Goal: Task Accomplishment & Management: Manage account settings

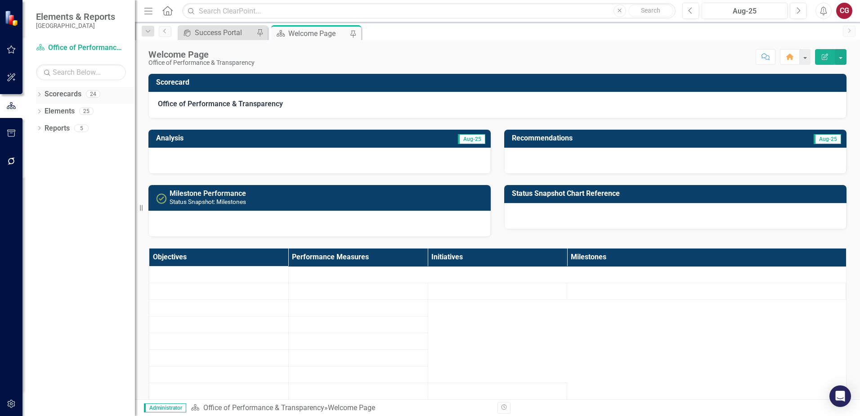
click at [40, 93] on icon at bounding box center [39, 94] width 2 height 4
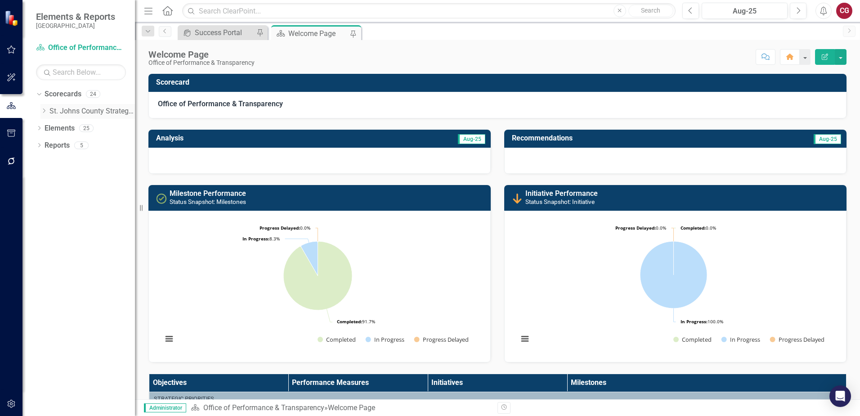
click at [42, 112] on icon "Dropdown" at bounding box center [43, 110] width 7 height 5
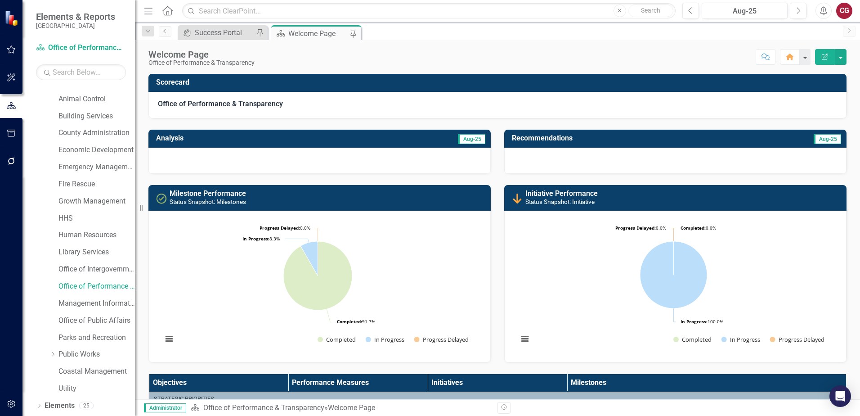
scroll to position [46, 0]
click at [69, 369] on link "Utility" at bounding box center [96, 372] width 76 height 10
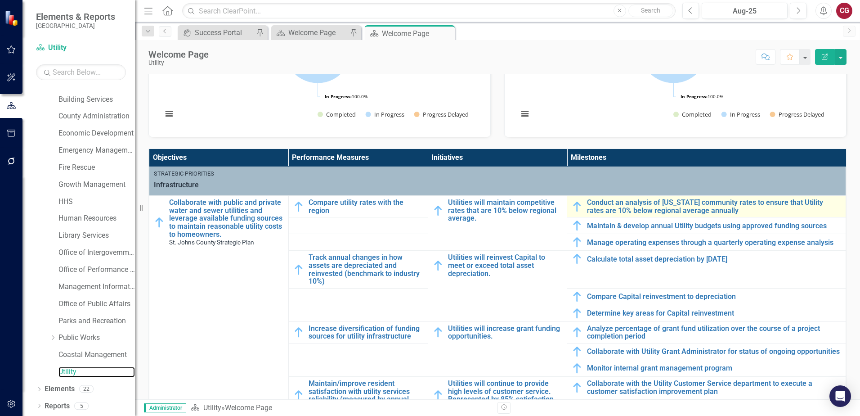
scroll to position [3, 0]
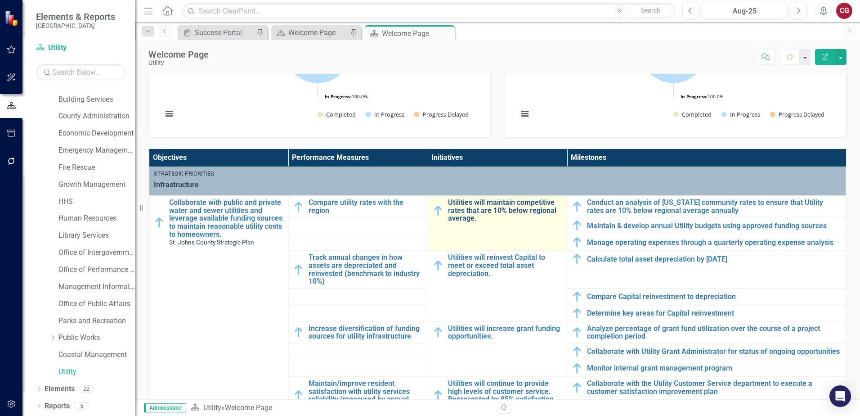
click at [471, 204] on link "Utilities will maintain competitive rates that are 10% below regional average." at bounding box center [505, 210] width 115 height 24
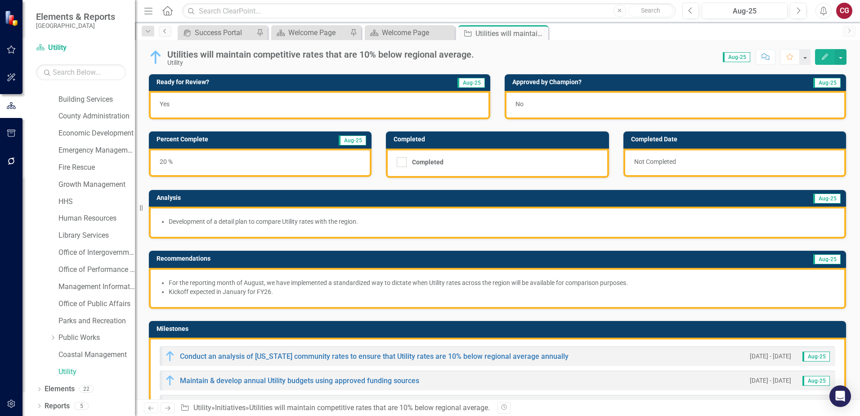
click at [164, 31] on icon "Previous" at bounding box center [165, 30] width 7 height 5
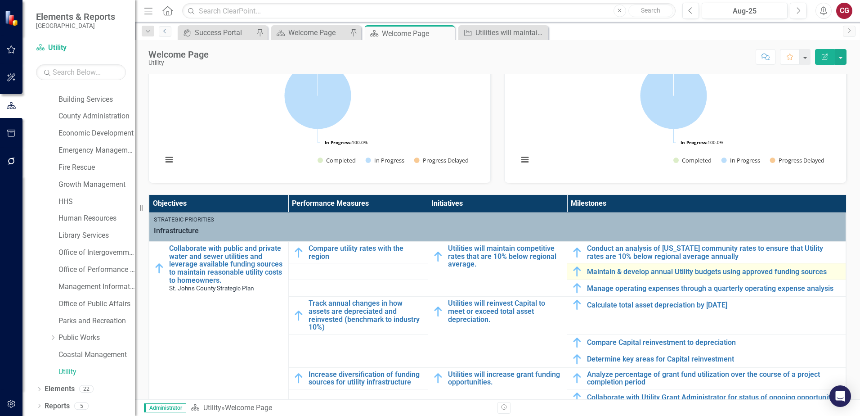
scroll to position [180, 0]
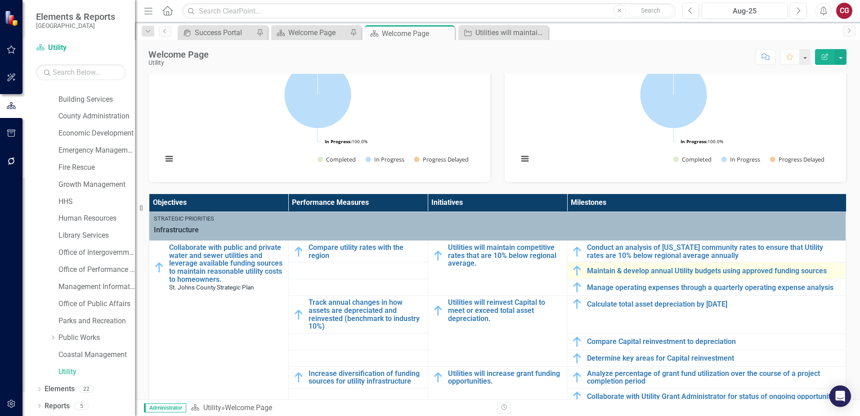
click at [603, 275] on td "Maintain & develop annual Utility budgets using approved funding sources Link M…" at bounding box center [706, 270] width 279 height 17
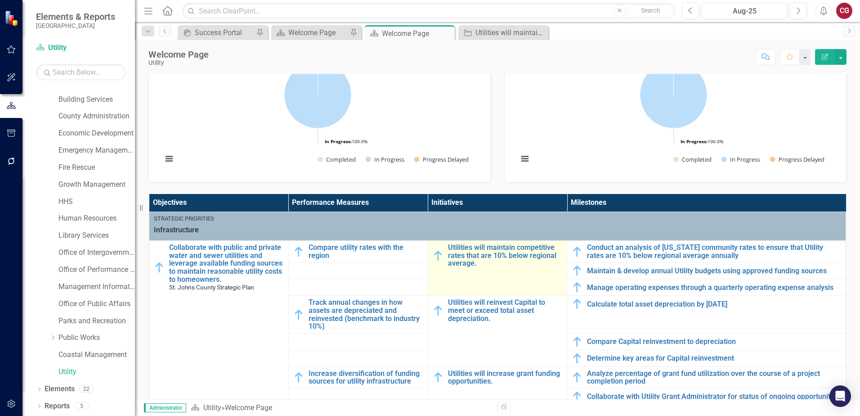
click at [441, 249] on div "Utilities will maintain competitive rates that are 10% below regional average." at bounding box center [498, 255] width 130 height 24
click at [451, 252] on link "Utilities will maintain competitive rates that are 10% below regional average." at bounding box center [505, 255] width 115 height 24
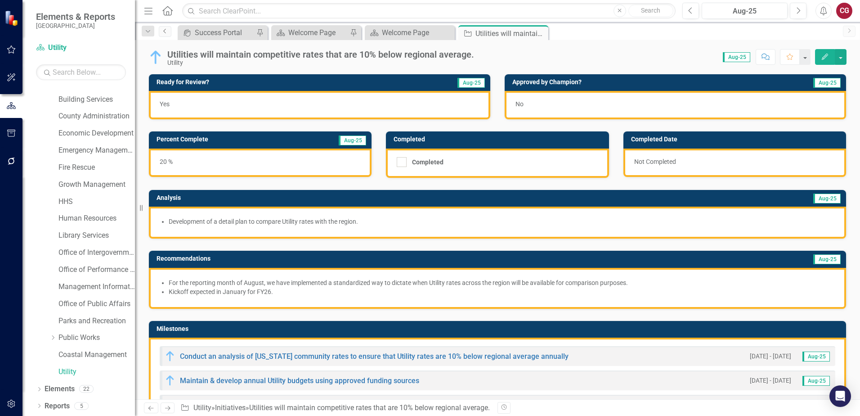
click at [167, 31] on icon "Previous" at bounding box center [165, 30] width 7 height 5
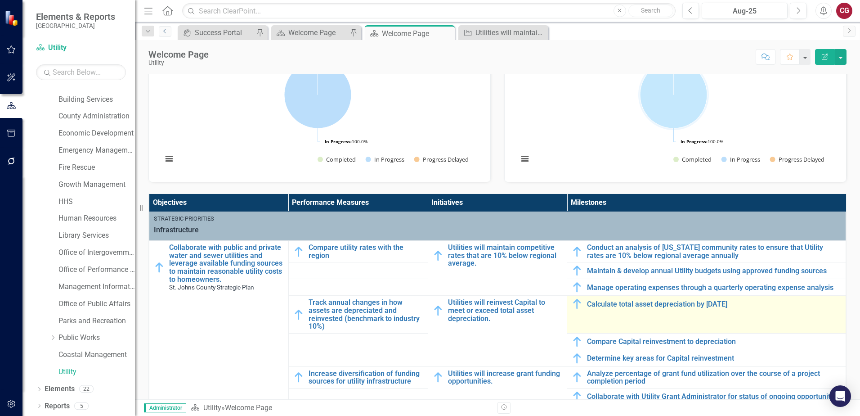
scroll to position [225, 0]
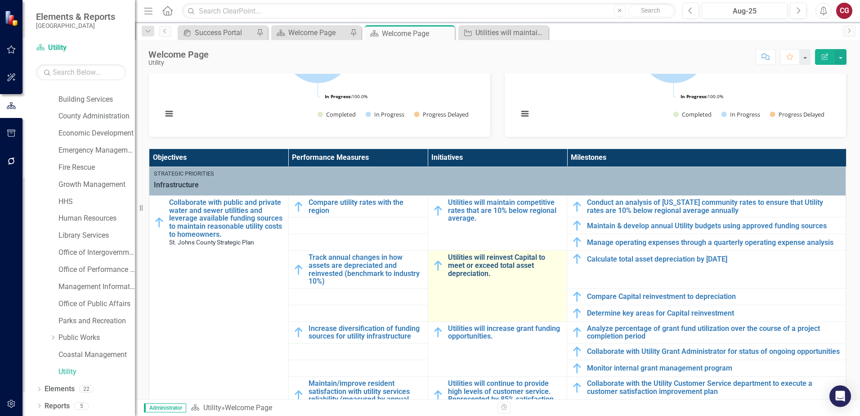
click at [478, 273] on link "Utilities will reinvest Capital to meet or exceed total asset depreciation." at bounding box center [505, 265] width 115 height 24
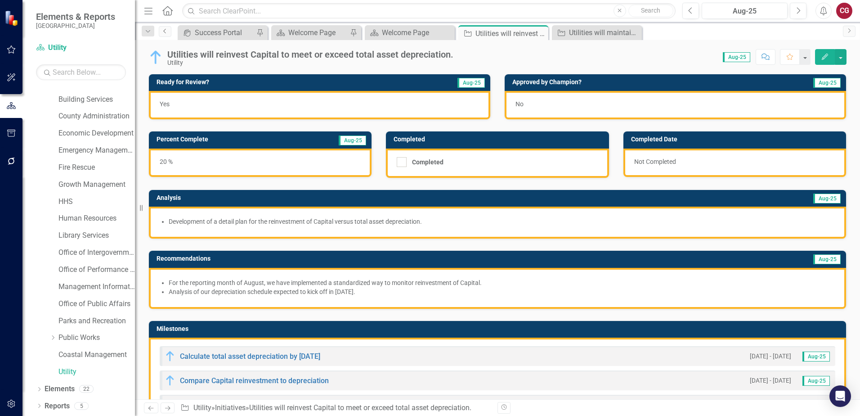
click at [168, 32] on icon "Previous" at bounding box center [165, 30] width 7 height 5
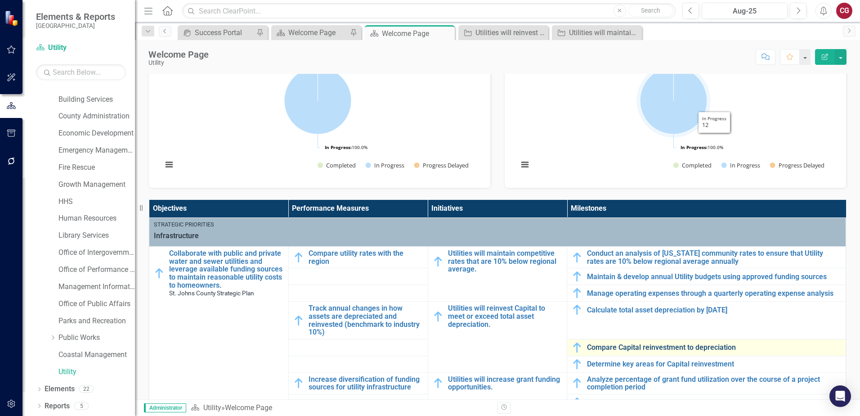
scroll to position [225, 0]
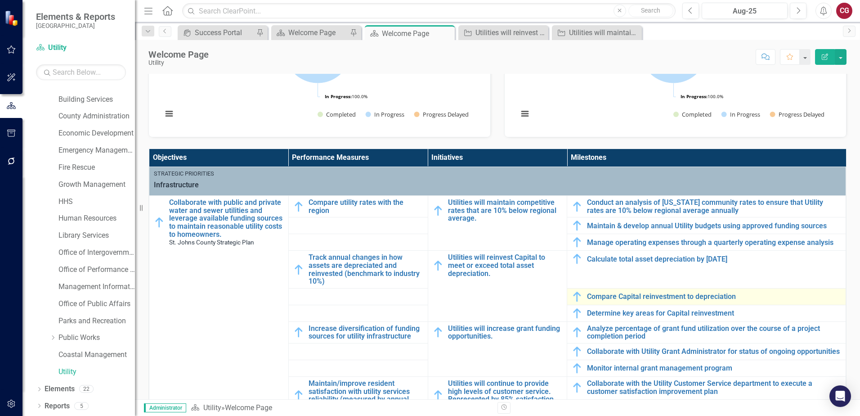
click at [651, 289] on td "Compare Capital reinvestment to depreciation Link Map View Link Map Edit Edit M…" at bounding box center [706, 296] width 279 height 17
click at [649, 295] on link "Compare Capital reinvestment to depreciation" at bounding box center [714, 296] width 254 height 8
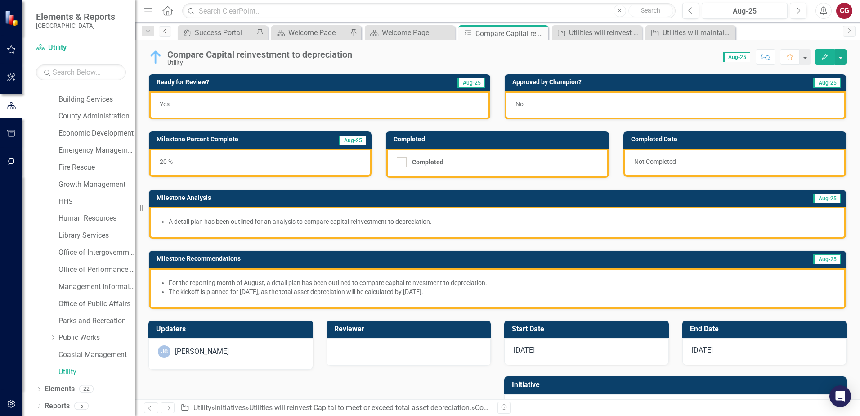
click at [166, 34] on link "Previous" at bounding box center [165, 31] width 13 height 11
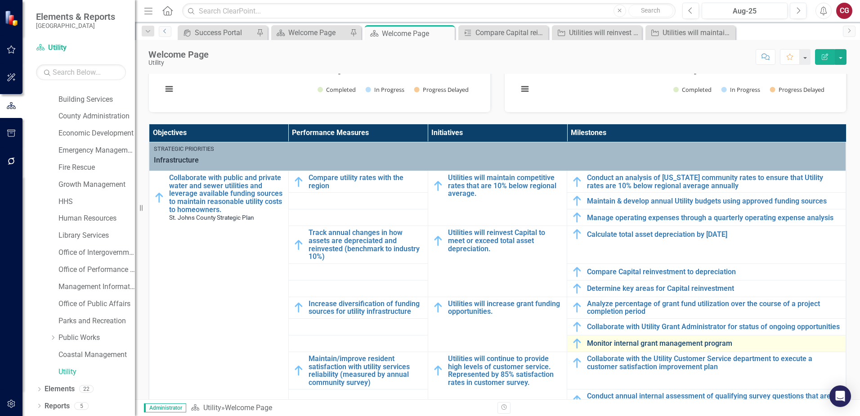
scroll to position [270, 0]
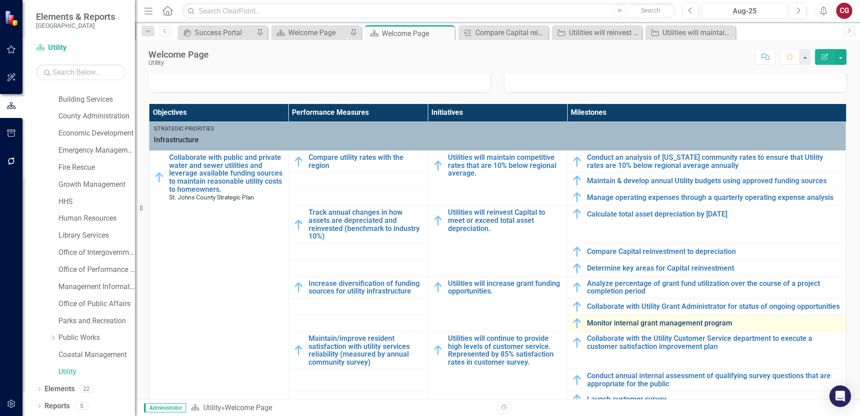
click at [621, 327] on link "Monitor internal grant management program" at bounding box center [714, 323] width 254 height 8
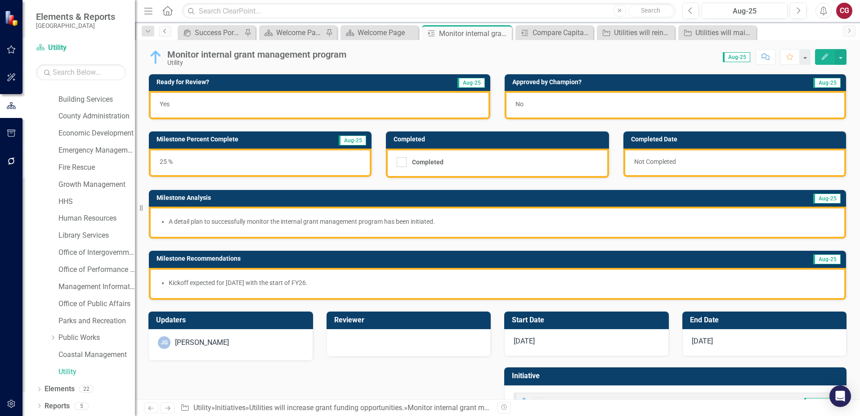
click at [165, 33] on icon "Previous" at bounding box center [165, 30] width 7 height 5
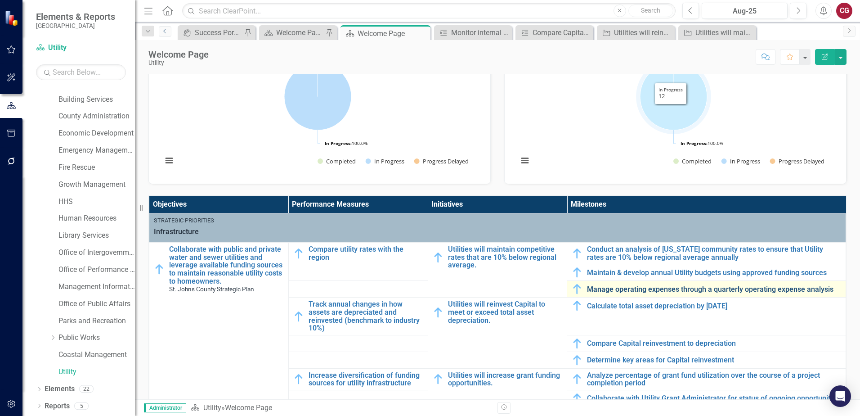
scroll to position [180, 0]
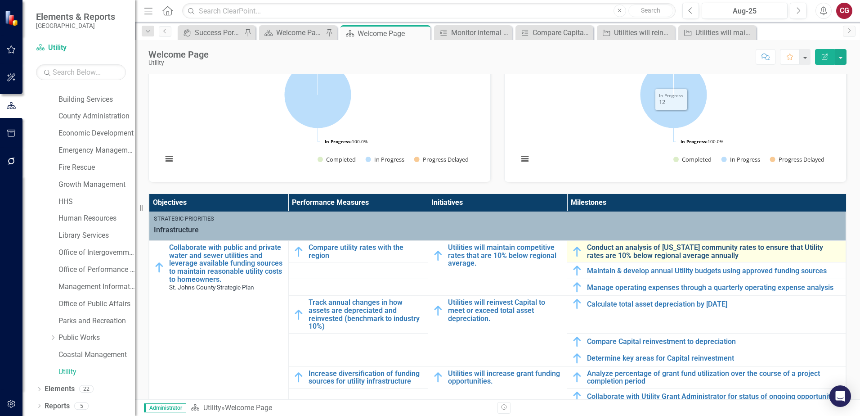
click at [613, 253] on link "Conduct an analysis of [US_STATE] community rates to ensure that Utility rates …" at bounding box center [714, 251] width 254 height 16
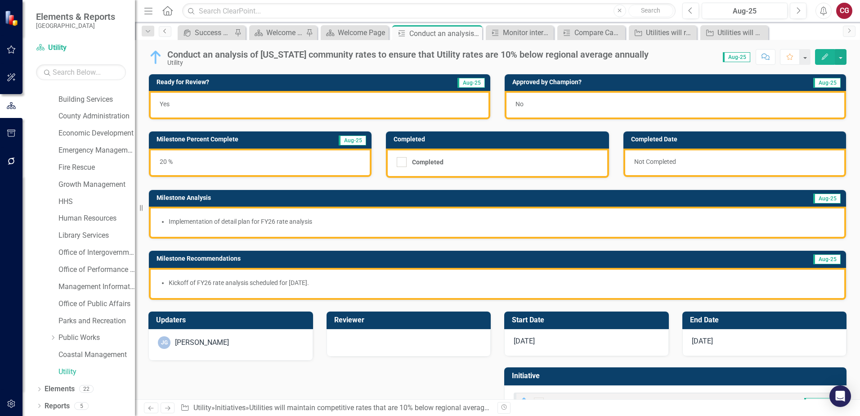
click at [165, 29] on icon "Previous" at bounding box center [165, 30] width 7 height 5
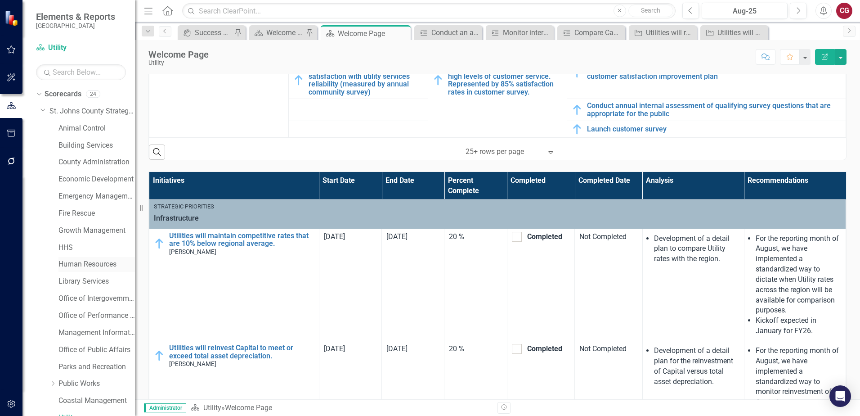
click at [80, 261] on link "Human Resources" at bounding box center [96, 264] width 76 height 10
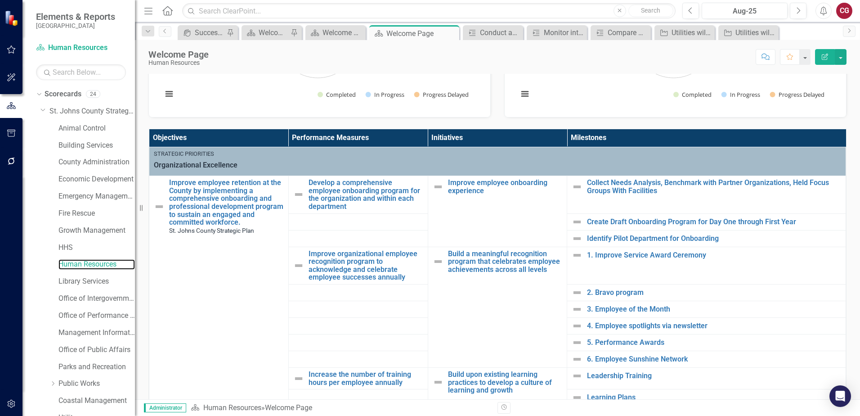
scroll to position [135, 0]
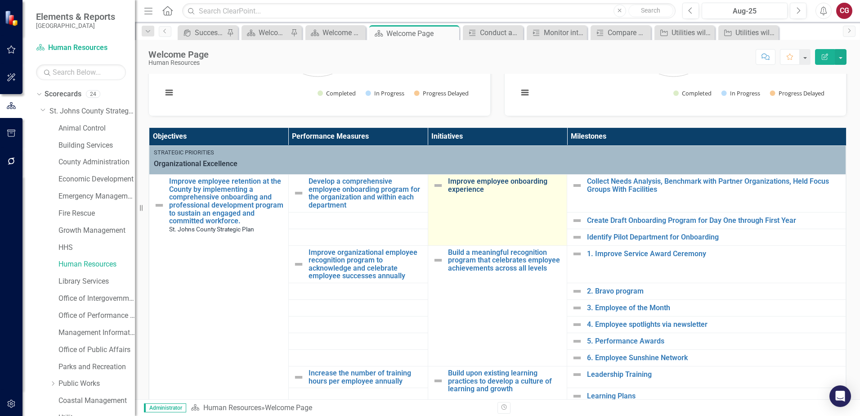
click at [501, 185] on link "Improve employee onboarding experience" at bounding box center [505, 185] width 115 height 16
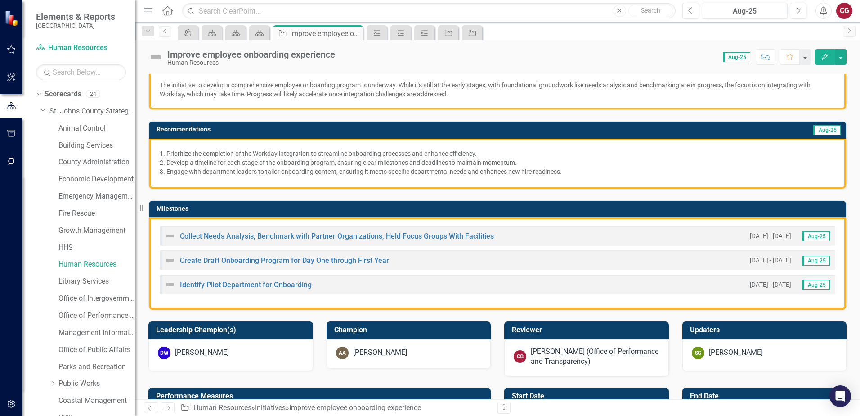
scroll to position [135, 0]
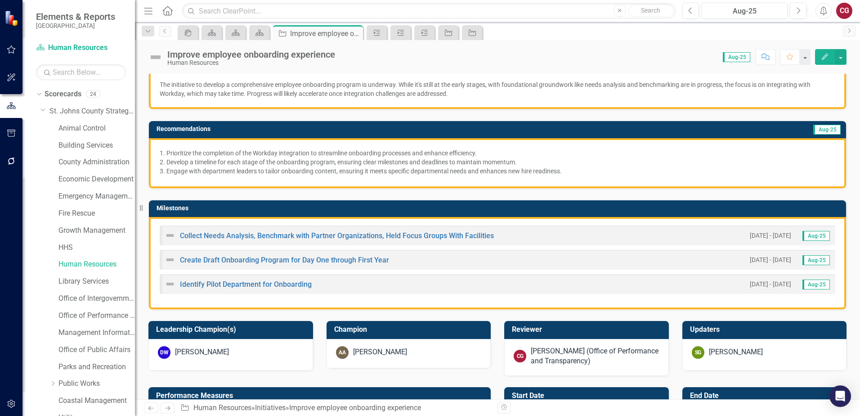
click at [521, 213] on td "Milestones" at bounding box center [499, 208] width 685 height 13
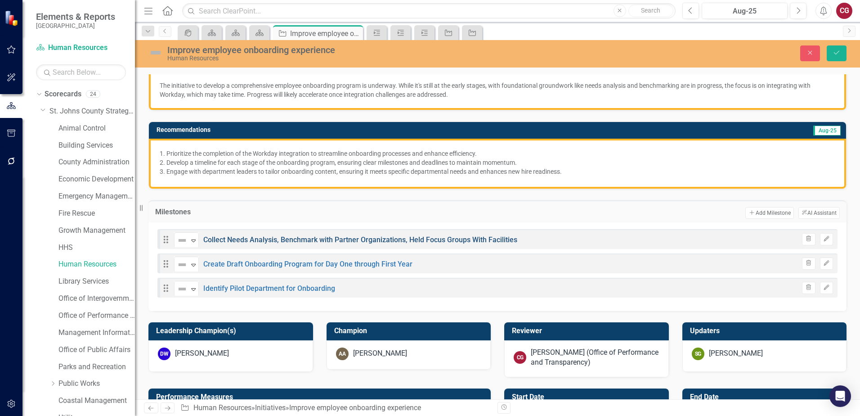
click at [367, 241] on link "Collect Needs Analysis, Benchmark with Partner Organizations, Held Focus Groups…" at bounding box center [360, 239] width 314 height 9
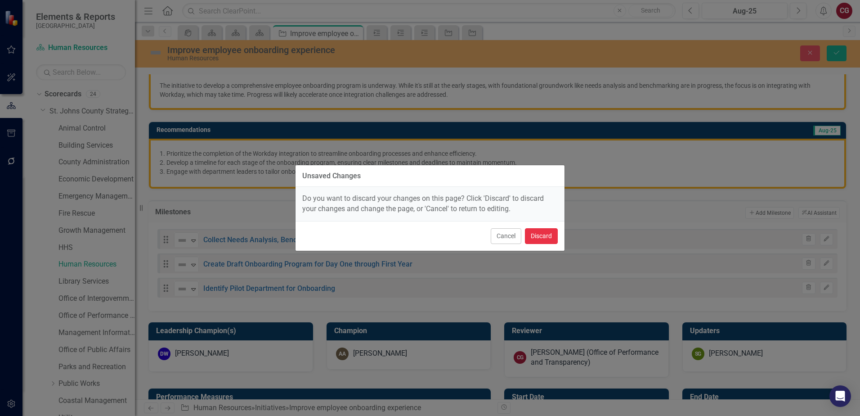
click at [545, 237] on button "Discard" at bounding box center [541, 236] width 33 height 16
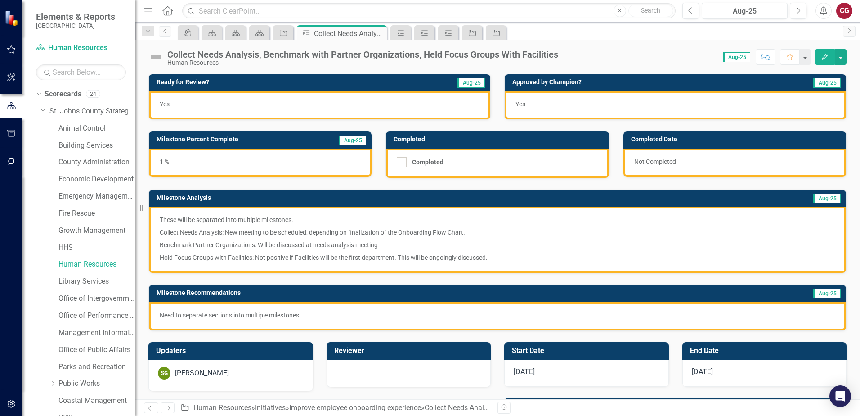
click at [256, 246] on p "Benchmark Partner Organizations: Will be discussed at needs analysis meeting" at bounding box center [498, 244] width 676 height 13
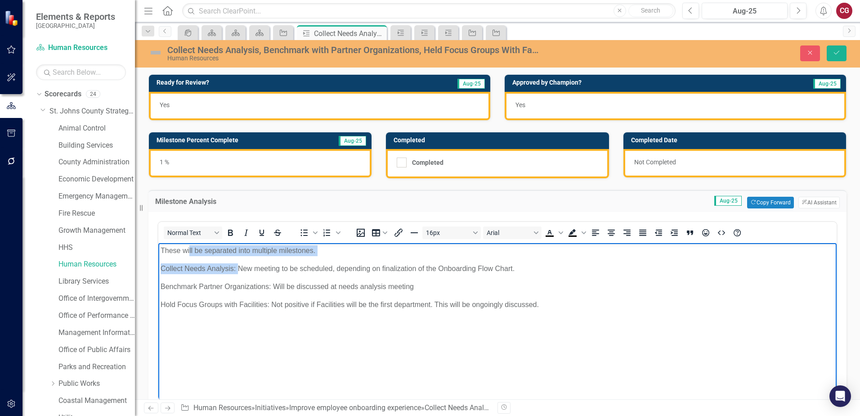
drag, startPoint x: 239, startPoint y: 268, endPoint x: 202, endPoint y: 259, distance: 38.3
click at [192, 255] on body "These will be separated into multiple milestones. Collect Needs Analysis: New m…" at bounding box center [497, 310] width 679 height 135
click at [286, 277] on body "These will be separated into multiple milestones. Collect Needs Analysis: New m…" at bounding box center [497, 310] width 679 height 135
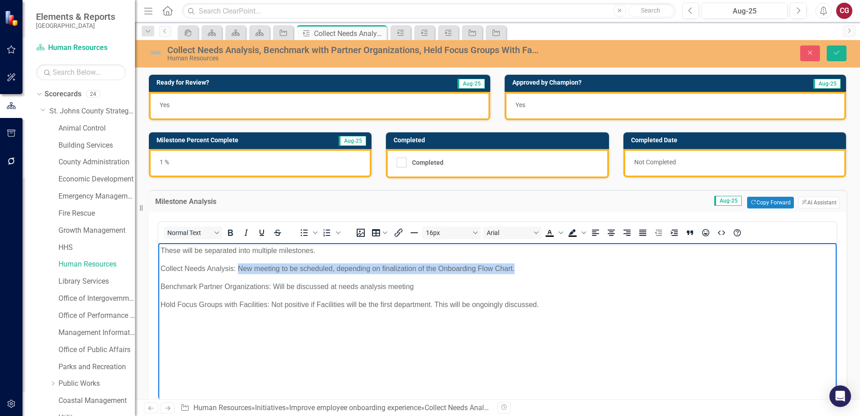
drag, startPoint x: 530, startPoint y: 272, endPoint x: 239, endPoint y: 263, distance: 291.3
click at [239, 263] on p "Collect Needs Analysis: New meeting to be scheduled, depending on finalization …" at bounding box center [498, 268] width 674 height 11
copy p "New meeting to be scheduled, depending on finalization of the Onboarding Flow C…"
click at [252, 256] on p "These will be separated into multiple milestones." at bounding box center [498, 250] width 674 height 11
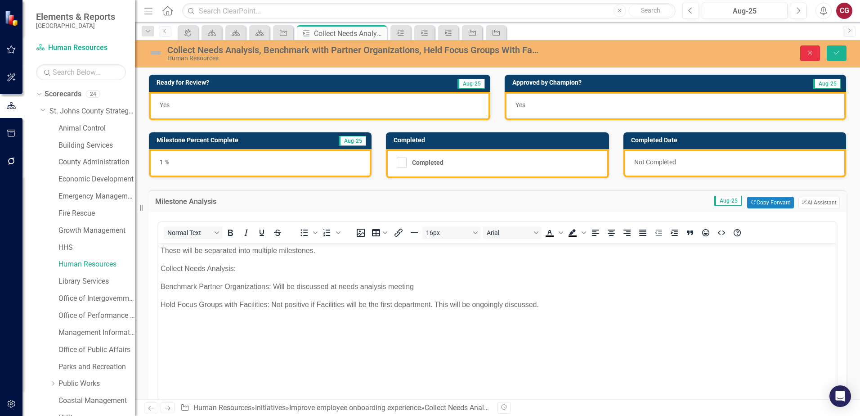
click at [806, 58] on button "Close" at bounding box center [810, 53] width 20 height 16
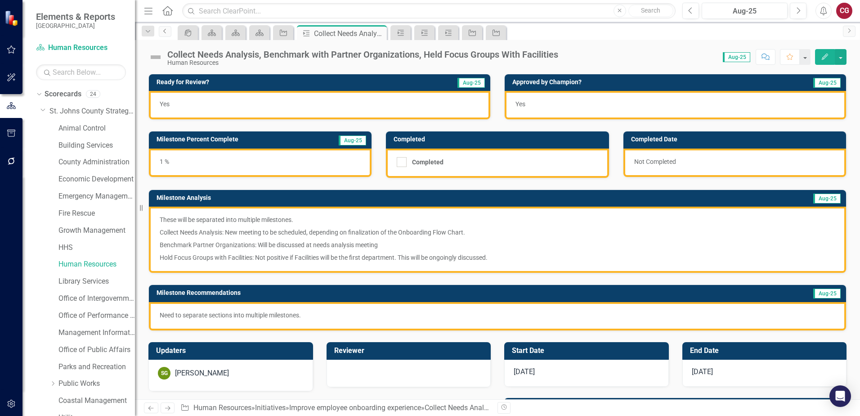
click at [168, 33] on icon "Previous" at bounding box center [165, 30] width 7 height 5
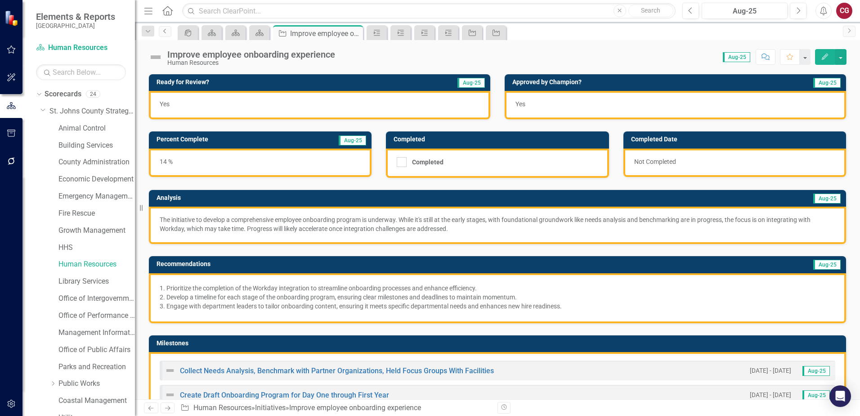
click at [166, 33] on icon at bounding box center [164, 31] width 2 height 4
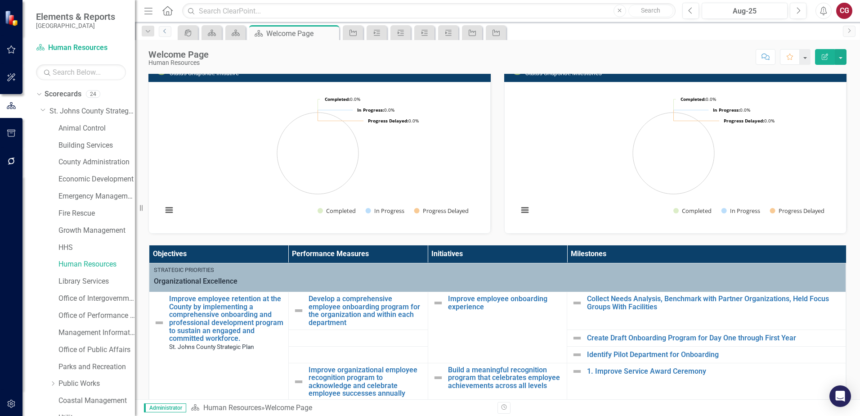
scroll to position [45, 0]
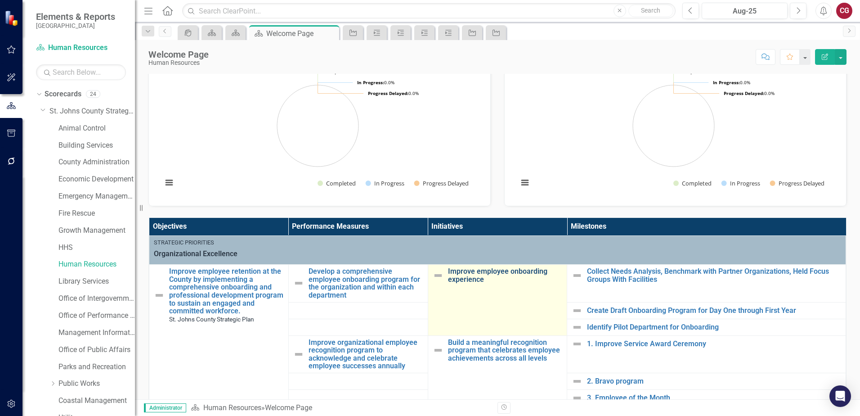
click at [483, 273] on link "Improve employee onboarding experience" at bounding box center [505, 275] width 115 height 16
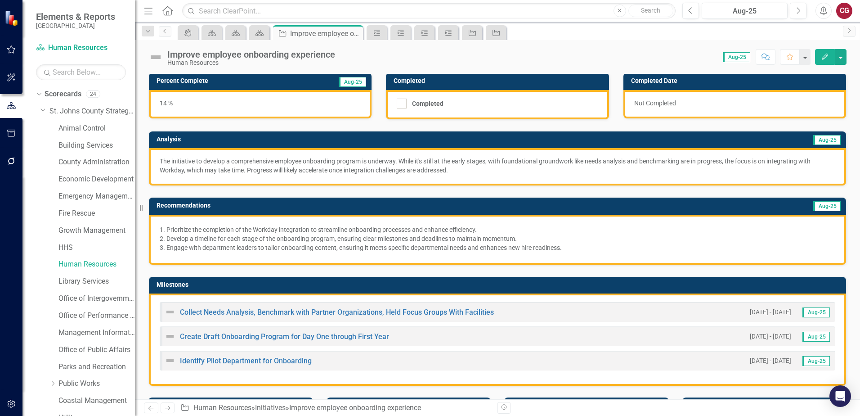
scroll to position [90, 0]
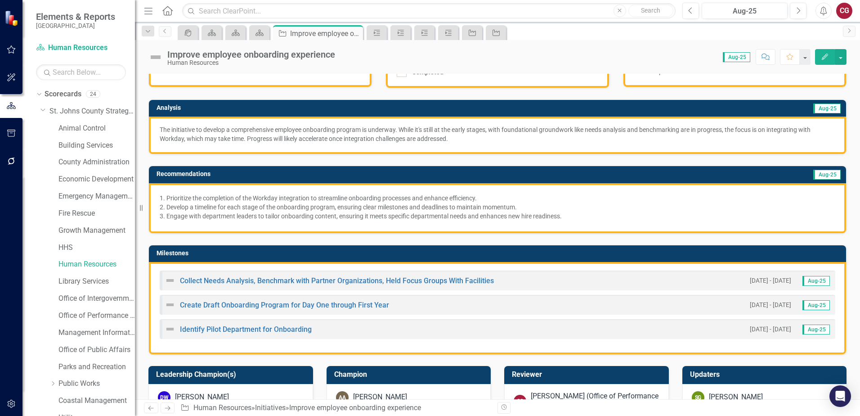
click at [382, 253] on h3 "Milestones" at bounding box center [499, 253] width 685 height 7
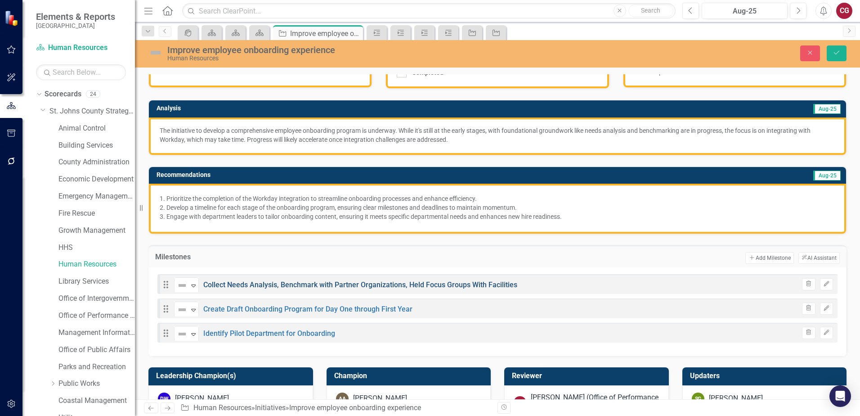
click at [273, 284] on link "Collect Needs Analysis, Benchmark with Partner Organizations, Held Focus Groups…" at bounding box center [360, 284] width 314 height 9
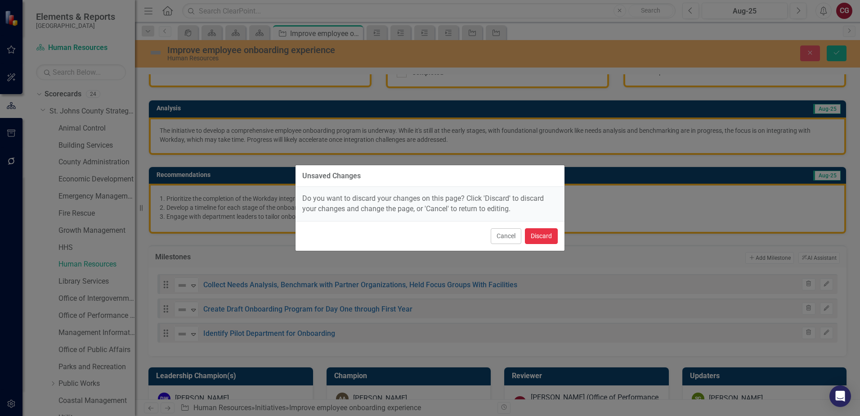
click at [542, 241] on button "Discard" at bounding box center [541, 236] width 33 height 16
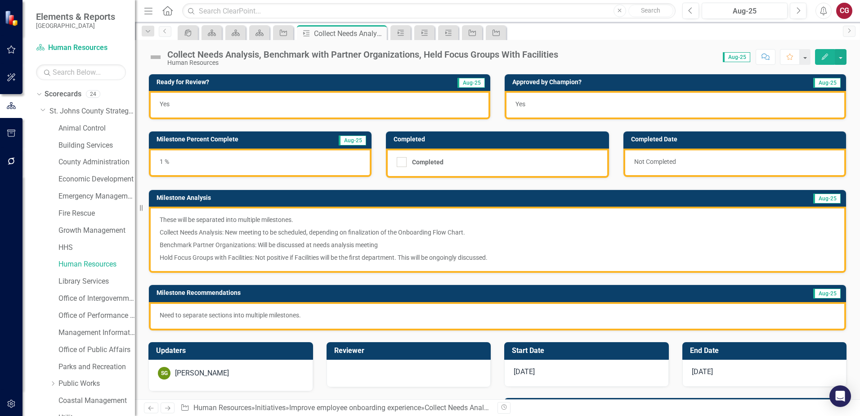
click at [262, 222] on p "These will be separated into multiple milestones." at bounding box center [498, 220] width 676 height 11
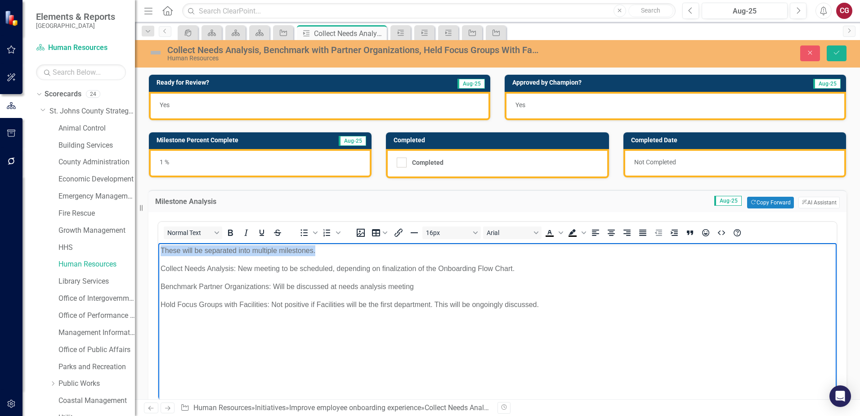
drag, startPoint x: 325, startPoint y: 251, endPoint x: 297, endPoint y: 493, distance: 244.1
click at [158, 250] on html "These will be separated into multiple milestones. Collect Needs Analysis: New m…" at bounding box center [497, 310] width 679 height 135
drag, startPoint x: 238, startPoint y: 268, endPoint x: 99, endPoint y: 246, distance: 140.3
click at [158, 246] on html "Collect Needs Analysis: New meeting to be scheduled, depending on finalization …" at bounding box center [497, 310] width 679 height 135
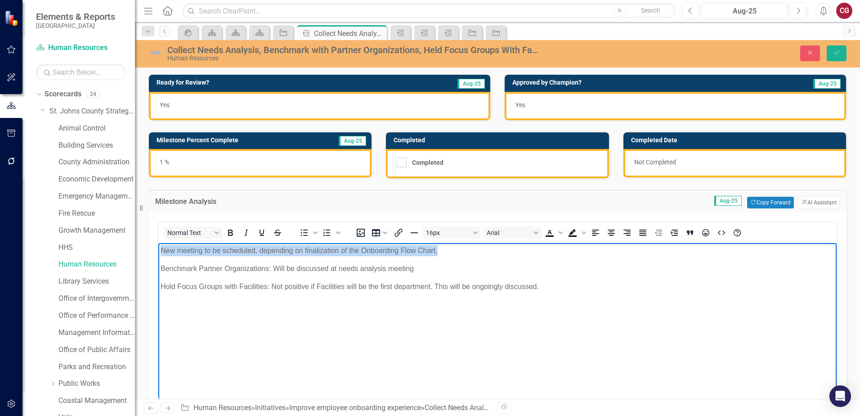
drag, startPoint x: 459, startPoint y: 253, endPoint x: 94, endPoint y: 239, distance: 364.7
click at [158, 243] on html "New meeting to be scheduled, depending on finalization of the Onboarding Flow C…" at bounding box center [497, 310] width 679 height 135
copy p "New meeting to be scheduled, depending on finalization of the Onboarding Flow C…"
click at [250, 265] on p "Benchmark Partner Organizations: Will be discussed at needs analysis meeting" at bounding box center [498, 268] width 674 height 11
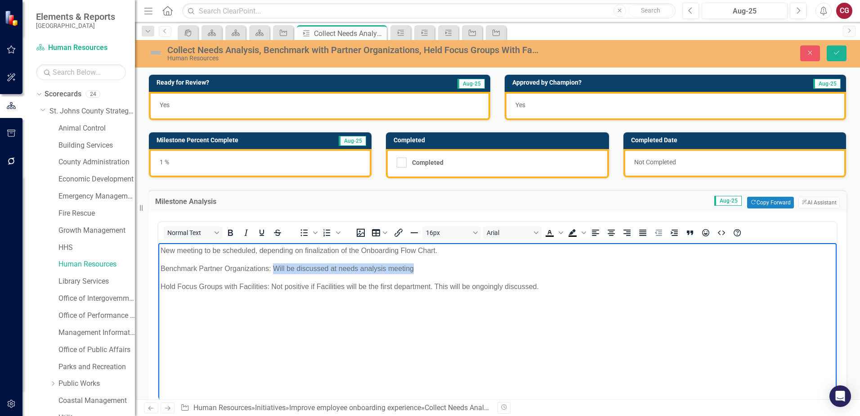
drag, startPoint x: 422, startPoint y: 270, endPoint x: 275, endPoint y: 266, distance: 147.2
click at [275, 266] on p "Benchmark Partner Organizations: Will be discussed at needs analysis meeting" at bounding box center [498, 268] width 674 height 11
copy p "Will be discussed at needs analysis meeting"
click at [419, 270] on p "Benchmark Partner Organizations: Will be discussed at needs analysis meeting" at bounding box center [498, 268] width 674 height 11
drag, startPoint x: 424, startPoint y: 271, endPoint x: 242, endPoint y: 503, distance: 294.7
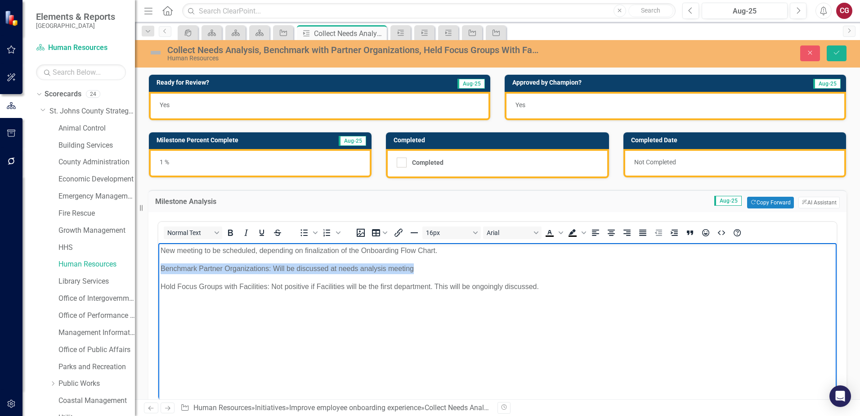
click at [158, 260] on html "New meeting to be scheduled, depending on finalization of the Onboarding Flow C…" at bounding box center [497, 310] width 679 height 135
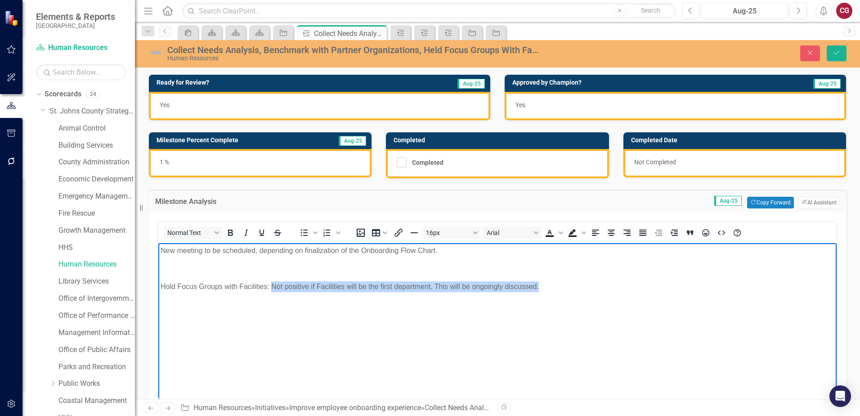
drag, startPoint x: 550, startPoint y: 282, endPoint x: 272, endPoint y: 277, distance: 277.7
click at [272, 277] on body "New meeting to be scheduled, depending on finalization of the Onboarding Flow C…" at bounding box center [497, 310] width 679 height 135
copy p "Not positive if Facilities will be the first department. This will be ongoingly…"
click at [496, 287] on p "Hold Focus Groups with Facilities: Not positive if Facilities will be the first…" at bounding box center [498, 286] width 674 height 11
drag, startPoint x: 548, startPoint y: 290, endPoint x: 316, endPoint y: 531, distance: 334.1
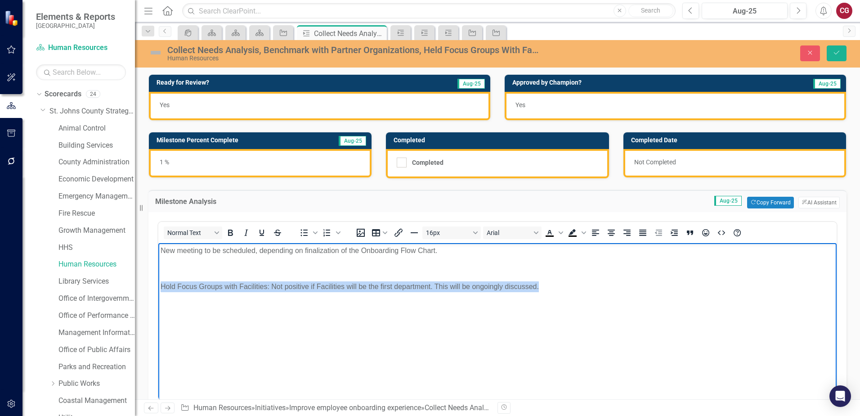
click at [158, 287] on html "New meeting to be scheduled, depending on finalization of the Onboarding Flow C…" at bounding box center [497, 310] width 679 height 135
drag, startPoint x: 176, startPoint y: 284, endPoint x: 213, endPoint y: 331, distance: 59.9
click at [213, 331] on body "New meeting to be scheduled, depending on finalization of the Onboarding Flow C…" at bounding box center [497, 310] width 679 height 135
drag, startPoint x: 598, startPoint y: 300, endPoint x: 147, endPoint y: 283, distance: 452.1
click at [158, 283] on html "New meeting to be scheduled, depending on finalization of the Onboarding Flow C…" at bounding box center [497, 310] width 679 height 135
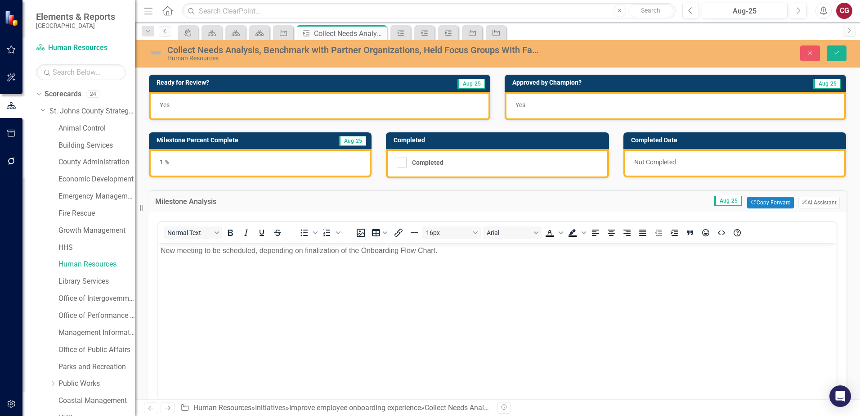
click at [162, 33] on icon "Previous" at bounding box center [165, 30] width 7 height 5
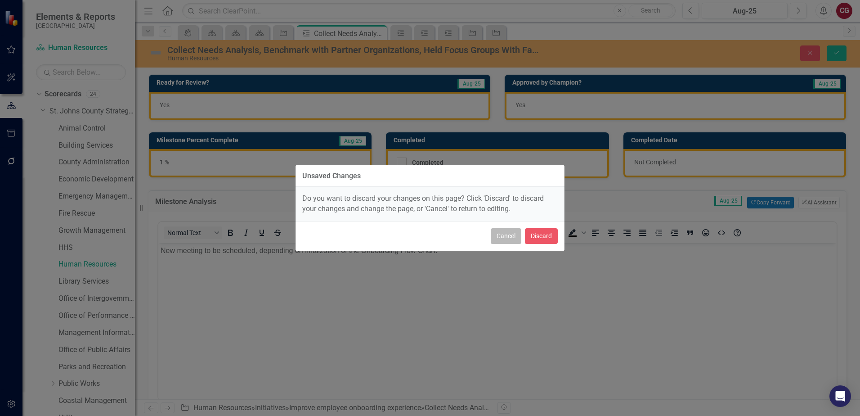
click at [508, 229] on button "Cancel" at bounding box center [506, 236] width 31 height 16
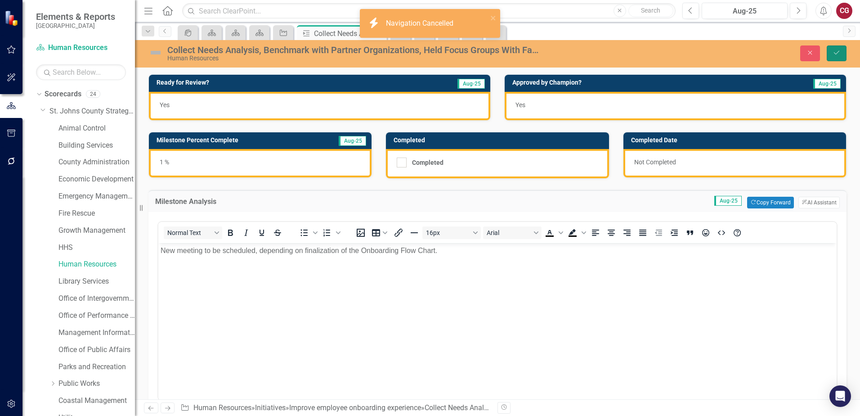
click at [840, 52] on icon "Save" at bounding box center [837, 52] width 8 height 6
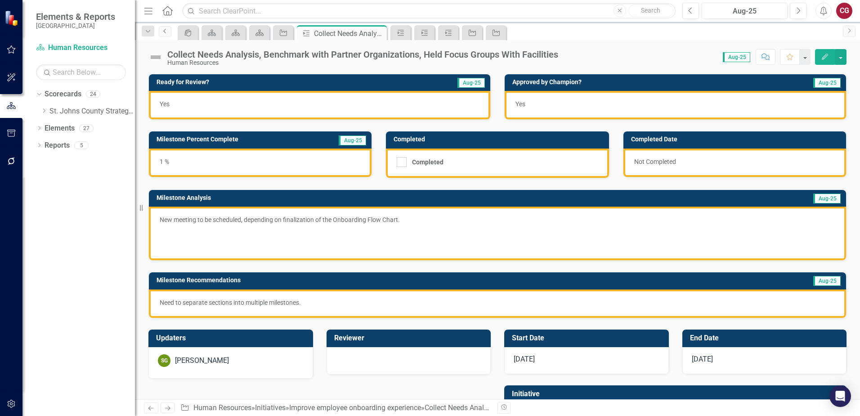
click at [164, 31] on icon "Previous" at bounding box center [165, 30] width 7 height 5
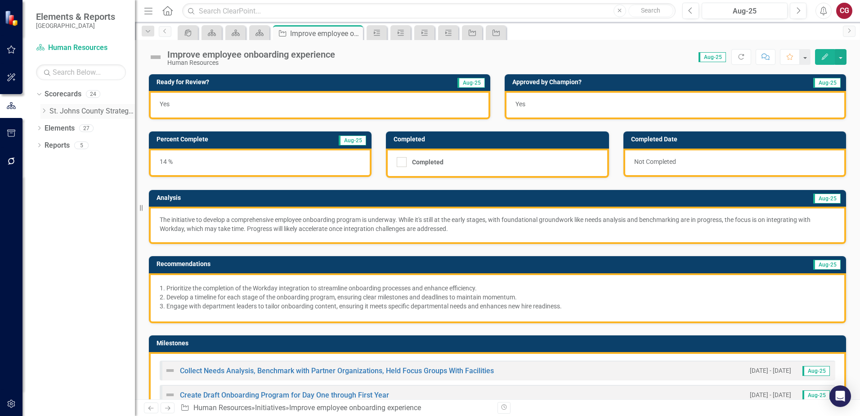
click at [45, 110] on icon at bounding box center [44, 110] width 2 height 4
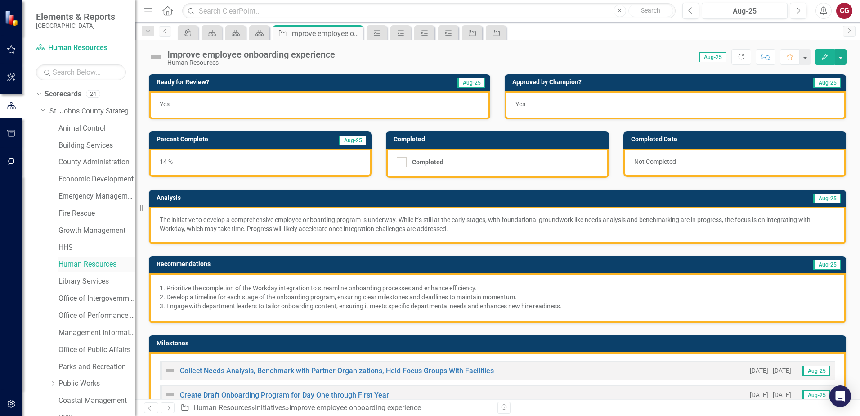
click at [82, 263] on link "Human Resources" at bounding box center [96, 264] width 76 height 10
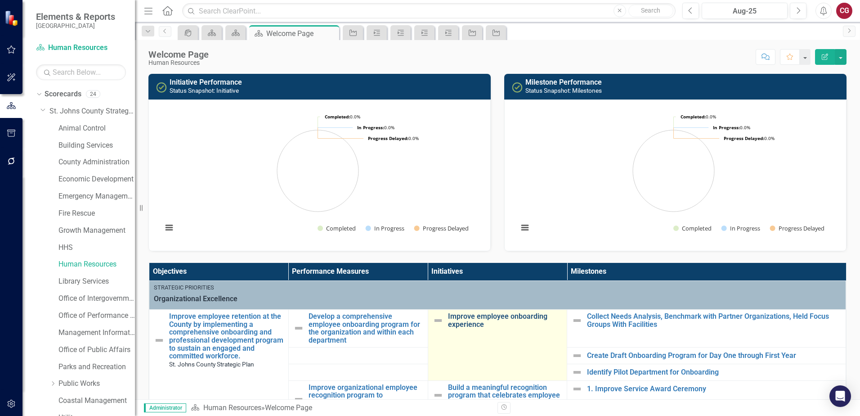
click at [463, 317] on link "Improve employee onboarding experience" at bounding box center [505, 320] width 115 height 16
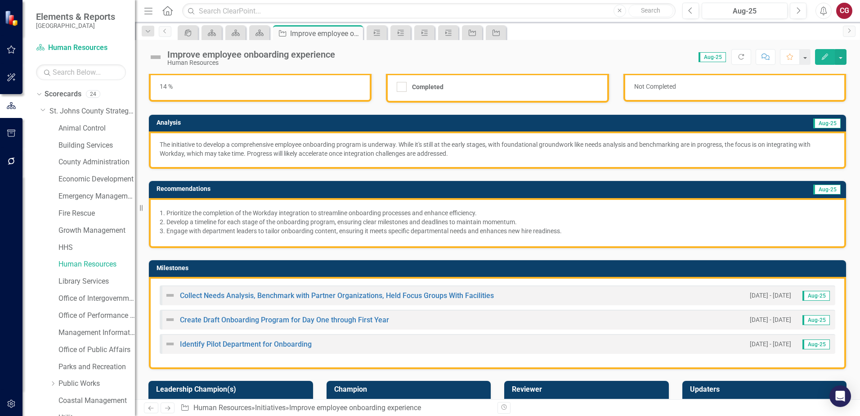
scroll to position [90, 0]
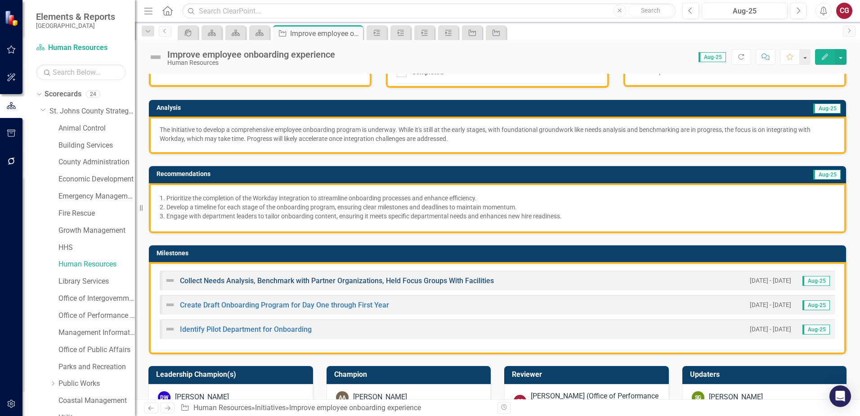
click at [326, 278] on link "Collect Needs Analysis, Benchmark with Partner Organizations, Held Focus Groups…" at bounding box center [337, 280] width 314 height 9
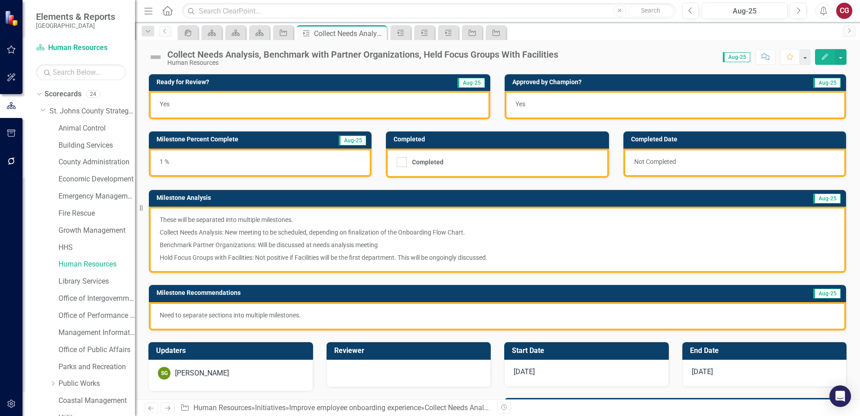
click at [349, 57] on div "Collect Needs Analysis, Benchmark with Partner Organizations, Held Focus Groups…" at bounding box center [362, 54] width 391 height 10
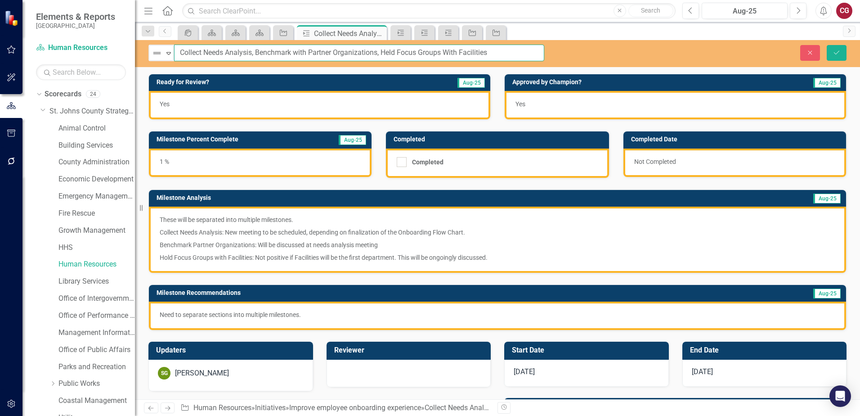
drag, startPoint x: 495, startPoint y: 50, endPoint x: 281, endPoint y: 43, distance: 213.8
click at [254, 50] on input "Collect Needs Analysis, Benchmark with Partner Organizations, Held Focus Groups…" at bounding box center [359, 53] width 370 height 17
type input "Collect Needs Analysis"
click at [834, 50] on icon "Save" at bounding box center [837, 52] width 8 height 6
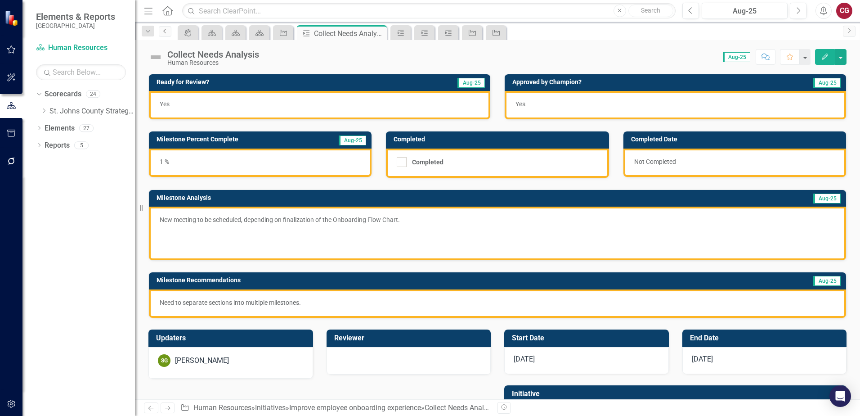
click at [162, 32] on icon "Previous" at bounding box center [165, 30] width 7 height 5
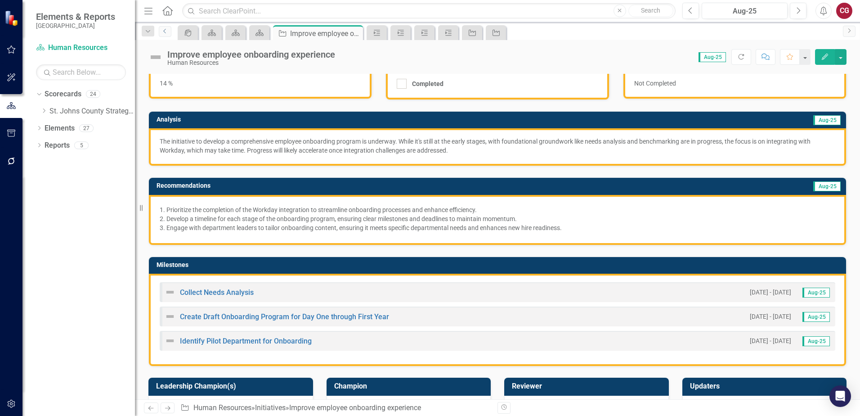
scroll to position [90, 0]
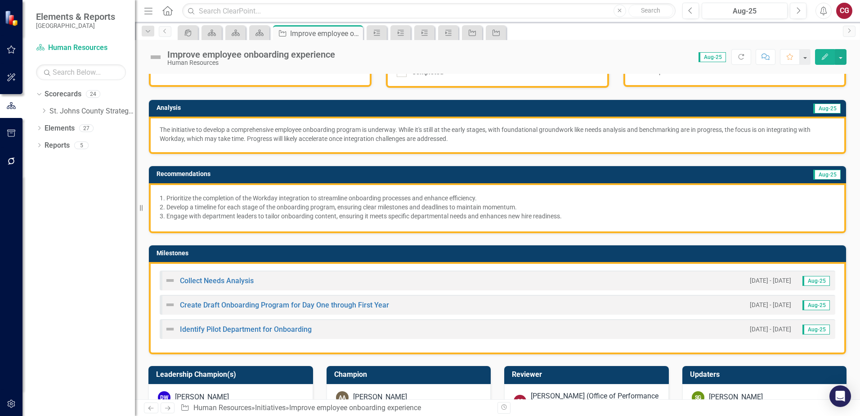
click at [747, 257] on td "Milestones" at bounding box center [499, 253] width 685 height 13
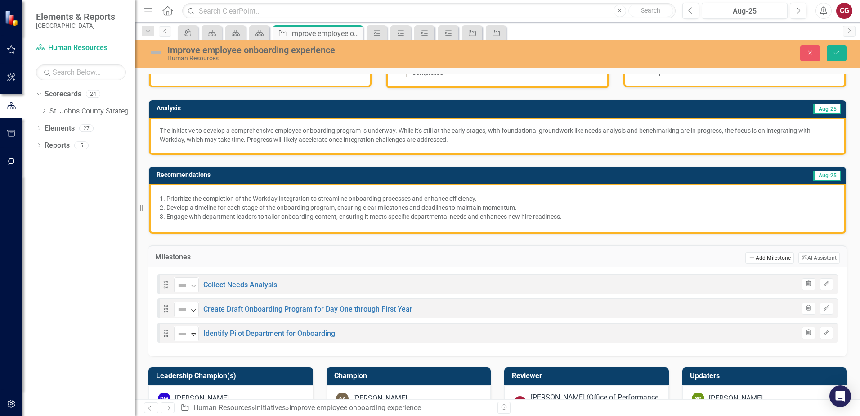
click at [775, 258] on button "Add Add Milestone" at bounding box center [770, 258] width 48 height 12
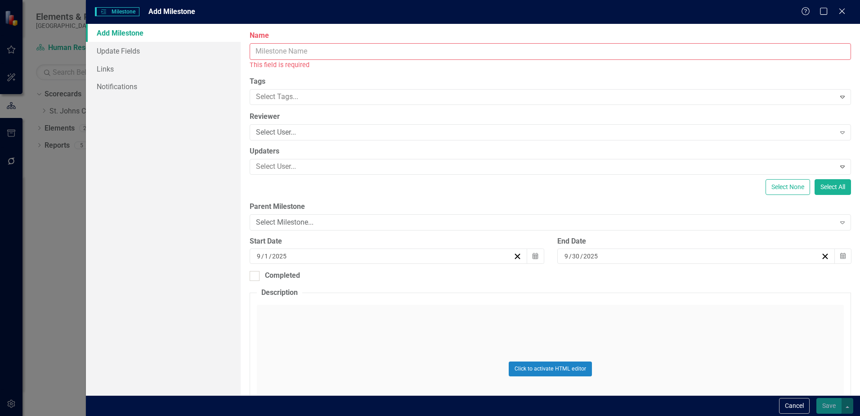
click at [276, 50] on input "Name" at bounding box center [551, 51] width 602 height 17
paste input "Benchmark with Partner Organizations"
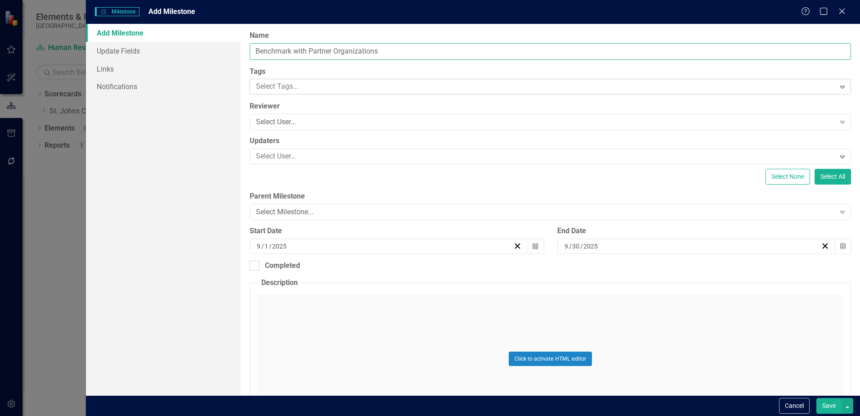
type input "Benchmark with Partner Organizations"
click at [317, 84] on div at bounding box center [543, 87] width 583 height 12
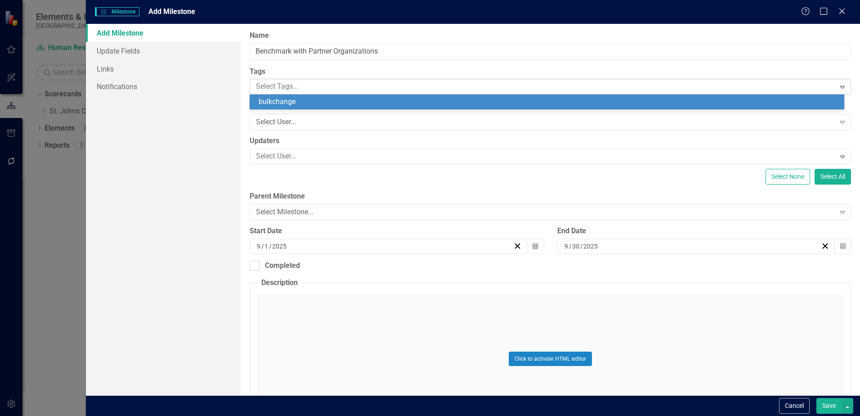
click at [317, 84] on div at bounding box center [543, 87] width 583 height 12
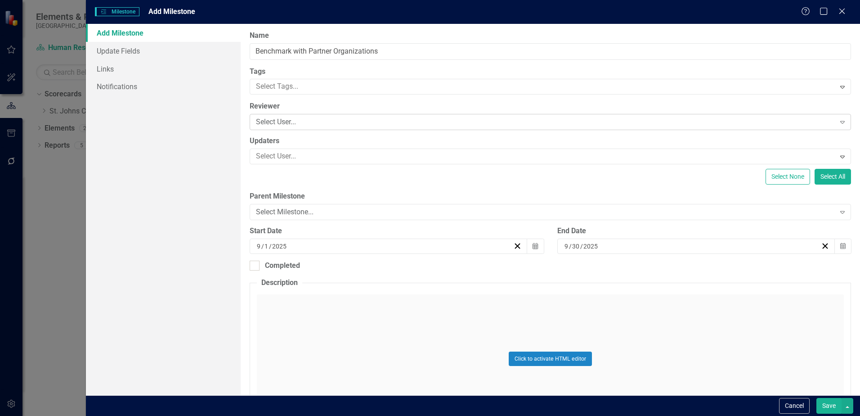
click at [272, 121] on div "Select User..." at bounding box center [545, 122] width 579 height 10
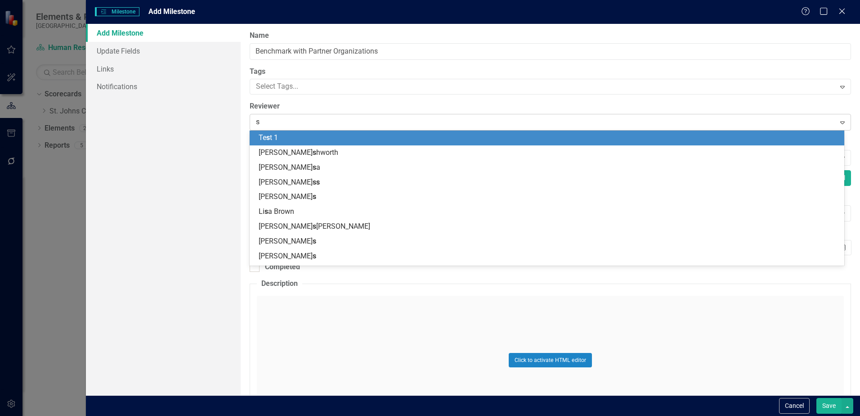
type input "sp"
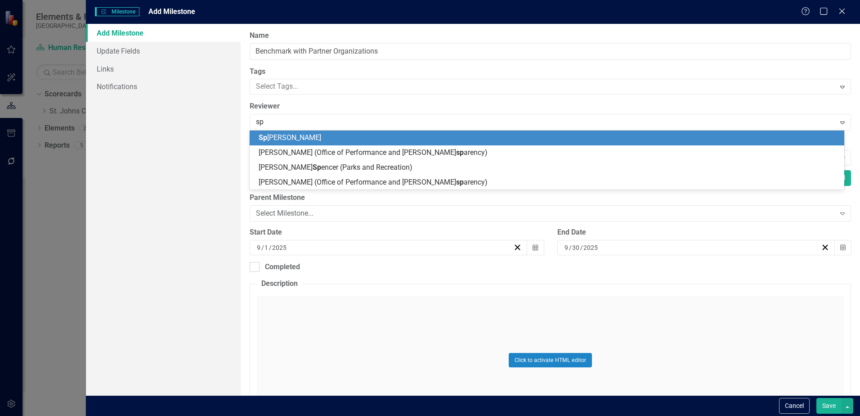
click at [281, 137] on span "Sp encer Garneau" at bounding box center [290, 137] width 63 height 9
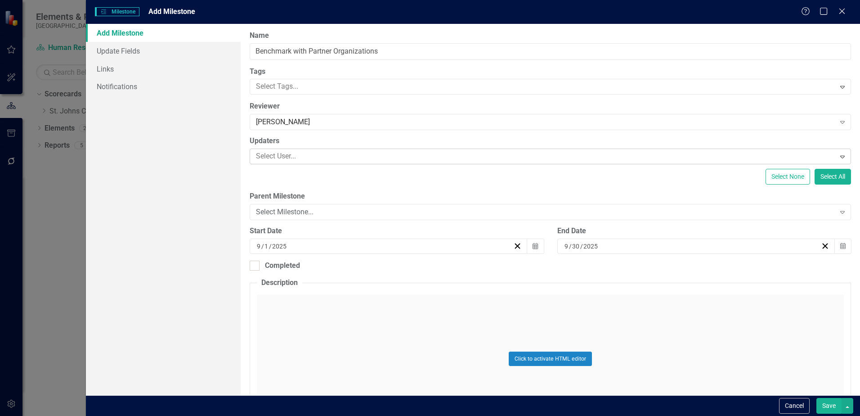
click at [283, 150] on div at bounding box center [543, 156] width 583 height 12
click at [293, 124] on div "[PERSON_NAME]" at bounding box center [545, 122] width 579 height 10
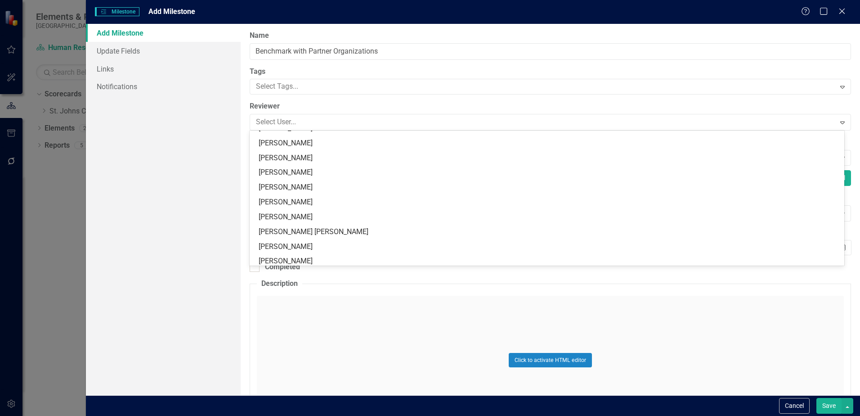
scroll to position [0, 0]
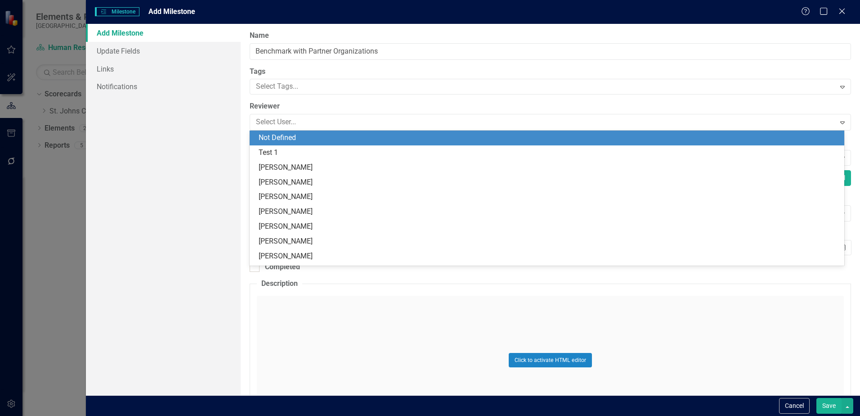
click at [414, 139] on div "Not Defined" at bounding box center [549, 138] width 580 height 10
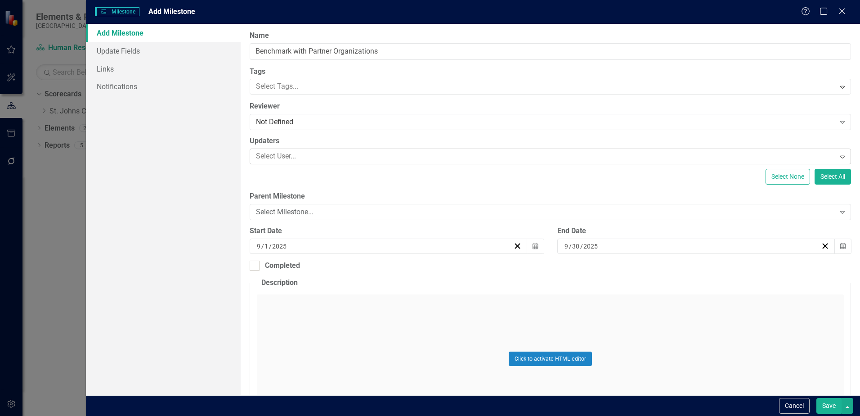
click at [314, 152] on div at bounding box center [543, 156] width 583 height 12
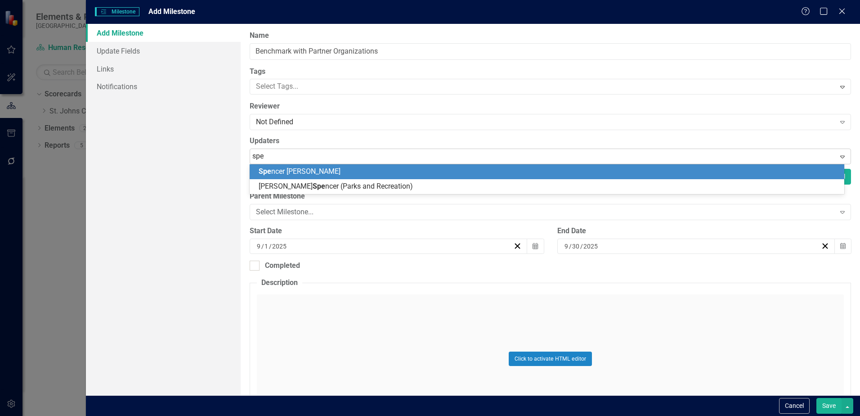
type input "spen"
click at [311, 170] on span "Spen cer Garneau" at bounding box center [286, 171] width 55 height 9
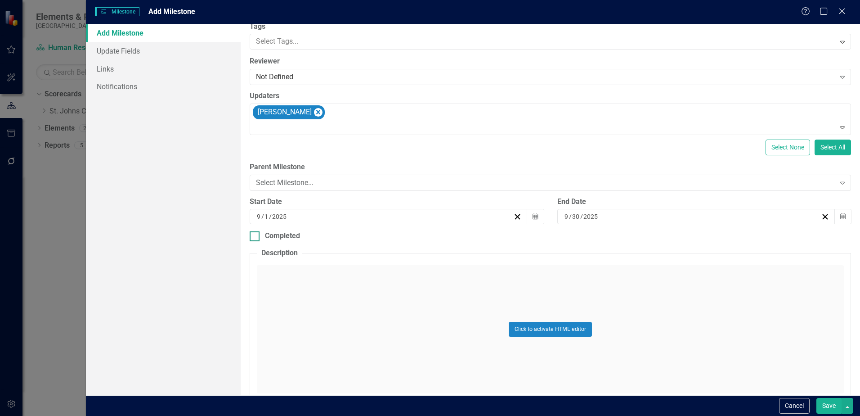
scroll to position [86, 0]
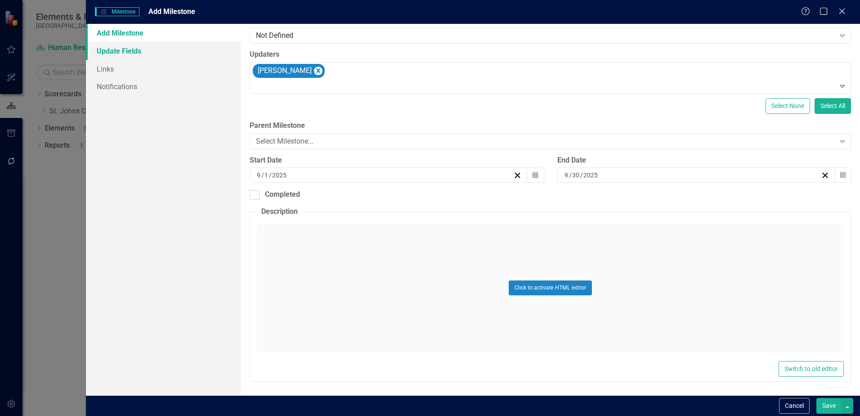
click at [129, 48] on link "Update Fields" at bounding box center [163, 51] width 155 height 18
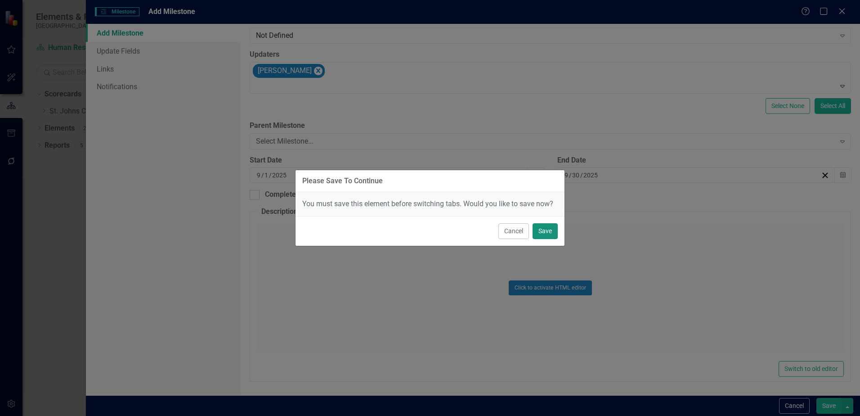
click at [539, 230] on button "Save" at bounding box center [545, 231] width 25 height 16
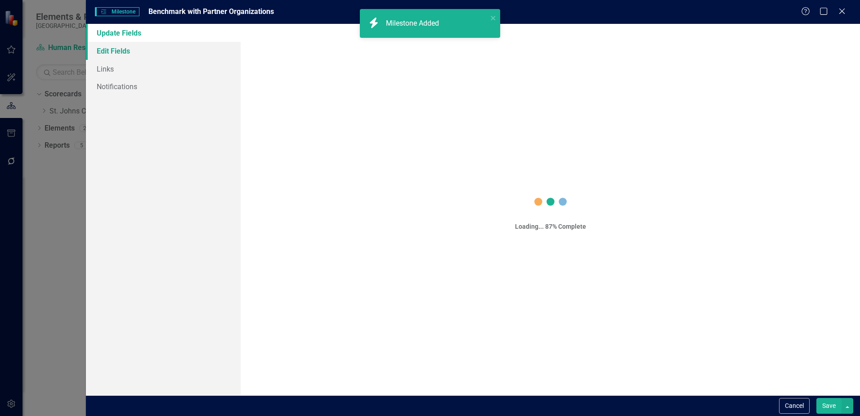
click at [123, 51] on link "Edit Fields" at bounding box center [163, 51] width 155 height 18
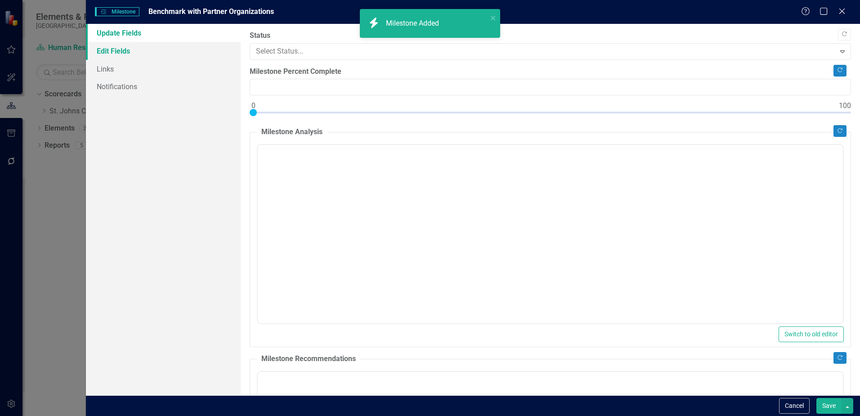
type input "0"
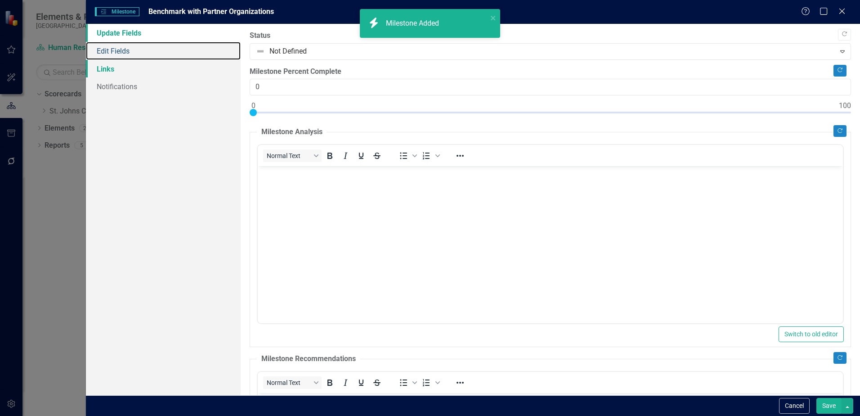
scroll to position [0, 0]
click at [115, 77] on link "Notifications" at bounding box center [163, 86] width 155 height 18
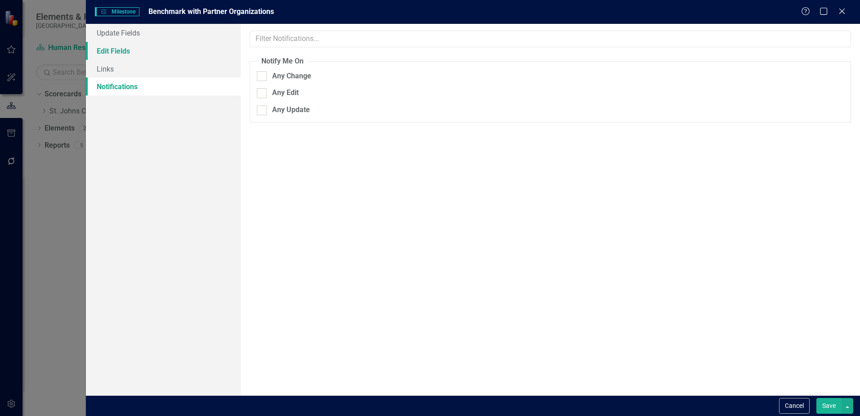
click at [108, 54] on link "Edit Fields" at bounding box center [163, 51] width 155 height 18
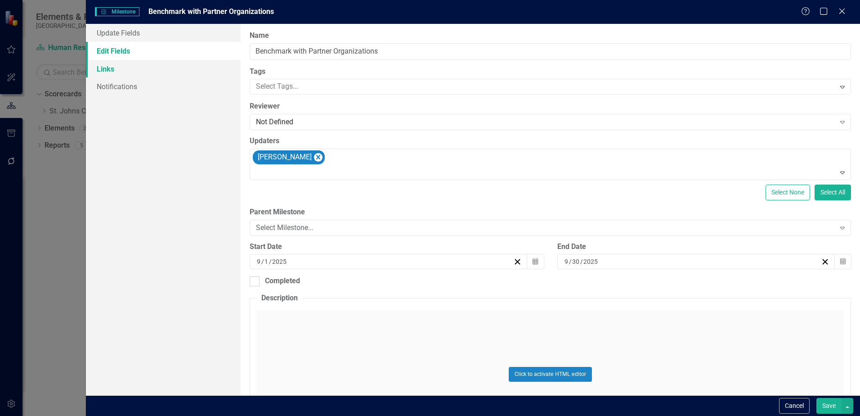
click at [108, 68] on link "Links" at bounding box center [163, 69] width 155 height 18
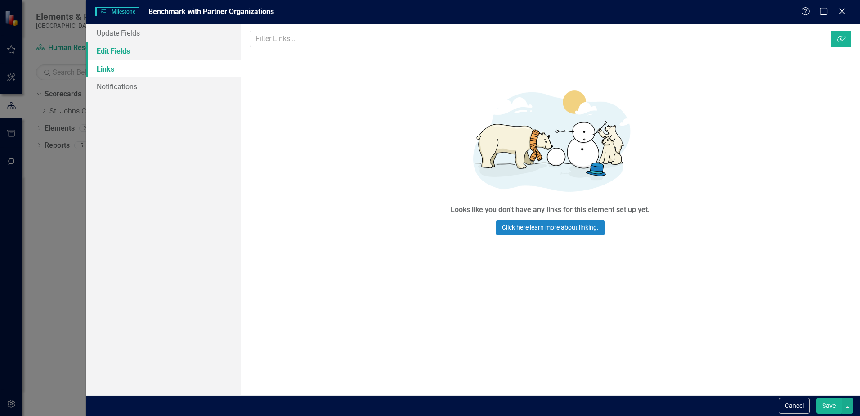
click at [119, 48] on link "Edit Fields" at bounding box center [163, 51] width 155 height 18
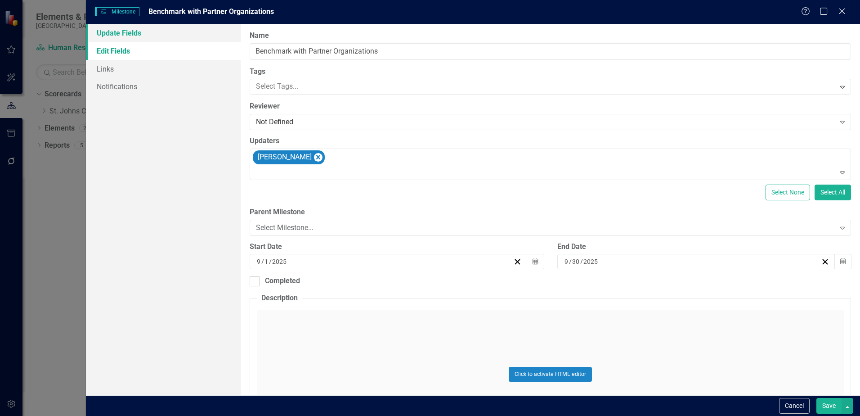
click at [137, 34] on link "Update Fields" at bounding box center [163, 33] width 155 height 18
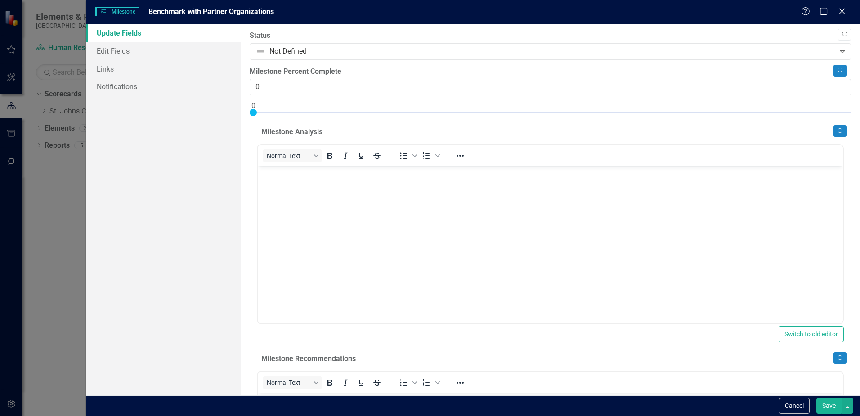
click at [296, 180] on body "Rich Text Area. Press ALT-0 for help." at bounding box center [550, 233] width 585 height 135
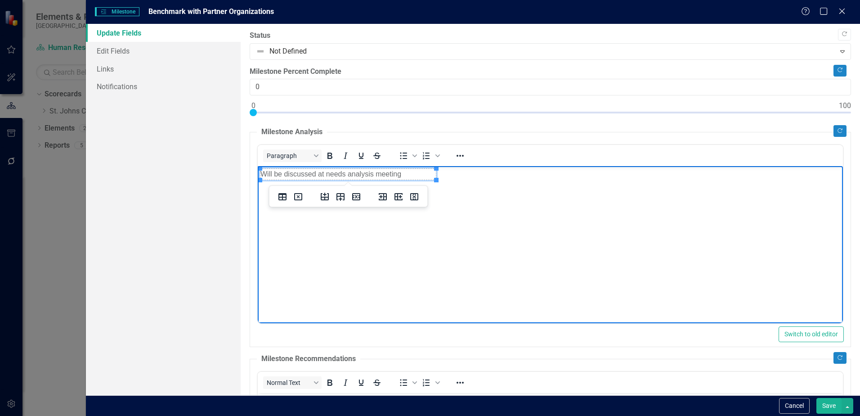
click at [520, 229] on body "Will be discussed at needs analysis meeting" at bounding box center [550, 233] width 585 height 135
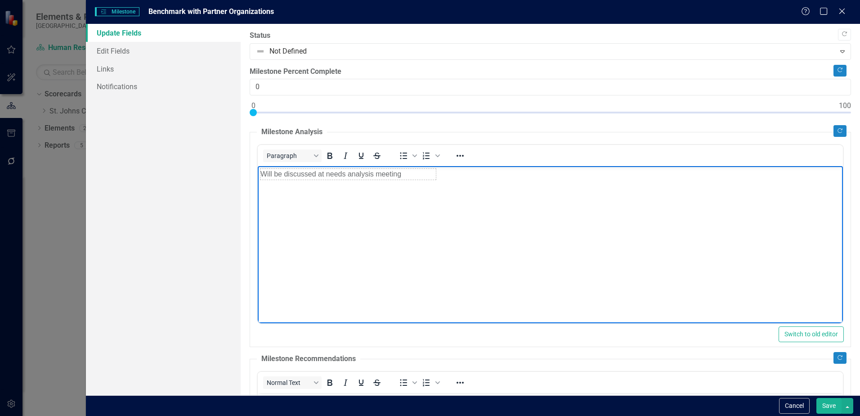
click at [399, 175] on td "Will be discussed at needs analysis meeting" at bounding box center [349, 174] width 176 height 11
drag, startPoint x: 410, startPoint y: 174, endPoint x: 204, endPoint y: 156, distance: 206.9
click at [258, 166] on html "Will be discussed at needs analysis meeting" at bounding box center [550, 233] width 585 height 135
click at [284, 174] on td "Rich Text Area. Press ALT-0 for help." at bounding box center [349, 174] width 176 height 11
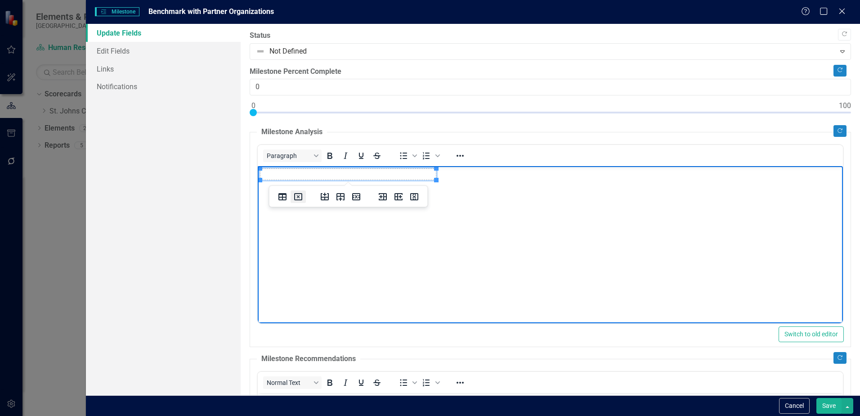
click at [297, 193] on icon "Delete table" at bounding box center [298, 196] width 8 height 7
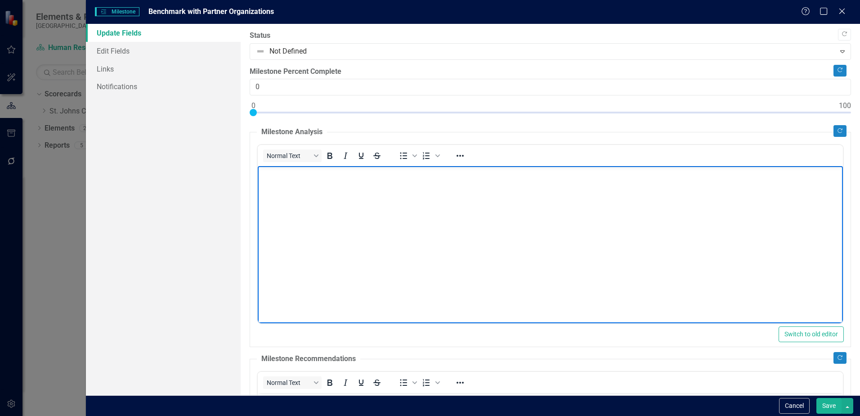
click at [306, 178] on p "Rich Text Area. Press ALT-0 for help." at bounding box center [550, 173] width 581 height 11
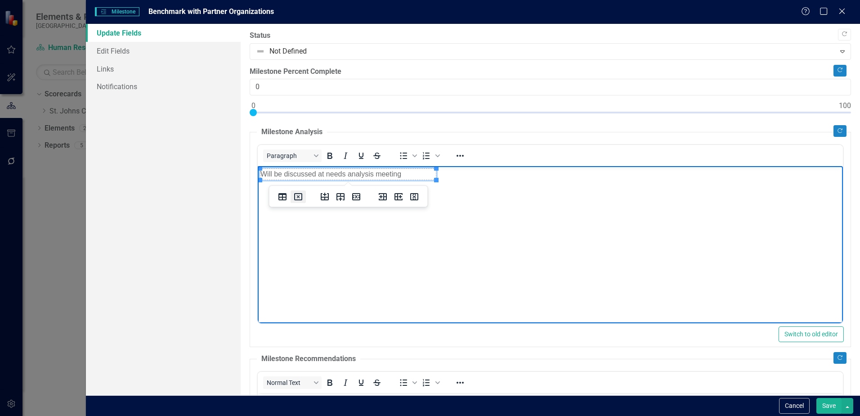
drag, startPoint x: 297, startPoint y: 198, endPoint x: 39, endPoint y: 17, distance: 315.3
click at [297, 198] on icon "Delete table" at bounding box center [298, 196] width 3 height 3
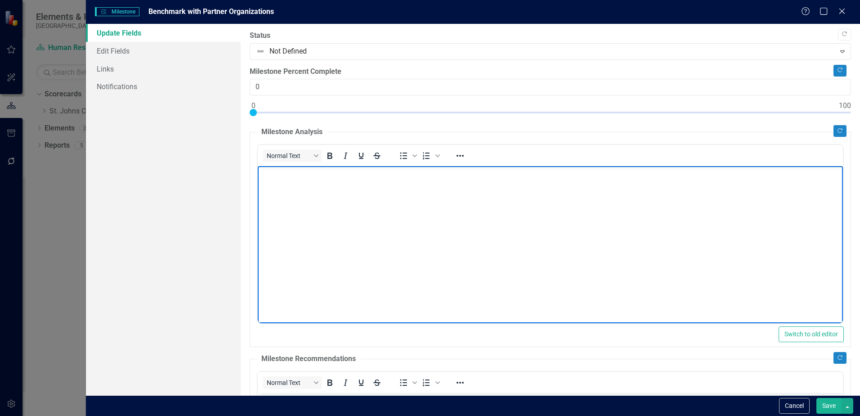
paste body "Rich Text Area. Press ALT-0 for help."
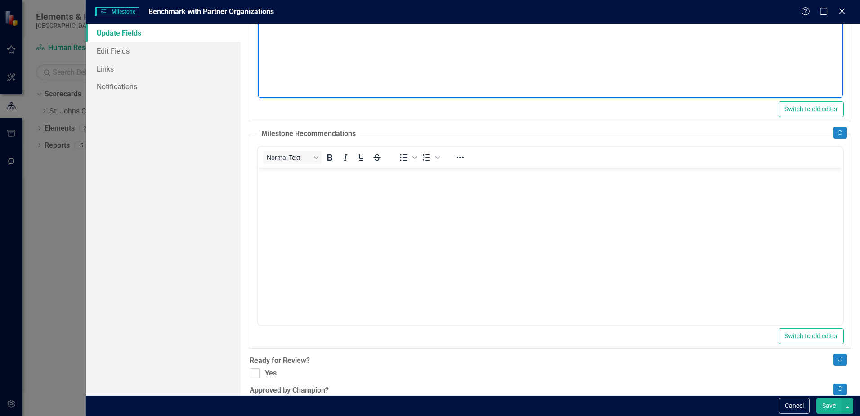
scroll to position [251, 0]
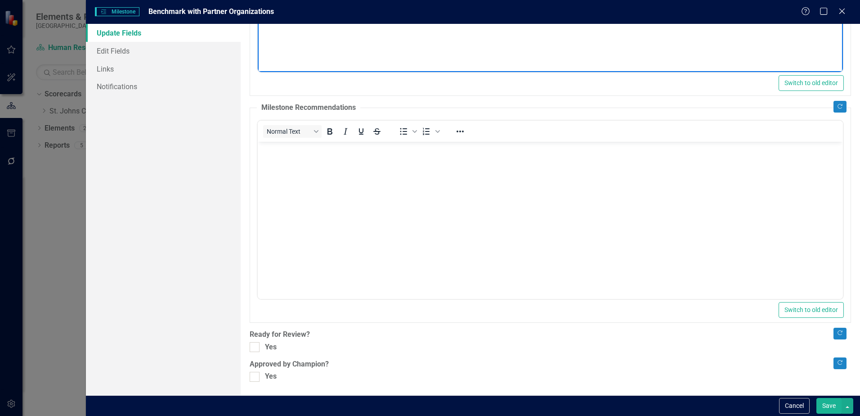
click at [831, 404] on button "Save" at bounding box center [829, 406] width 25 height 16
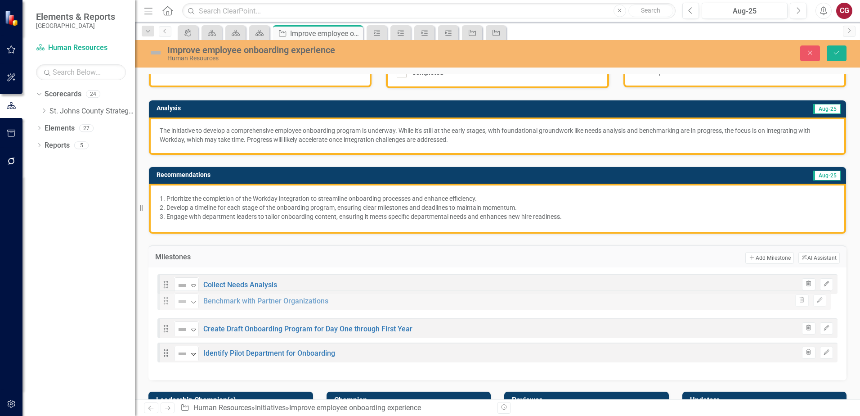
drag, startPoint x: 167, startPoint y: 360, endPoint x: 167, endPoint y: 303, distance: 56.7
click at [167, 303] on div "Drag Not Defined Expand Collect Needs Analysis Trash Edit Drag Not Defined Expa…" at bounding box center [497, 320] width 680 height 93
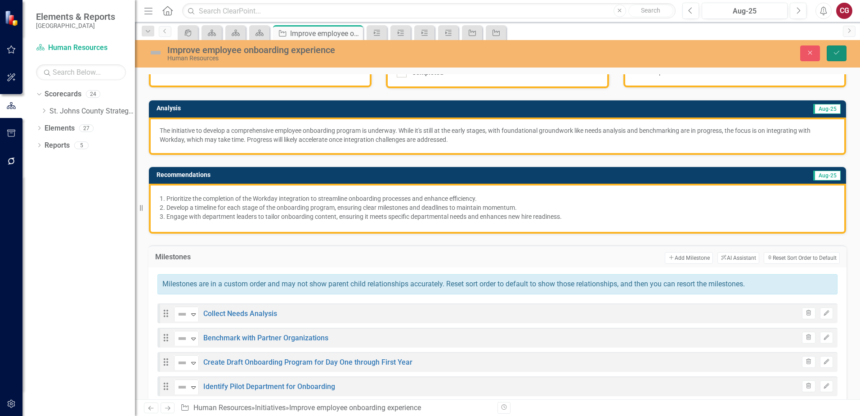
click at [836, 58] on button "Save" at bounding box center [837, 53] width 20 height 16
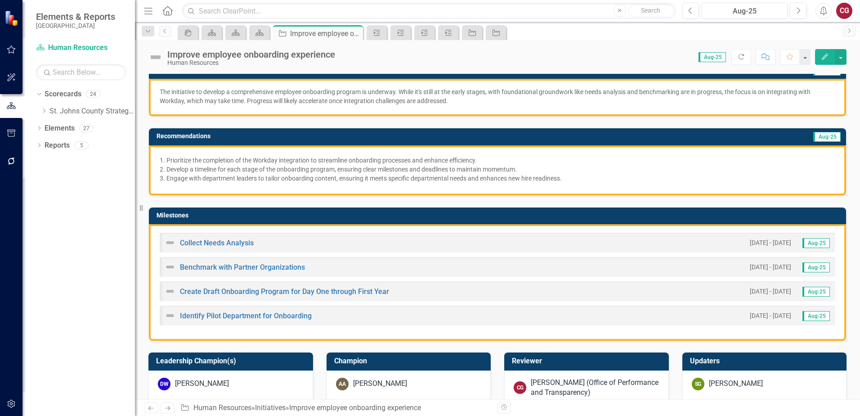
scroll to position [135, 0]
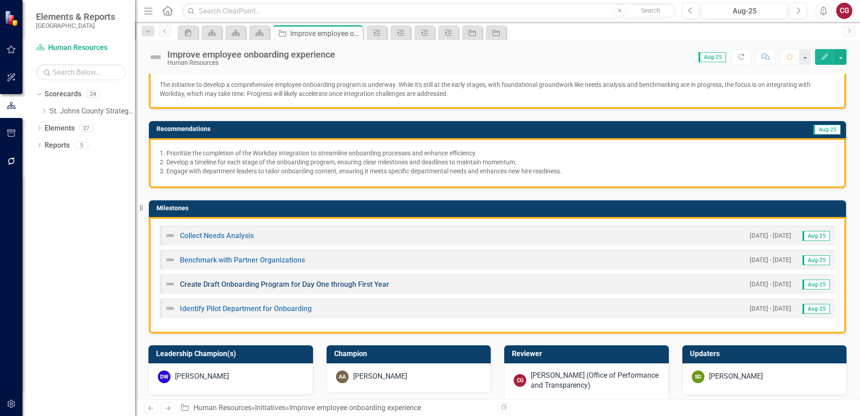
click at [251, 282] on link "Create Draft Onboarding Program for Day One through First Year" at bounding box center [284, 284] width 209 height 9
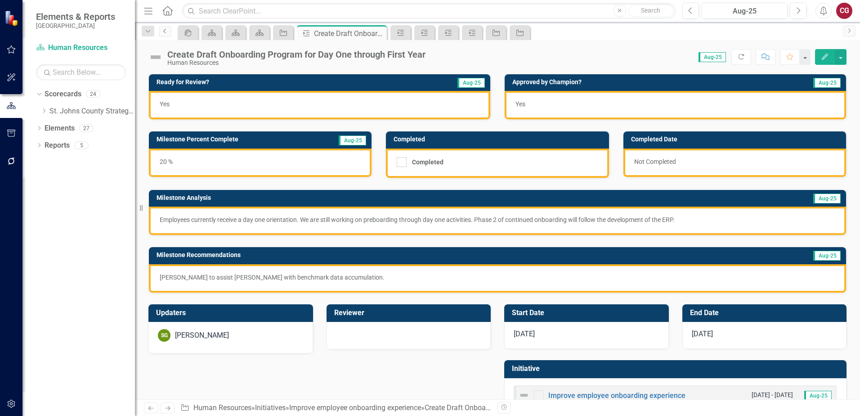
click at [166, 35] on link "Previous" at bounding box center [165, 31] width 13 height 11
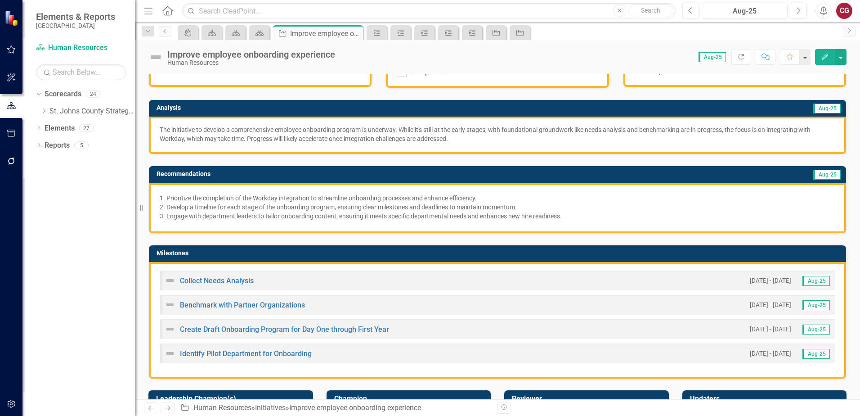
scroll to position [135, 0]
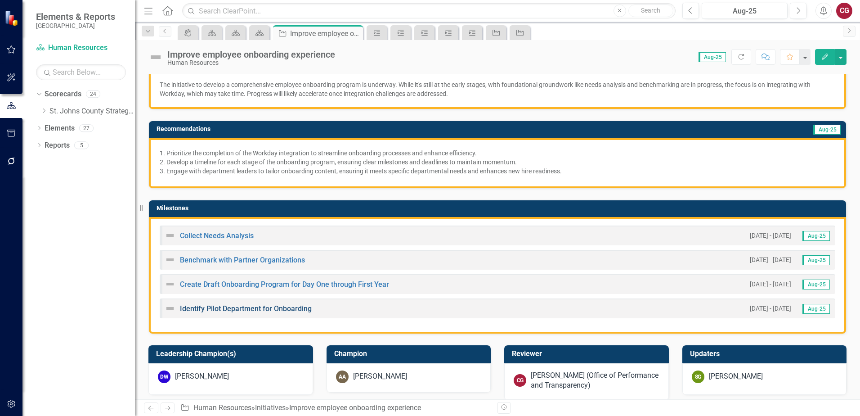
click at [220, 306] on link "Identify Pilot Department for Onboarding" at bounding box center [246, 308] width 132 height 9
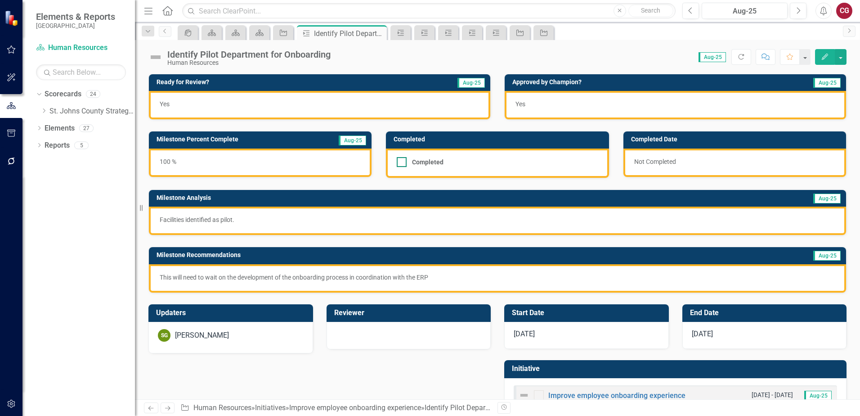
click at [404, 163] on div at bounding box center [402, 162] width 10 height 10
click at [403, 163] on input "Completed" at bounding box center [400, 160] width 6 height 6
checkbox input "true"
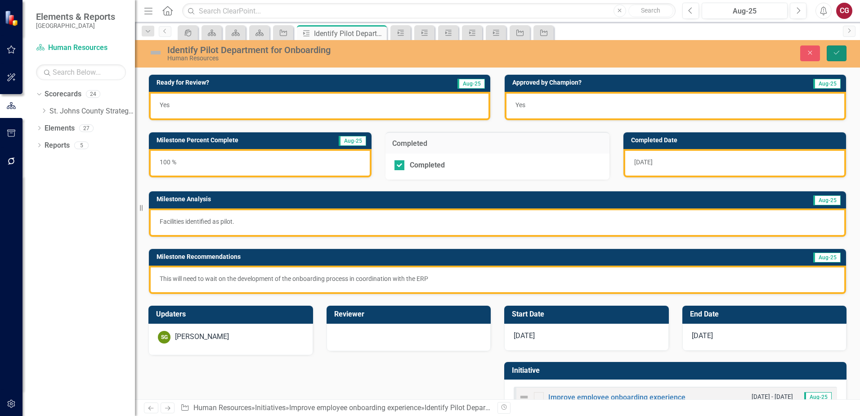
click at [836, 54] on icon "Save" at bounding box center [837, 52] width 8 height 6
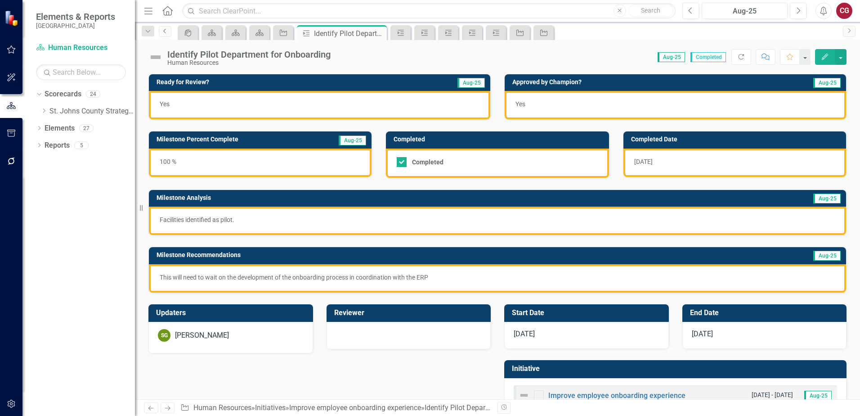
click at [167, 33] on icon "Previous" at bounding box center [165, 30] width 7 height 5
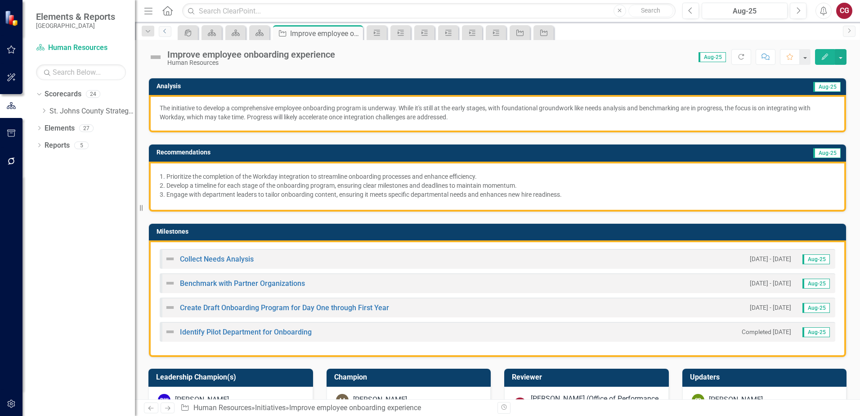
scroll to position [135, 0]
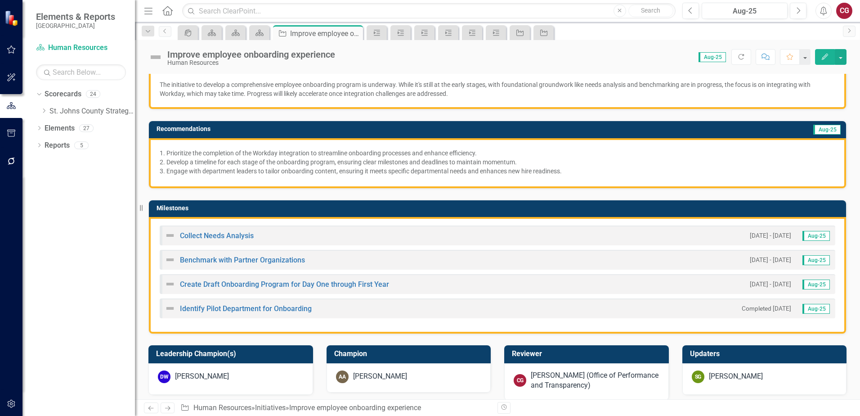
click at [171, 306] on img at bounding box center [170, 308] width 11 height 11
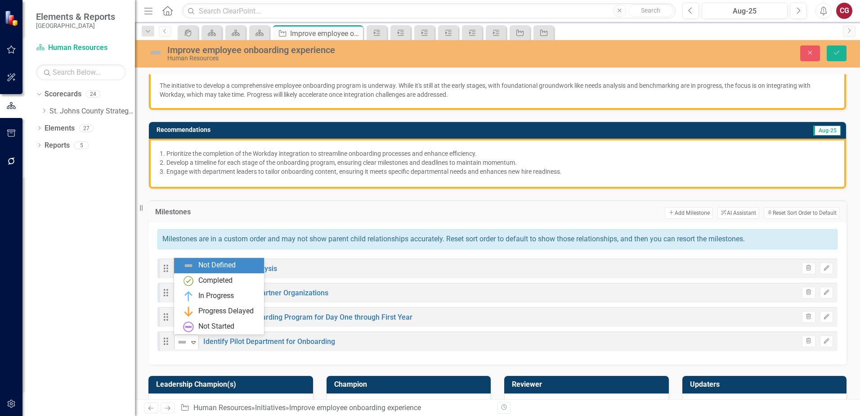
click at [197, 340] on icon "Expand" at bounding box center [193, 341] width 9 height 7
click at [200, 281] on div "Completed" at bounding box center [215, 280] width 34 height 10
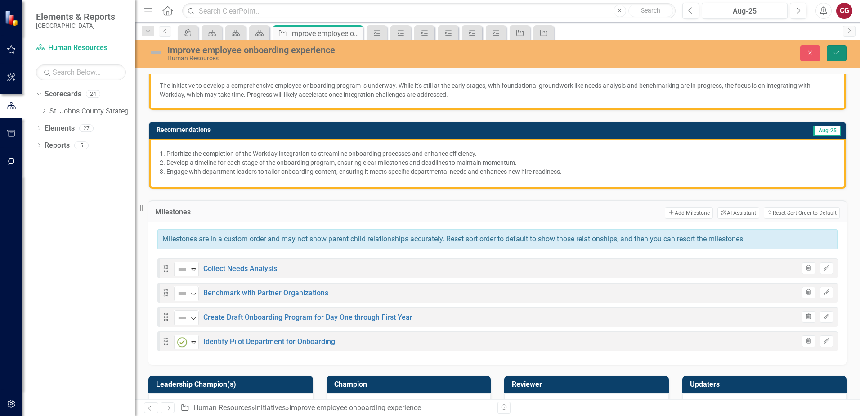
click at [830, 54] on button "Save" at bounding box center [837, 53] width 20 height 16
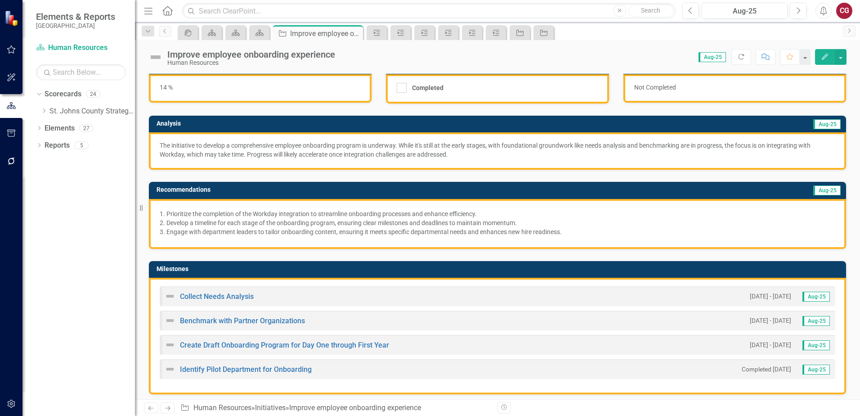
scroll to position [90, 0]
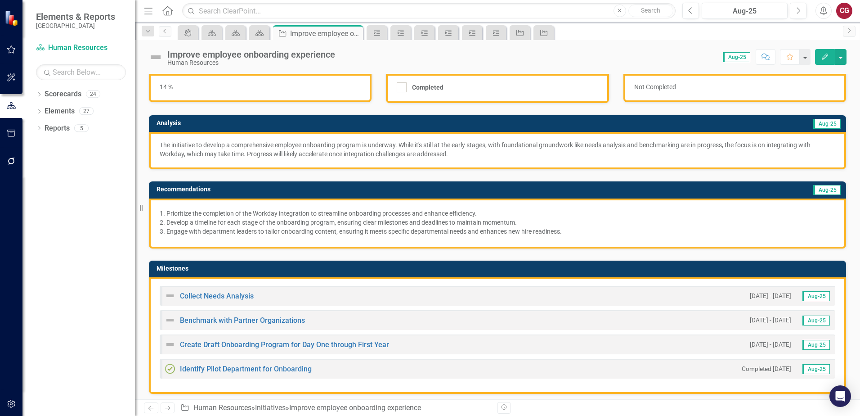
scroll to position [90, 0]
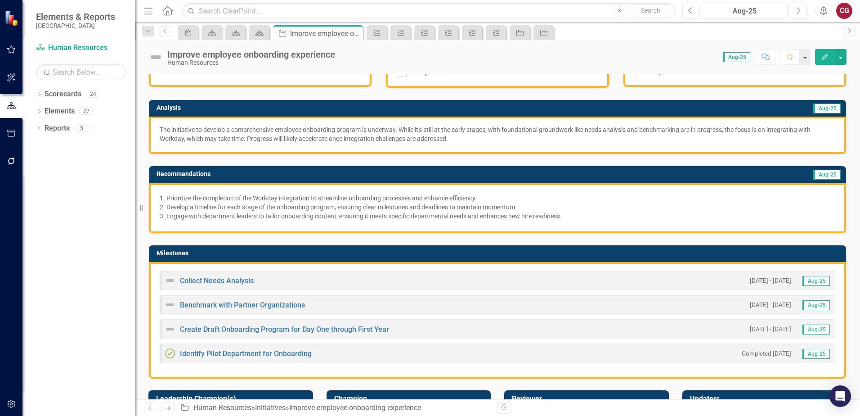
click at [282, 256] on h3 "Milestones" at bounding box center [499, 253] width 685 height 7
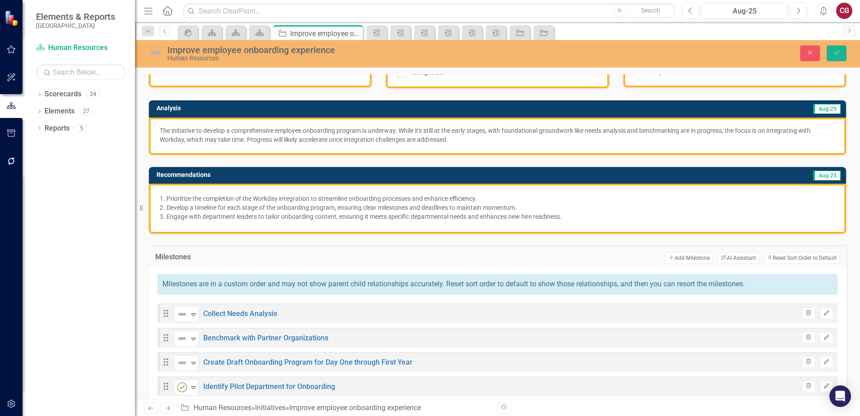
scroll to position [135, 0]
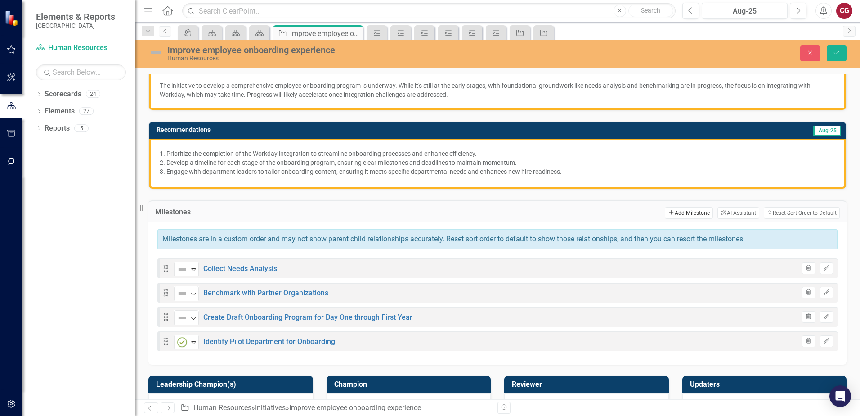
click at [679, 209] on button "Add Add Milestone" at bounding box center [689, 213] width 48 height 12
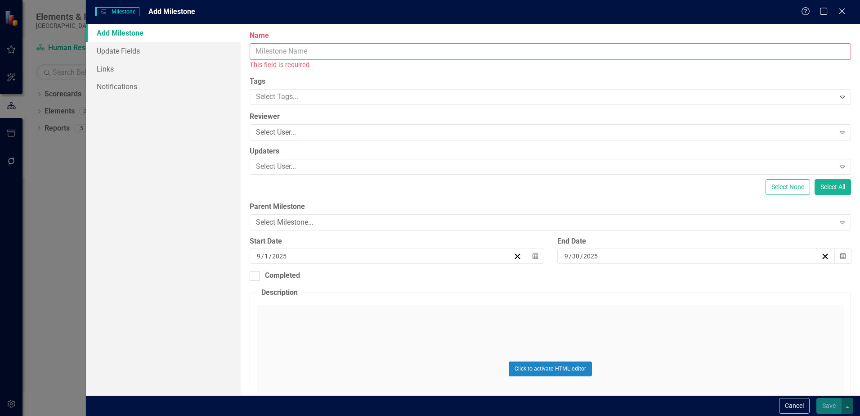
click at [264, 53] on input "Name" at bounding box center [551, 51] width 602 height 17
paste input "Hold Focus Groups with Pilot Department"
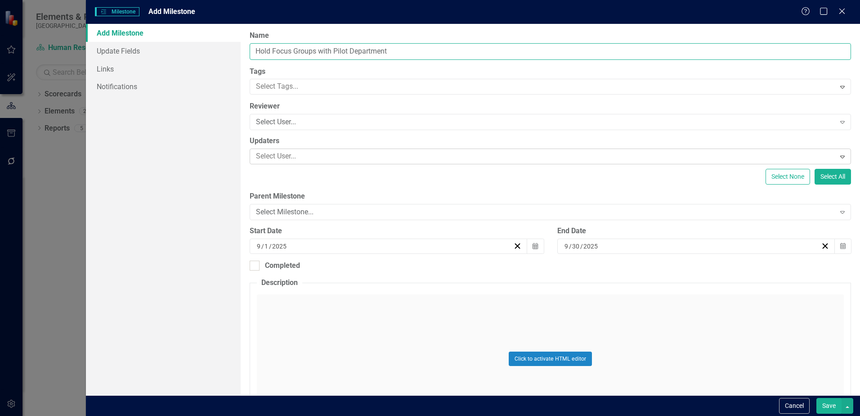
type input "Hold Focus Groups with Pilot Department"
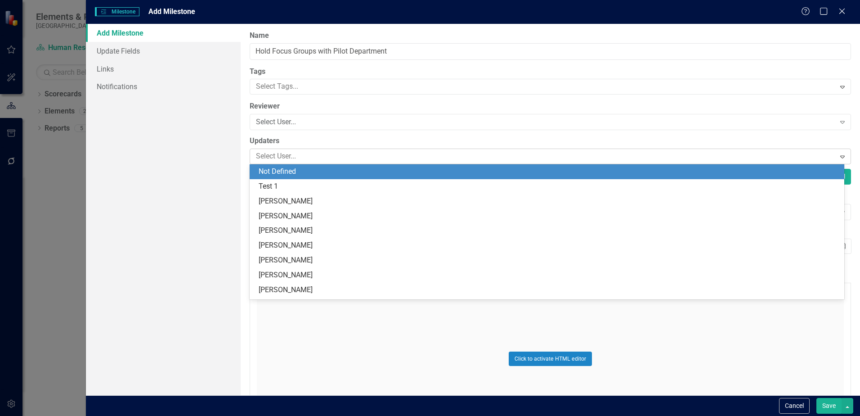
click at [291, 152] on div at bounding box center [543, 156] width 583 height 12
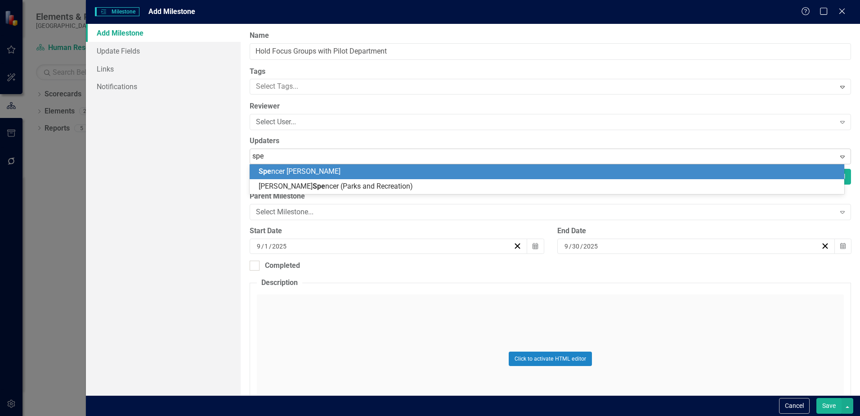
type input "spen"
click at [289, 167] on span "Spen cer Garneau" at bounding box center [286, 171] width 55 height 9
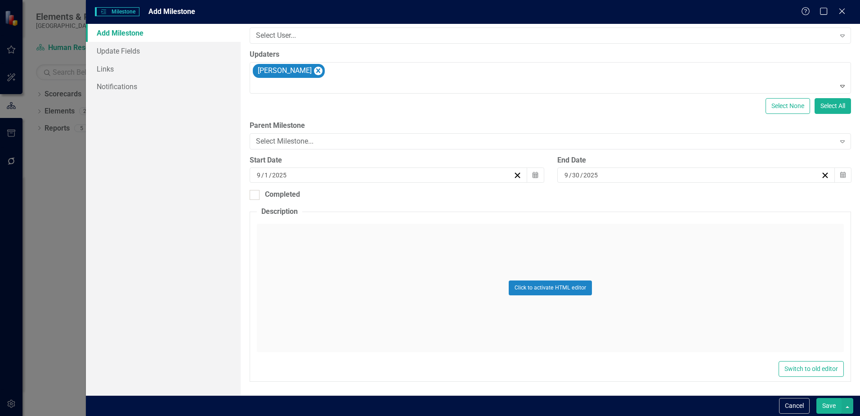
scroll to position [0, 0]
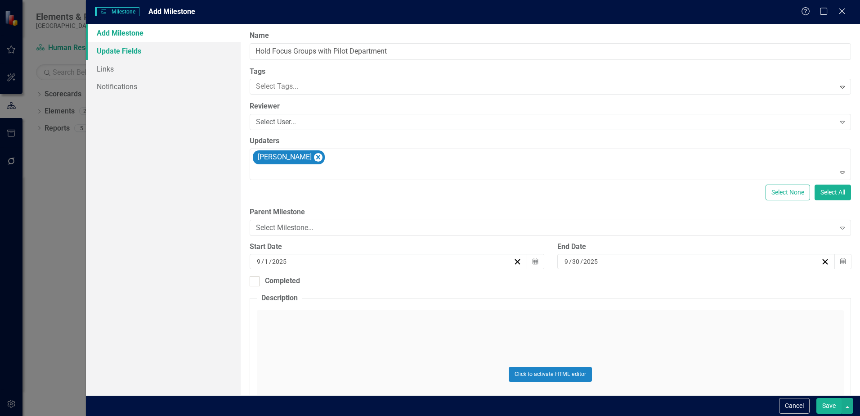
click at [125, 50] on link "Update Fields" at bounding box center [163, 51] width 155 height 18
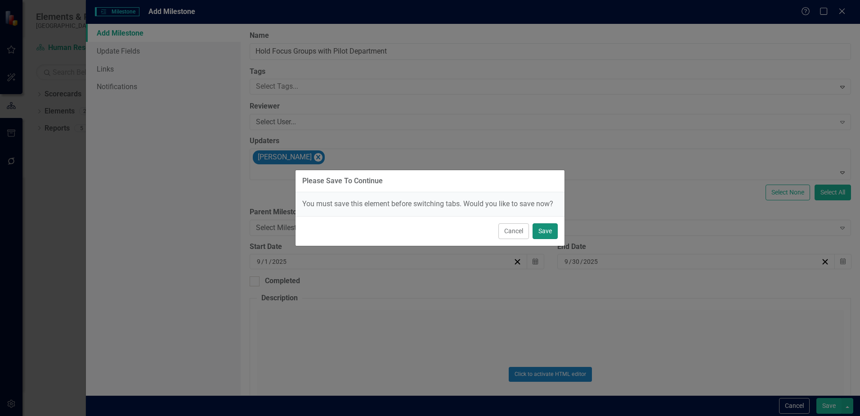
click at [543, 228] on button "Save" at bounding box center [545, 231] width 25 height 16
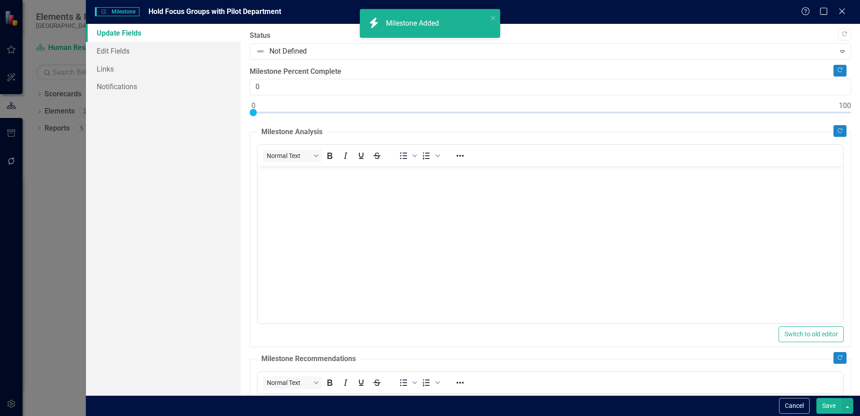
click at [293, 183] on body "Rich Text Area. Press ALT-0 for help." at bounding box center [550, 233] width 585 height 135
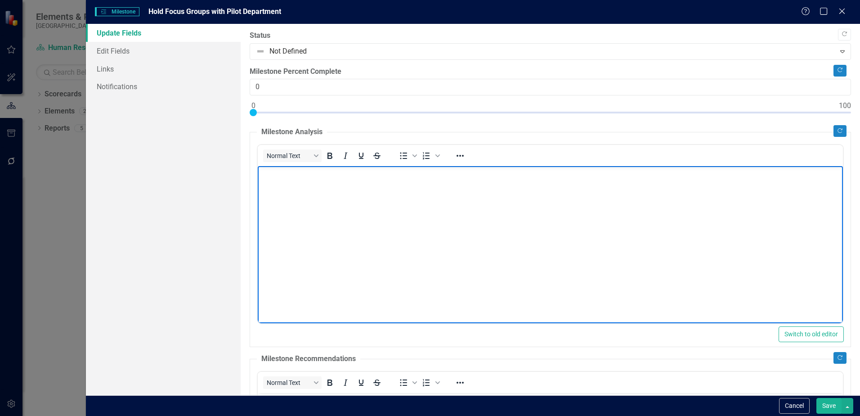
click at [826, 405] on button "Save" at bounding box center [829, 406] width 25 height 16
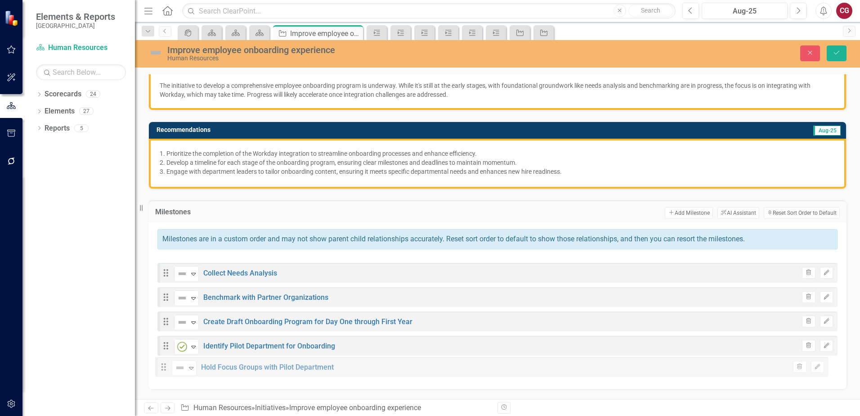
drag, startPoint x: 165, startPoint y: 270, endPoint x: 163, endPoint y: 369, distance: 98.6
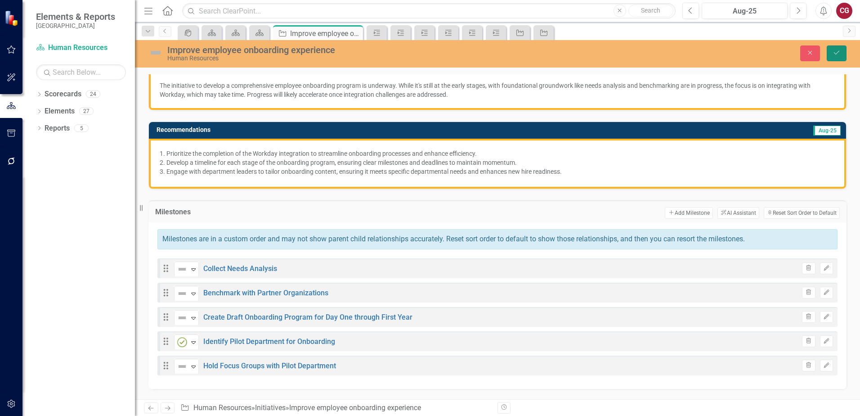
click at [838, 55] on icon "Save" at bounding box center [837, 52] width 8 height 6
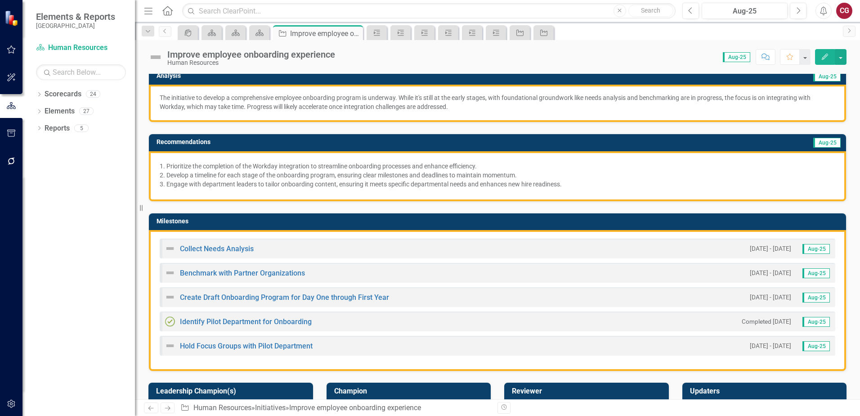
scroll to position [135, 0]
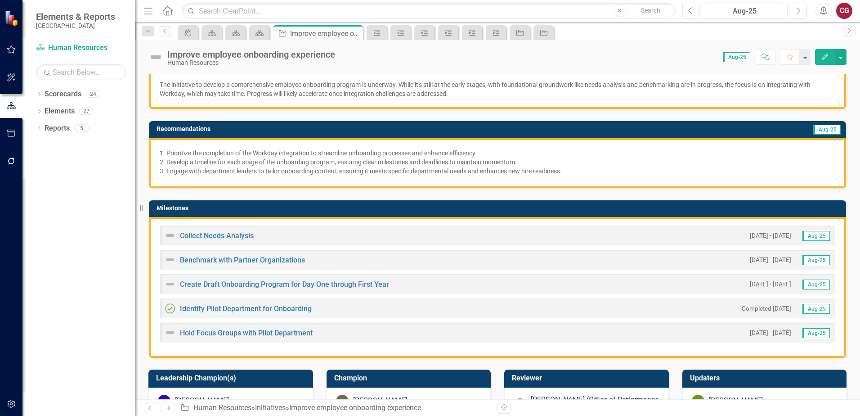
click at [465, 215] on td "Milestones" at bounding box center [499, 208] width 685 height 13
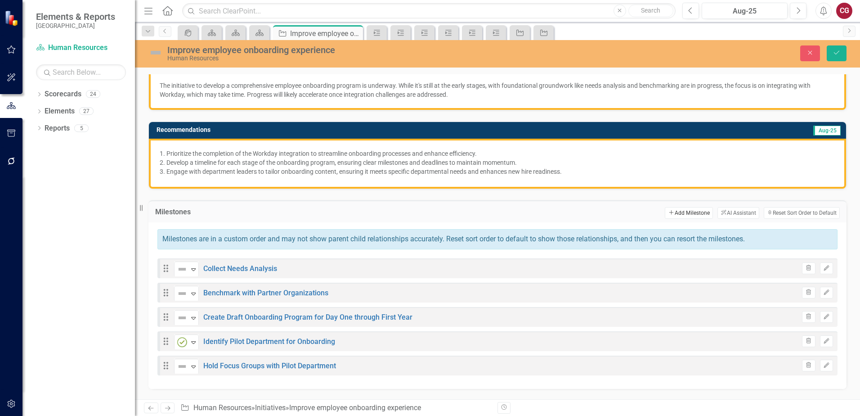
click at [687, 214] on button "Add Add Milestone" at bounding box center [689, 213] width 48 height 12
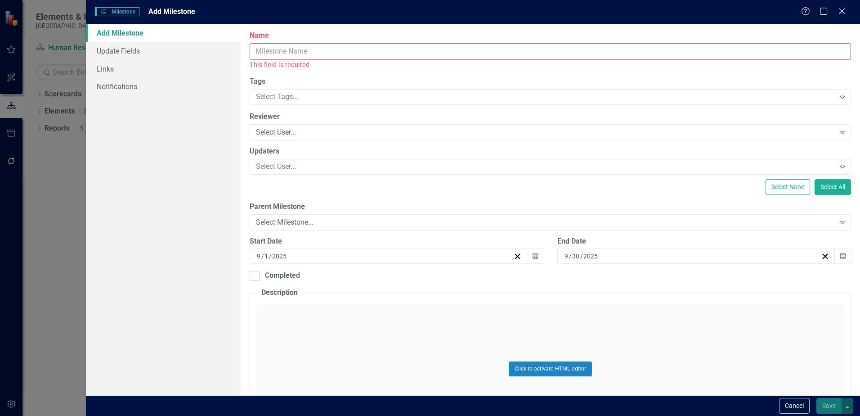
click at [273, 48] on input "Name" at bounding box center [551, 51] width 602 height 17
paste input "Provide New Hire Learning and Development Plans"
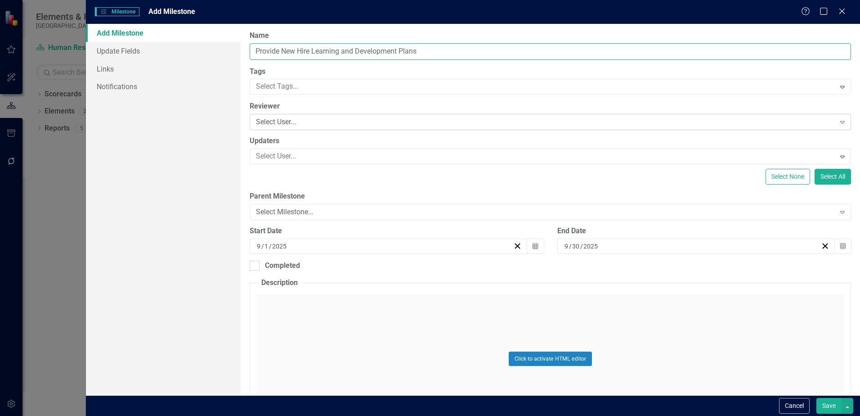
type input "Provide New Hire Learning and Development Plans"
click at [323, 114] on div "Select User... Expand" at bounding box center [551, 122] width 602 height 16
click at [296, 148] on div "Select User... Expand" at bounding box center [551, 156] width 602 height 16
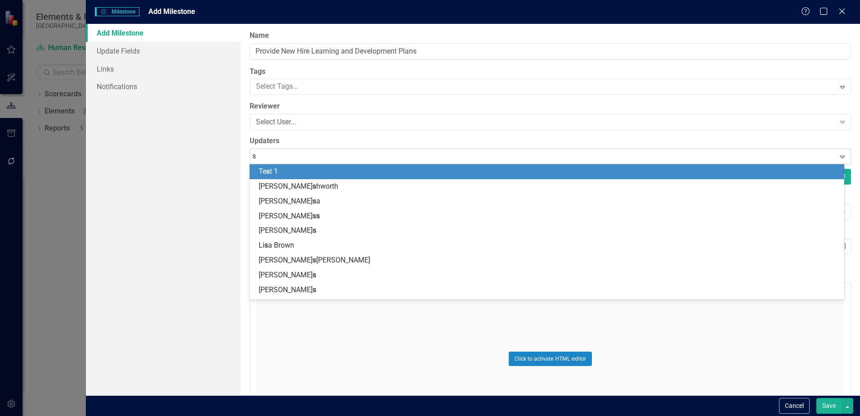
type input "sp"
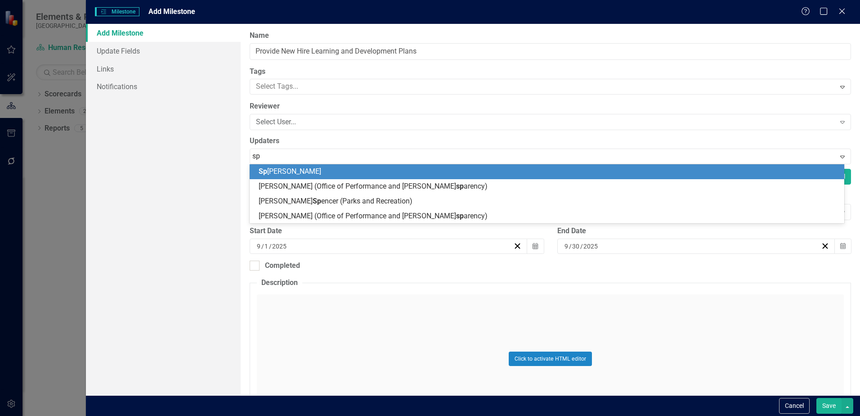
click at [287, 166] on div "Sp encer Garneau" at bounding box center [547, 171] width 595 height 15
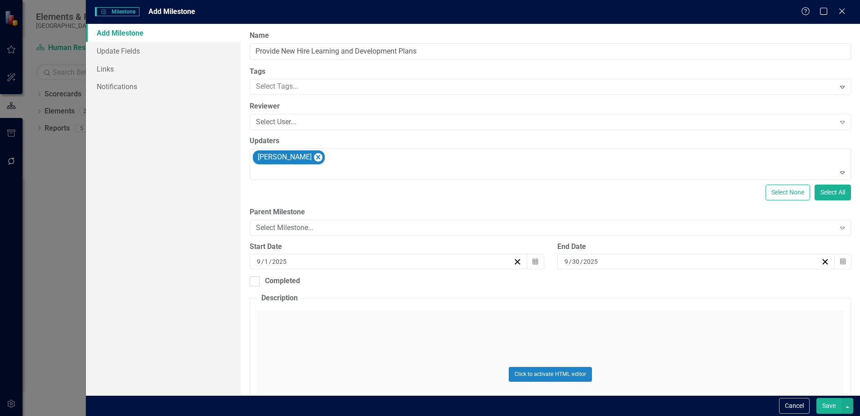
click at [827, 401] on button "Save" at bounding box center [829, 406] width 25 height 16
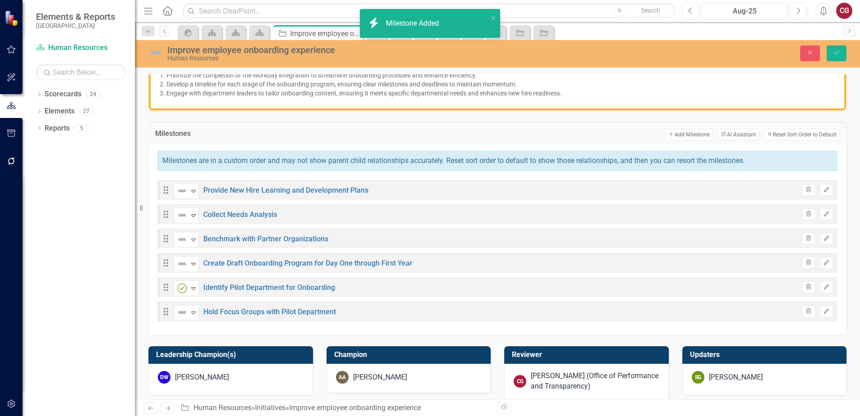
scroll to position [225, 0]
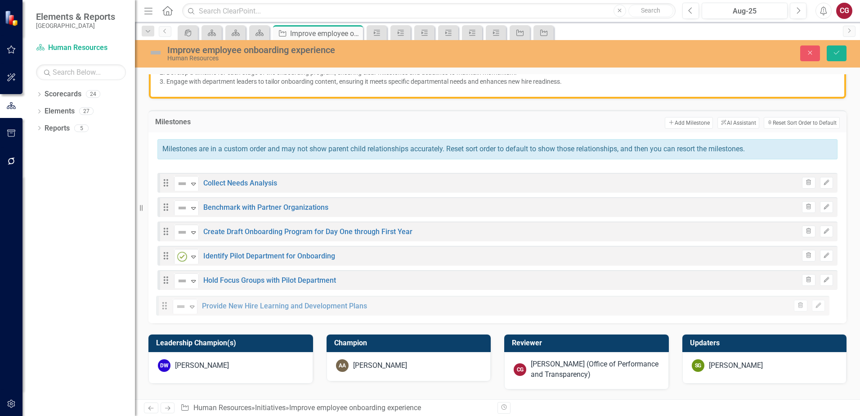
drag, startPoint x: 164, startPoint y: 174, endPoint x: 162, endPoint y: 303, distance: 128.7
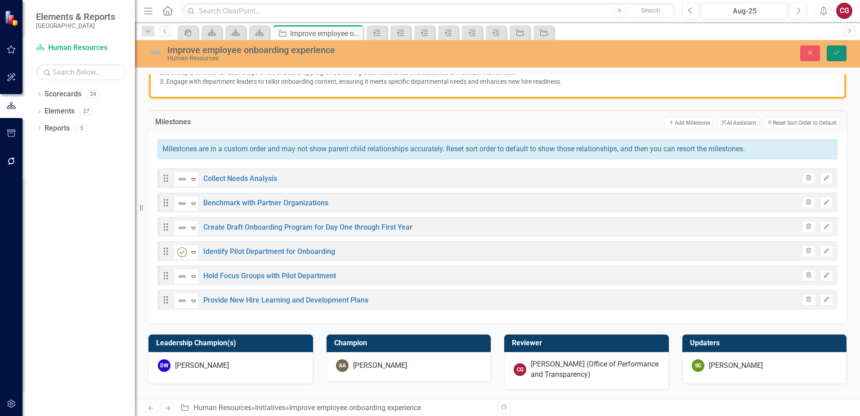
click at [842, 53] on button "Save" at bounding box center [837, 53] width 20 height 16
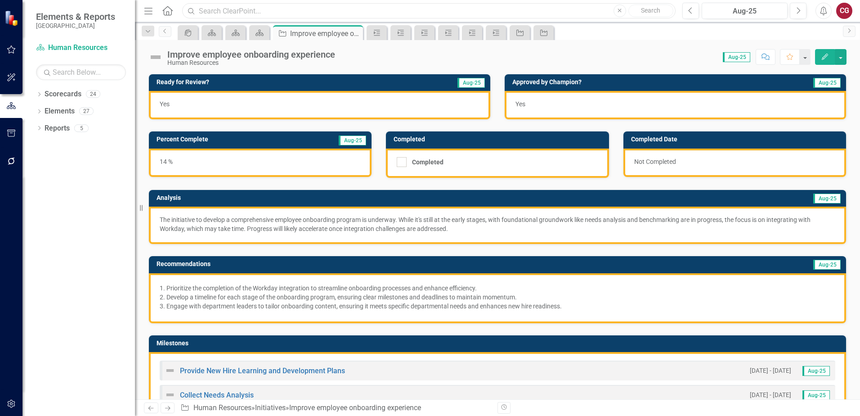
click at [261, 11] on input "text" at bounding box center [429, 11] width 494 height 16
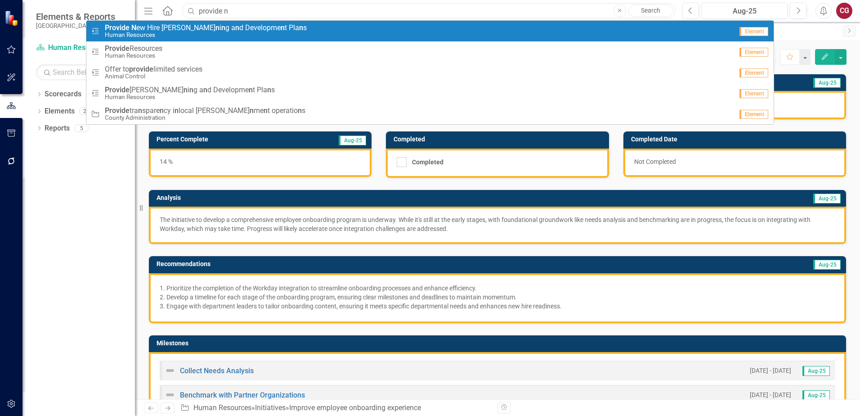
type input "provide n"
click at [216, 29] on strong "n" at bounding box center [218, 27] width 4 height 9
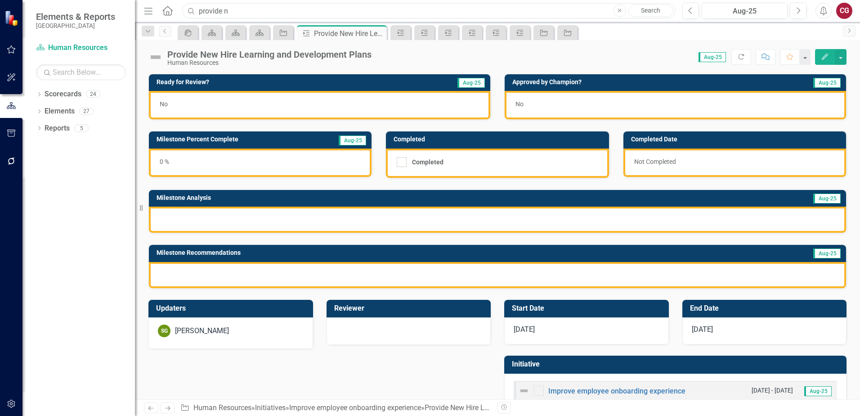
click at [252, 12] on input "provide n" at bounding box center [429, 11] width 494 height 16
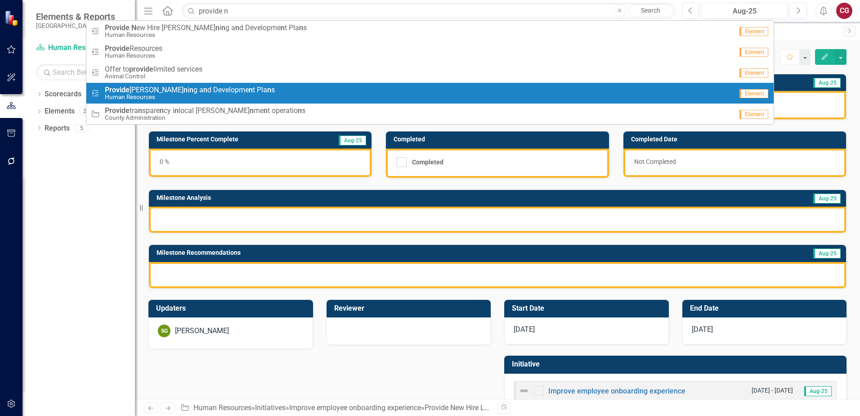
click at [170, 88] on span "Provide Lear n i n g a n d Developme n t Pla n s" at bounding box center [190, 90] width 170 height 8
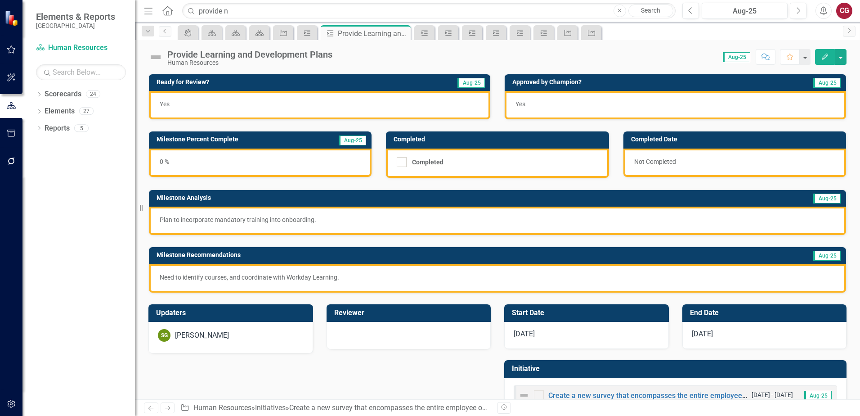
click at [305, 223] on p "Plan to incorporate mandatory training into onboarding." at bounding box center [498, 219] width 676 height 9
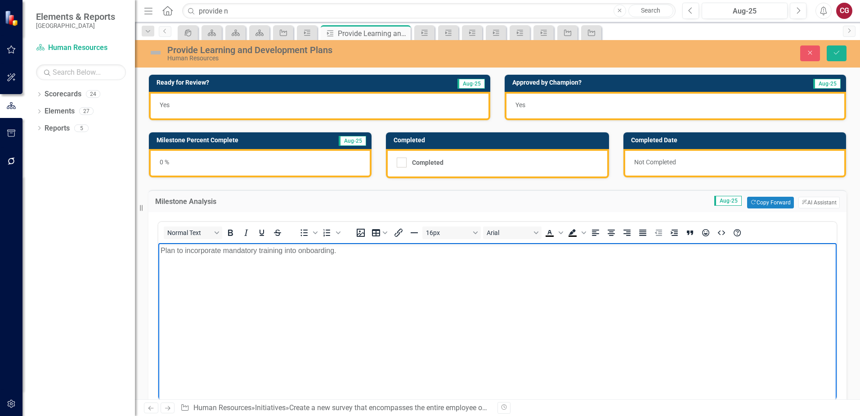
drag, startPoint x: 339, startPoint y: 251, endPoint x: 327, endPoint y: 486, distance: 235.2
click at [158, 243] on html "Plan to incorporate mandatory training into onboarding." at bounding box center [497, 310] width 679 height 135
copy p "Plan to incorporate mandatory training into onboarding."
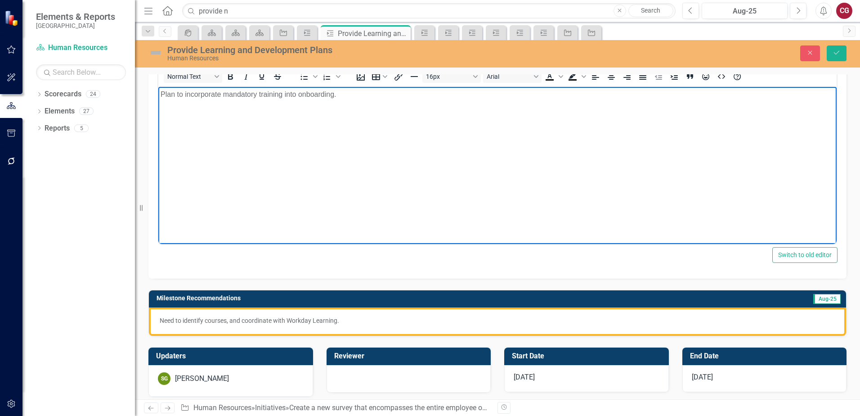
scroll to position [180, 0]
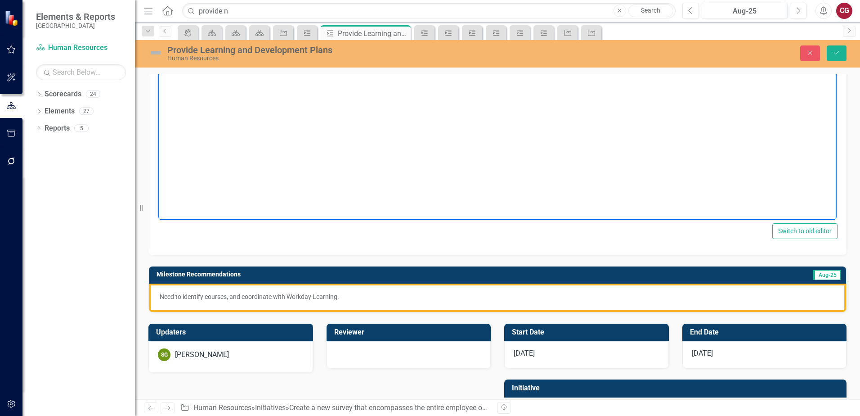
click at [249, 298] on p "Need to identify courses, and coordinate with Workday Learning." at bounding box center [498, 296] width 676 height 9
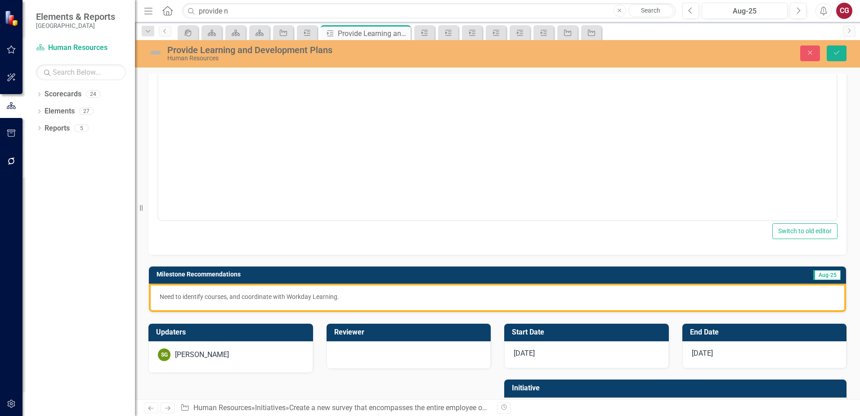
click at [249, 298] on p "Need to identify courses, and coordinate with Workday Learning." at bounding box center [498, 296] width 676 height 9
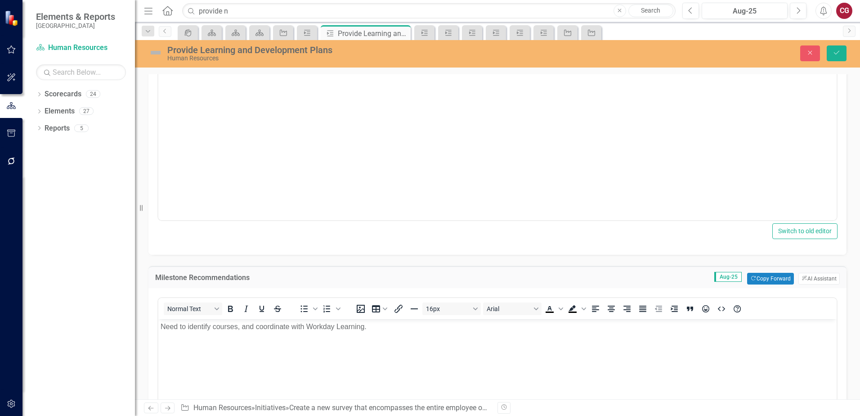
scroll to position [0, 0]
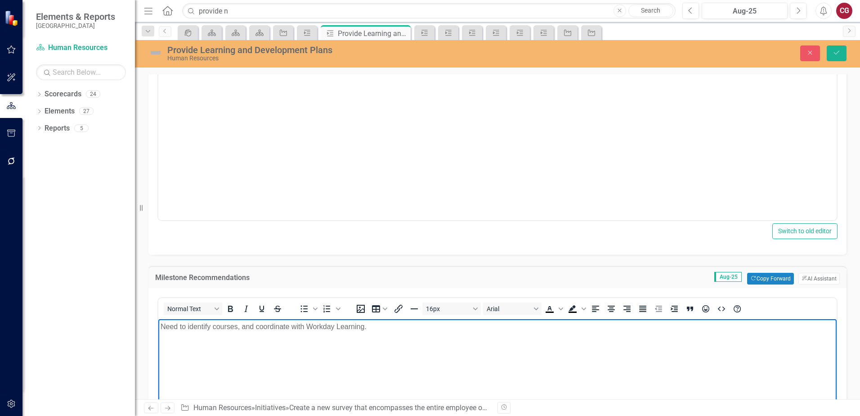
drag, startPoint x: 386, startPoint y: 327, endPoint x: 148, endPoint y: 321, distance: 237.2
click at [158, 321] on html "Need to identify courses, and coordinate with Workday Learning." at bounding box center [497, 386] width 679 height 135
drag, startPoint x: 205, startPoint y: 331, endPoint x: 252, endPoint y: 348, distance: 49.8
click at [252, 354] on body "Need to identify courses, and coordinate with Workday Learning." at bounding box center [497, 386] width 679 height 135
copy p "Need to identify courses, and coordinate with Workday Learning."
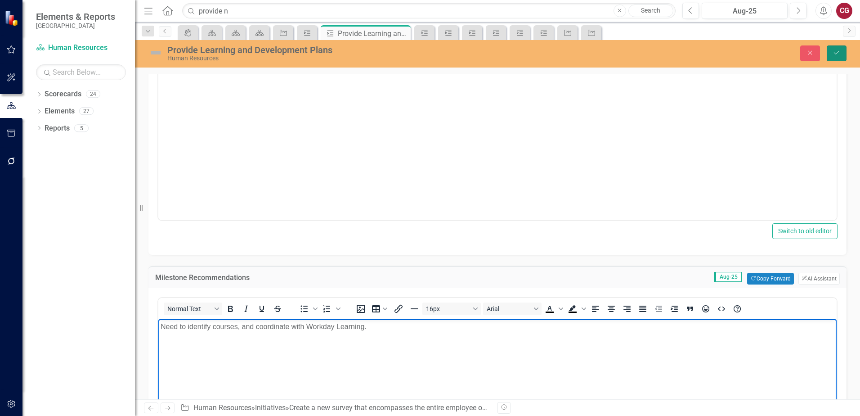
click at [838, 59] on button "Save" at bounding box center [837, 53] width 20 height 16
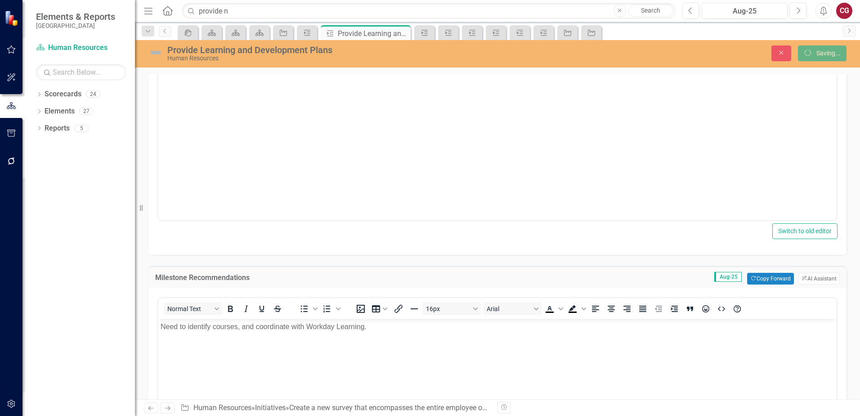
scroll to position [29, 0]
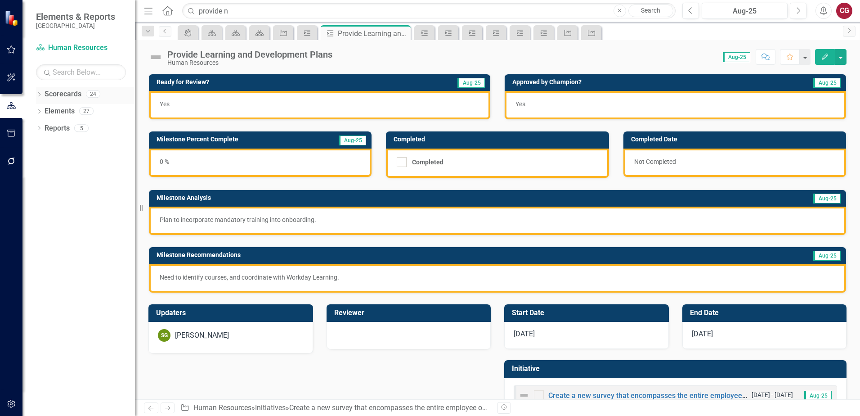
click at [41, 96] on icon "Dropdown" at bounding box center [39, 95] width 6 height 5
click at [44, 108] on div "Dropdown" at bounding box center [43, 112] width 7 height 8
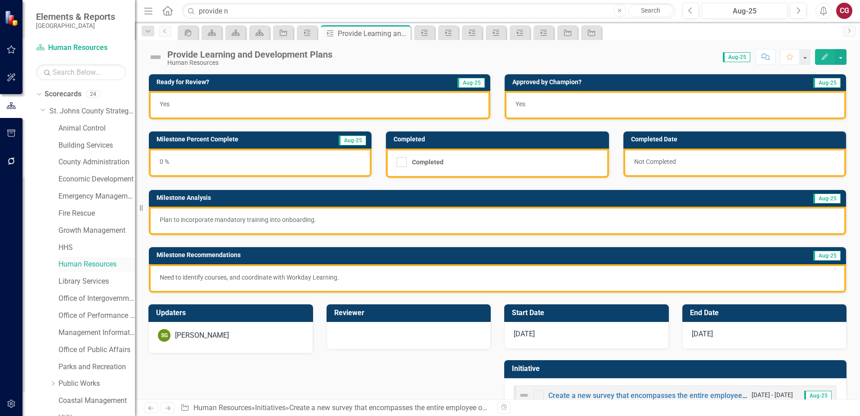
click at [63, 263] on link "Human Resources" at bounding box center [96, 264] width 76 height 10
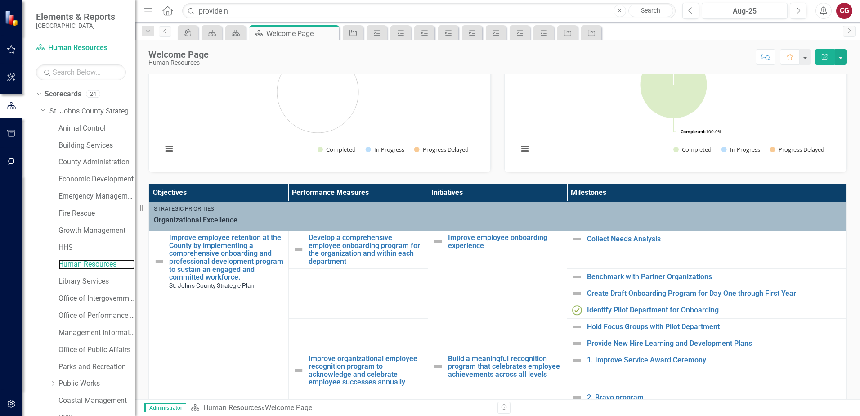
scroll to position [74, 0]
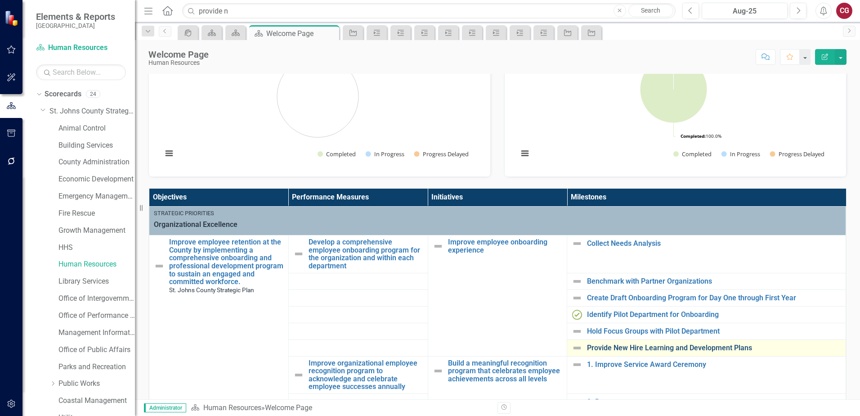
click at [587, 348] on link "Provide New Hire Learning and Development Plans" at bounding box center [714, 348] width 254 height 8
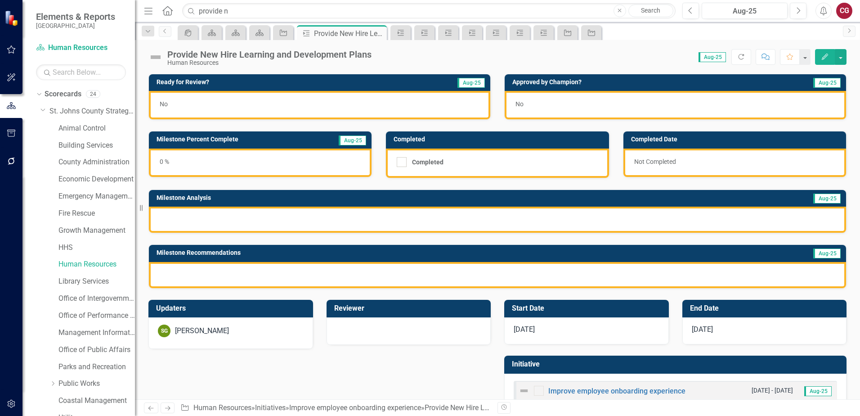
click at [229, 217] on div at bounding box center [497, 220] width 697 height 26
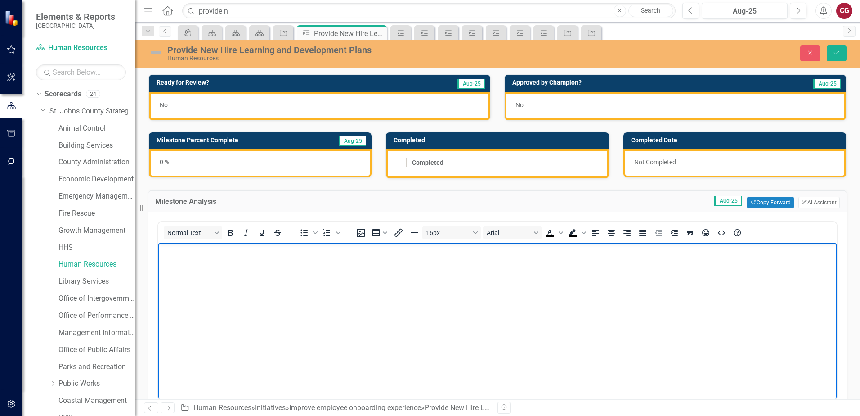
click at [321, 263] on body "Rich Text Area. Press ALT-0 for help." at bounding box center [497, 310] width 679 height 135
paste body "Rich Text Area. Press ALT-0 for help."
drag, startPoint x: 558, startPoint y: 256, endPoint x: 335, endPoint y: 250, distance: 223.2
click at [335, 250] on p "Plan to incorporate mandatory training into onboarding. Need to identify course…" at bounding box center [498, 250] width 674 height 11
click at [353, 251] on p "Plan to incorporate mandatory training into onboarding. Need to identify course…" at bounding box center [498, 250] width 674 height 11
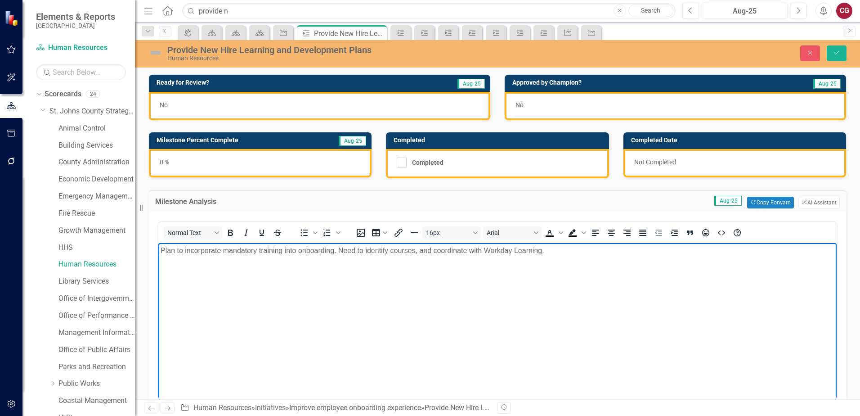
drag, startPoint x: 339, startPoint y: 251, endPoint x: 549, endPoint y: 256, distance: 209.7
click at [549, 256] on p "Plan to incorporate mandatory training into onboarding. Need to identify course…" at bounding box center [498, 250] width 674 height 11
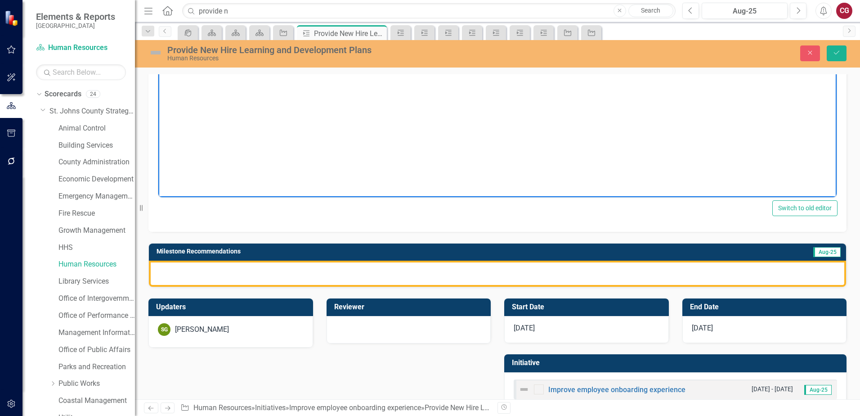
scroll to position [225, 0]
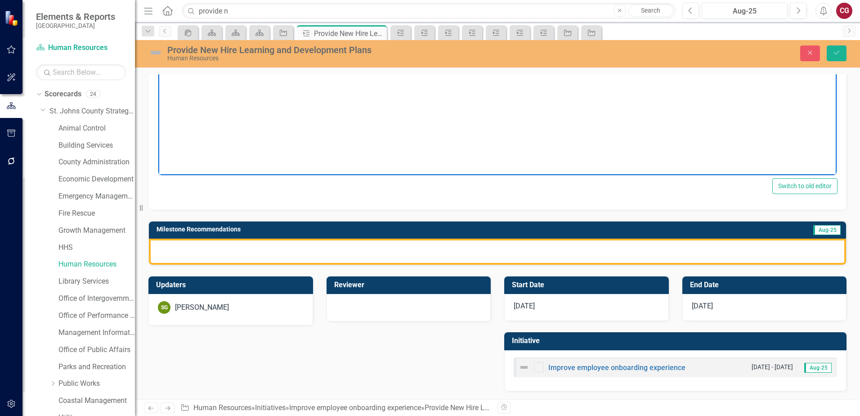
click at [252, 255] on div at bounding box center [497, 251] width 697 height 26
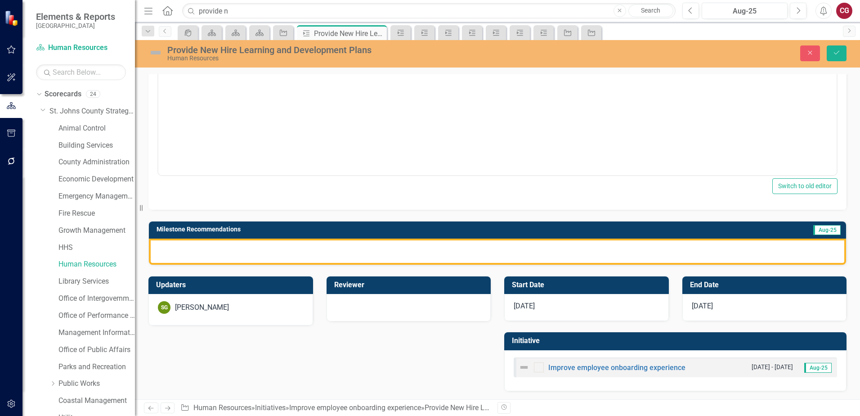
click at [252, 255] on div at bounding box center [497, 251] width 697 height 26
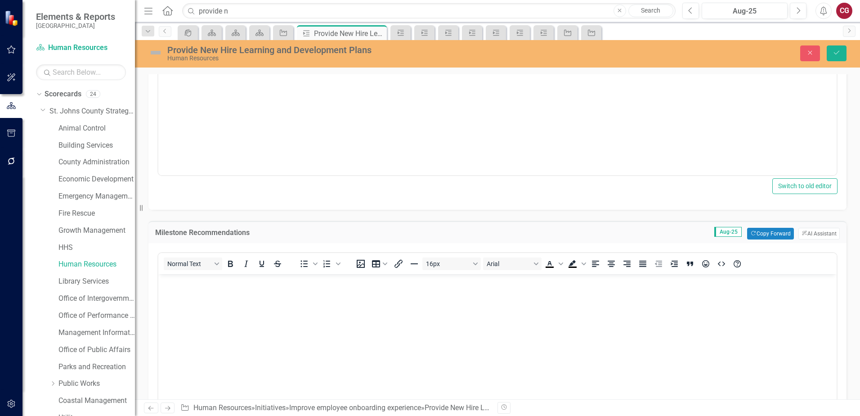
scroll to position [0, 0]
click at [182, 288] on body "Rich Text Area. Press ALT-0 for help." at bounding box center [497, 341] width 679 height 135
click at [837, 52] on icon "Save" at bounding box center [837, 52] width 8 height 6
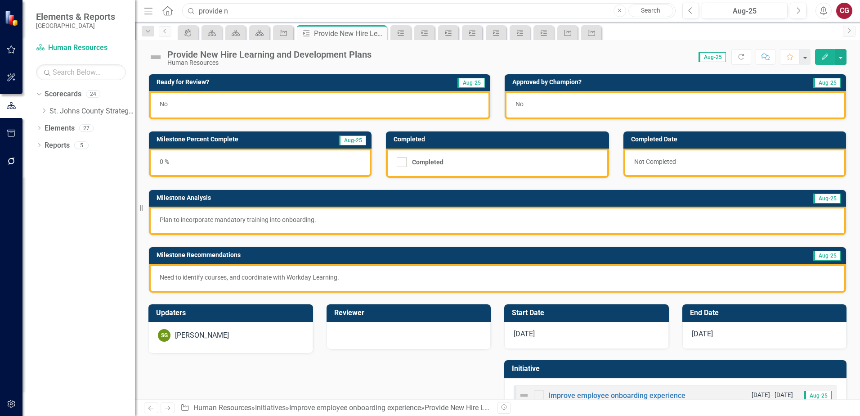
click at [253, 8] on input "provide n" at bounding box center [429, 11] width 494 height 16
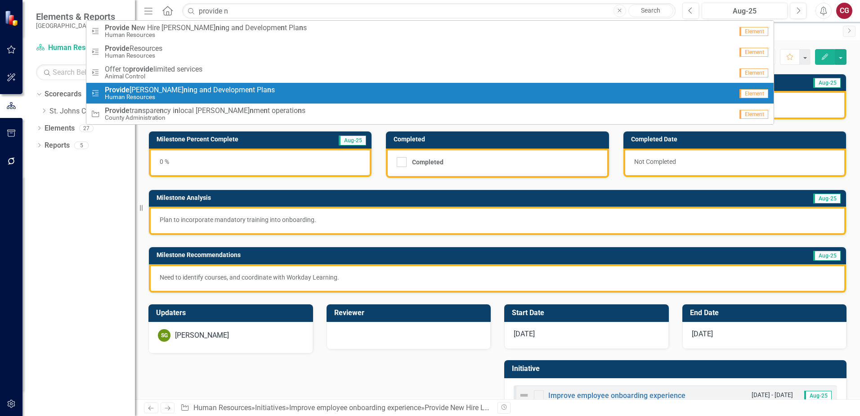
click at [188, 88] on span "Provide Lear n i n g a n d Developme n t Pla n s" at bounding box center [190, 90] width 170 height 8
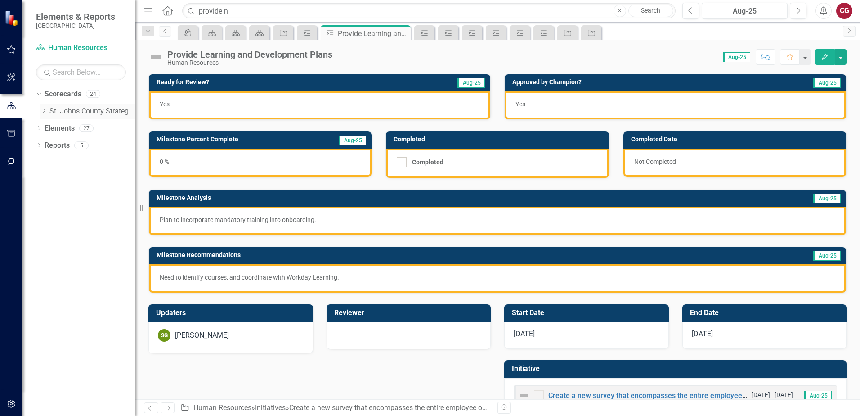
click at [45, 110] on icon "Dropdown" at bounding box center [43, 110] width 7 height 5
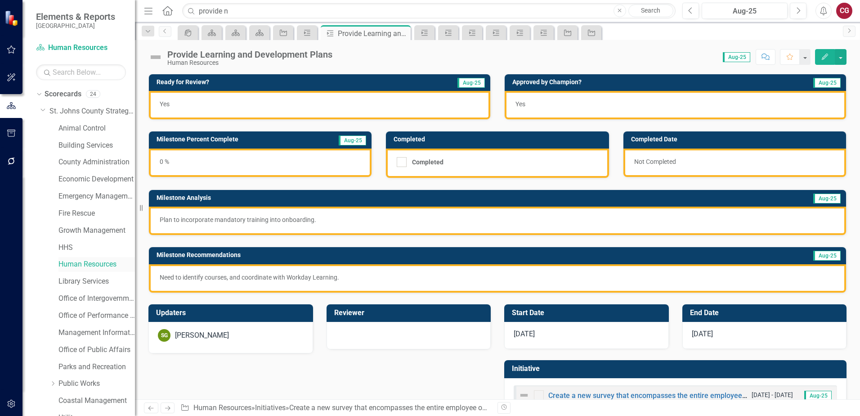
click at [78, 260] on link "Human Resources" at bounding box center [96, 264] width 76 height 10
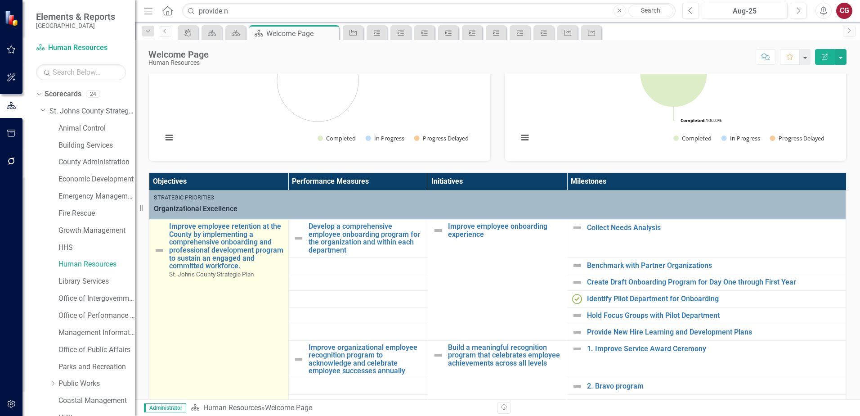
click at [159, 251] on img at bounding box center [159, 250] width 11 height 11
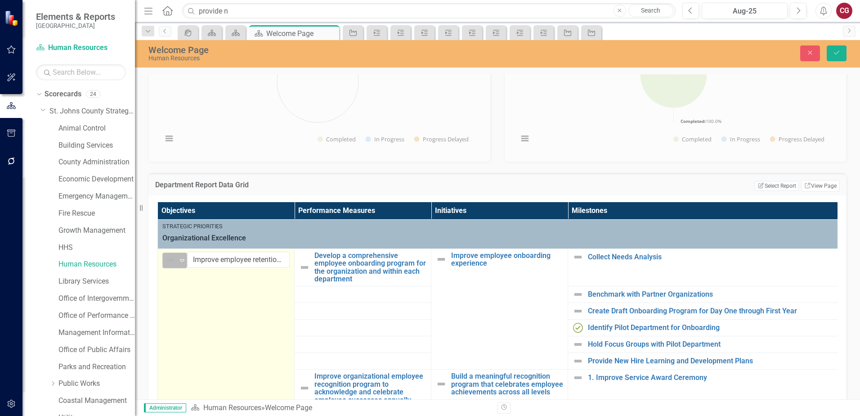
click at [179, 265] on div "Expand" at bounding box center [182, 260] width 9 height 15
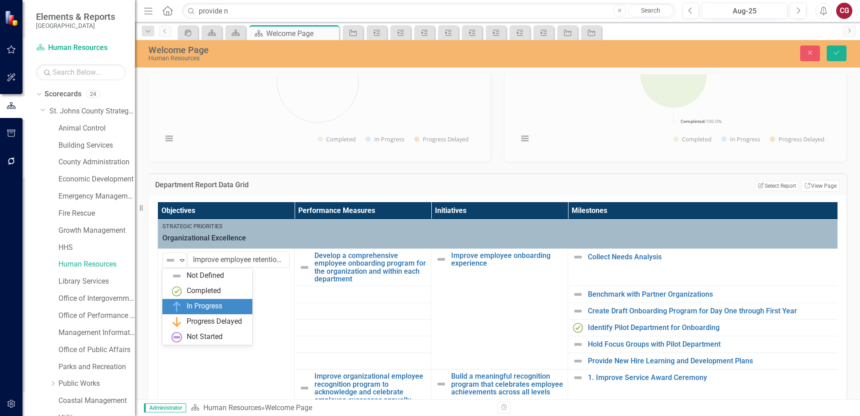
click at [189, 301] on div "In Progress" at bounding box center [205, 306] width 36 height 10
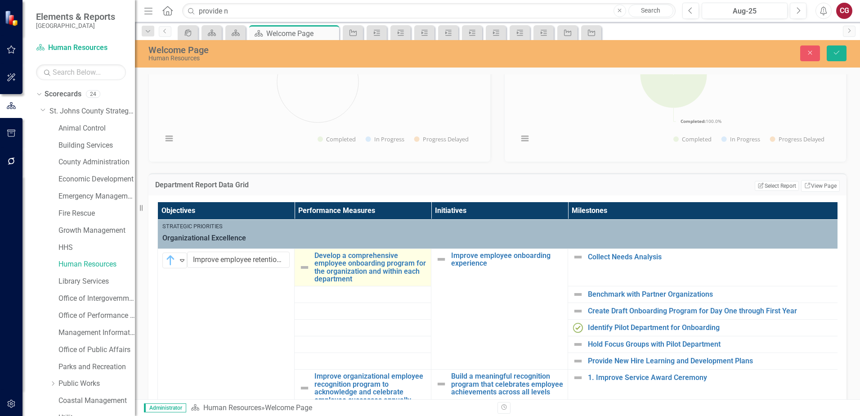
click at [303, 266] on img at bounding box center [304, 267] width 11 height 11
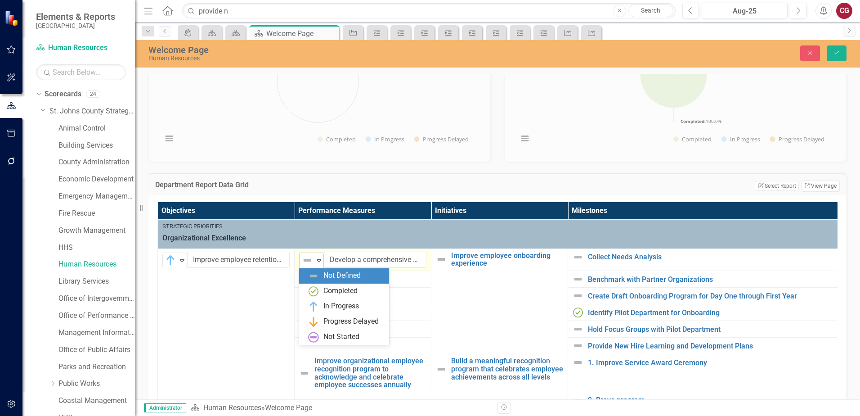
click at [311, 264] on img at bounding box center [307, 260] width 11 height 11
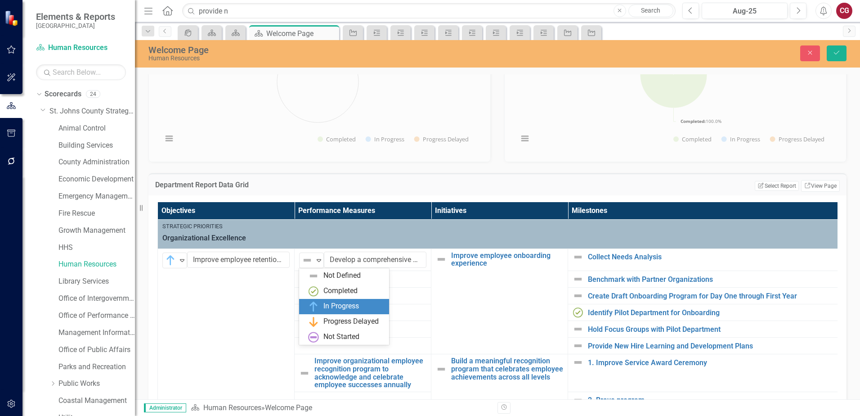
click at [328, 306] on div "In Progress" at bounding box center [342, 306] width 36 height 10
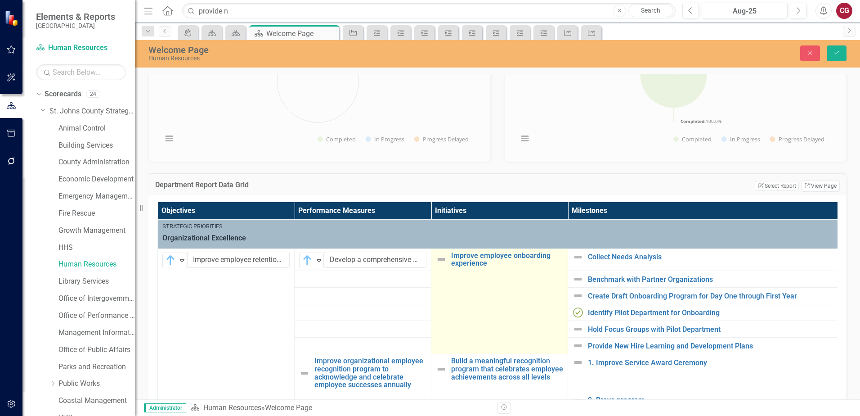
click at [442, 261] on img at bounding box center [441, 259] width 11 height 11
click at [442, 261] on img at bounding box center [444, 260] width 11 height 11
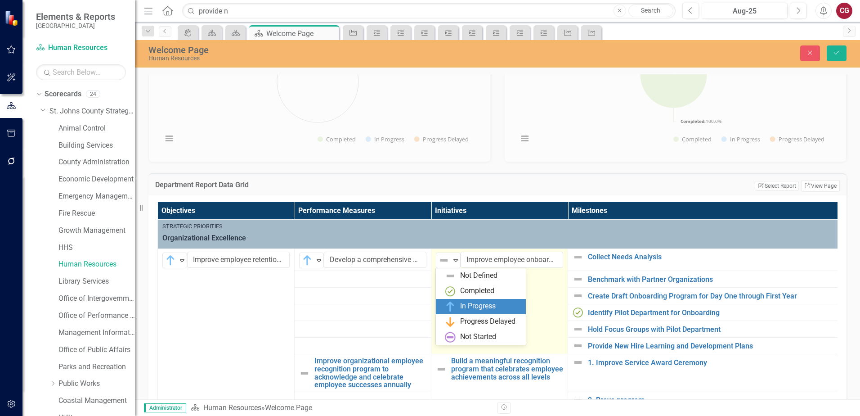
click at [455, 305] on img at bounding box center [450, 306] width 11 height 11
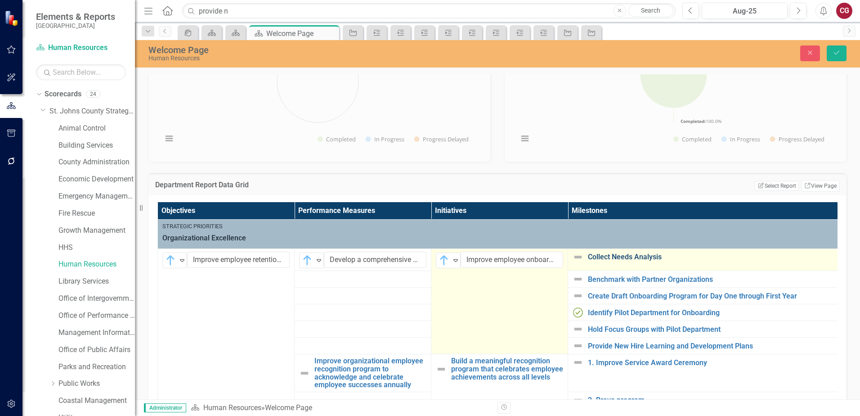
click at [598, 258] on link "Collect Needs Analysis" at bounding box center [712, 257] width 249 height 8
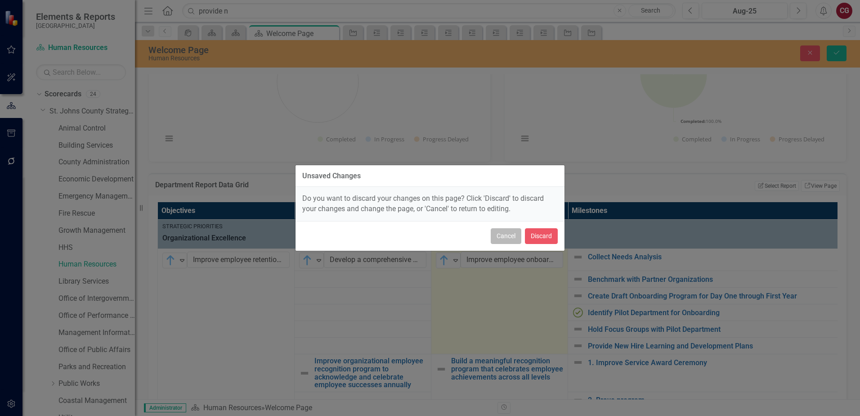
click at [519, 239] on button "Cancel" at bounding box center [506, 236] width 31 height 16
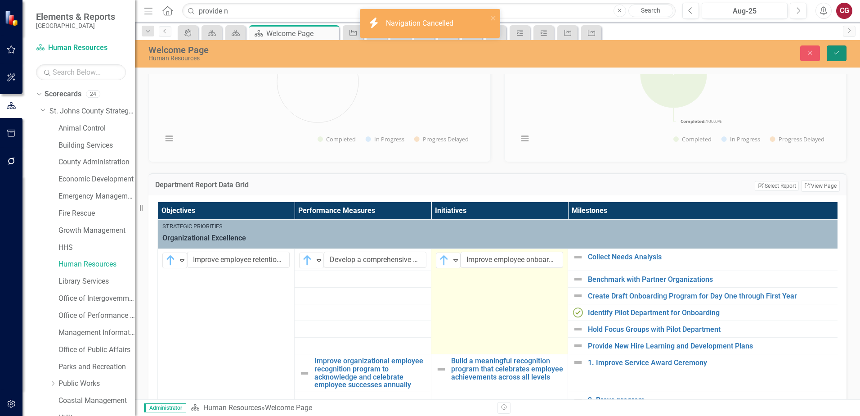
click at [836, 56] on button "Save" at bounding box center [837, 53] width 20 height 16
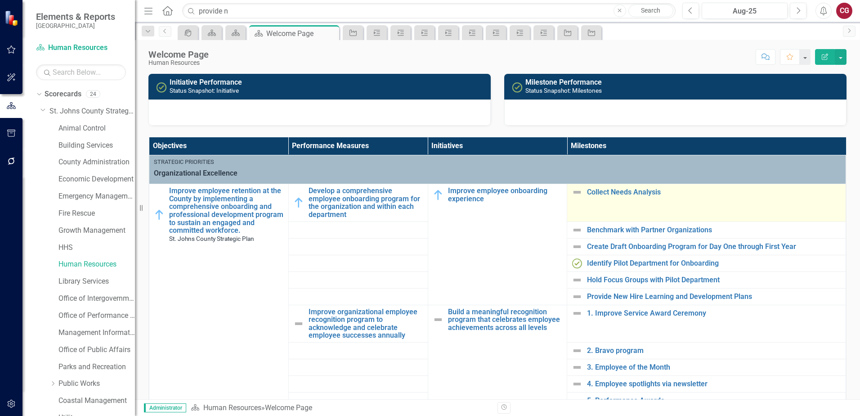
click at [602, 197] on div "Collect Needs Analysis" at bounding box center [707, 192] width 270 height 11
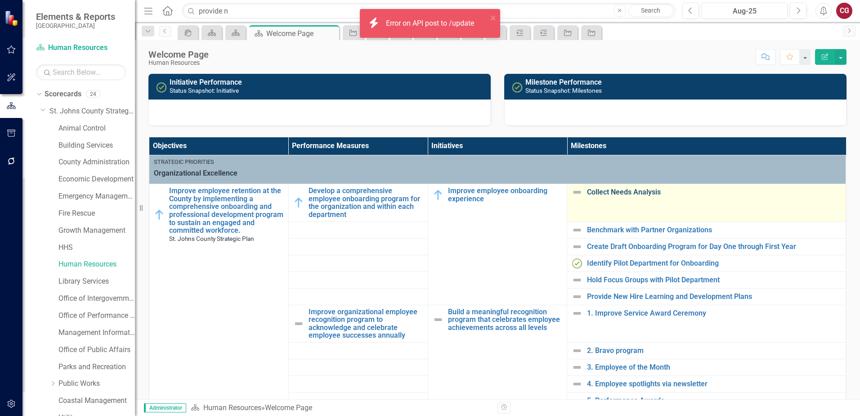
click at [603, 192] on link "Collect Needs Analysis" at bounding box center [714, 192] width 254 height 8
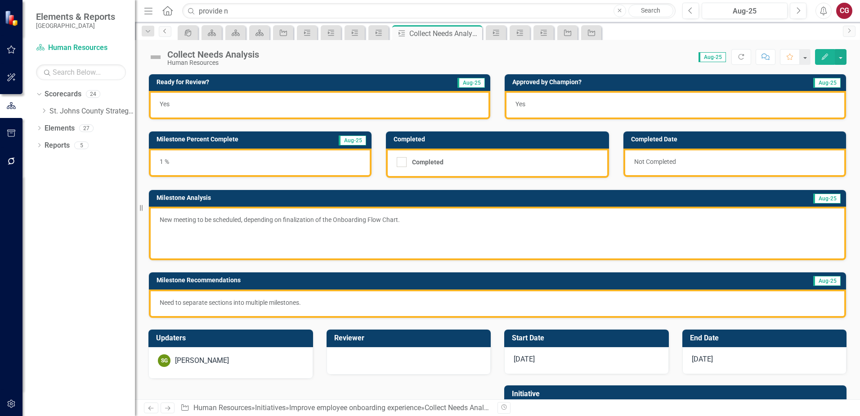
click at [162, 31] on icon "Previous" at bounding box center [165, 30] width 7 height 5
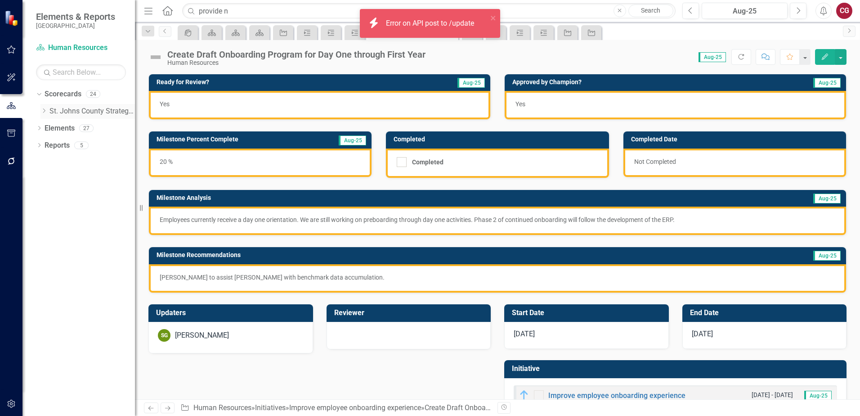
click at [43, 111] on icon "Dropdown" at bounding box center [43, 110] width 7 height 5
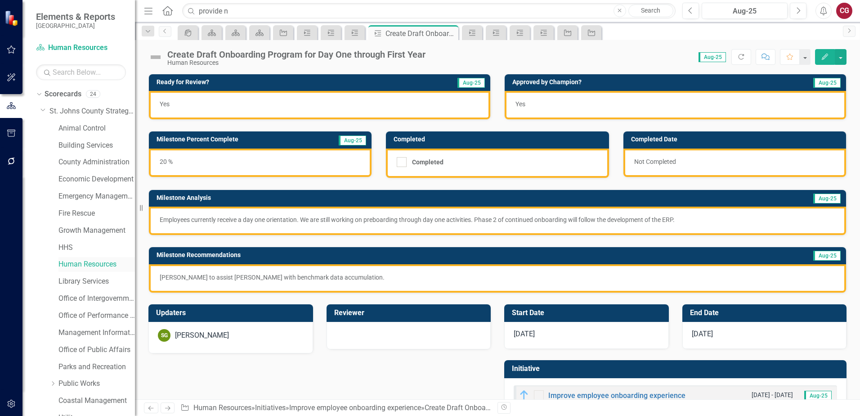
click at [82, 264] on link "Human Resources" at bounding box center [96, 264] width 76 height 10
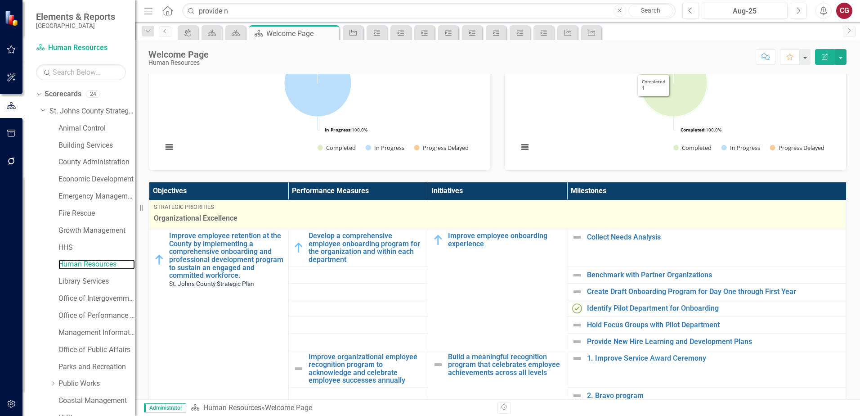
scroll to position [90, 0]
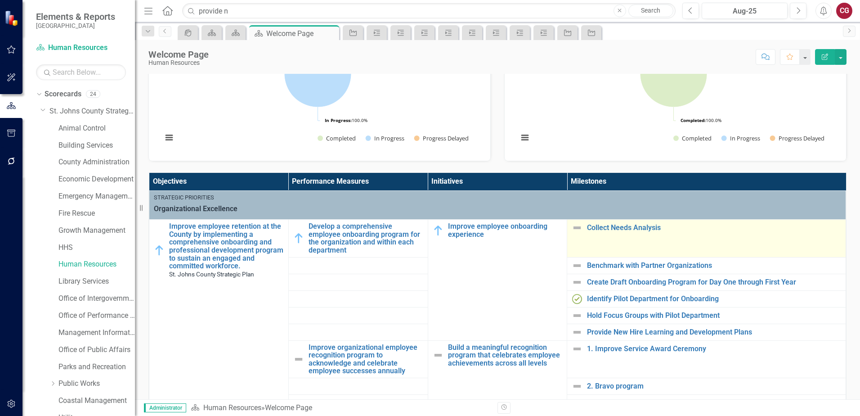
click at [572, 229] on img at bounding box center [577, 227] width 11 height 11
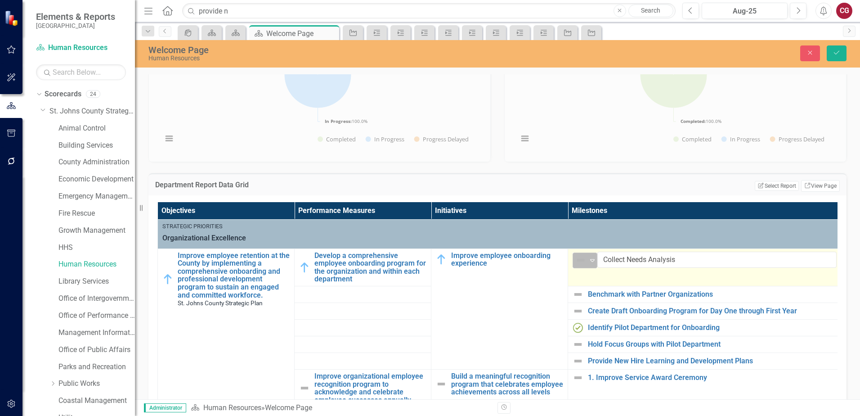
click at [586, 260] on div "Not Defined" at bounding box center [582, 260] width 12 height 11
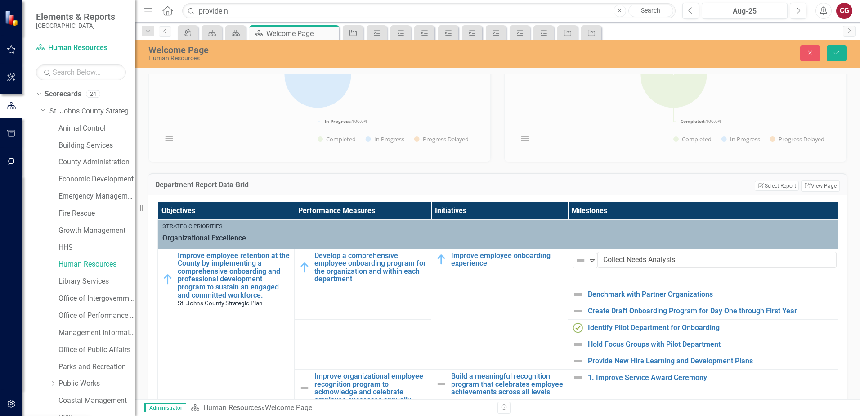
click at [832, 58] on button "Save" at bounding box center [837, 53] width 20 height 16
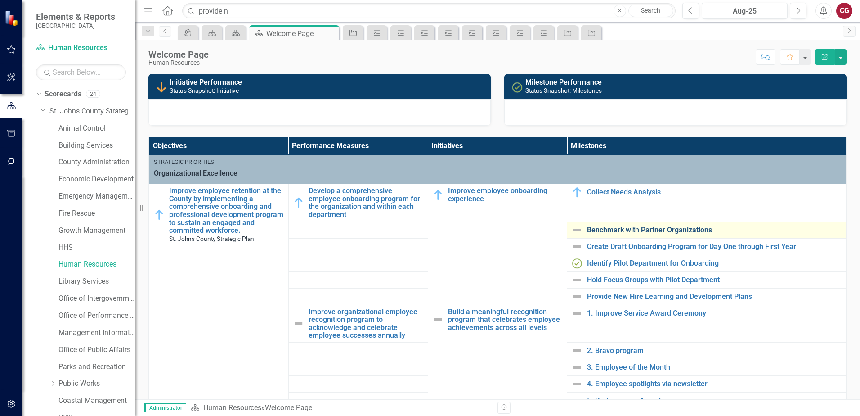
click at [593, 228] on link "Benchmark with Partner Organizations" at bounding box center [714, 230] width 254 height 8
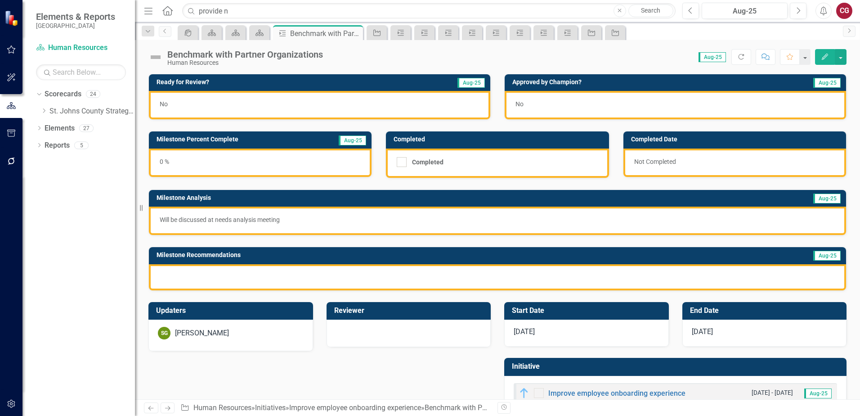
click at [154, 56] on img at bounding box center [155, 57] width 14 height 14
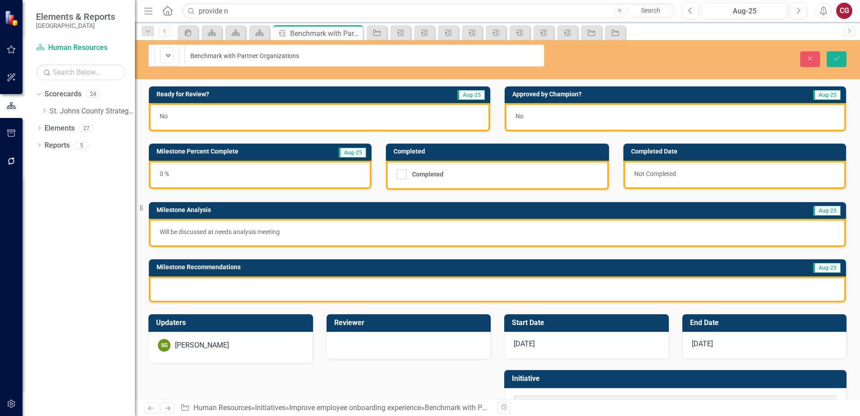
click at [163, 56] on img at bounding box center [168, 55] width 11 height 11
click at [237, 190] on div "Milestone Analysis Aug-25 Will be discussed at needs analysis meeting" at bounding box center [498, 218] width 712 height 57
click at [169, 31] on link "Previous" at bounding box center [165, 31] width 13 height 11
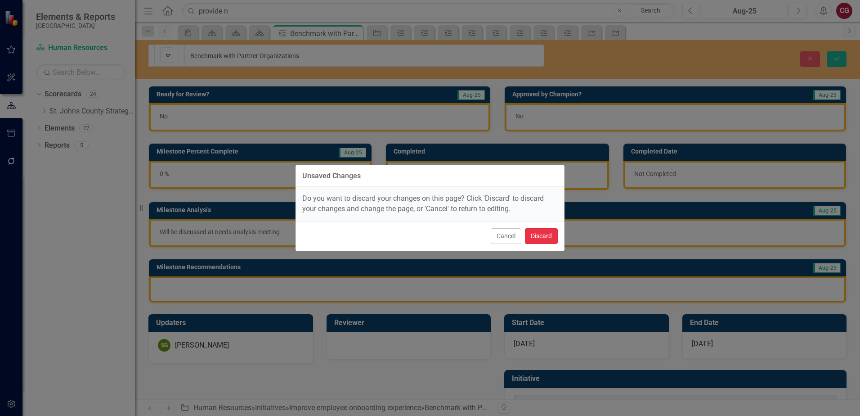
click at [535, 232] on button "Discard" at bounding box center [541, 236] width 33 height 16
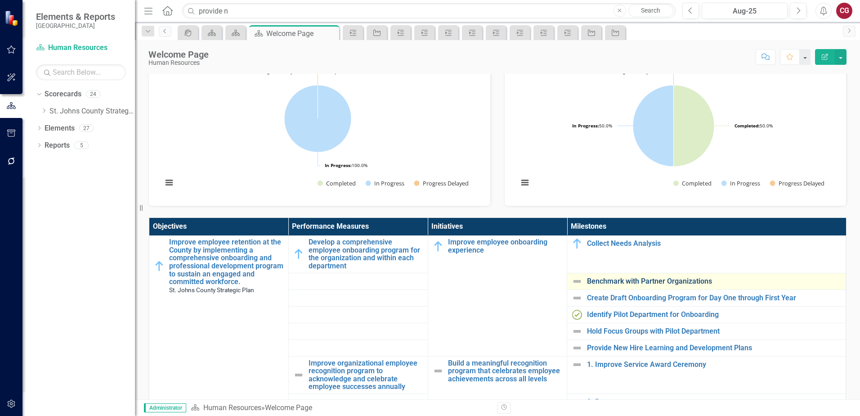
scroll to position [45, 0]
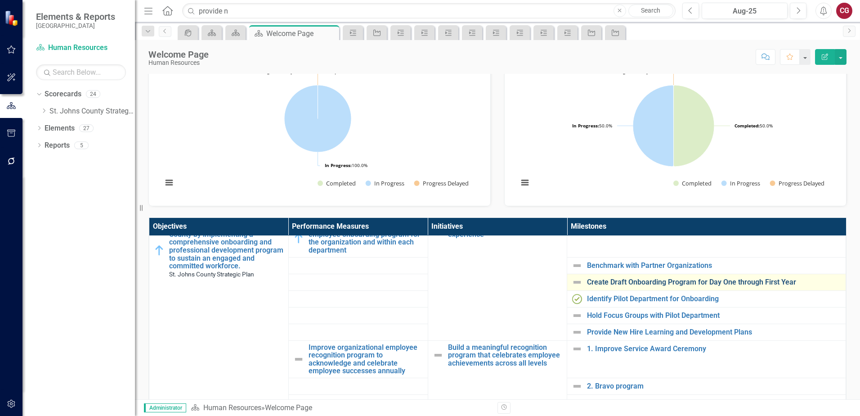
click at [614, 281] on link "Create Draft Onboarding Program for Day One through First Year" at bounding box center [714, 282] width 254 height 8
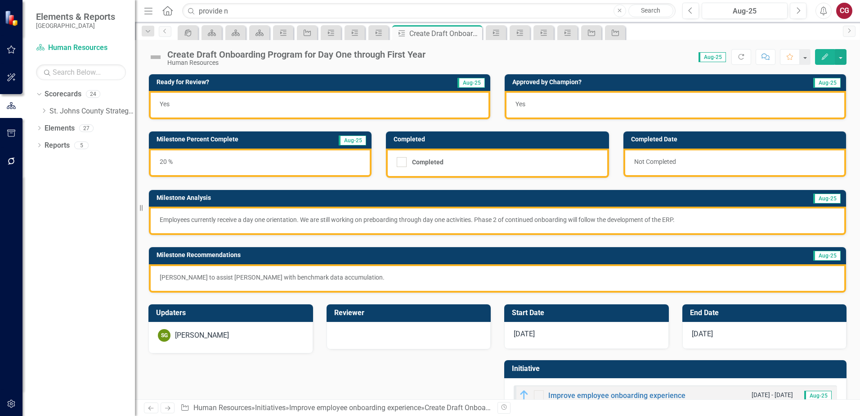
click at [153, 58] on img at bounding box center [155, 57] width 14 height 14
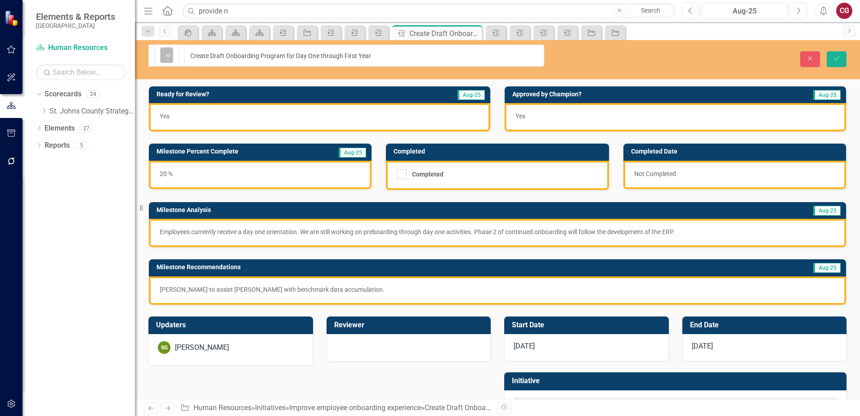
click at [164, 51] on div "Not Defined" at bounding box center [163, 55] width 2 height 13
click at [832, 54] on button "Save" at bounding box center [837, 59] width 20 height 16
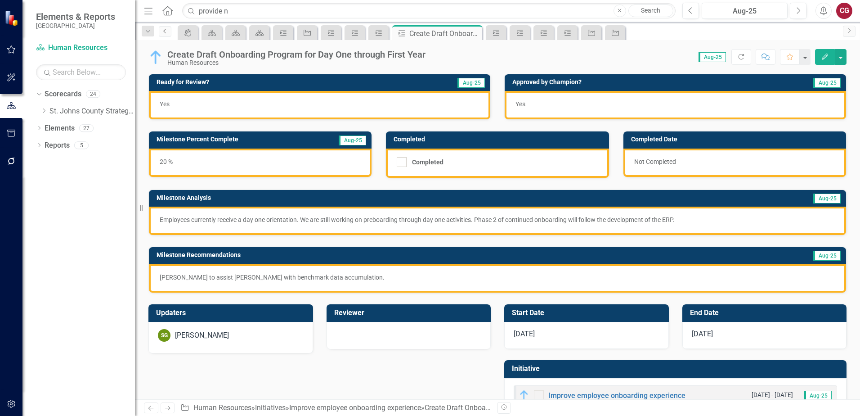
click at [166, 35] on link "Previous" at bounding box center [165, 31] width 13 height 11
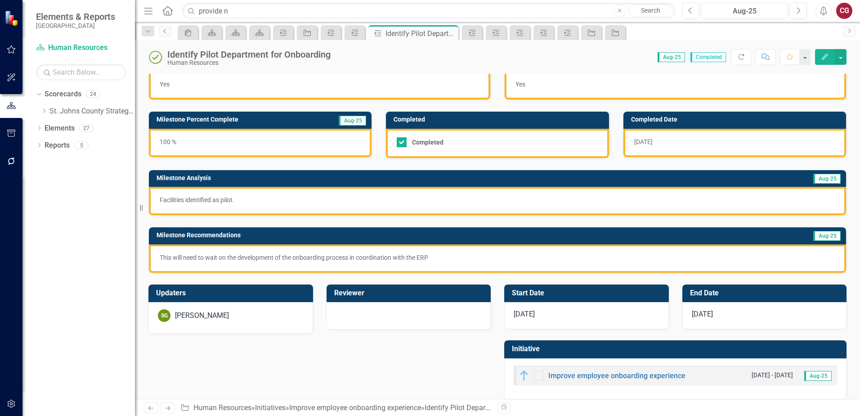
scroll to position [29, 0]
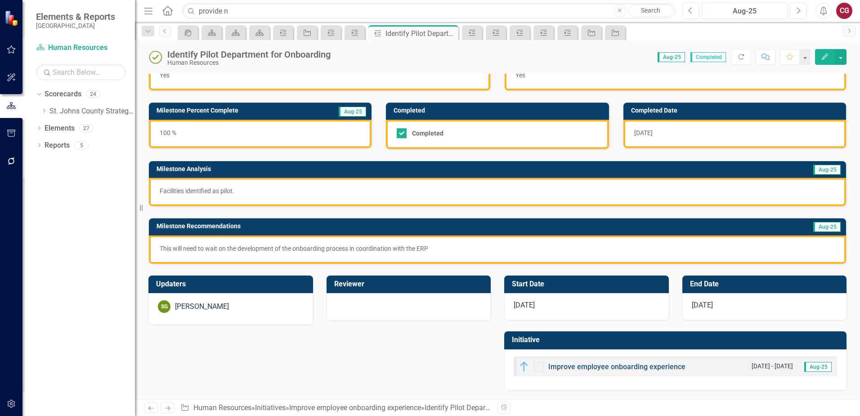
click at [598, 365] on link "Improve employee onboarding experience" at bounding box center [617, 366] width 137 height 9
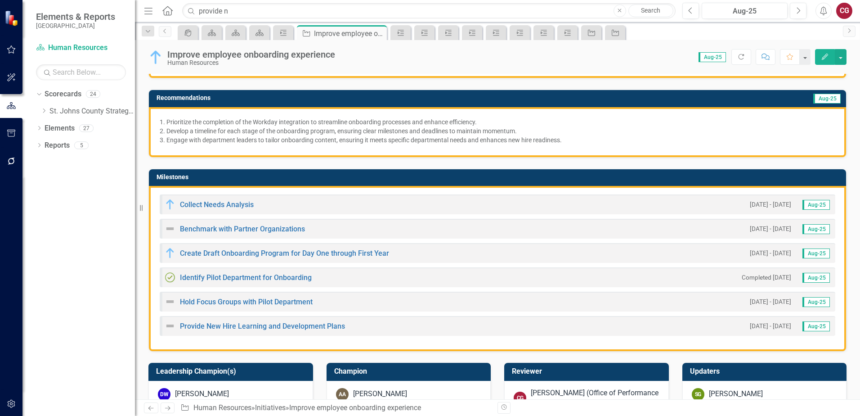
scroll to position [180, 0]
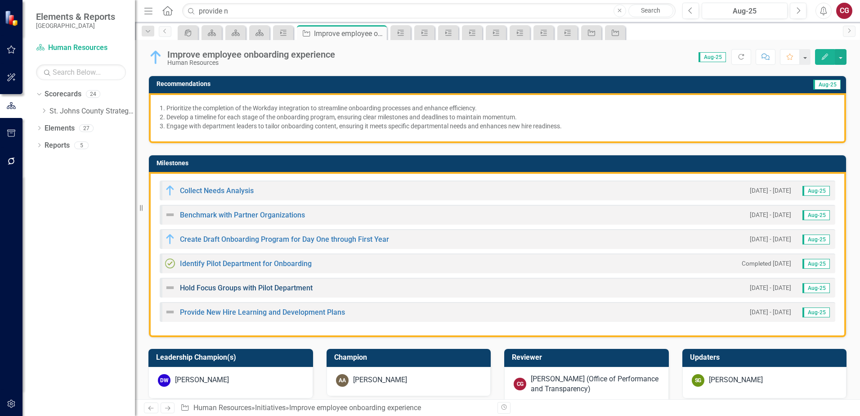
click at [218, 286] on link "Hold Focus Groups with Pilot Department" at bounding box center [246, 287] width 133 height 9
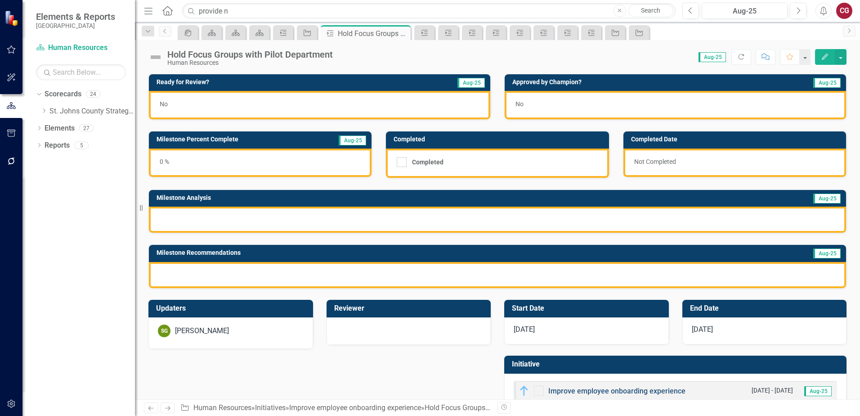
click at [610, 391] on link "Improve employee onboarding experience" at bounding box center [617, 391] width 137 height 9
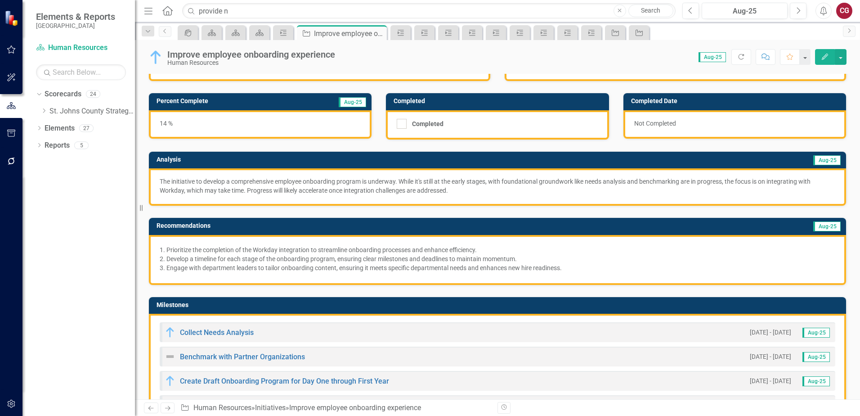
scroll to position [135, 0]
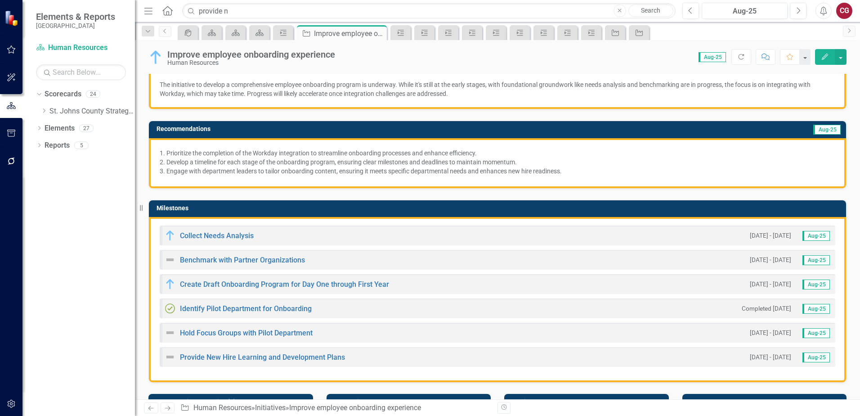
click at [172, 332] on img at bounding box center [170, 332] width 11 height 11
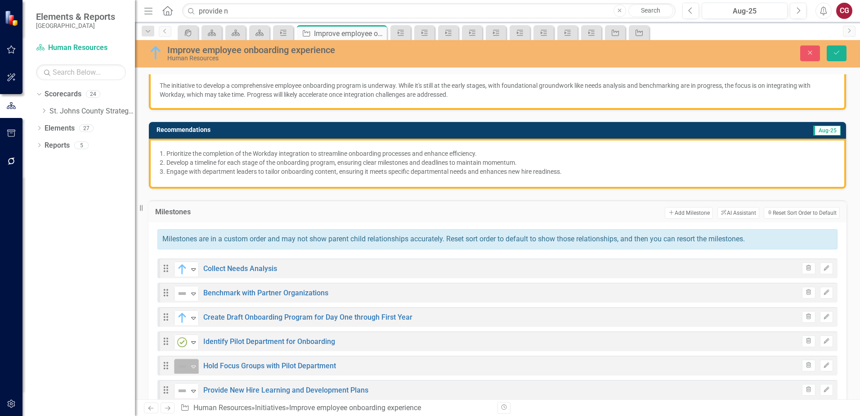
scroll to position [180, 0]
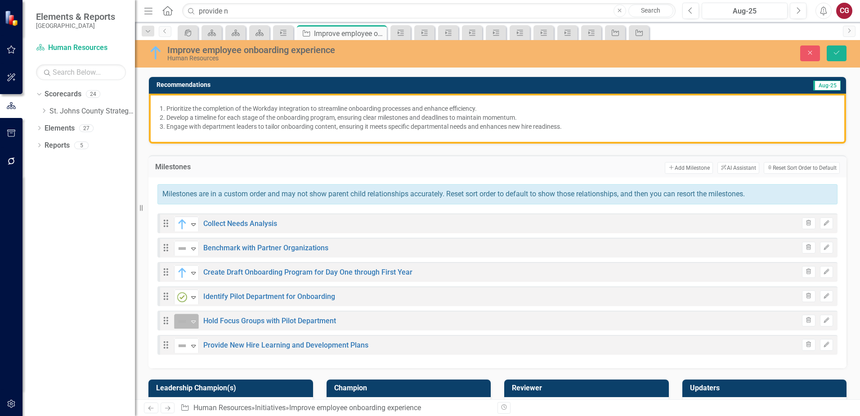
click at [190, 325] on div "Expand" at bounding box center [193, 321] width 9 height 15
click at [240, 343] on link "Provide New Hire Learning and Development Plans" at bounding box center [285, 345] width 165 height 9
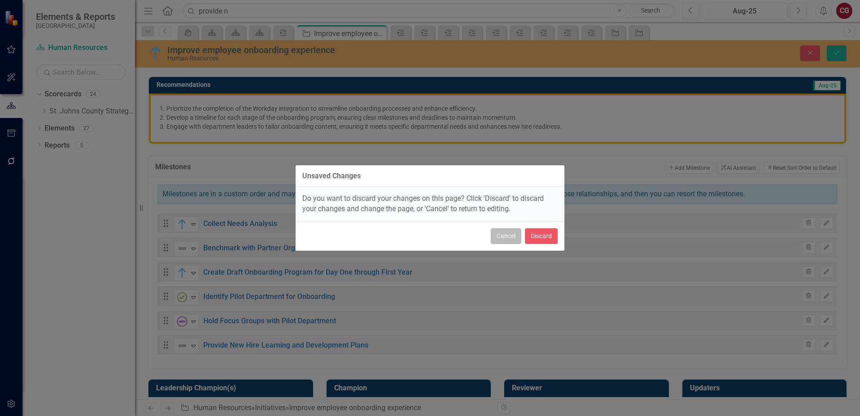
click at [511, 240] on button "Cancel" at bounding box center [506, 236] width 31 height 16
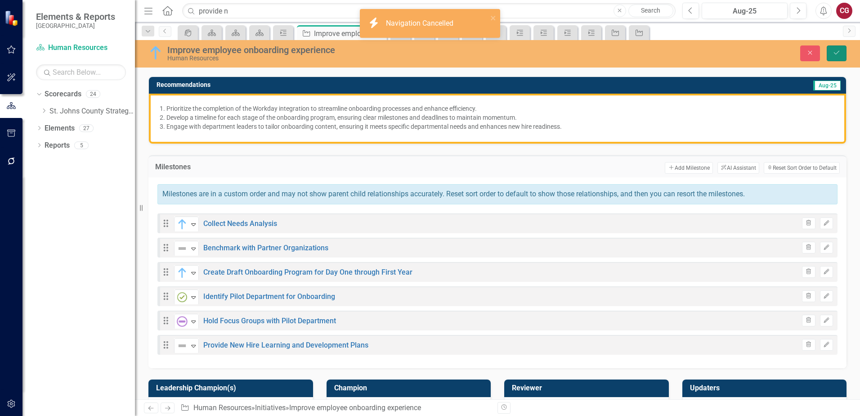
click at [838, 53] on icon "Save" at bounding box center [837, 52] width 8 height 6
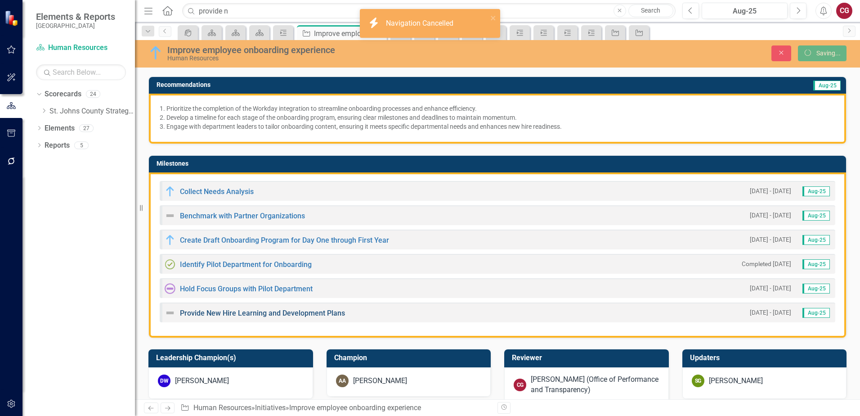
click at [310, 315] on link "Provide New Hire Learning and Development Plans" at bounding box center [262, 313] width 165 height 9
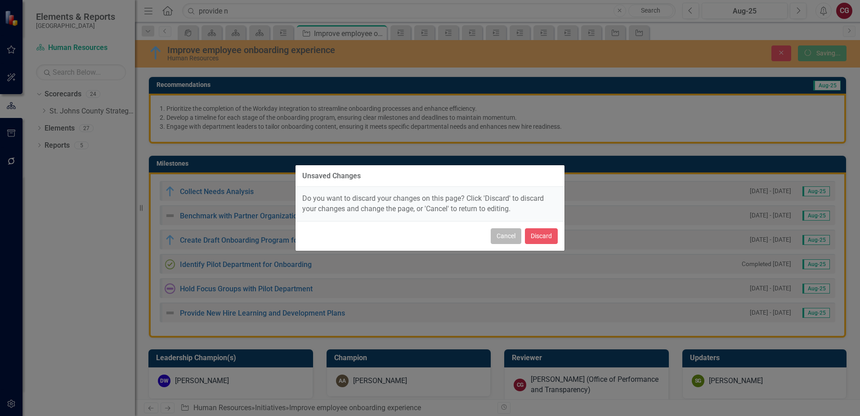
click at [504, 240] on button "Cancel" at bounding box center [506, 236] width 31 height 16
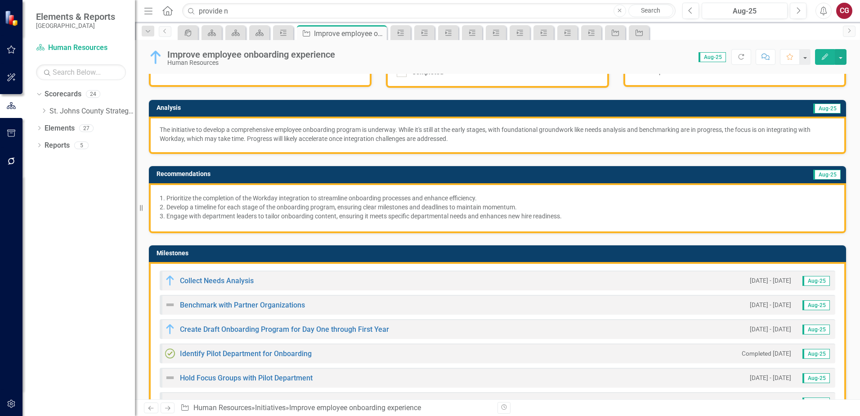
scroll to position [135, 0]
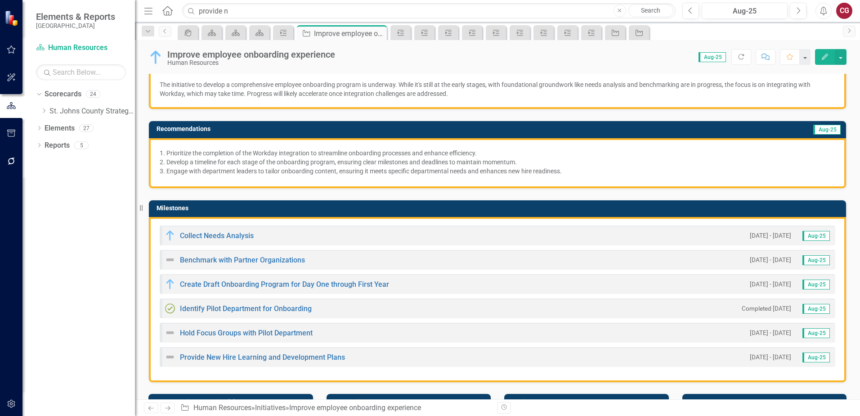
click at [167, 355] on img at bounding box center [170, 356] width 11 height 11
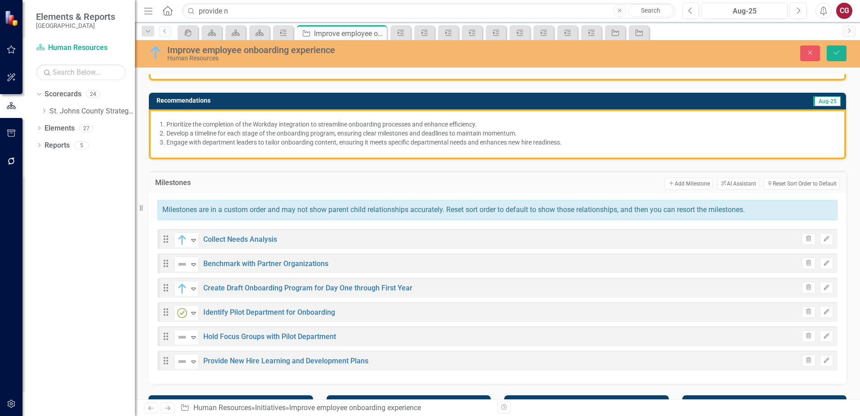
scroll to position [180, 0]
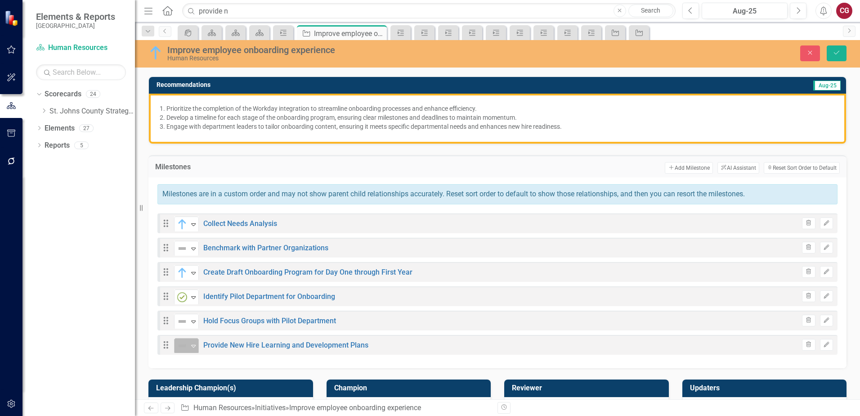
click at [193, 349] on icon "Expand" at bounding box center [193, 345] width 9 height 7
click at [236, 359] on div "Milestones are in a custom order and may not show parent child relationships ac…" at bounding box center [497, 272] width 698 height 191
click at [230, 350] on div "Not Defined Expand Provide New Hire Learning and Development Plans" at bounding box center [271, 345] width 194 height 16
click at [232, 344] on link "Provide New Hire Learning and Development Plans" at bounding box center [285, 345] width 165 height 9
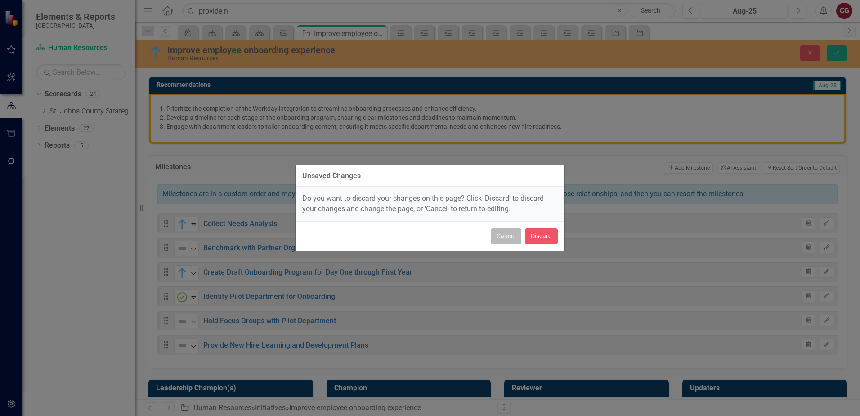
click at [519, 239] on button "Cancel" at bounding box center [506, 236] width 31 height 16
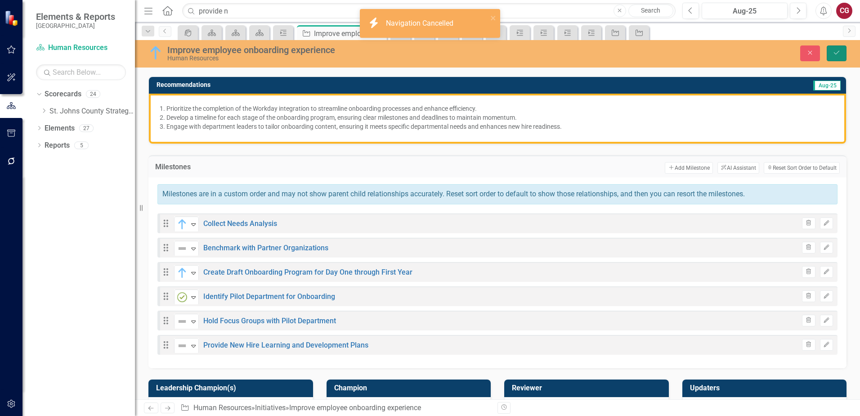
click at [838, 56] on icon "Save" at bounding box center [837, 52] width 8 height 6
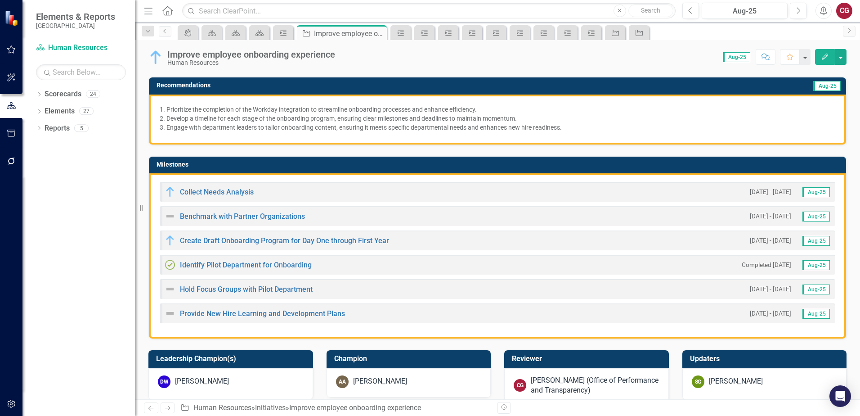
scroll to position [180, 0]
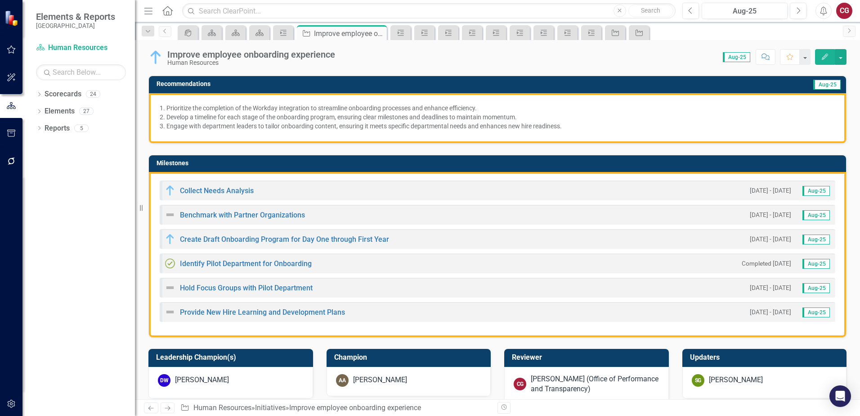
click at [170, 288] on img at bounding box center [170, 287] width 11 height 11
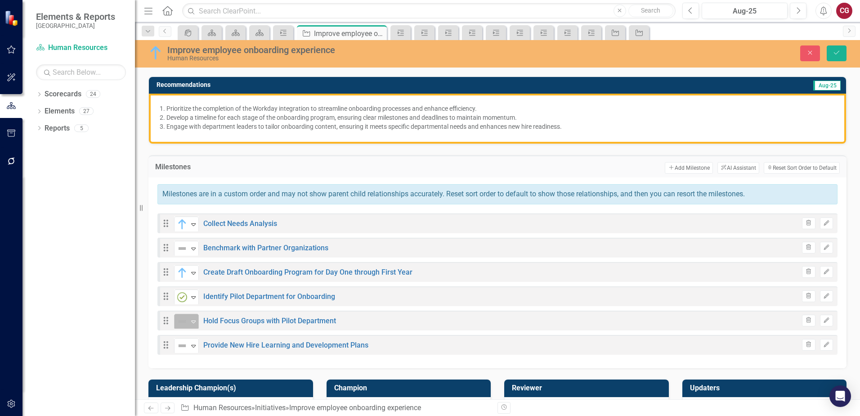
click at [189, 328] on div "Expand" at bounding box center [193, 321] width 9 height 15
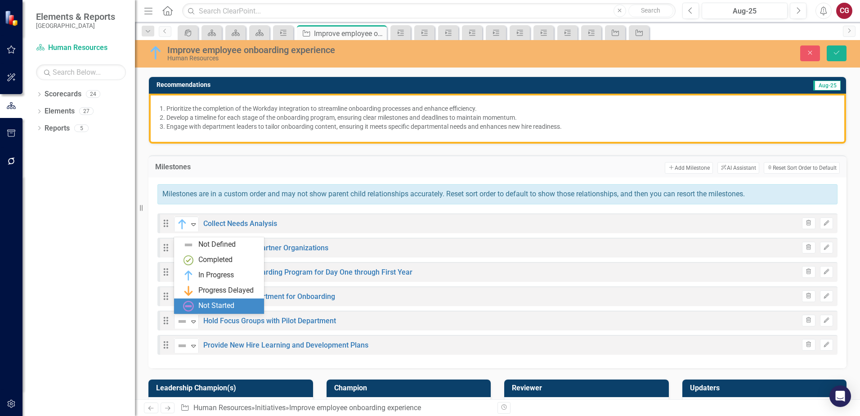
click at [203, 304] on div "Not Started" at bounding box center [216, 306] width 36 height 10
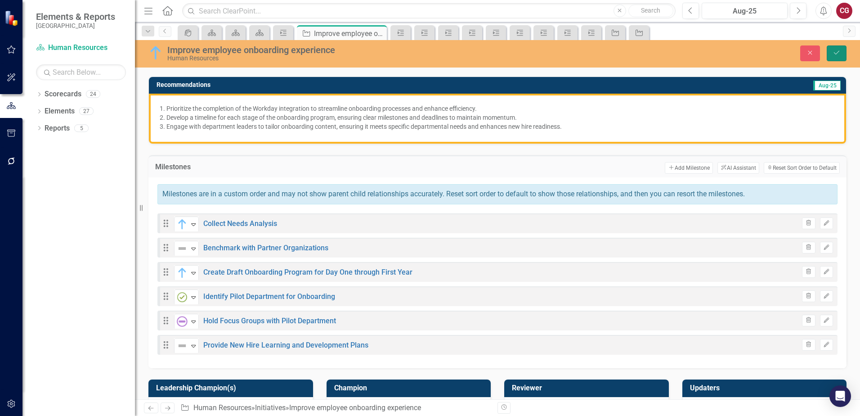
click at [846, 54] on button "Save" at bounding box center [837, 53] width 20 height 16
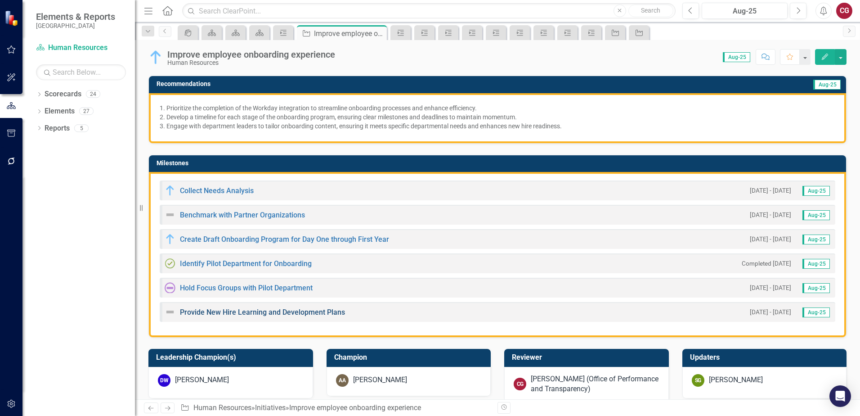
click at [244, 311] on link "Provide New Hire Learning and Development Plans" at bounding box center [262, 312] width 165 height 9
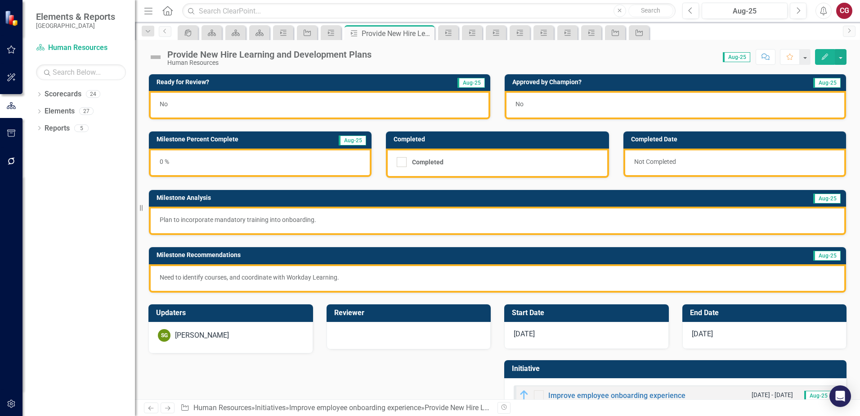
click at [160, 58] on img at bounding box center [155, 57] width 14 height 14
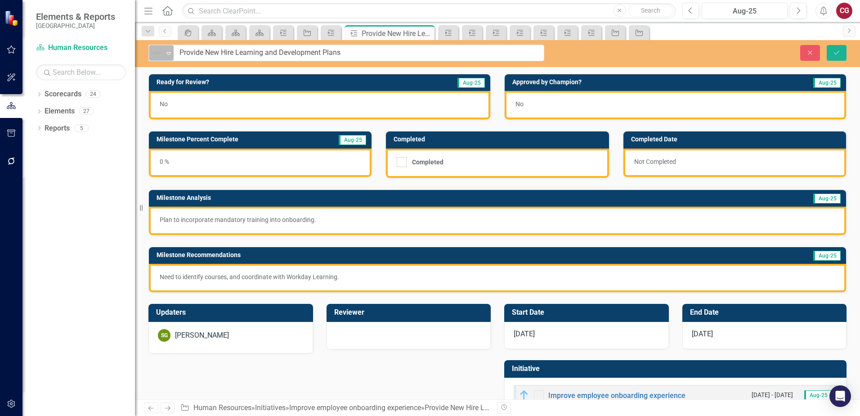
click at [164, 55] on icon "Expand" at bounding box center [168, 52] width 9 height 7
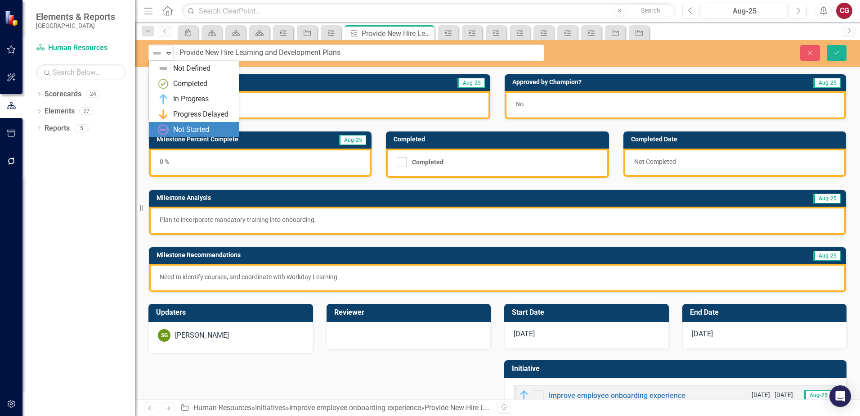
click at [168, 128] on img at bounding box center [163, 129] width 11 height 11
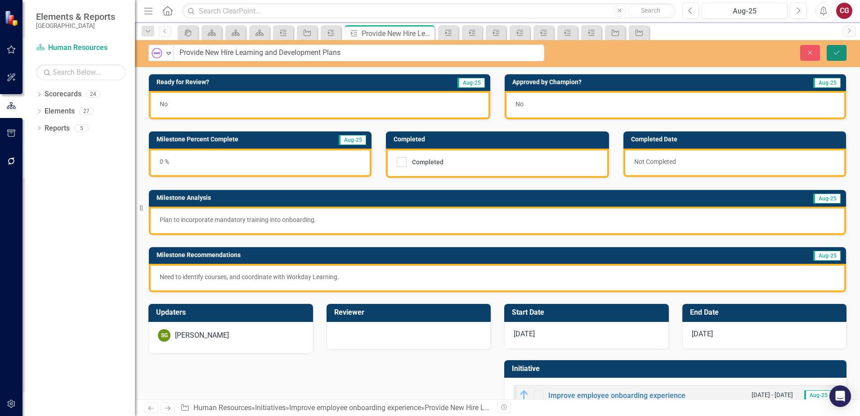
click at [836, 57] on button "Save" at bounding box center [837, 53] width 20 height 16
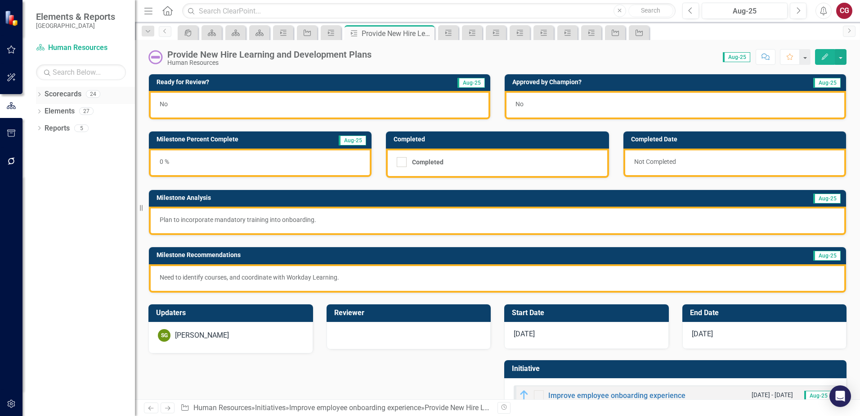
click at [40, 94] on icon at bounding box center [39, 94] width 2 height 4
click at [45, 111] on icon at bounding box center [44, 110] width 2 height 4
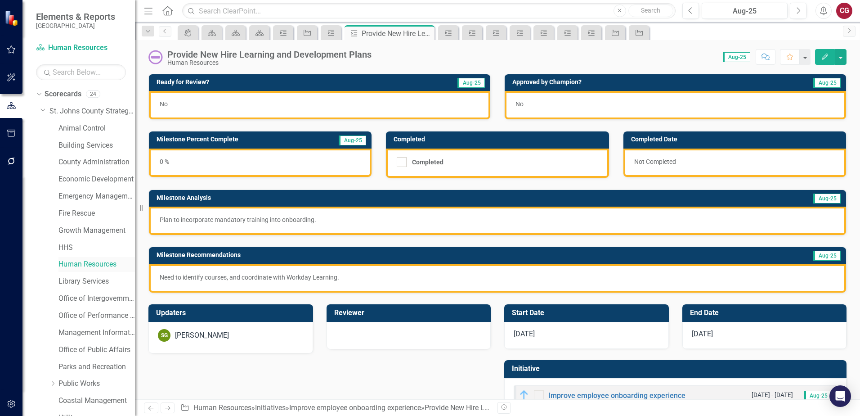
click at [96, 264] on link "Human Resources" at bounding box center [96, 264] width 76 height 10
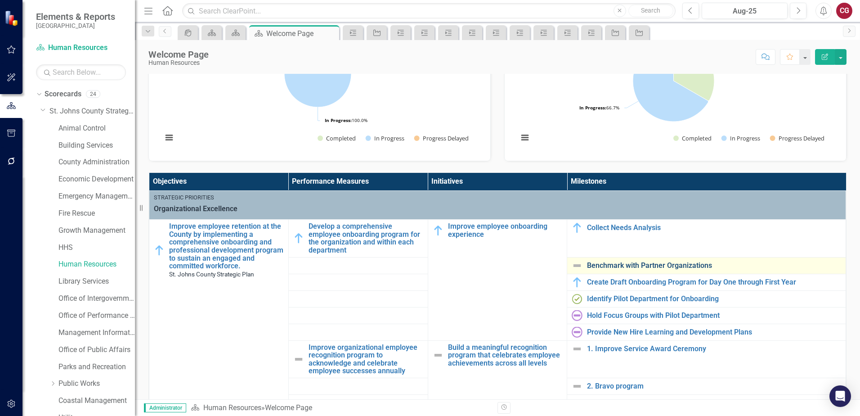
click at [608, 264] on link "Benchmark with Partner Organizations" at bounding box center [714, 265] width 254 height 8
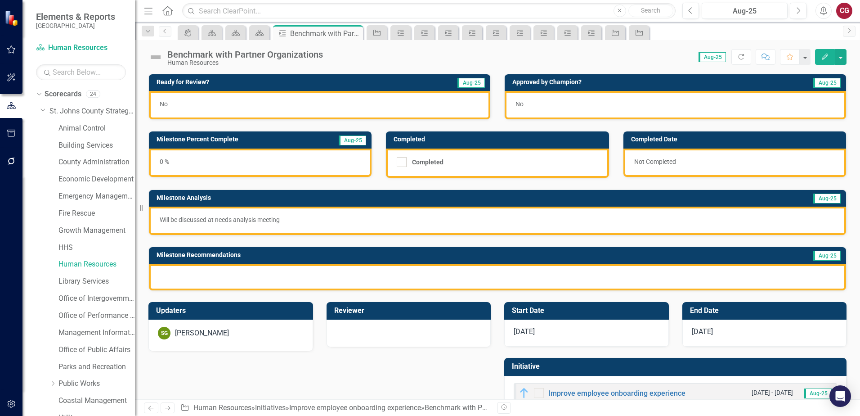
click at [156, 55] on img at bounding box center [155, 57] width 14 height 14
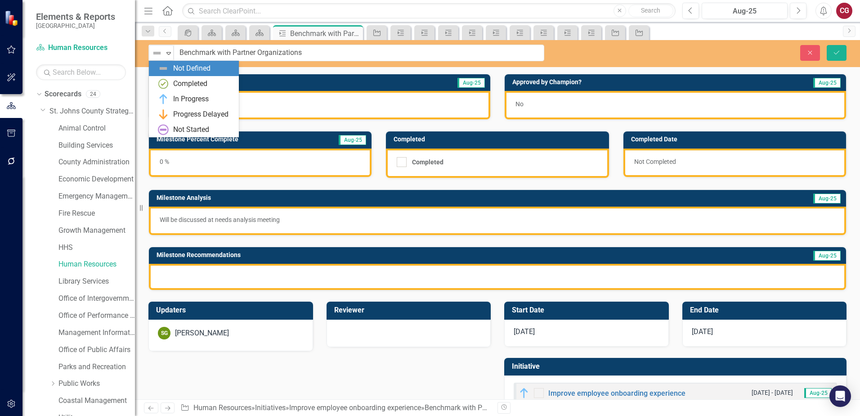
click at [156, 55] on img at bounding box center [157, 53] width 11 height 11
click at [167, 125] on img at bounding box center [163, 129] width 11 height 11
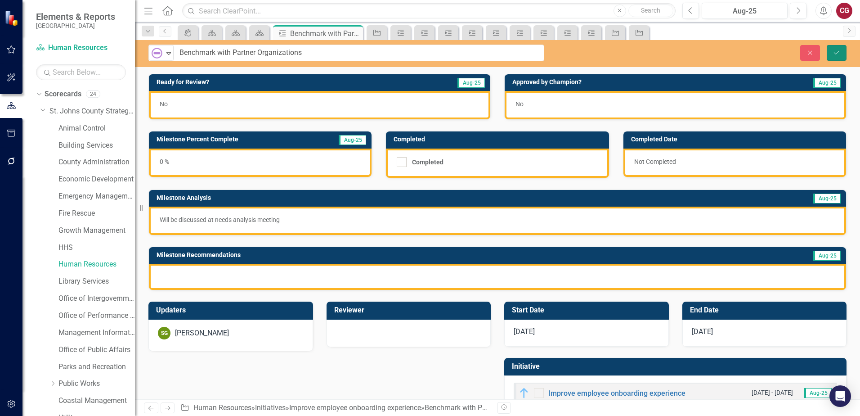
click at [837, 54] on icon "Save" at bounding box center [837, 52] width 8 height 6
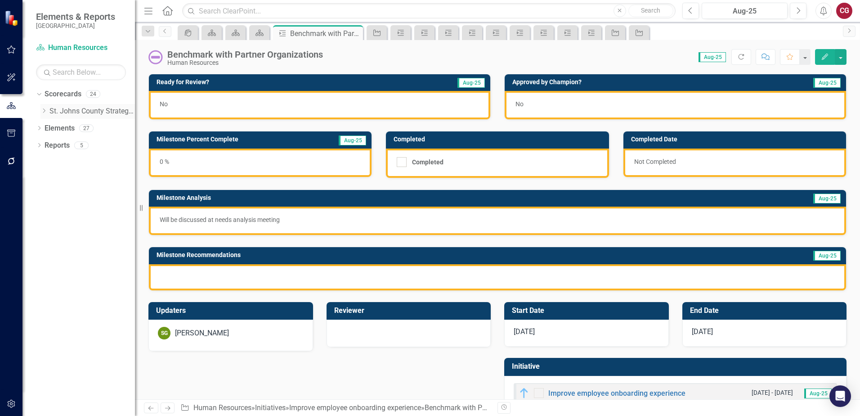
click at [42, 111] on icon "Dropdown" at bounding box center [43, 110] width 7 height 5
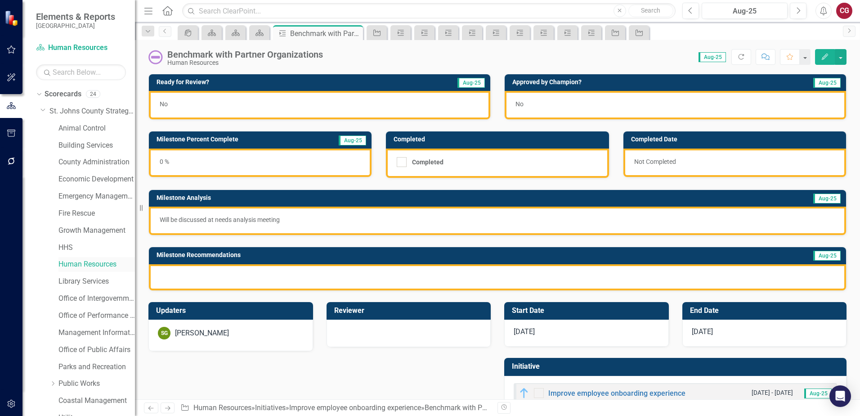
click at [74, 265] on link "Human Resources" at bounding box center [96, 264] width 76 height 10
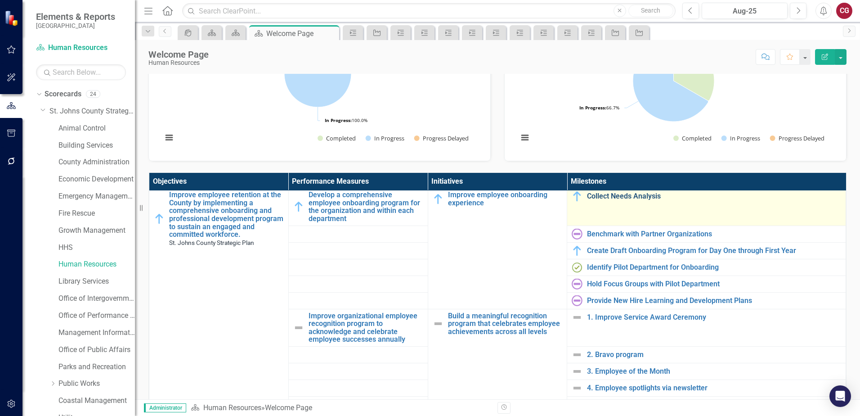
scroll to position [45, 0]
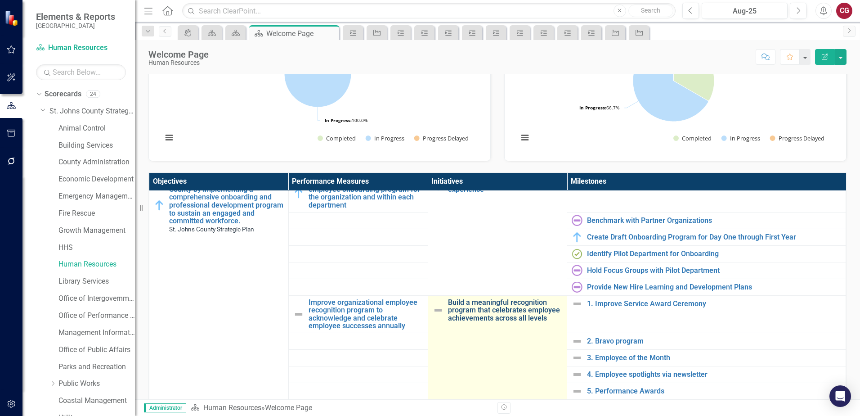
click at [502, 308] on link "Build a meaningful recognition program that celebrates employee achievements ac…" at bounding box center [505, 310] width 115 height 24
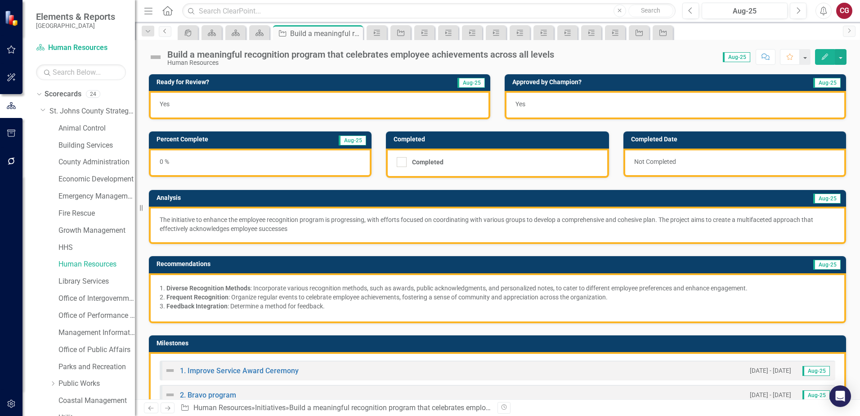
click at [166, 36] on link "Previous" at bounding box center [165, 31] width 13 height 11
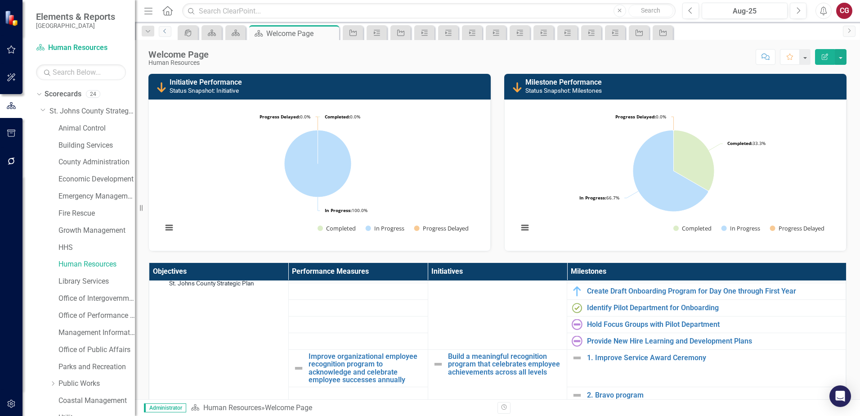
scroll to position [90, 0]
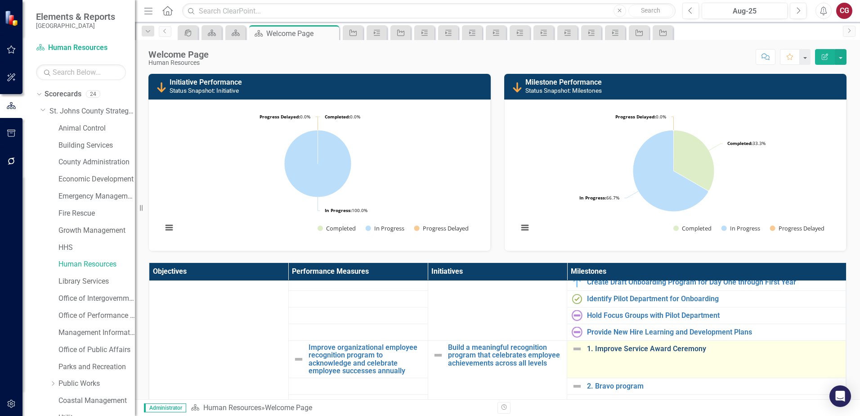
click at [628, 348] on link "1. Improve Service Award Ceremony" at bounding box center [714, 349] width 254 height 8
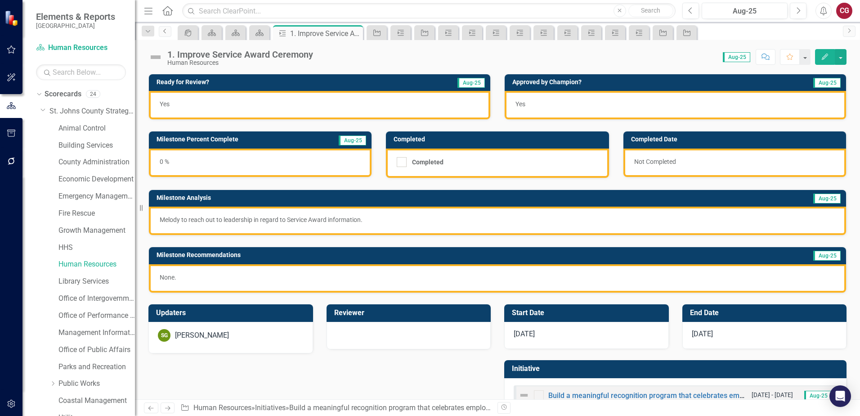
click at [163, 32] on icon "Previous" at bounding box center [165, 30] width 7 height 5
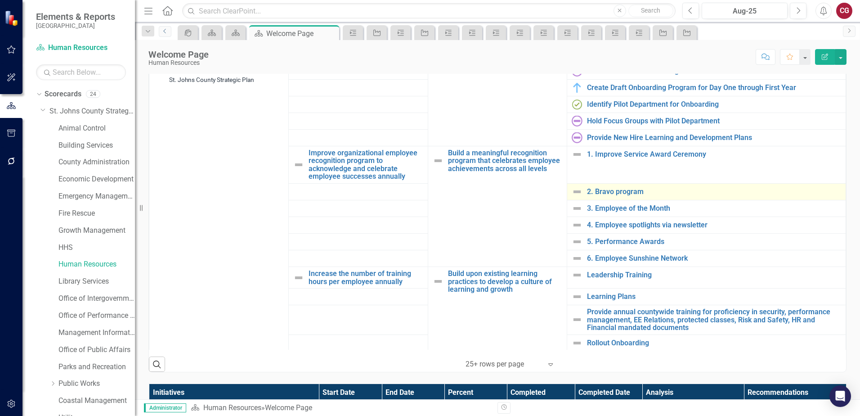
scroll to position [45, 0]
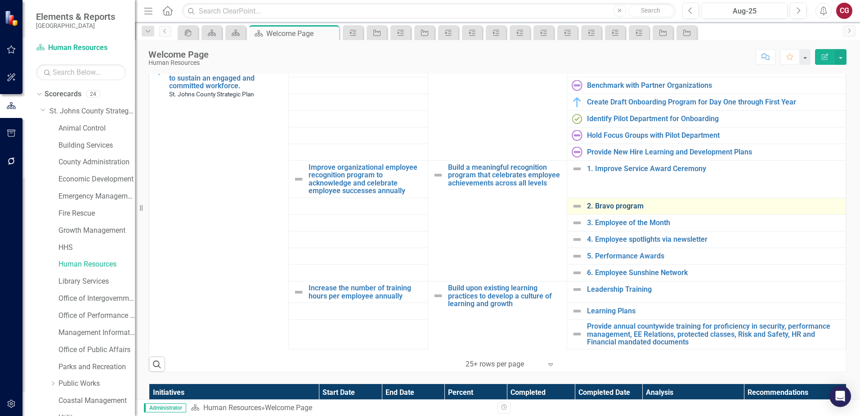
click at [614, 209] on link "2. Bravo program" at bounding box center [714, 206] width 254 height 8
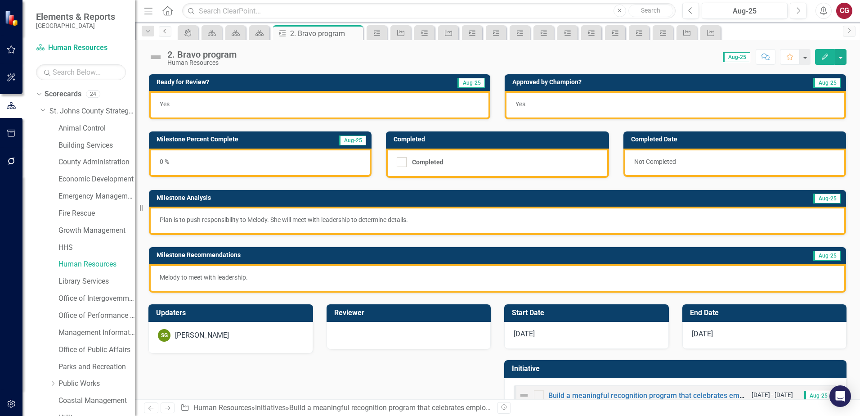
click at [167, 32] on icon "Previous" at bounding box center [165, 30] width 7 height 5
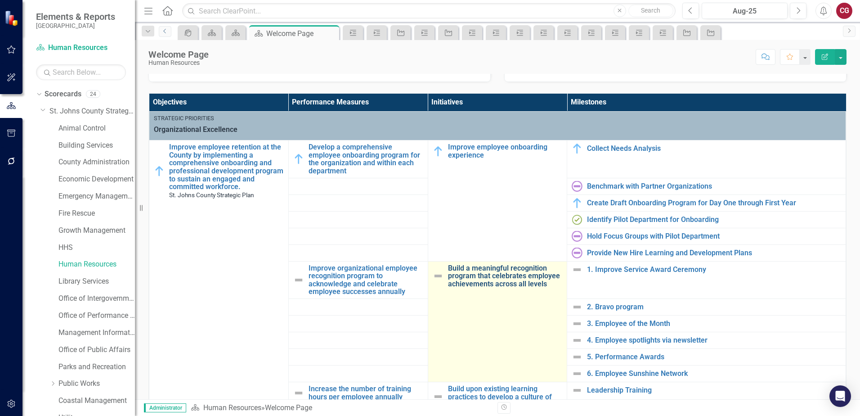
scroll to position [180, 0]
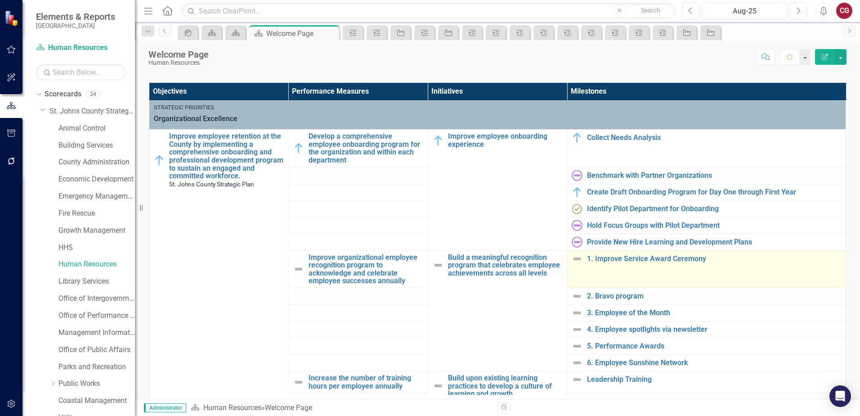
click at [572, 260] on img at bounding box center [577, 258] width 11 height 11
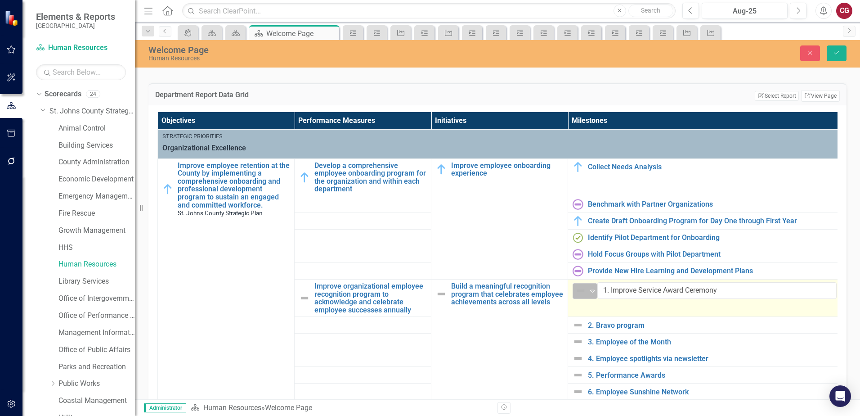
click at [592, 295] on div "Expand" at bounding box center [592, 290] width 9 height 15
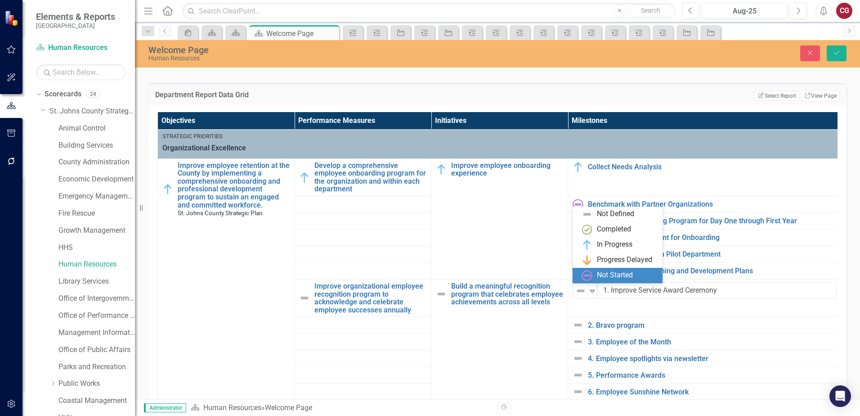
click at [597, 272] on div "Not Started" at bounding box center [620, 275] width 76 height 11
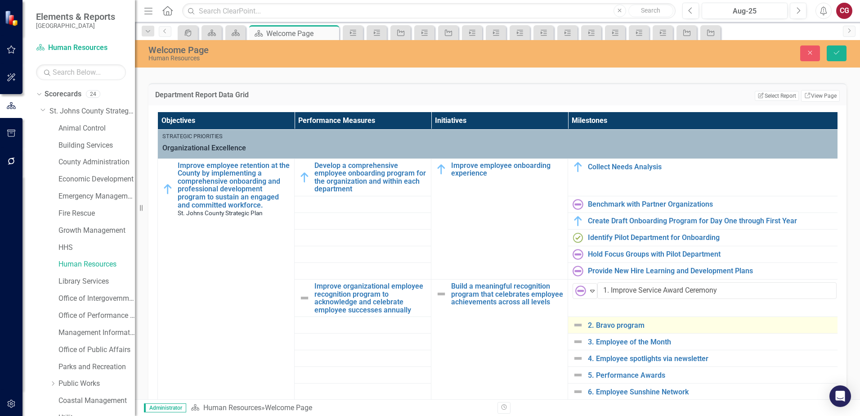
click at [580, 323] on img at bounding box center [578, 324] width 11 height 11
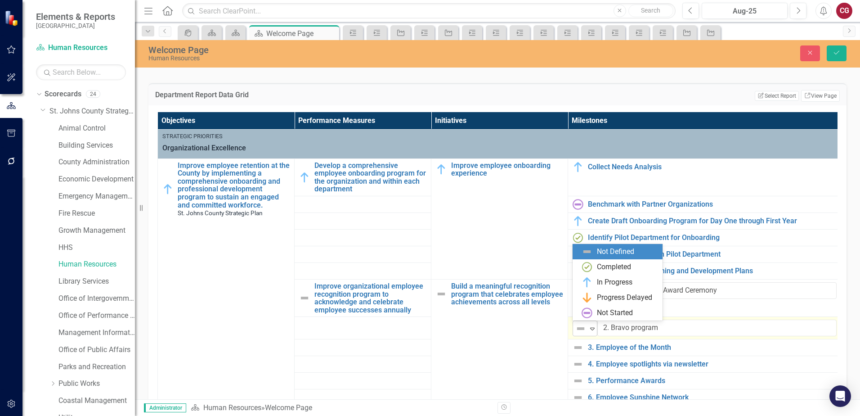
click at [587, 332] on div "Not Defined" at bounding box center [582, 328] width 12 height 11
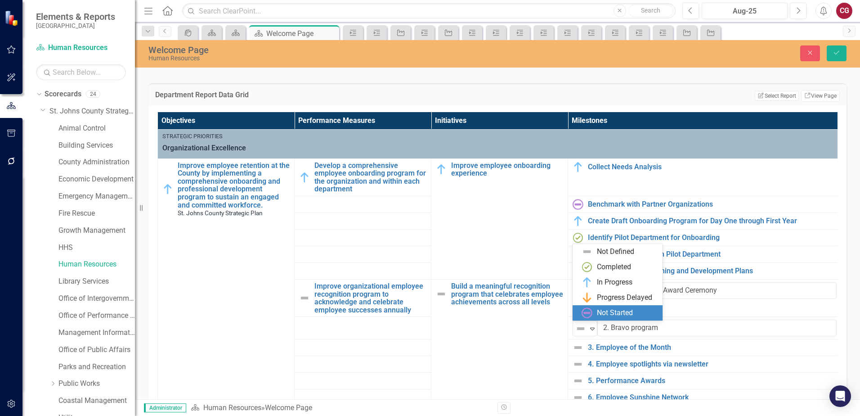
click at [589, 310] on img at bounding box center [587, 312] width 11 height 11
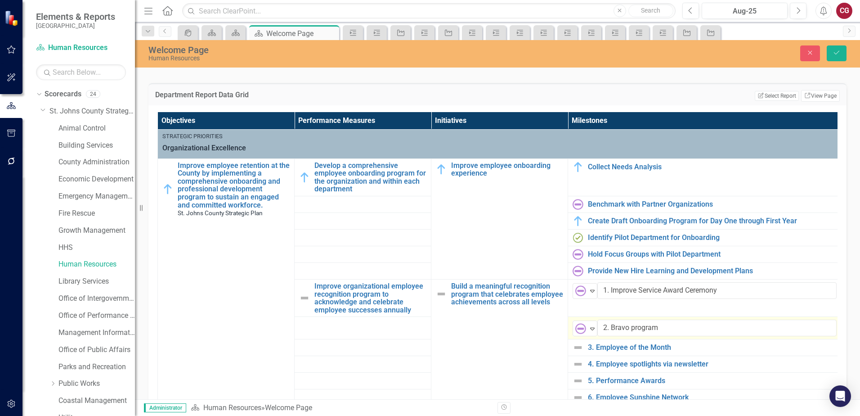
scroll to position [45, 0]
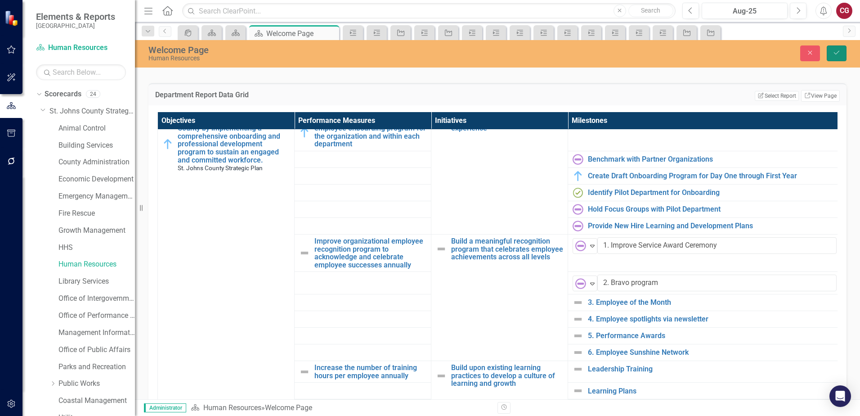
click at [841, 52] on button "Save" at bounding box center [837, 53] width 20 height 16
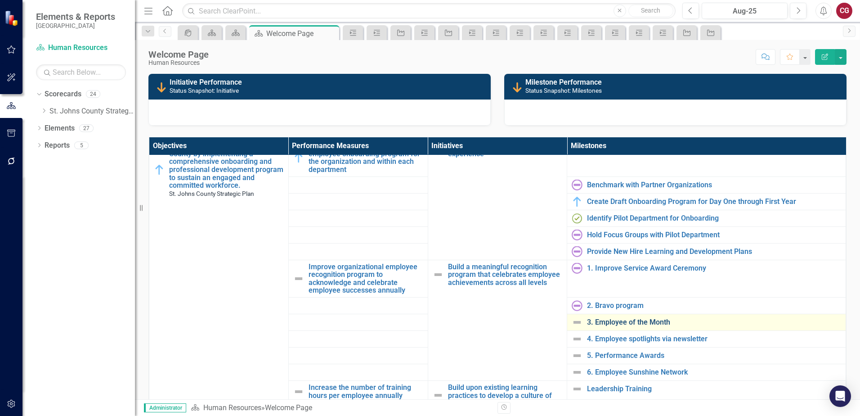
click at [603, 323] on link "3. Employee of the Month" at bounding box center [714, 322] width 254 height 8
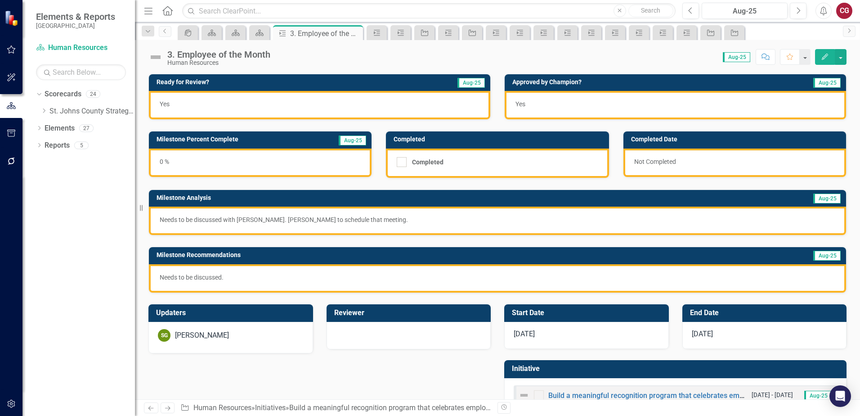
click at [157, 57] on img at bounding box center [155, 57] width 14 height 14
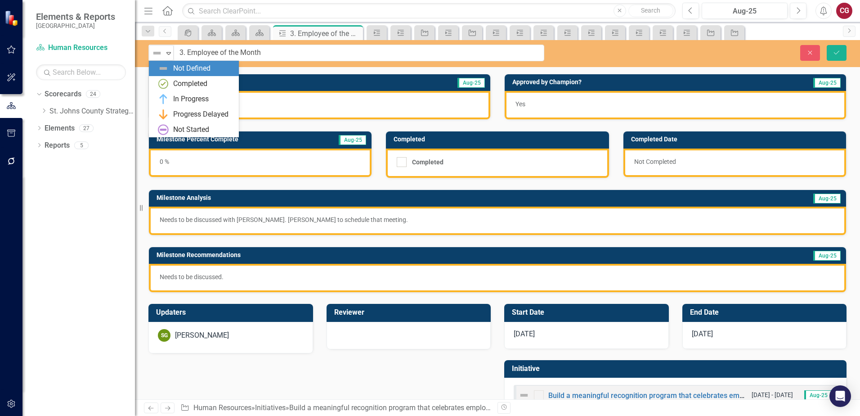
click at [157, 57] on img at bounding box center [157, 53] width 11 height 11
click at [181, 135] on div "Not Started" at bounding box center [191, 130] width 36 height 10
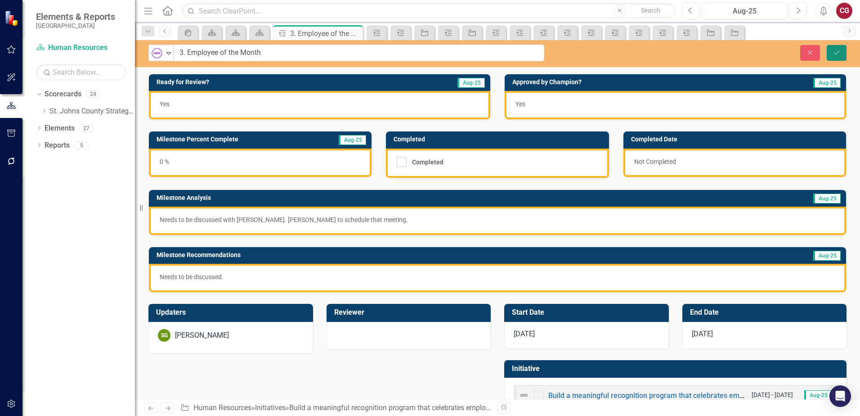
click at [836, 52] on icon "Save" at bounding box center [837, 52] width 8 height 6
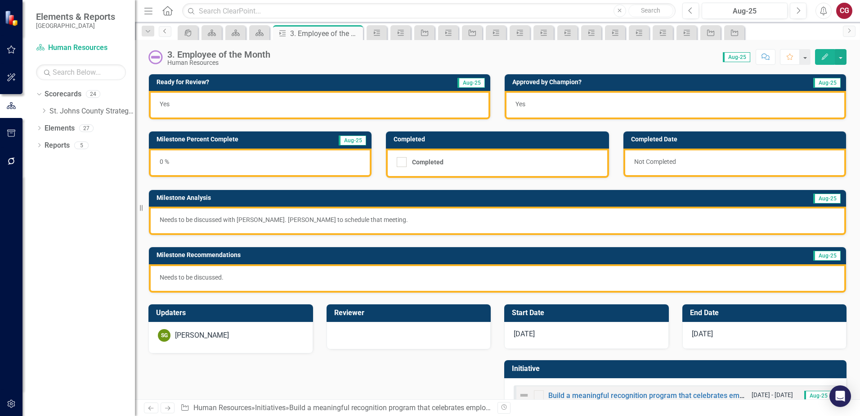
click at [167, 32] on icon "Previous" at bounding box center [165, 30] width 7 height 5
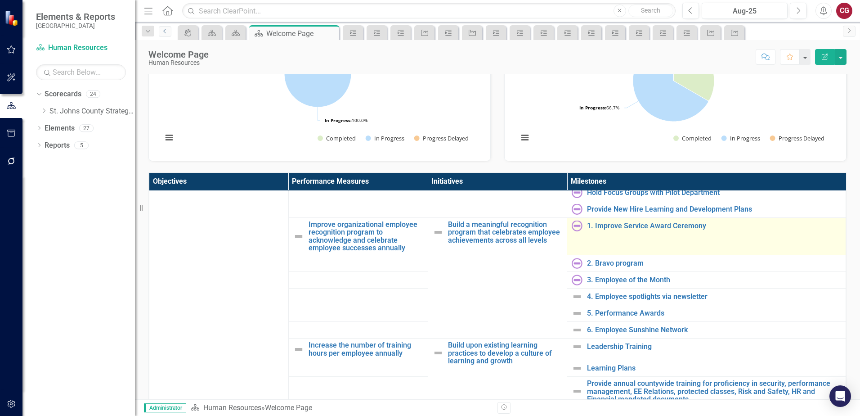
scroll to position [135, 0]
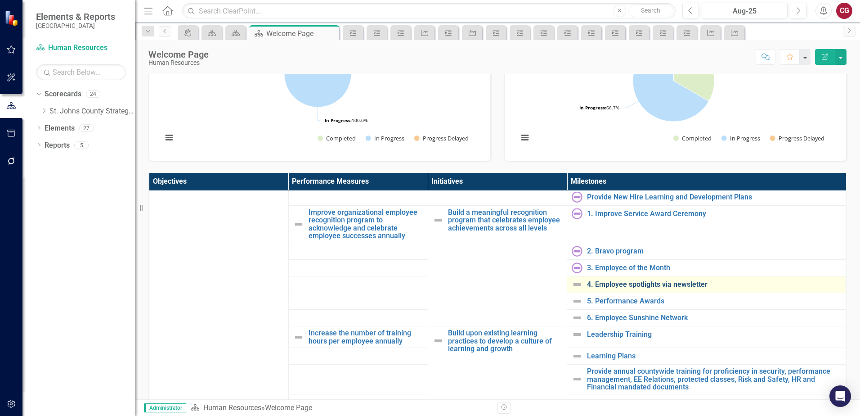
click at [597, 283] on link "4. Employee spotlights via newsletter" at bounding box center [714, 284] width 254 height 8
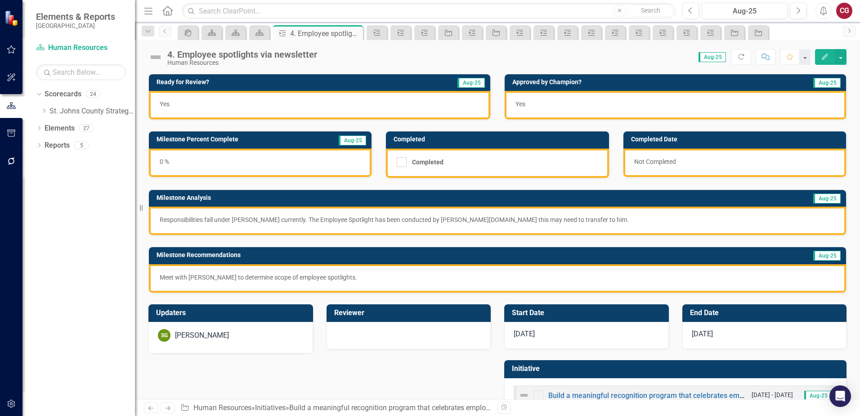
click at [159, 56] on img at bounding box center [155, 57] width 14 height 14
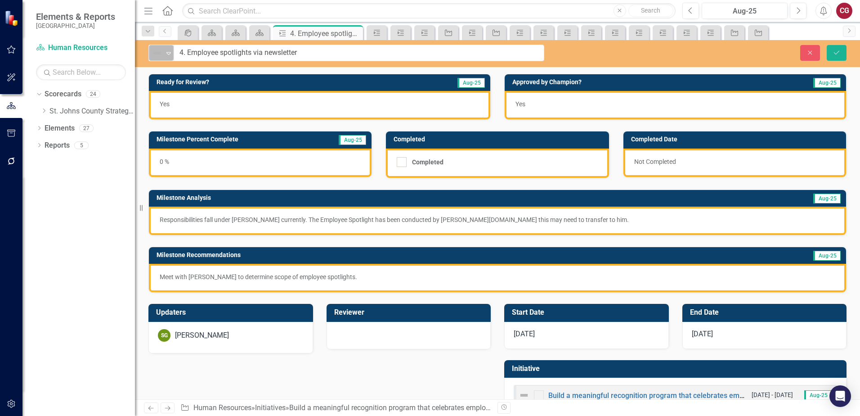
click at [162, 56] on img at bounding box center [157, 53] width 11 height 11
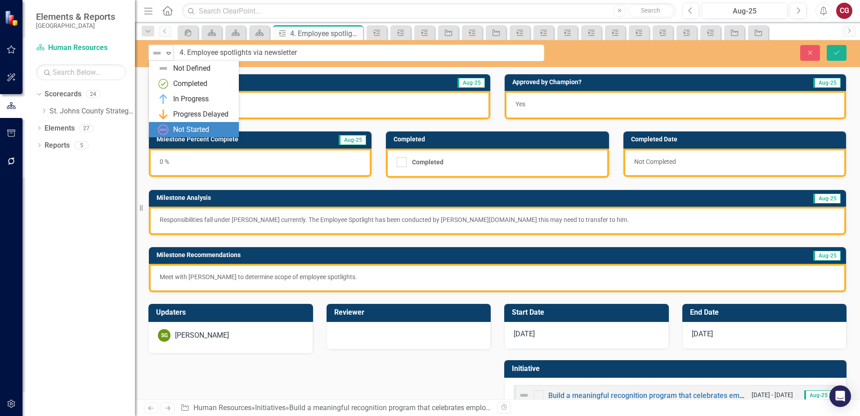
click at [178, 127] on div "Not Started" at bounding box center [191, 130] width 36 height 10
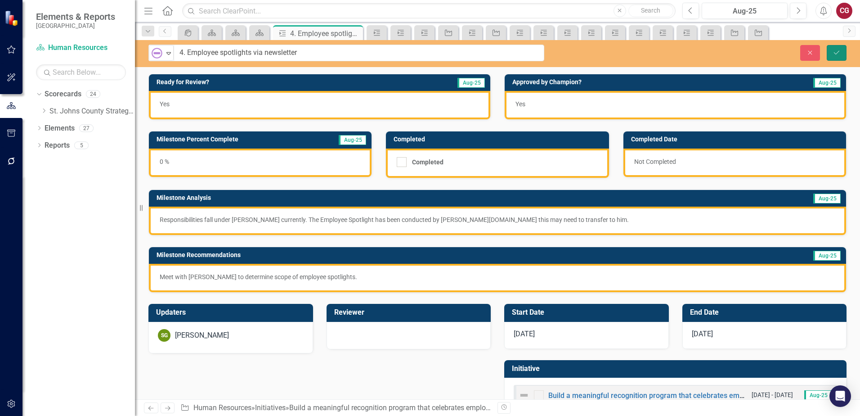
click at [839, 53] on icon "Save" at bounding box center [837, 52] width 8 height 6
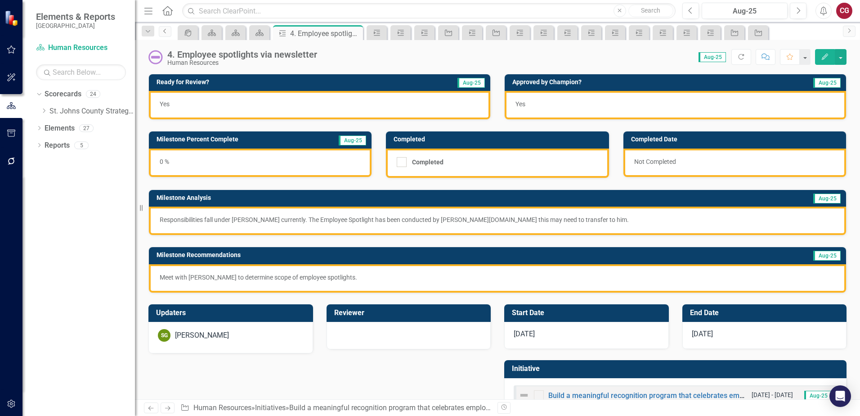
click at [163, 30] on icon "Previous" at bounding box center [165, 30] width 7 height 5
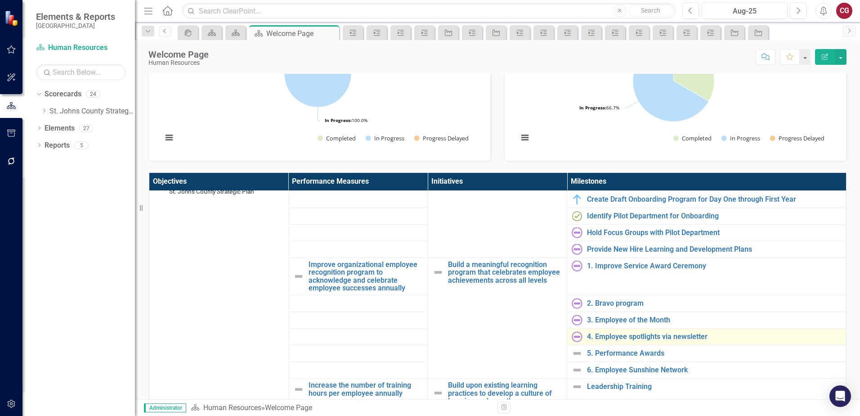
scroll to position [180, 0]
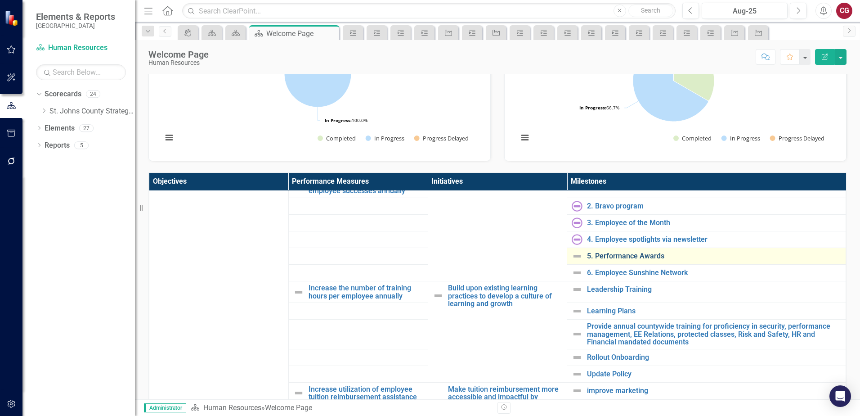
click at [596, 257] on link "5. Performance Awards" at bounding box center [714, 256] width 254 height 8
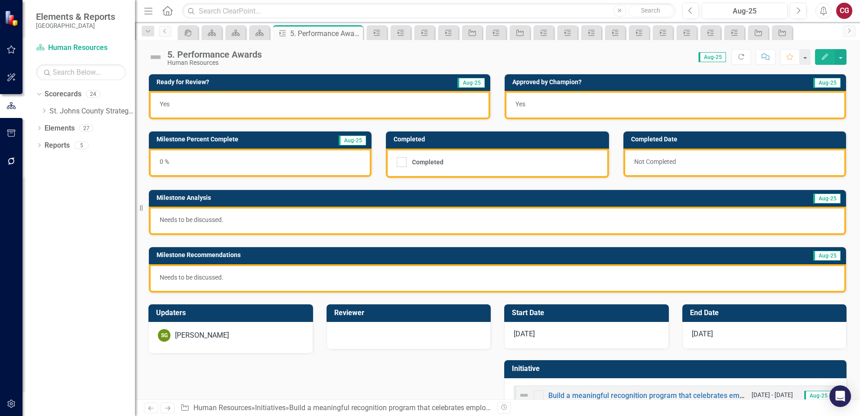
click at [153, 57] on img at bounding box center [155, 57] width 14 height 14
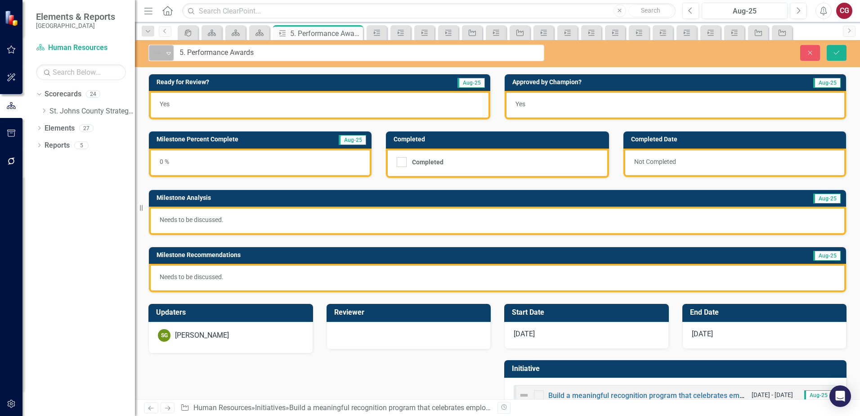
click at [155, 57] on img at bounding box center [157, 53] width 11 height 11
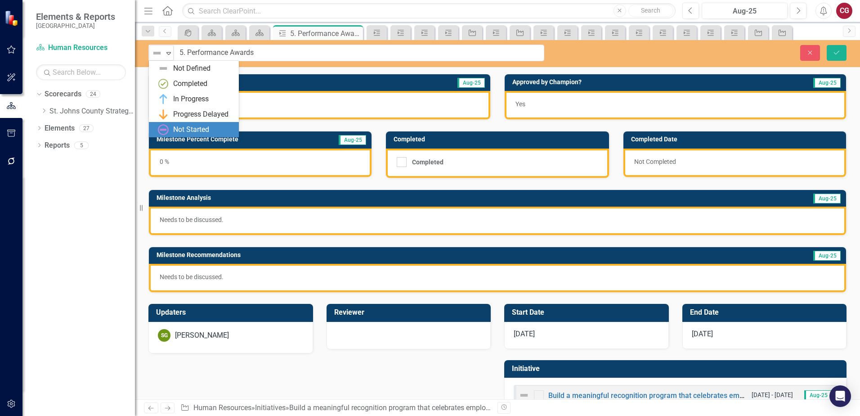
click at [173, 131] on div "Not Started" at bounding box center [191, 130] width 36 height 10
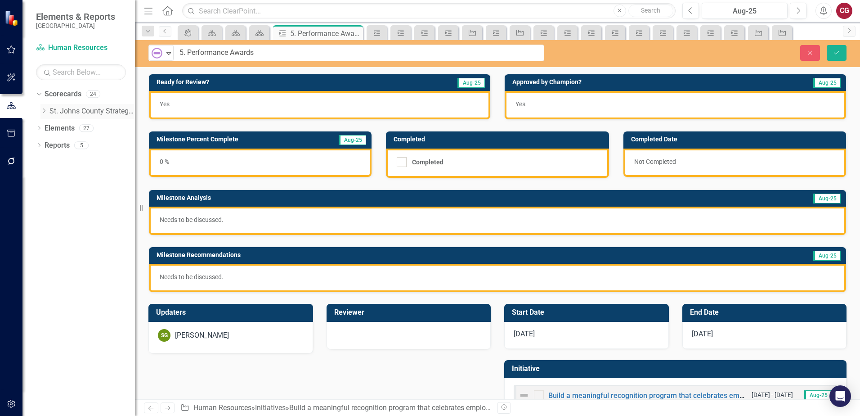
click at [44, 110] on icon at bounding box center [44, 110] width 2 height 4
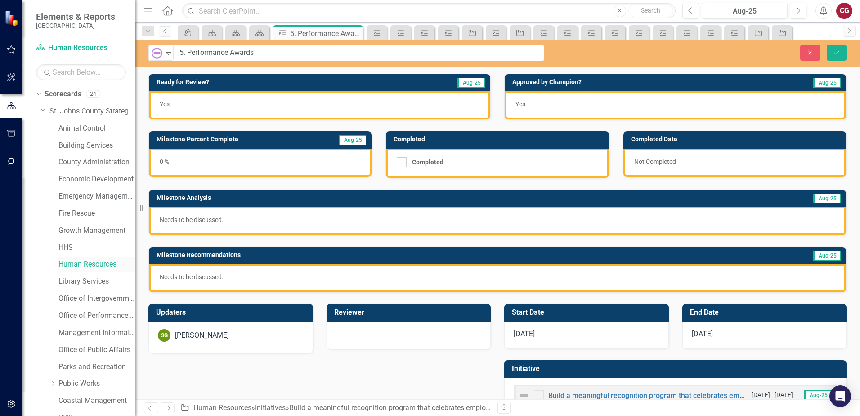
click at [81, 257] on div "Human Resources" at bounding box center [96, 264] width 76 height 15
click at [80, 260] on link "Human Resources" at bounding box center [96, 264] width 76 height 10
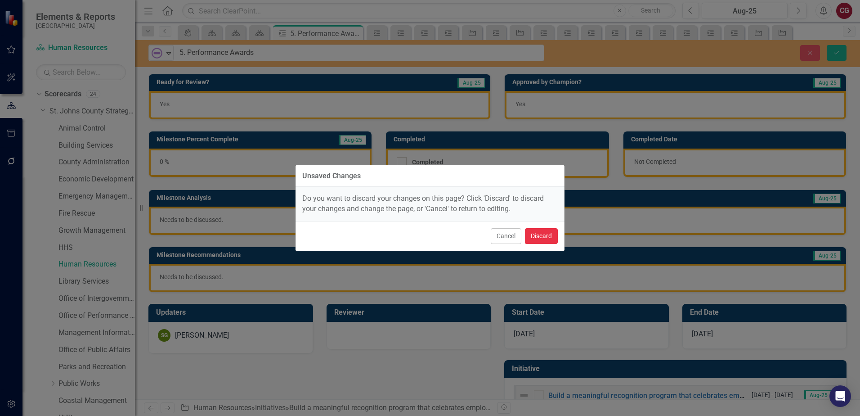
click at [541, 239] on button "Discard" at bounding box center [541, 236] width 33 height 16
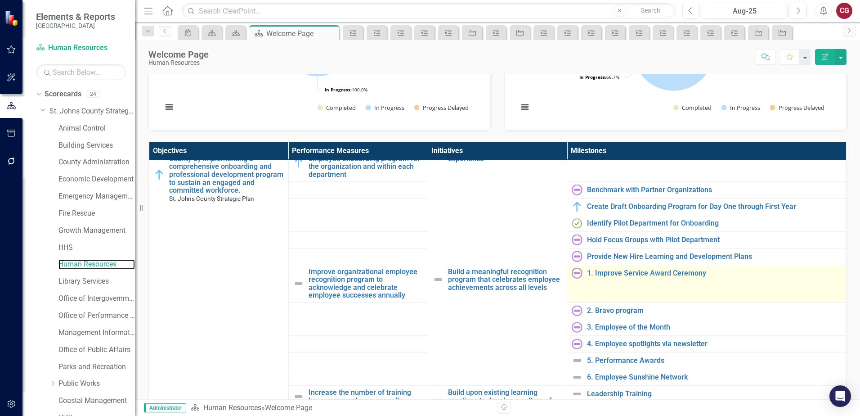
scroll to position [135, 0]
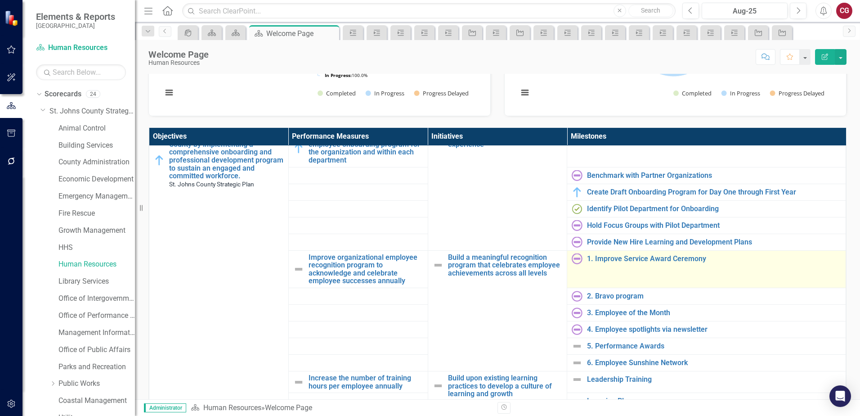
click at [572, 260] on img at bounding box center [577, 258] width 11 height 11
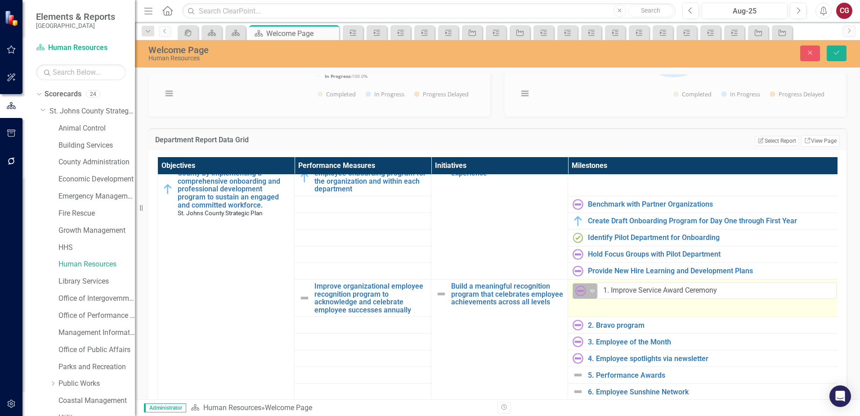
click at [585, 289] on img at bounding box center [581, 290] width 11 height 11
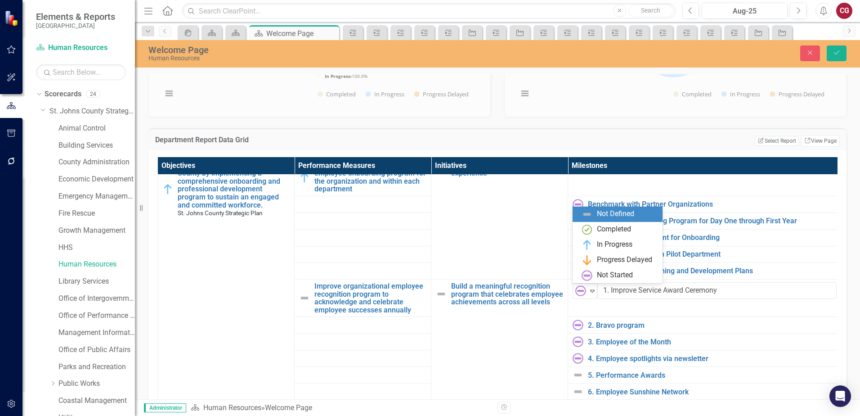
click at [600, 214] on div "Not Defined" at bounding box center [615, 214] width 37 height 10
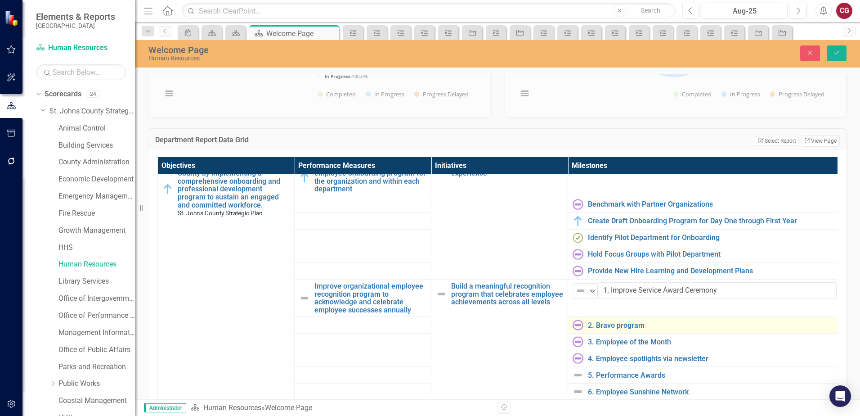
click at [583, 327] on img at bounding box center [578, 324] width 11 height 11
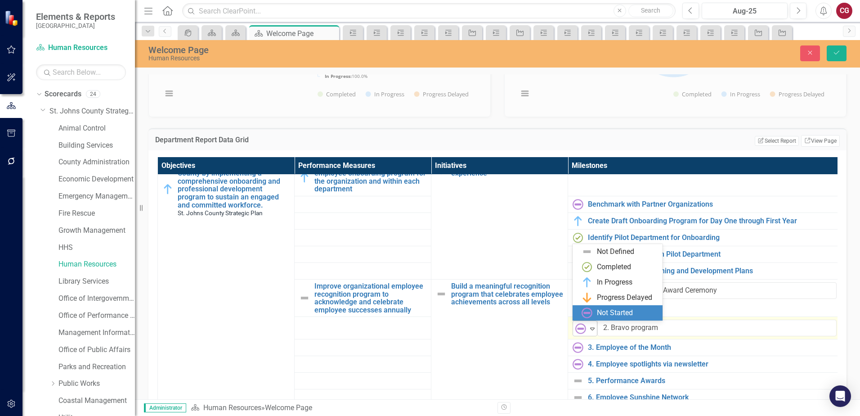
click at [583, 327] on img at bounding box center [581, 328] width 11 height 11
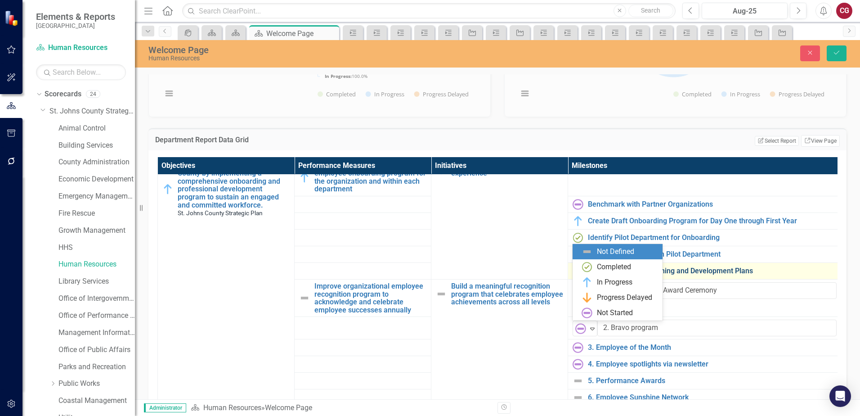
drag, startPoint x: 610, startPoint y: 249, endPoint x: 605, endPoint y: 271, distance: 22.3
click at [610, 249] on div "Not Defined" at bounding box center [615, 252] width 37 height 10
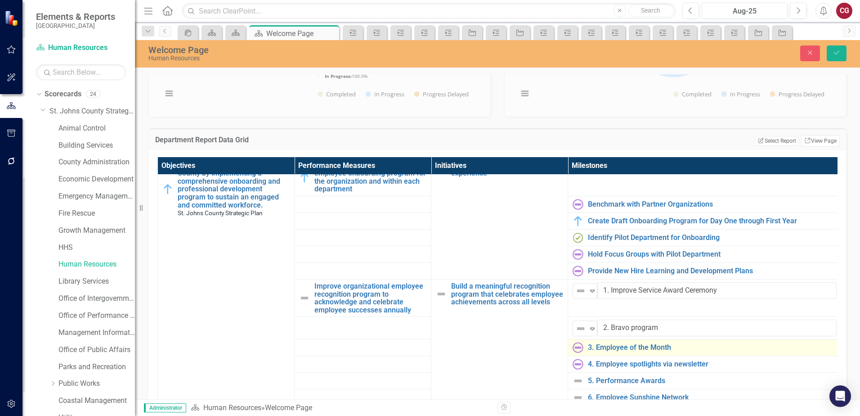
click at [578, 346] on img at bounding box center [578, 347] width 11 height 11
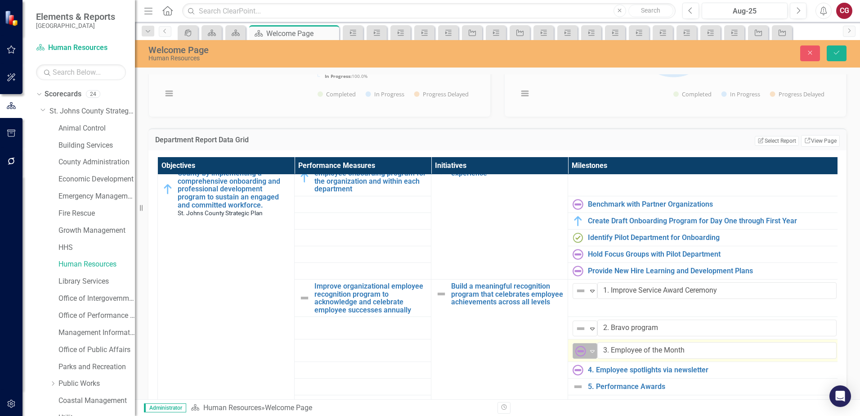
click at [579, 348] on img at bounding box center [581, 351] width 11 height 11
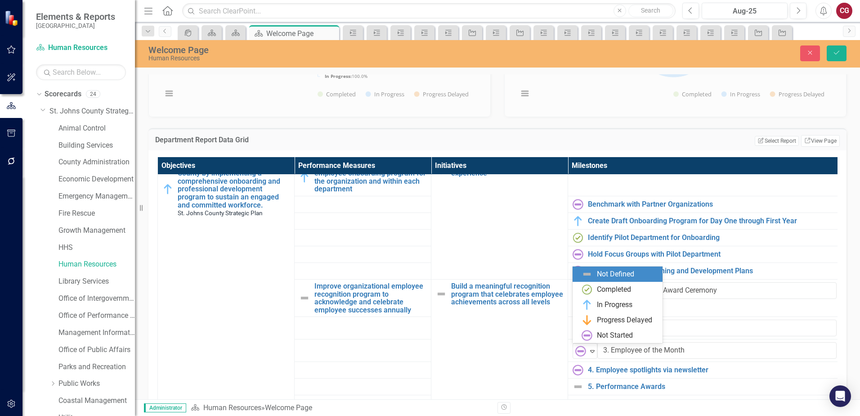
click at [594, 278] on div "Not Defined" at bounding box center [620, 274] width 76 height 11
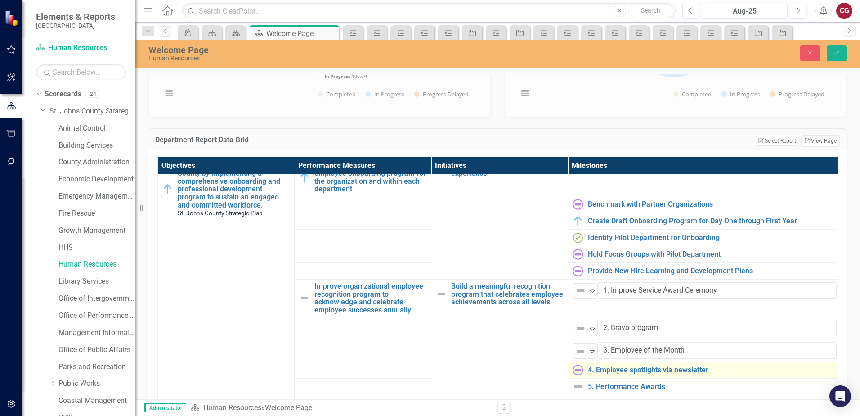
click at [578, 373] on img at bounding box center [578, 369] width 11 height 11
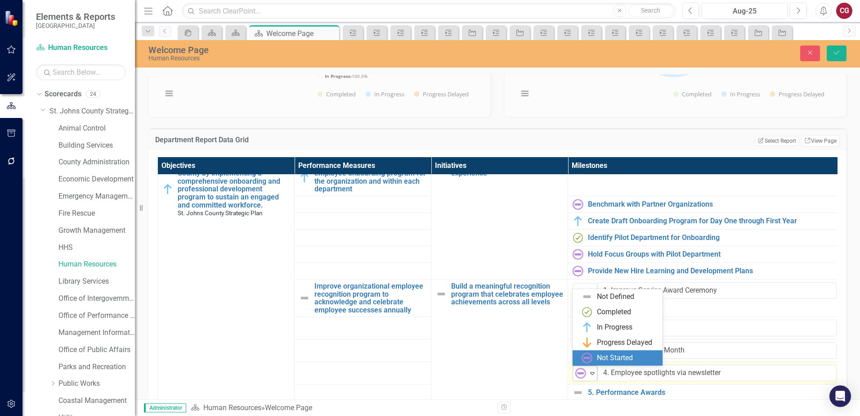
click at [582, 375] on img at bounding box center [581, 373] width 11 height 11
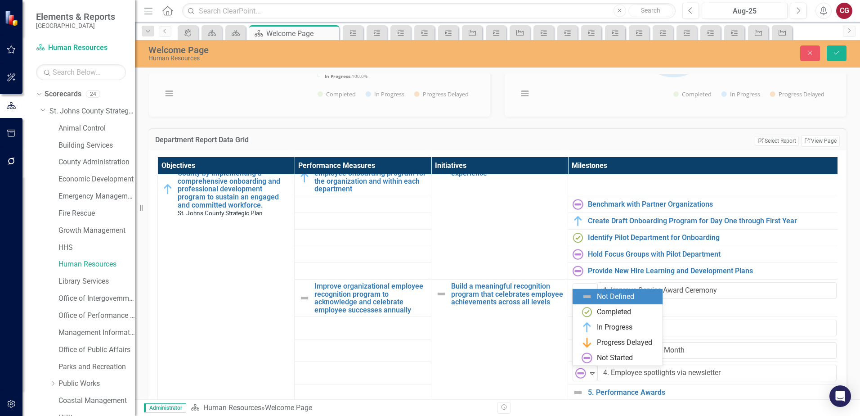
click at [592, 298] on img at bounding box center [587, 296] width 11 height 11
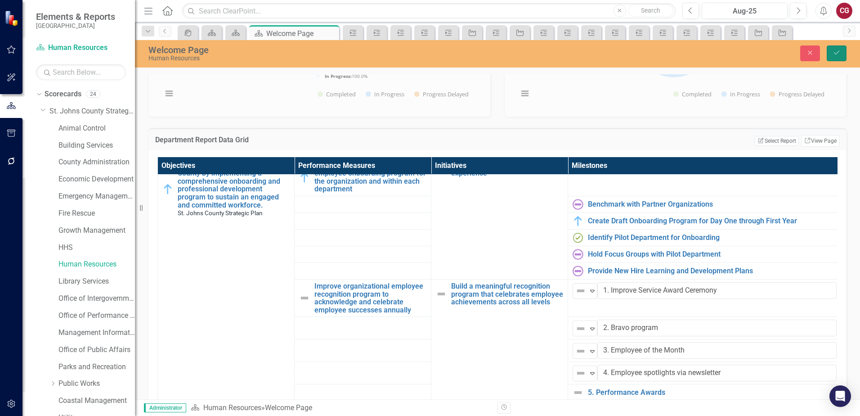
click at [844, 58] on button "Save" at bounding box center [837, 53] width 20 height 16
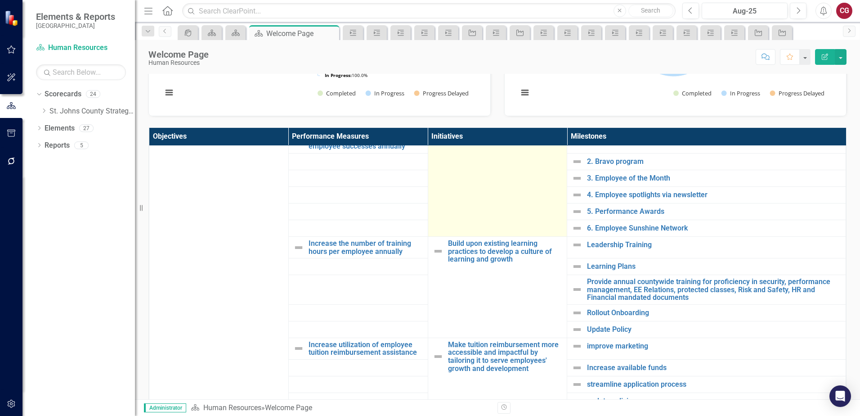
scroll to position [180, 0]
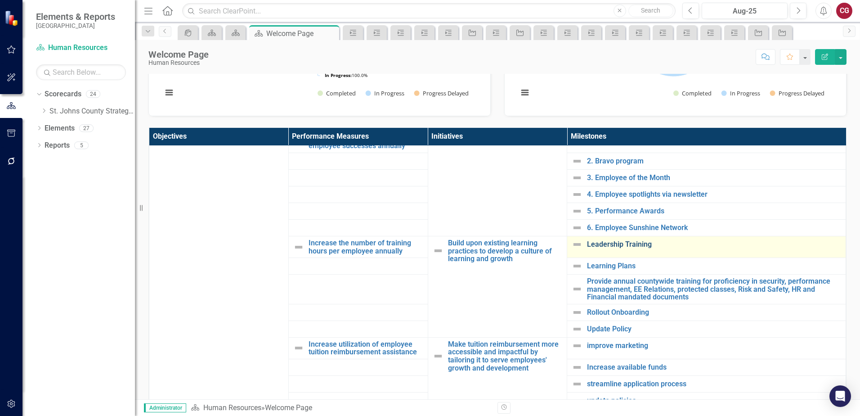
click at [622, 247] on link "Leadership Training" at bounding box center [714, 244] width 254 height 8
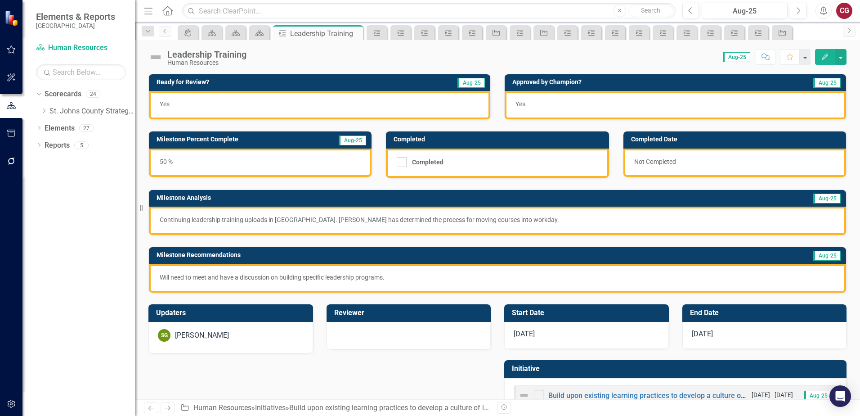
click at [157, 56] on img at bounding box center [155, 57] width 14 height 14
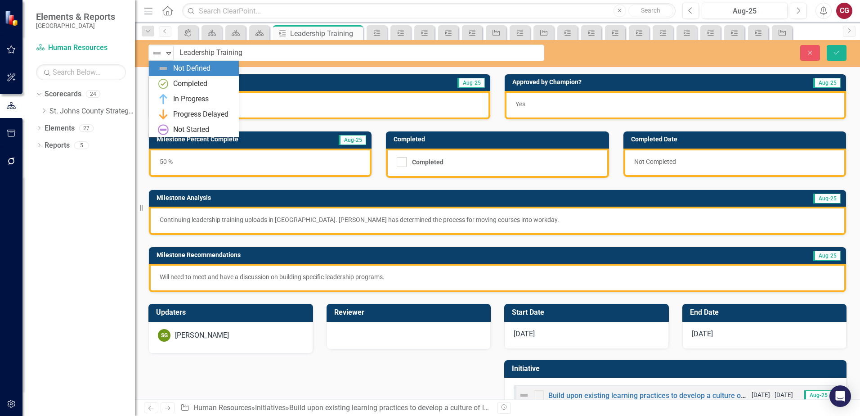
click at [157, 56] on img at bounding box center [157, 53] width 11 height 11
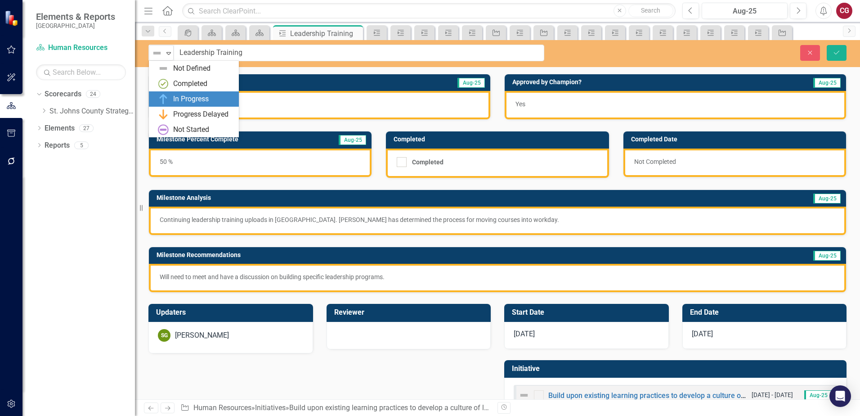
click at [180, 97] on div "In Progress" at bounding box center [191, 99] width 36 height 10
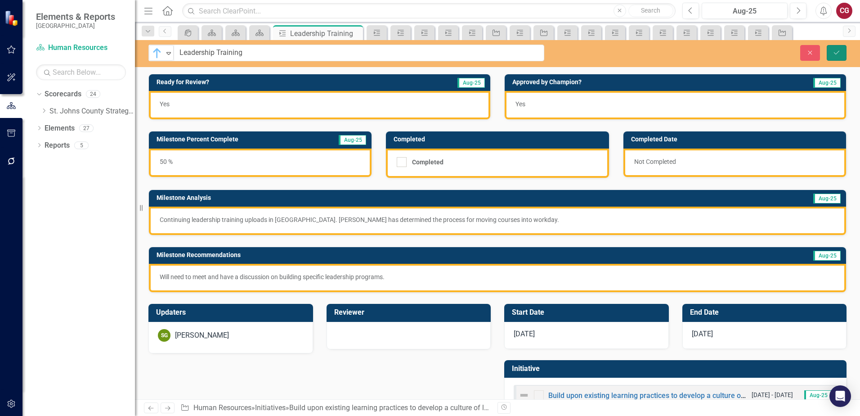
click at [839, 53] on icon "Save" at bounding box center [837, 52] width 8 height 6
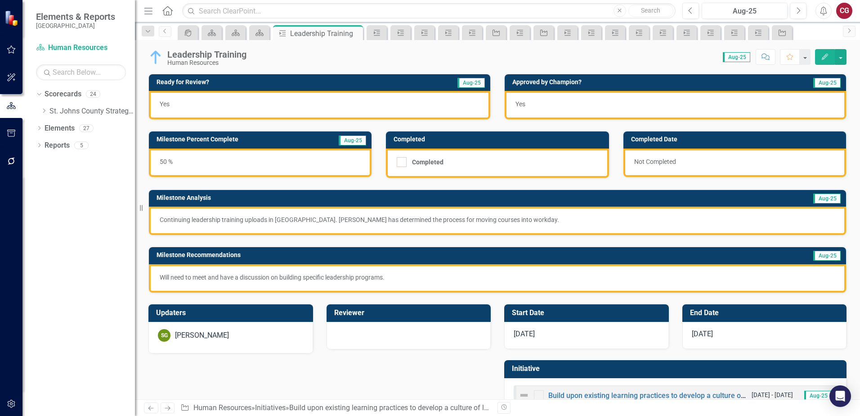
scroll to position [29, 0]
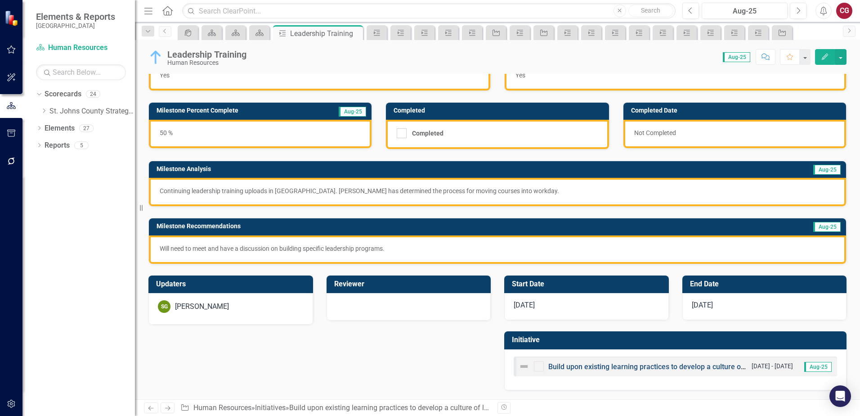
click at [596, 368] on link "Build upon existing learning practices to develop a culture of learning and gro…" at bounding box center [680, 366] width 262 height 9
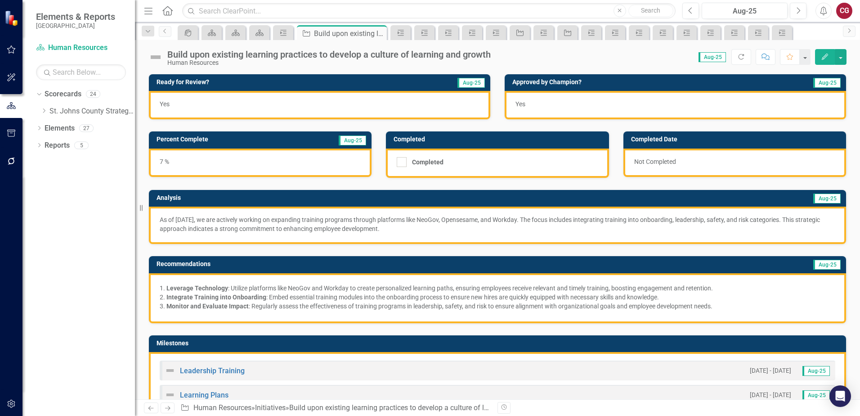
scroll to position [90, 0]
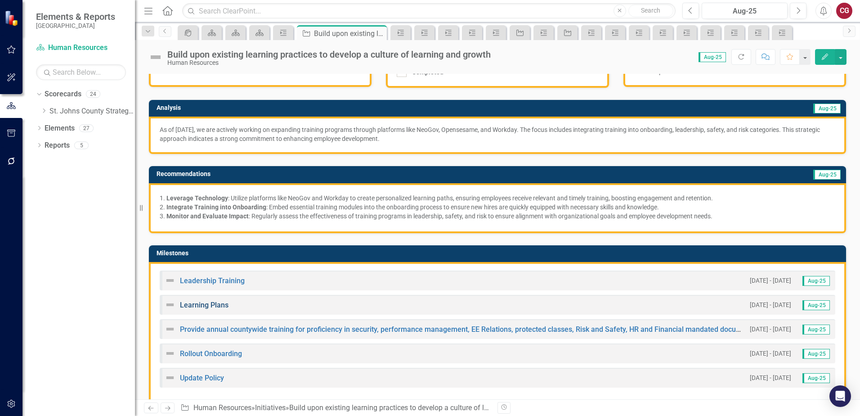
click at [211, 306] on link "Learning Plans" at bounding box center [204, 305] width 49 height 9
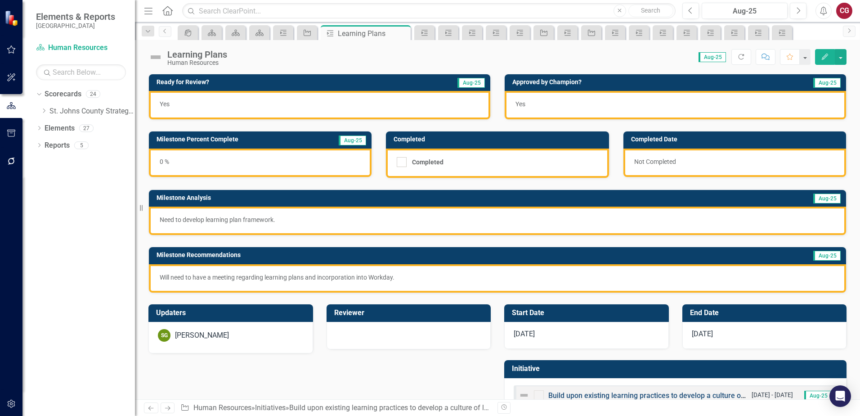
click at [598, 394] on link "Build upon existing learning practices to develop a culture of learning and gro…" at bounding box center [680, 395] width 262 height 9
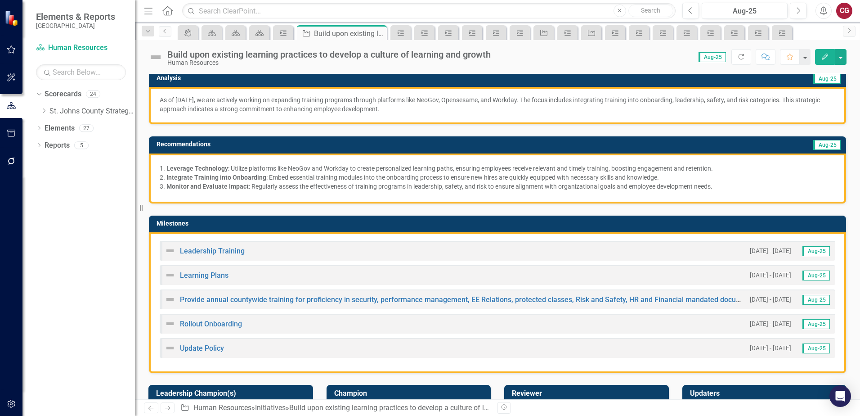
scroll to position [135, 0]
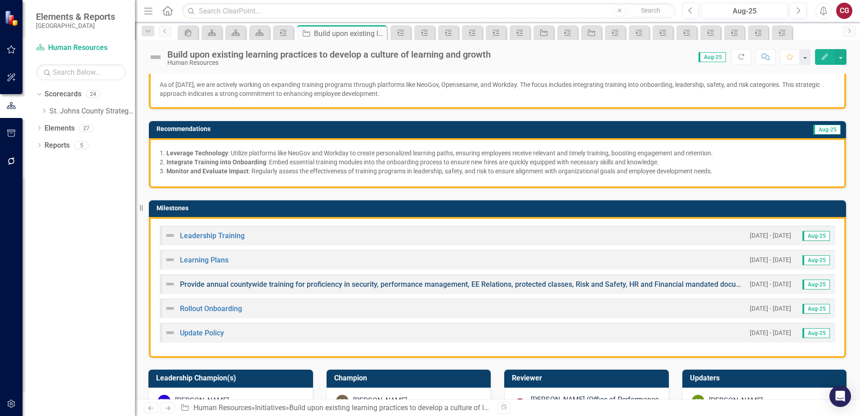
click at [577, 287] on link "Provide annual countywide training for proficiency in security, performance man…" at bounding box center [468, 284] width 576 height 9
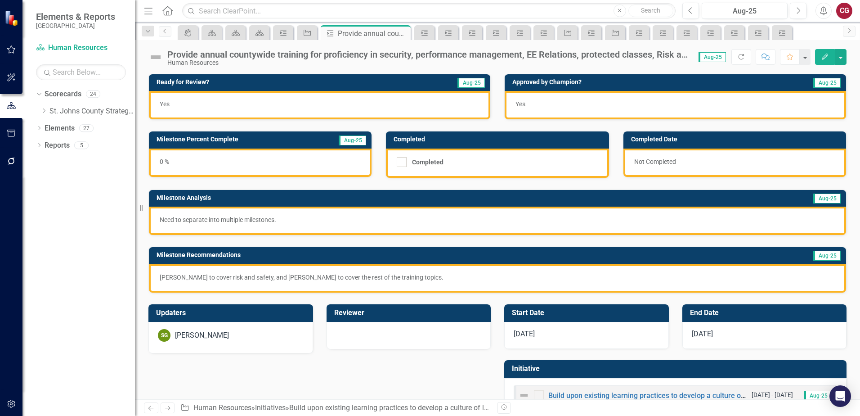
click at [214, 217] on p "Need to separate into multiple milestones." at bounding box center [498, 219] width 676 height 9
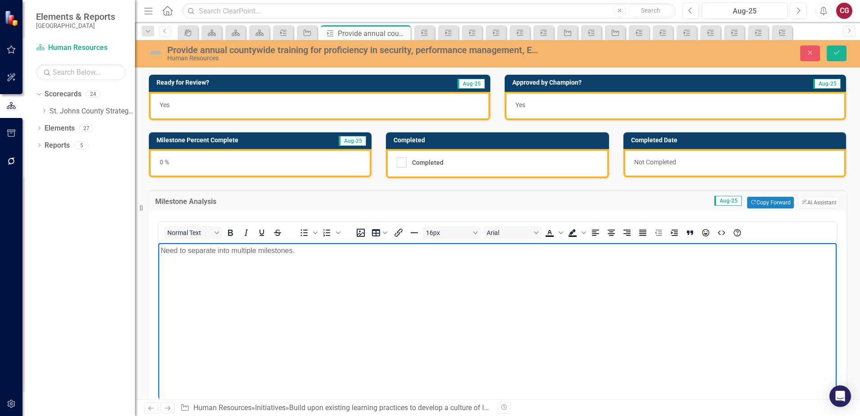
drag, startPoint x: 304, startPoint y: 254, endPoint x: -26, endPoint y: 243, distance: 329.6
click at [158, 243] on html "Need to separate into multiple milestones." at bounding box center [497, 310] width 679 height 135
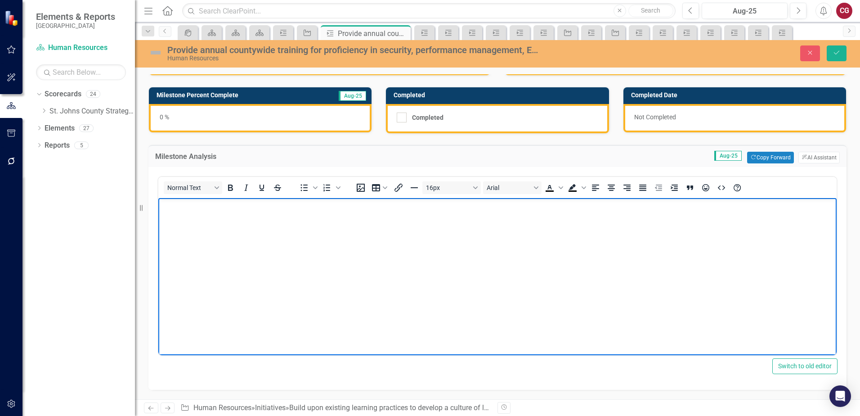
click at [839, 61] on div "Provide annual countywide training for proficiency in security, performance man…" at bounding box center [497, 53] width 725 height 17
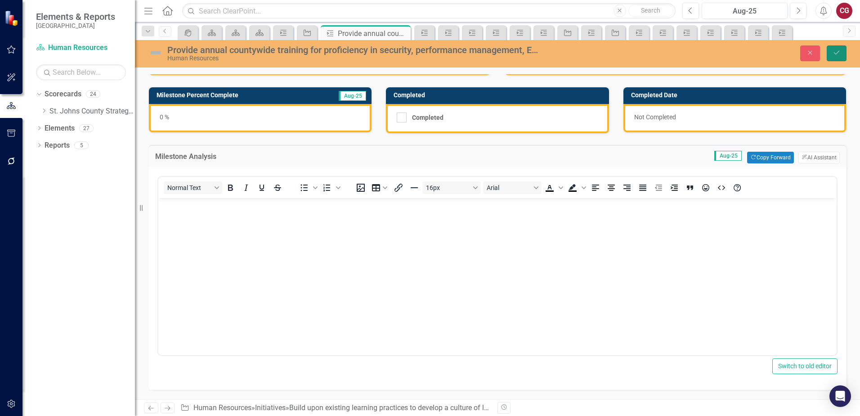
click at [833, 51] on icon "Save" at bounding box center [837, 52] width 8 height 6
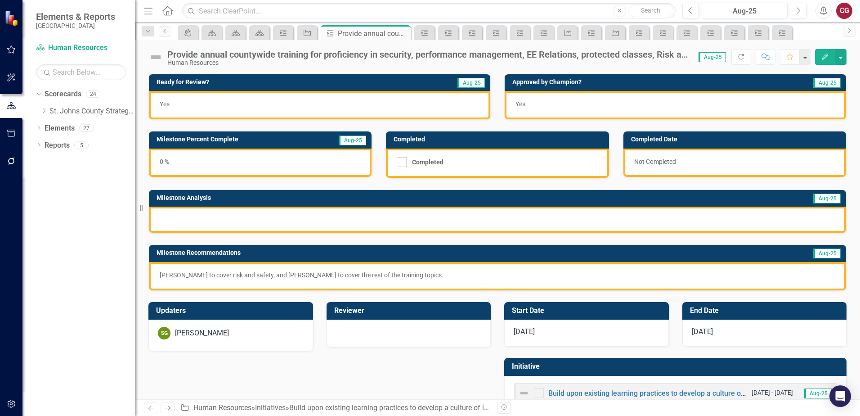
click at [224, 60] on div "Human Resources" at bounding box center [428, 62] width 522 height 7
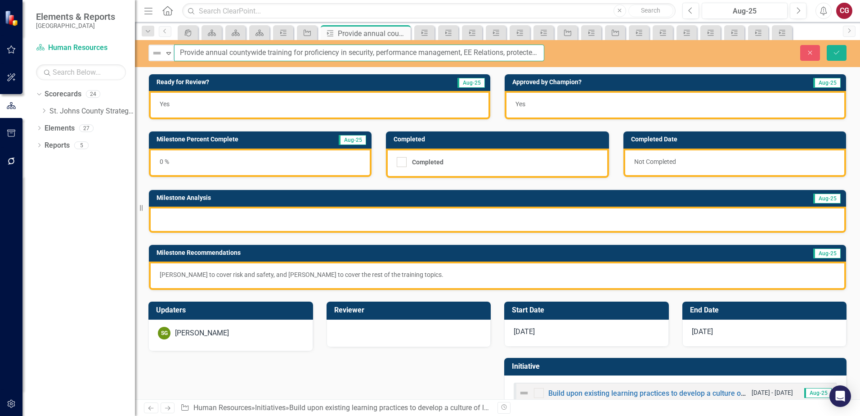
click at [472, 56] on input "Provide annual countywide training for proficiency in security, performance man…" at bounding box center [359, 53] width 370 height 17
drag, startPoint x: 533, startPoint y: 52, endPoint x: 68, endPoint y: 43, distance: 465.3
click at [69, 43] on div "Elements & Reports [GEOGRAPHIC_DATA] Scorecard Human Resources Search Dropdown …" at bounding box center [430, 208] width 860 height 416
type input "d classes, Risk and Safety, HR and Financial mandated documents"
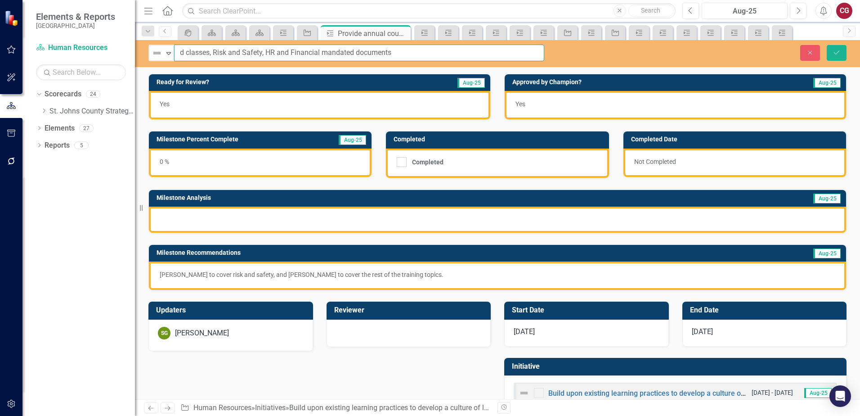
drag, startPoint x: 408, startPoint y: 50, endPoint x: 114, endPoint y: 34, distance: 294.2
click at [114, 34] on div "Elements & Reports [GEOGRAPHIC_DATA] Scorecard Human Resources Search Dropdown …" at bounding box center [430, 208] width 860 height 416
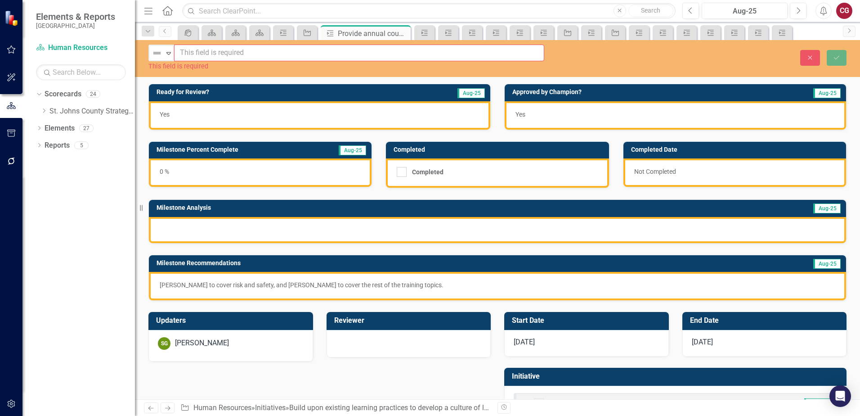
paste input "Provide Annual County Wide Training in Security and Risk Safety"
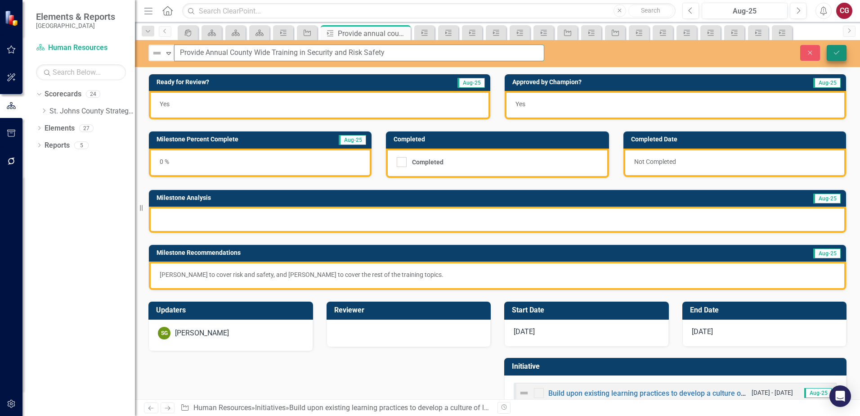
type input "Provide Annual County Wide Training in Security and Risk Safety"
click at [839, 57] on button "Save" at bounding box center [837, 53] width 20 height 16
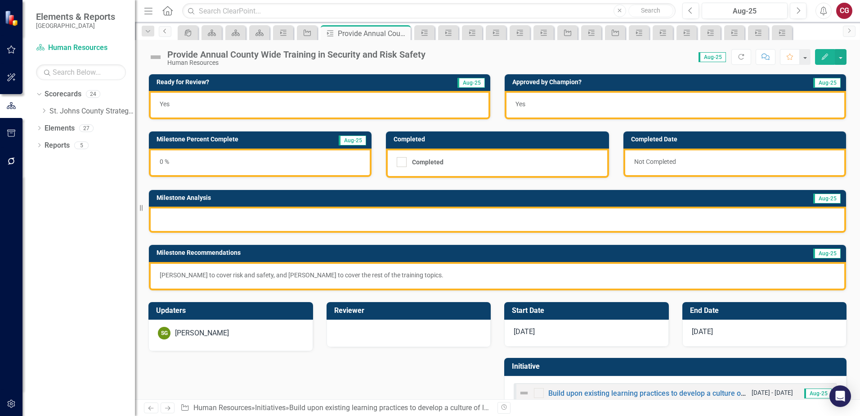
click at [166, 34] on link "Previous" at bounding box center [165, 31] width 13 height 11
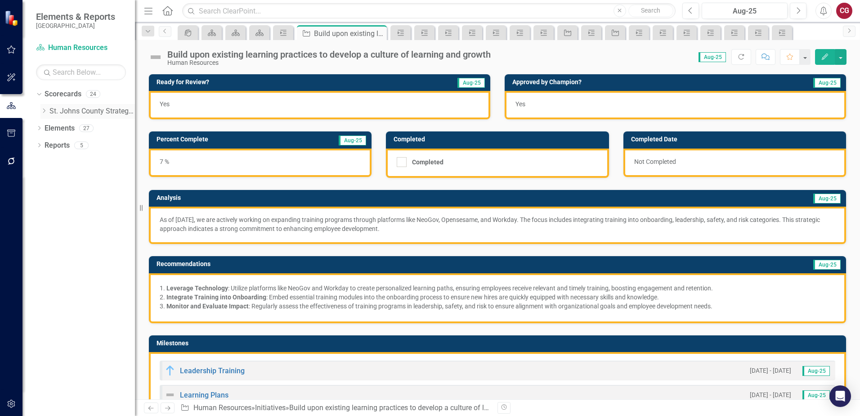
click at [45, 112] on icon "Dropdown" at bounding box center [43, 110] width 7 height 5
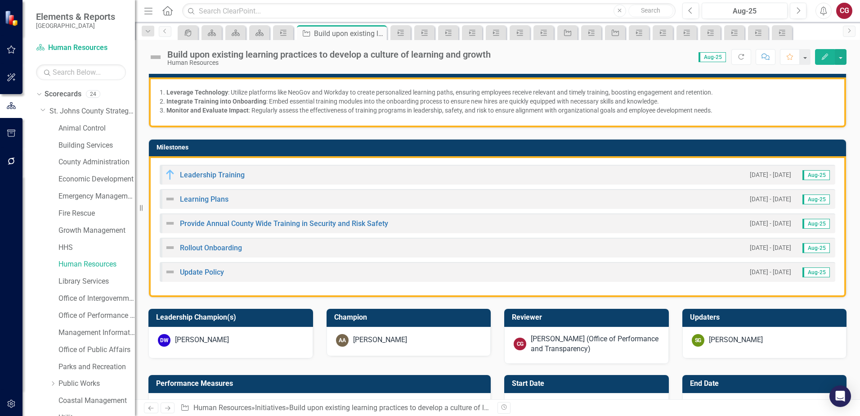
scroll to position [180, 0]
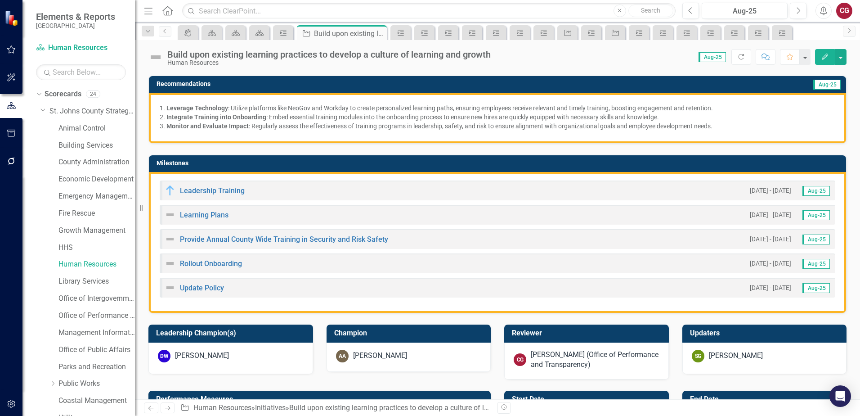
click at [586, 164] on h3 "Milestones" at bounding box center [499, 163] width 685 height 7
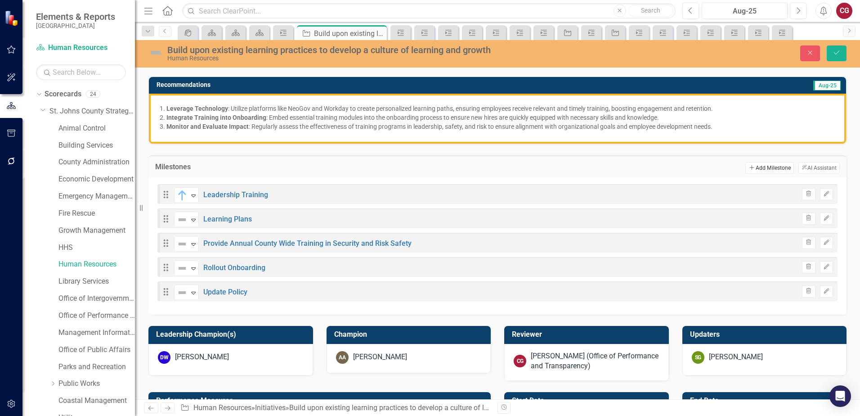
click at [768, 166] on button "Add Add Milestone" at bounding box center [770, 168] width 48 height 12
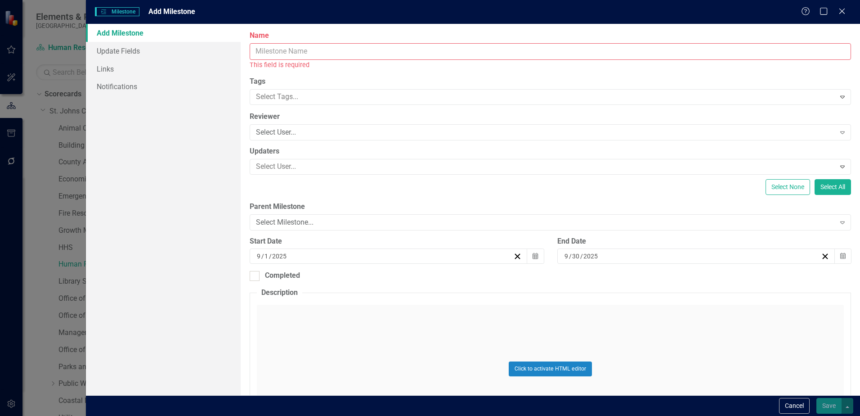
click at [305, 52] on input "Name" at bounding box center [551, 51] width 602 height 17
paste input "Provide Annual County Wide Training in Performance Management, EE Relations, Pr…"
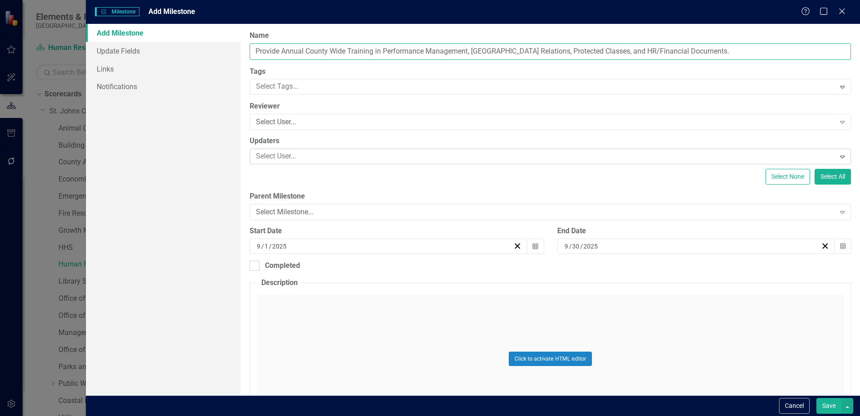
type input "Provide Annual County Wide Training in Performance Management, EE Relations, Pr…"
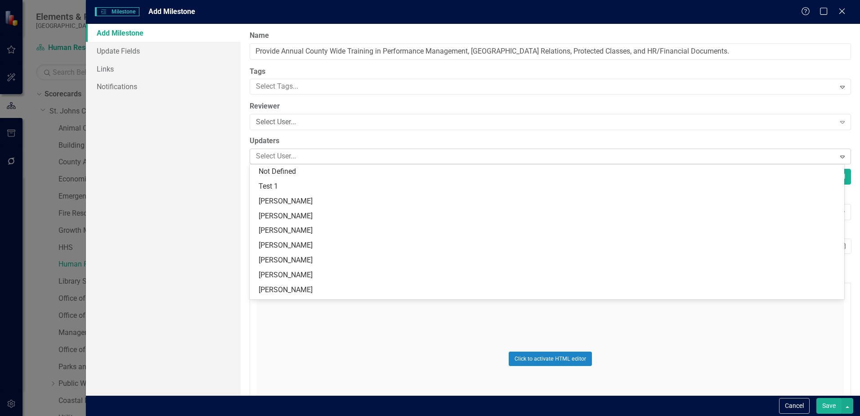
click at [296, 153] on div at bounding box center [543, 156] width 583 height 12
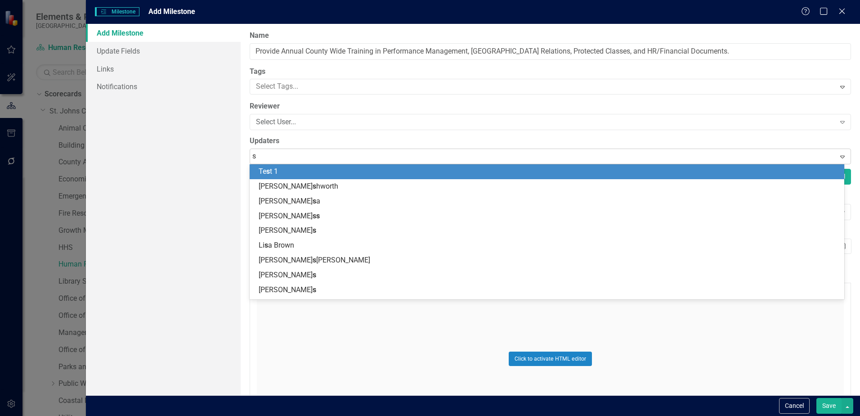
type input "sp"
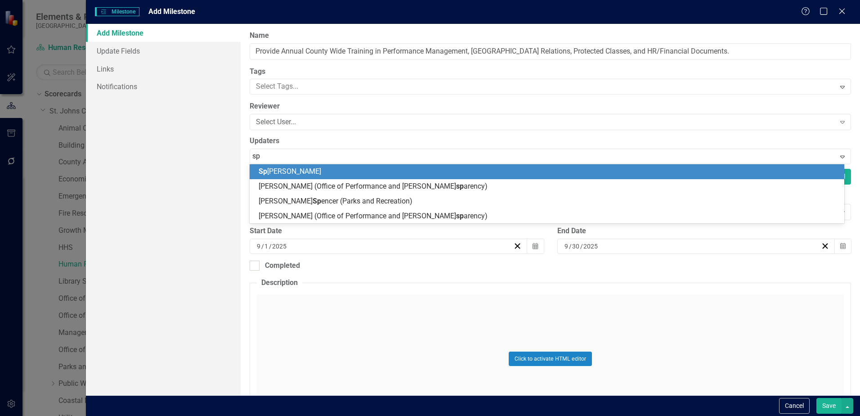
click at [298, 170] on span "Sp encer Garneau" at bounding box center [290, 171] width 63 height 9
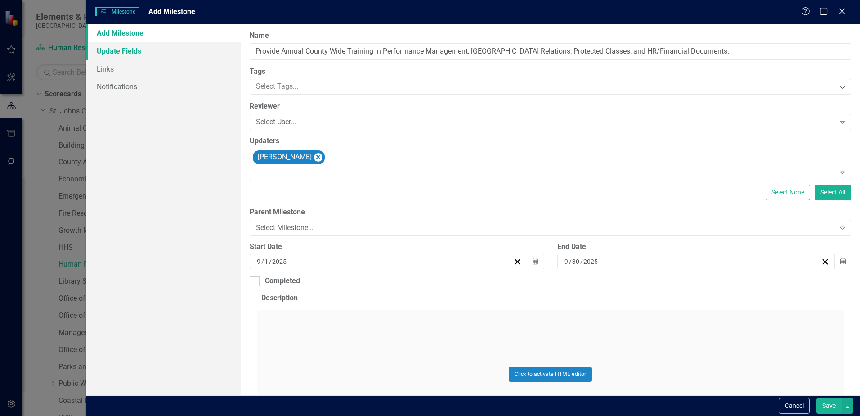
click at [143, 54] on link "Update Fields" at bounding box center [163, 51] width 155 height 18
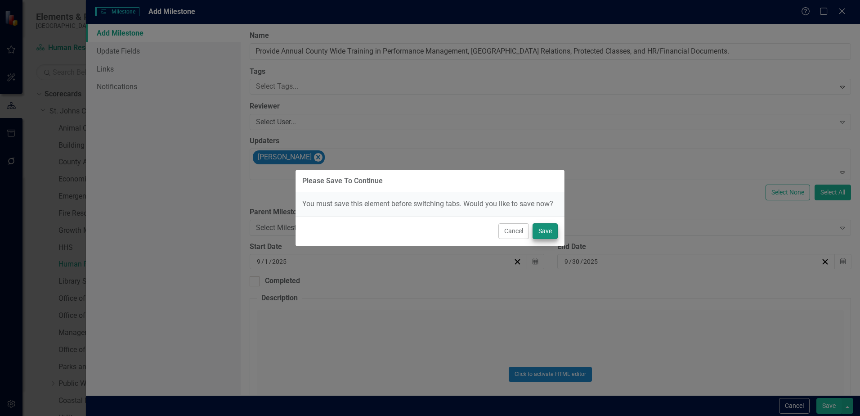
drag, startPoint x: 528, startPoint y: 225, endPoint x: 545, endPoint y: 225, distance: 16.7
click at [530, 225] on div "Cancel Save" at bounding box center [430, 231] width 269 height 30
click at [545, 229] on button "Save" at bounding box center [545, 231] width 25 height 16
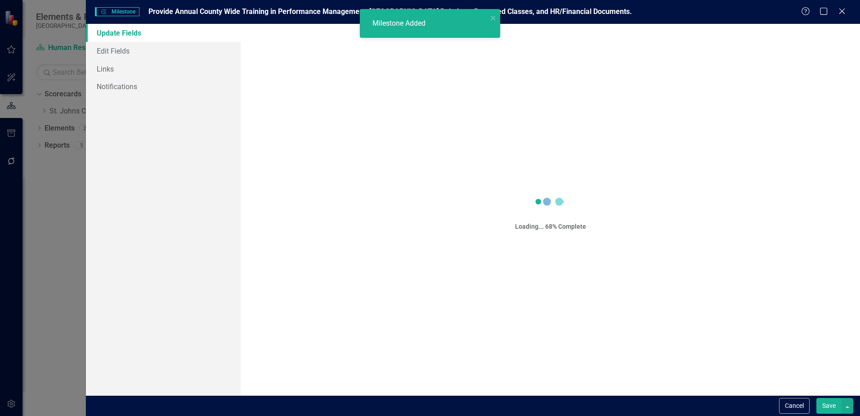
click at [835, 404] on button "Save" at bounding box center [829, 406] width 25 height 16
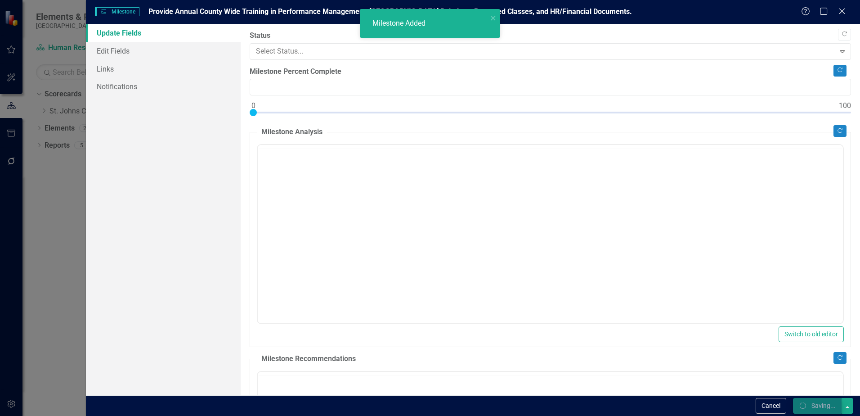
type input "0"
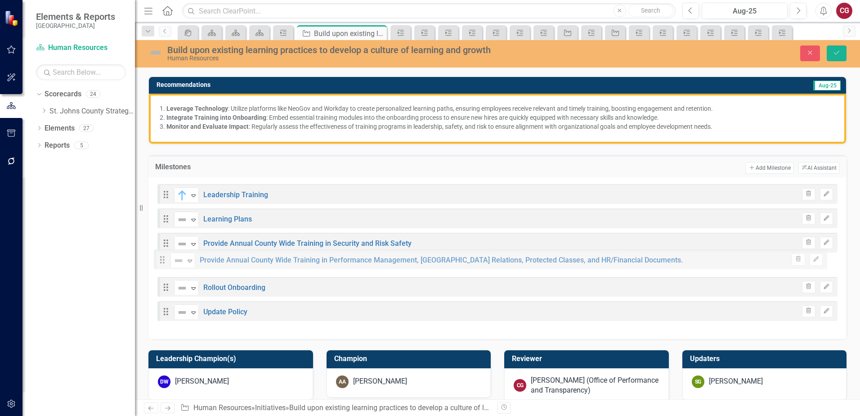
drag, startPoint x: 166, startPoint y: 317, endPoint x: 163, endPoint y: 265, distance: 51.8
click at [163, 265] on div "Drag In Progress Expand Leadership Training Trash Edit Drag Not Defined Expand …" at bounding box center [497, 254] width 680 height 141
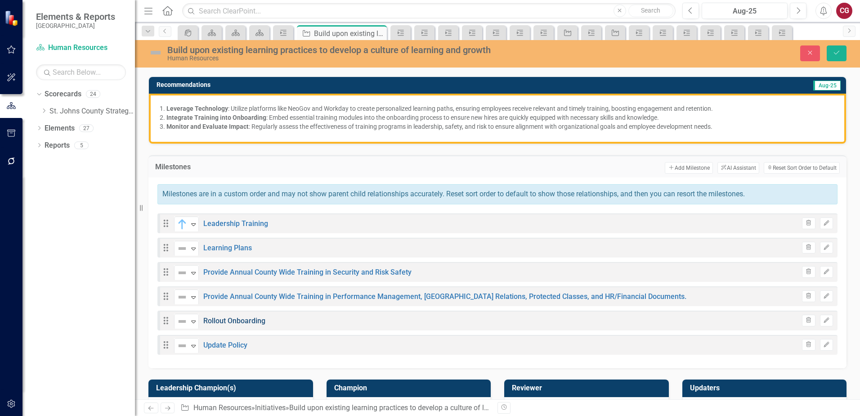
click at [243, 319] on link "Rollout Onboarding" at bounding box center [234, 320] width 62 height 9
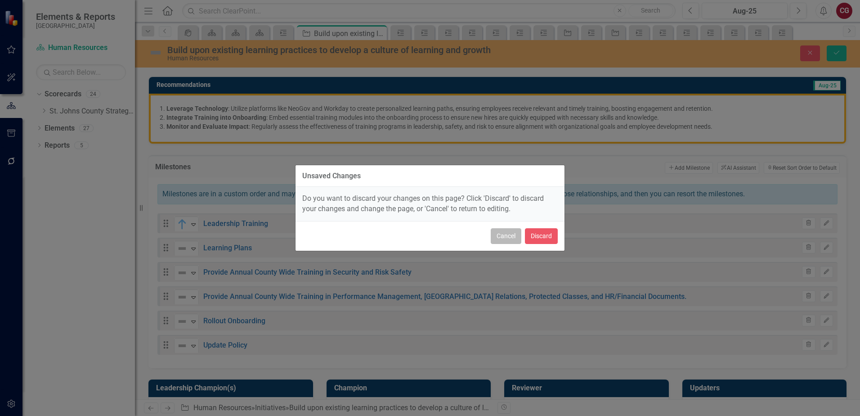
click at [512, 241] on button "Cancel" at bounding box center [506, 236] width 31 height 16
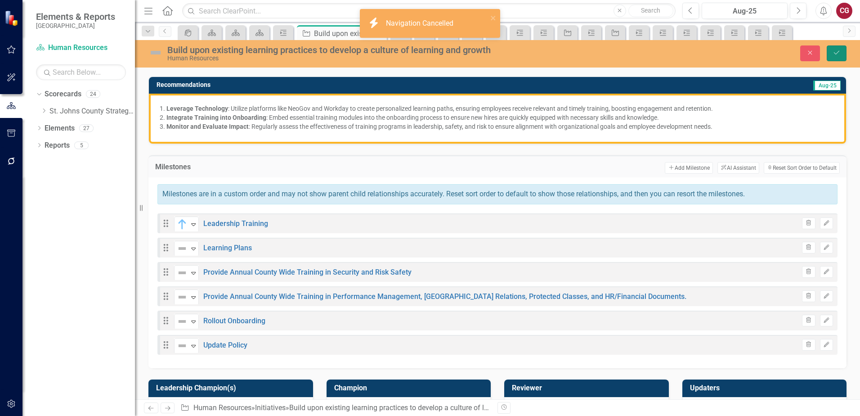
click at [836, 54] on icon "Save" at bounding box center [837, 52] width 8 height 6
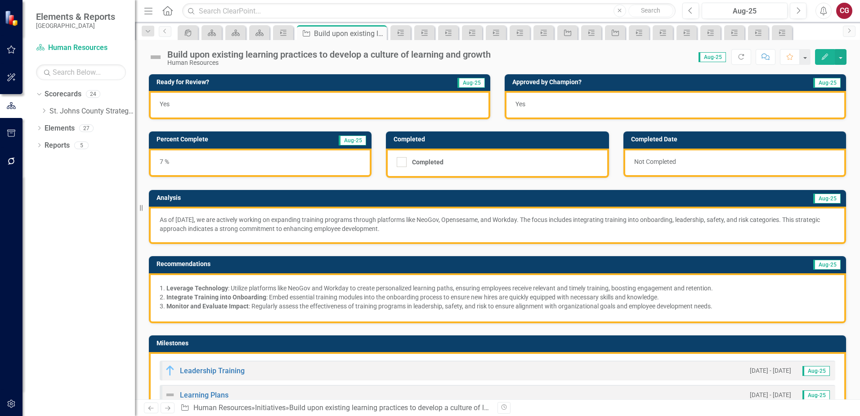
scroll to position [135, 0]
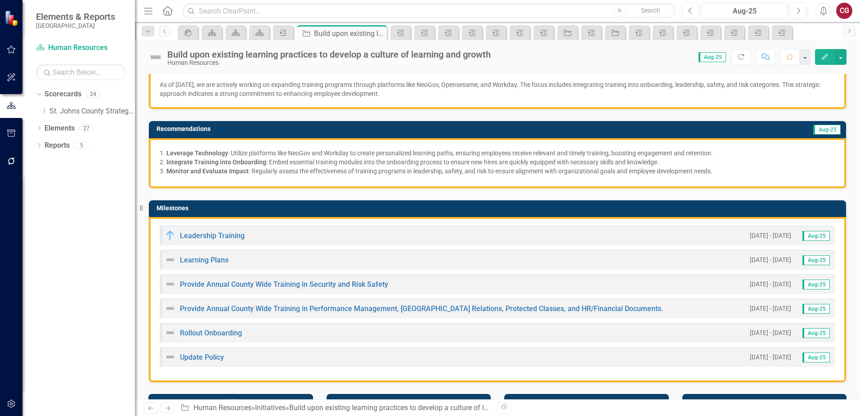
click at [634, 306] on div "Provide Annual County Wide Training in Performance Management, EE Relations, Pr…" at bounding box center [498, 308] width 676 height 20
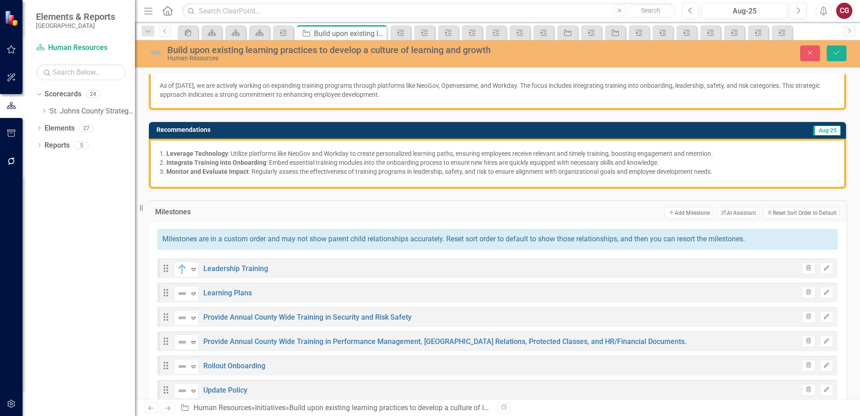
click at [479, 52] on div "Build upon existing learning practices to develop a culture of learning and gro…" at bounding box center [353, 50] width 373 height 10
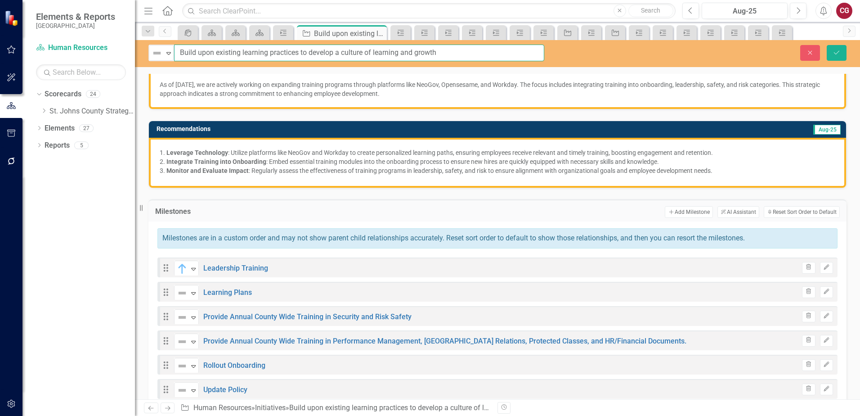
click at [479, 52] on input "Build upon existing learning practices to develop a culture of learning and gro…" at bounding box center [359, 53] width 370 height 17
click at [814, 53] on icon "Close" at bounding box center [810, 52] width 8 height 6
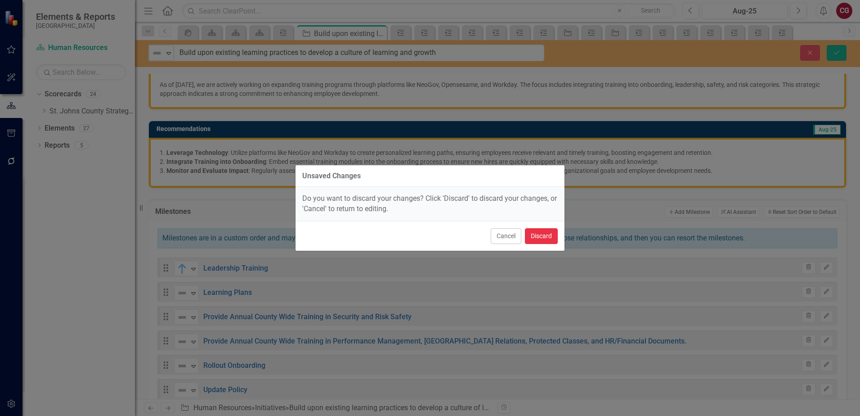
click at [547, 234] on button "Discard" at bounding box center [541, 236] width 33 height 16
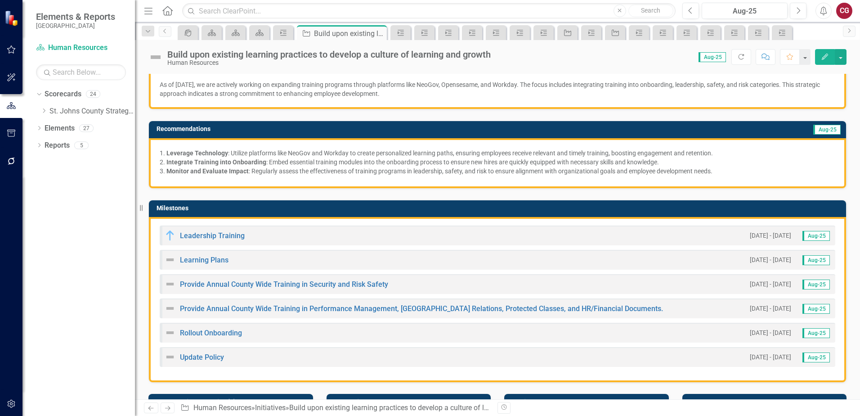
click at [652, 312] on div "Provide Annual County Wide Training in Performance Management, EE Relations, Pr…" at bounding box center [498, 308] width 676 height 20
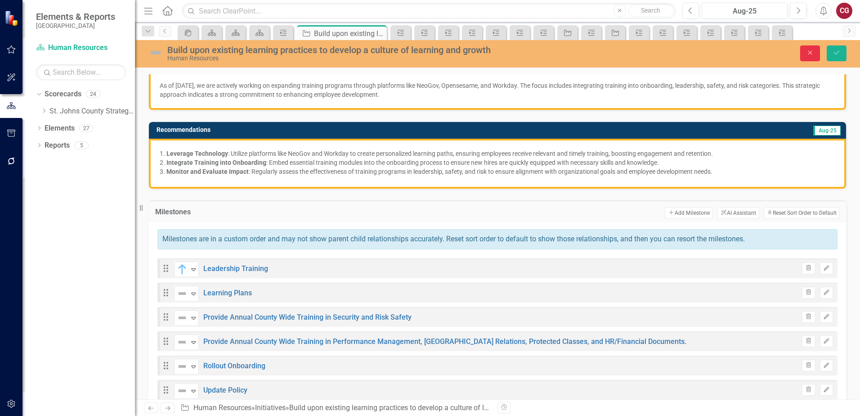
click at [806, 55] on icon "Close" at bounding box center [810, 52] width 8 height 6
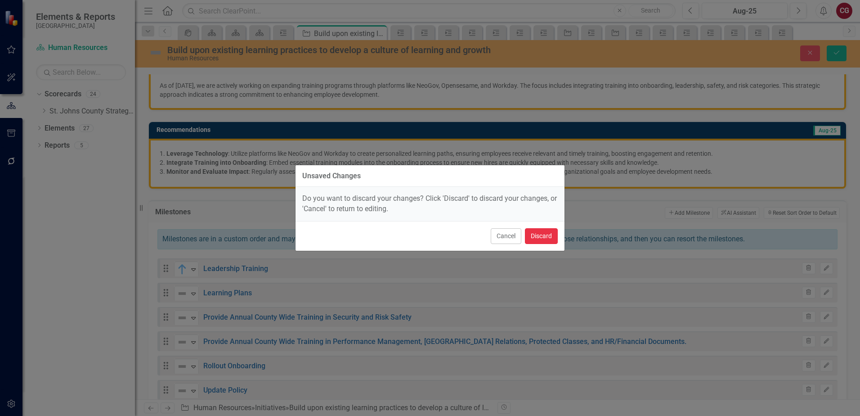
click at [553, 236] on button "Discard" at bounding box center [541, 236] width 33 height 16
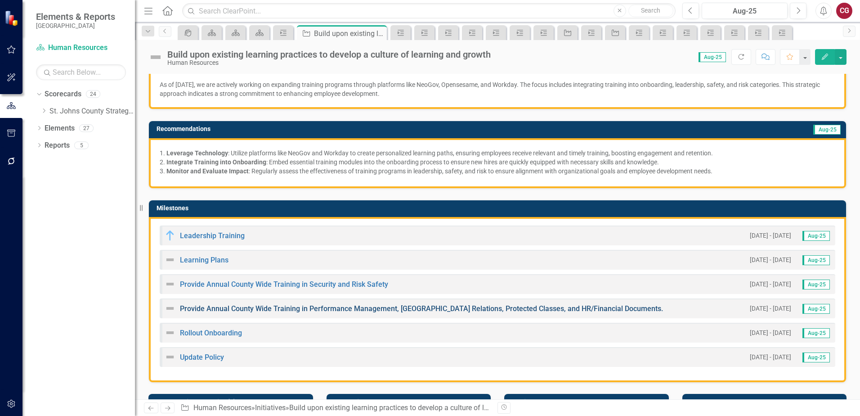
click at [555, 308] on link "Provide Annual County Wide Training in Performance Management, EE Relations, Pr…" at bounding box center [421, 308] width 483 height 9
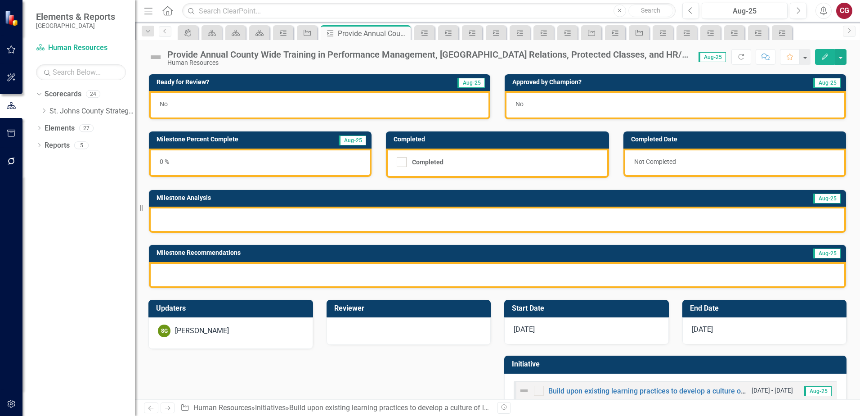
click at [366, 53] on div "Provide Annual County Wide Training in Performance Management, EE Relations, Pr…" at bounding box center [428, 54] width 522 height 10
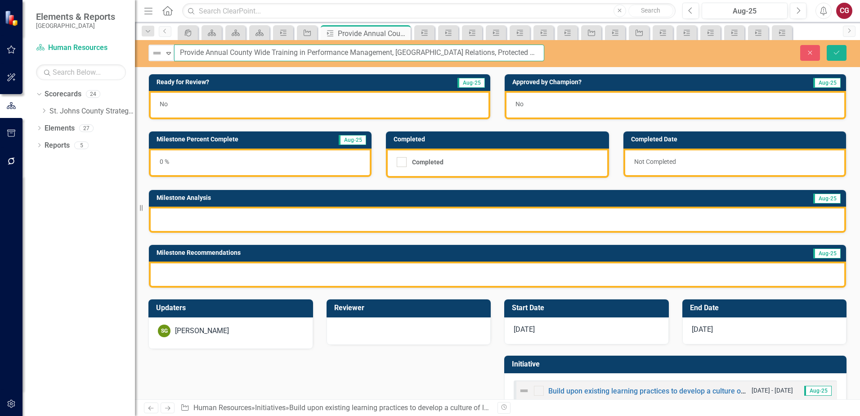
click at [532, 51] on input "Provide Annual County Wide Training in Performance Management, EE Relations, Pr…" at bounding box center [359, 53] width 370 height 17
type input "Provide Annual County Wide Training in Performance Management, [GEOGRAPHIC_DATA…"
click at [832, 53] on button "Save" at bounding box center [837, 53] width 20 height 16
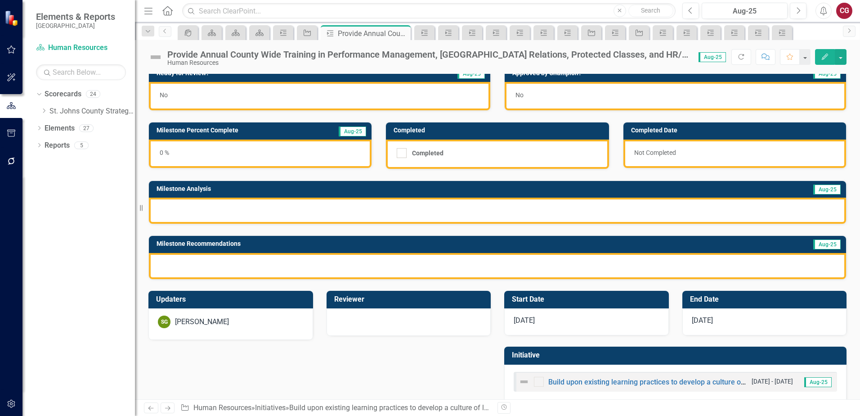
scroll to position [24, 0]
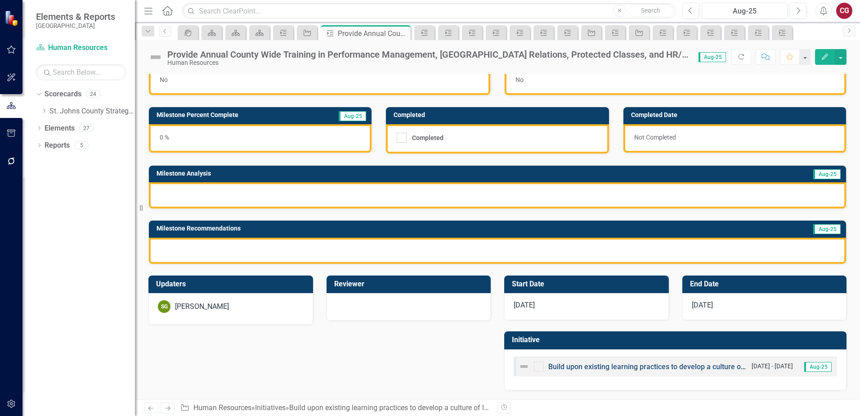
click at [584, 367] on link "Build upon existing learning practices to develop a culture of learning and gro…" at bounding box center [680, 366] width 262 height 9
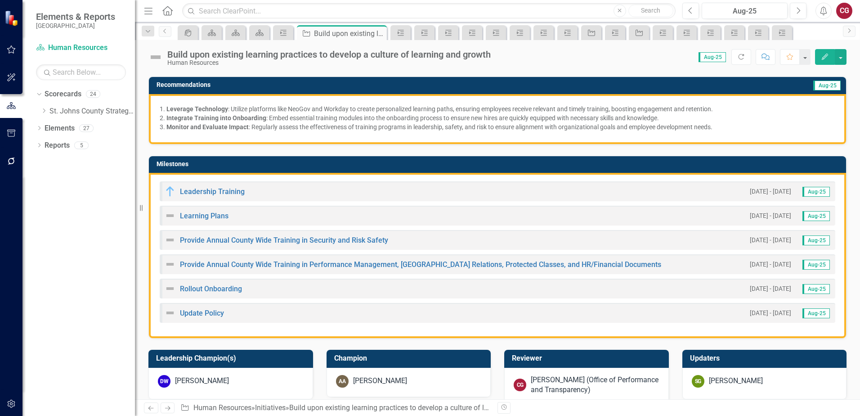
scroll to position [180, 0]
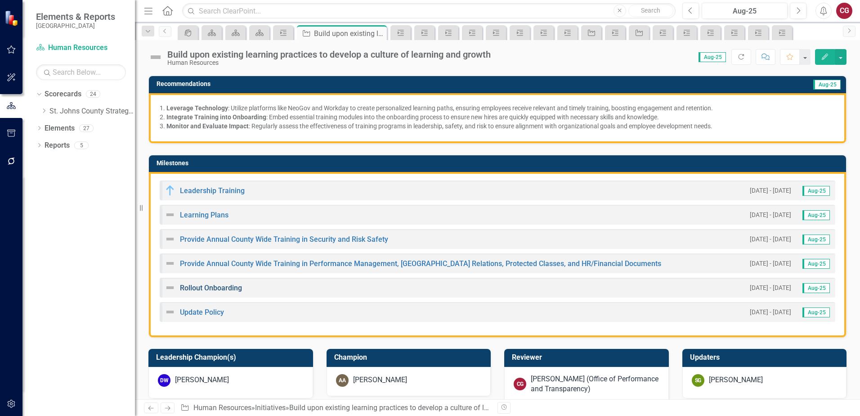
click at [215, 290] on link "Rollout Onboarding" at bounding box center [211, 287] width 62 height 9
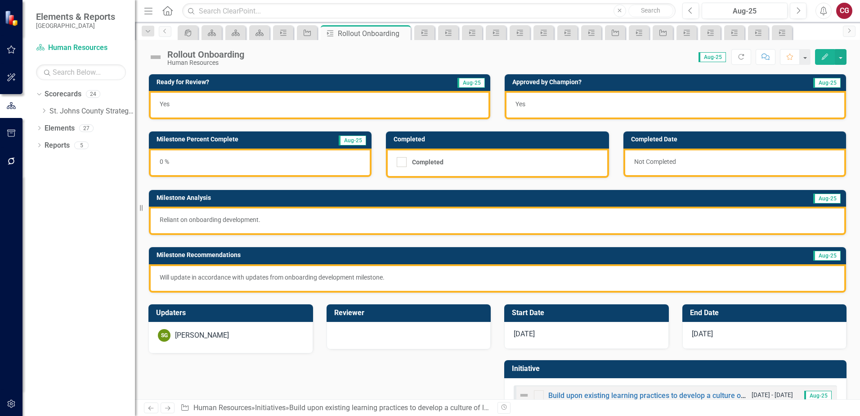
click at [288, 62] on div "Score: N/A Aug-25 Completed Refresh Comment Favorite Edit" at bounding box center [548, 56] width 598 height 15
drag, startPoint x: 288, startPoint y: 62, endPoint x: 254, endPoint y: 61, distance: 34.7
click at [254, 61] on div "Score: N/A Aug-25 Completed Refresh Comment Favorite Edit" at bounding box center [548, 56] width 598 height 15
click at [233, 57] on div "Rollout Onboarding" at bounding box center [205, 54] width 77 height 10
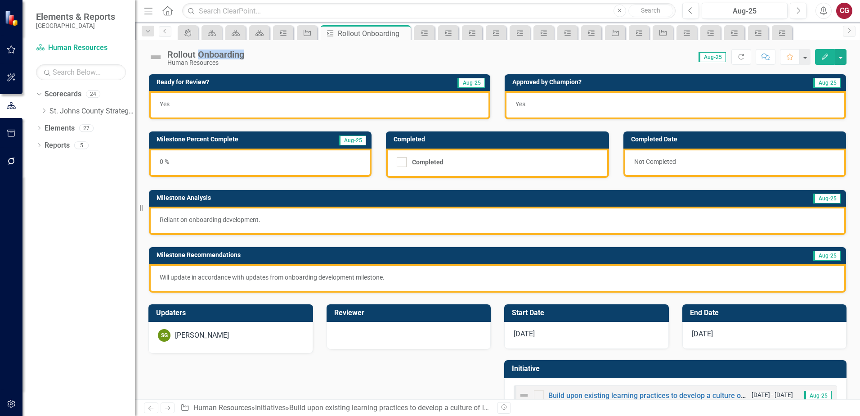
click at [233, 57] on div "Rollout Onboarding" at bounding box center [205, 54] width 77 height 10
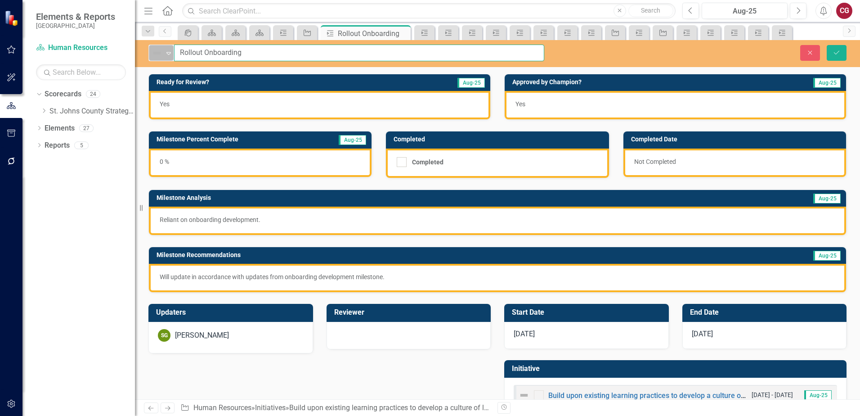
drag, startPoint x: 258, startPoint y: 51, endPoint x: 158, endPoint y: 49, distance: 99.9
click at [158, 49] on div "Not Defined Expand Rollout Onboarding" at bounding box center [346, 53] width 396 height 17
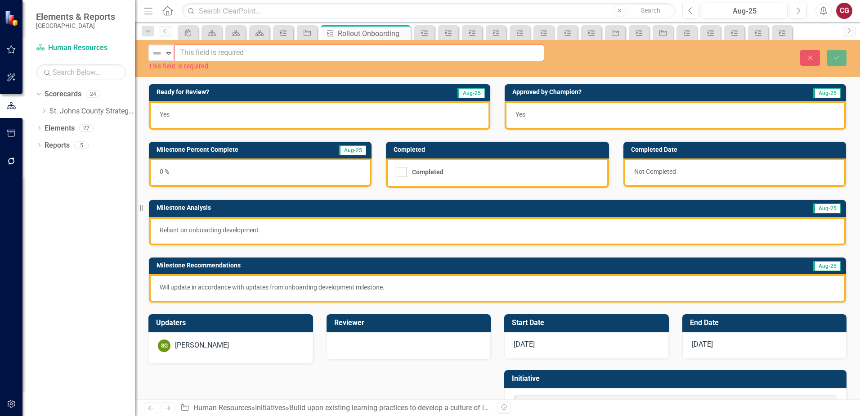
click at [207, 49] on input "text" at bounding box center [359, 53] width 370 height 17
paste input "Develop Onboarding Training Curriculum"
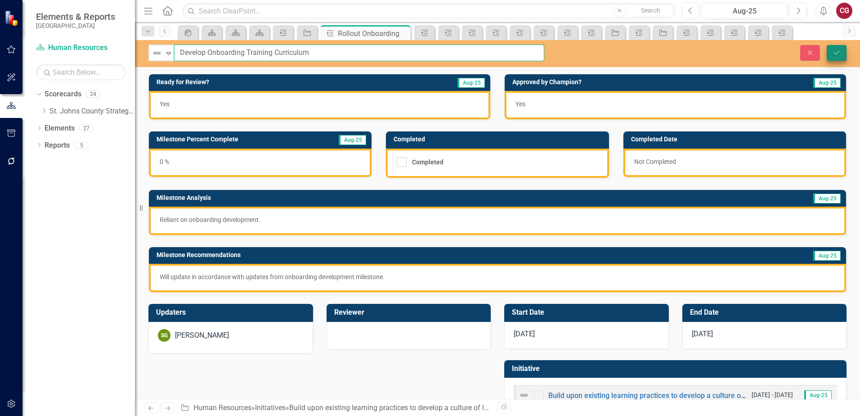
type input "Develop Onboarding Training Curriculum"
click at [833, 51] on icon "Save" at bounding box center [837, 52] width 8 height 6
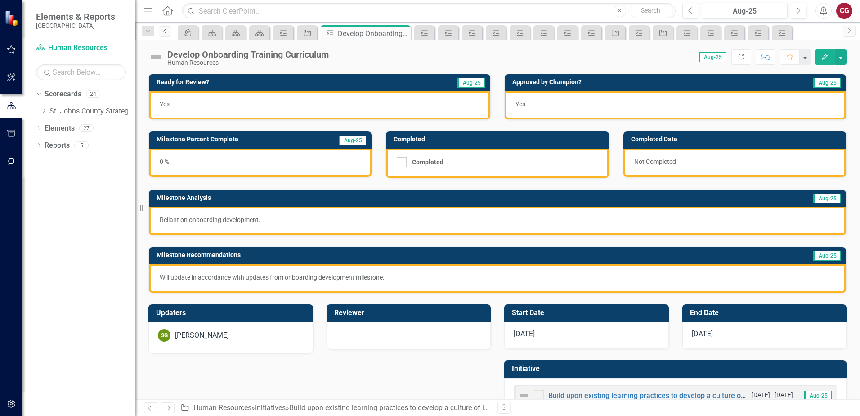
click at [166, 32] on icon "Previous" at bounding box center [165, 30] width 7 height 5
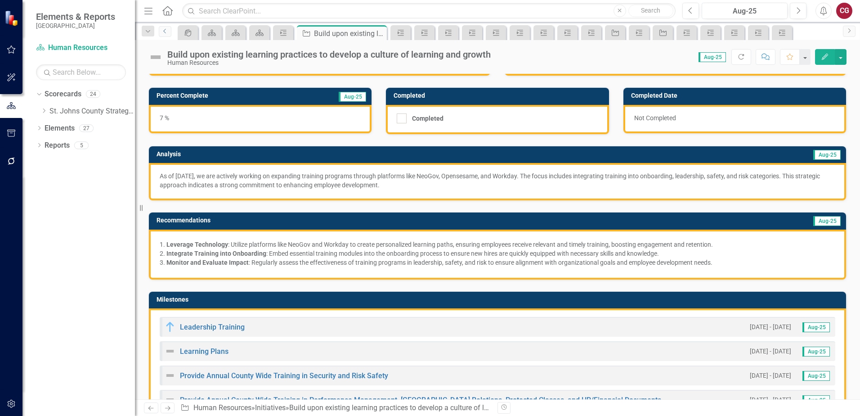
scroll to position [135, 0]
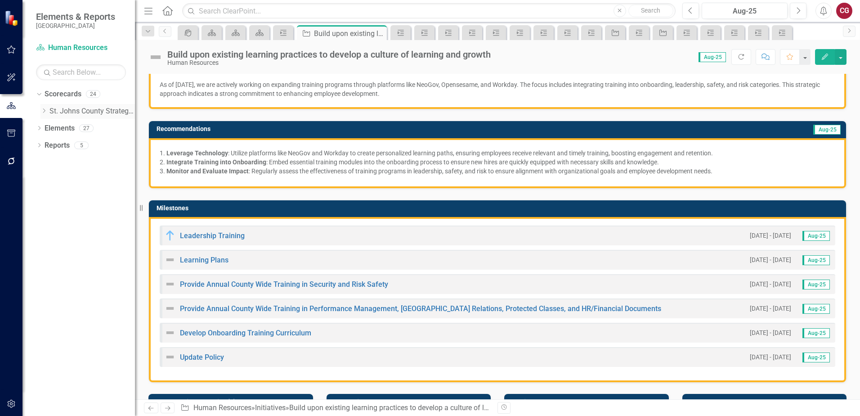
click at [41, 112] on icon "Dropdown" at bounding box center [43, 110] width 7 height 5
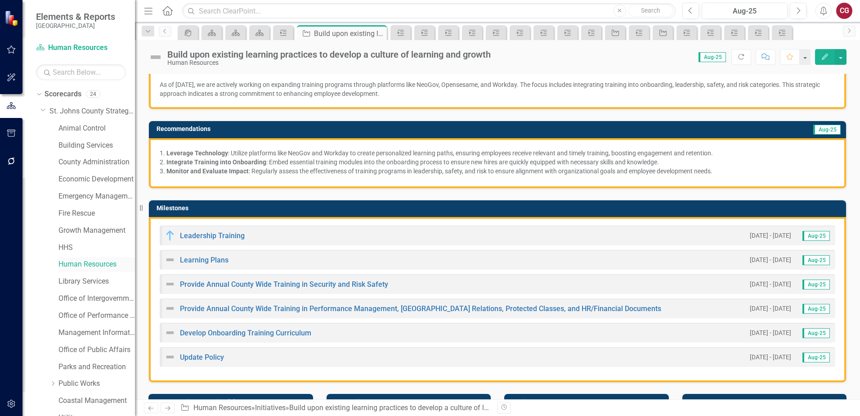
click at [76, 265] on link "Human Resources" at bounding box center [96, 264] width 76 height 10
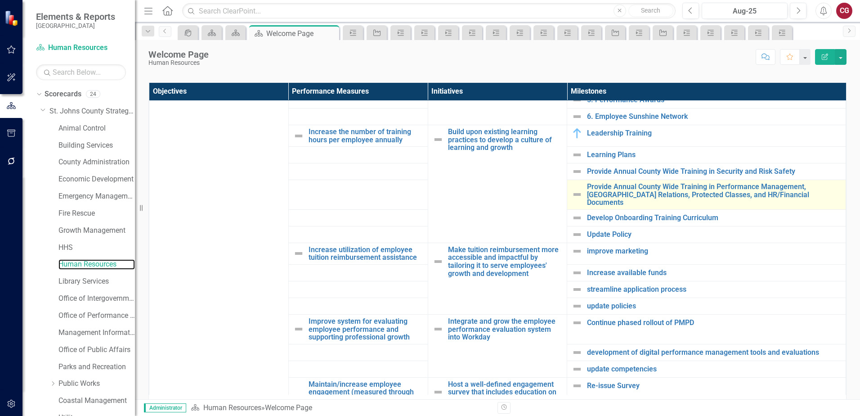
scroll to position [225, 0]
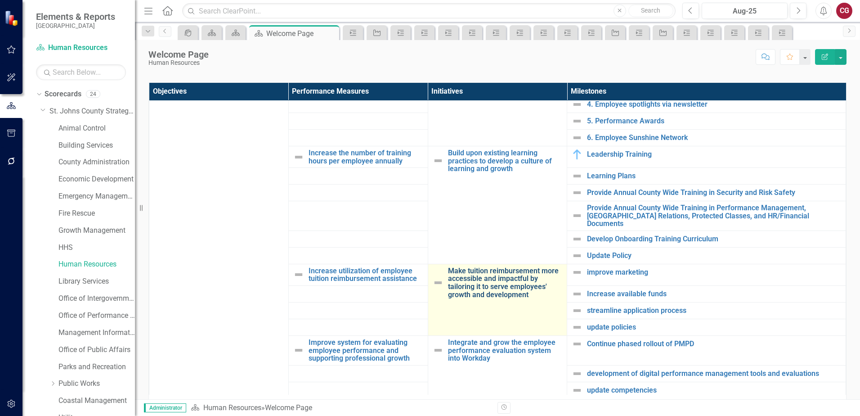
click at [504, 282] on link "Make tuition reimbursement more accessible and impactful by tailoring it to ser…" at bounding box center [505, 282] width 115 height 31
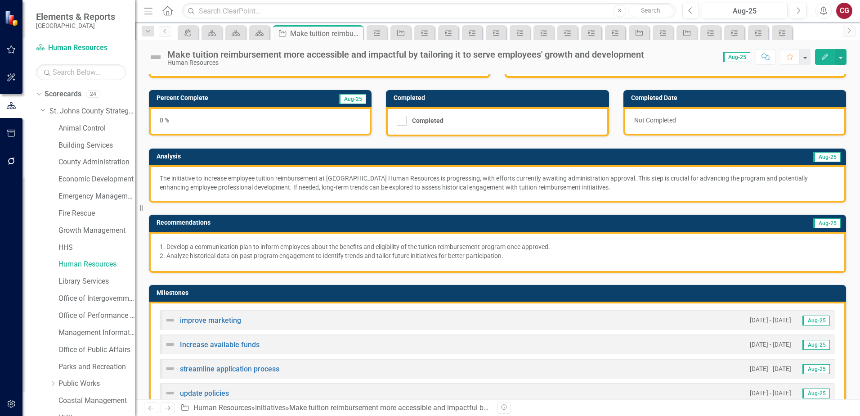
scroll to position [135, 0]
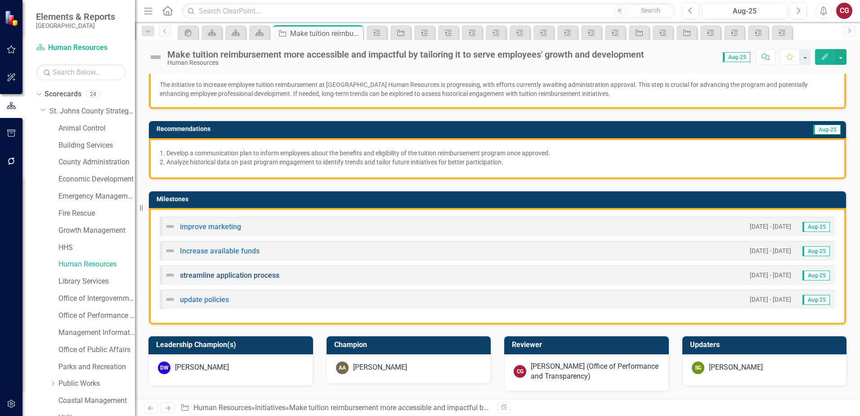
click at [261, 275] on link "streamline application process" at bounding box center [229, 275] width 99 height 9
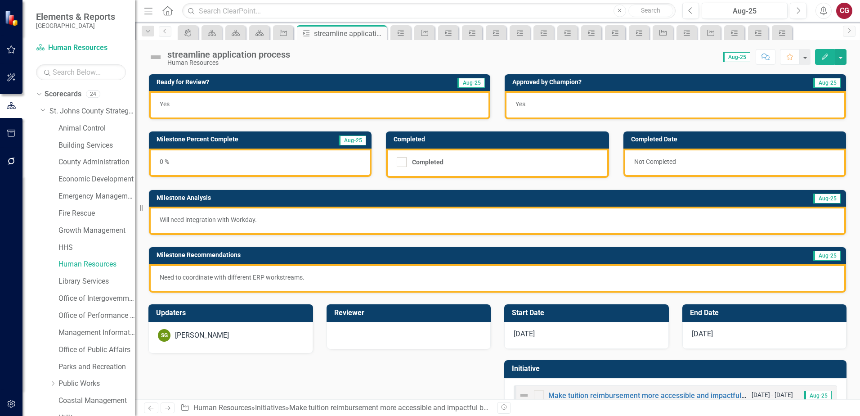
click at [260, 55] on div "streamline application process" at bounding box center [228, 54] width 123 height 10
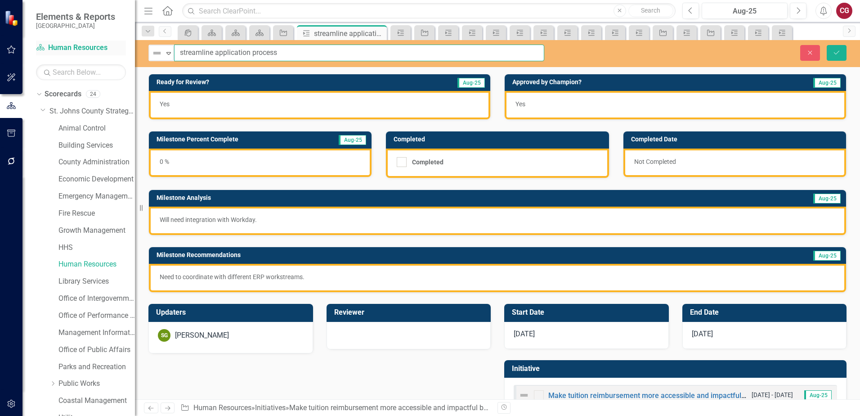
drag, startPoint x: 327, startPoint y: 53, endPoint x: 91, endPoint y: 46, distance: 235.9
click at [76, 48] on div "Elements & Reports [GEOGRAPHIC_DATA] Scorecard Human Resources Search Dropdown …" at bounding box center [430, 208] width 860 height 416
paste input "Streamline the Tuition Reimbursement Application P"
type input "Streamline the Tuition Reimbursement Application Process"
click at [840, 55] on icon "Save" at bounding box center [837, 52] width 8 height 6
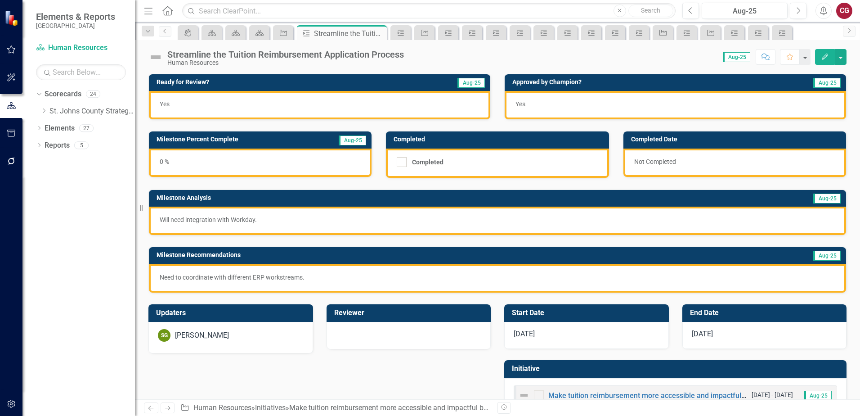
click at [232, 162] on div "0 %" at bounding box center [260, 162] width 223 height 28
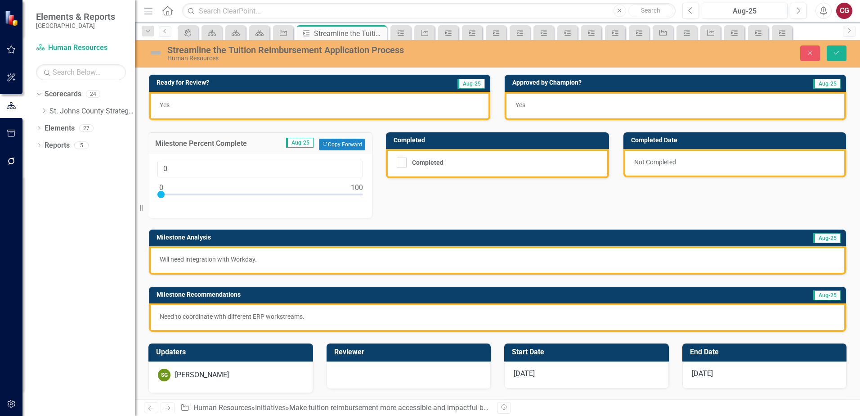
click at [158, 53] on img at bounding box center [155, 52] width 14 height 14
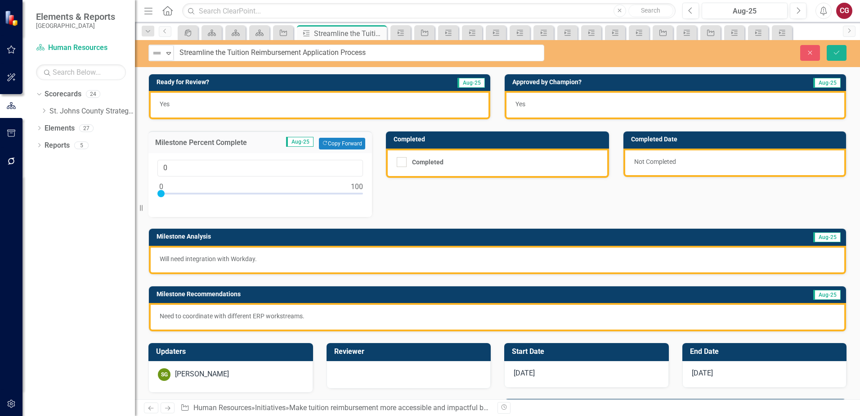
click at [158, 53] on img at bounding box center [157, 53] width 11 height 11
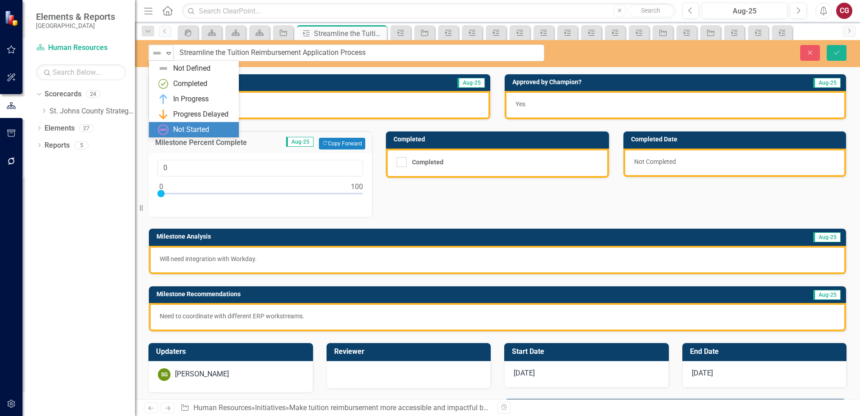
click at [176, 125] on div "Not Started" at bounding box center [191, 130] width 36 height 10
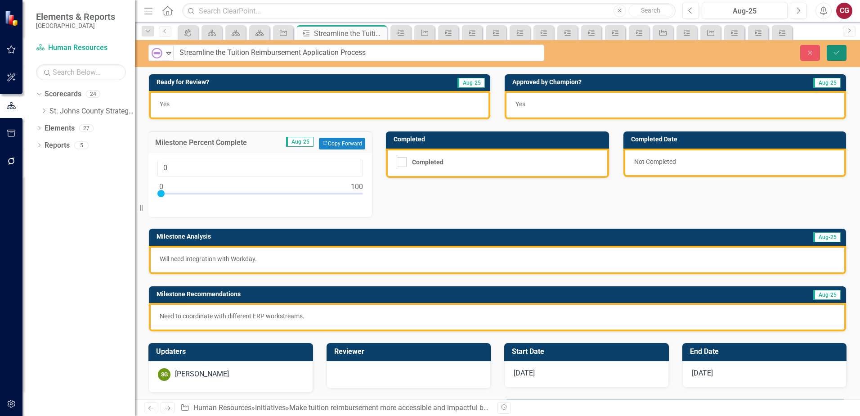
click at [839, 57] on button "Save" at bounding box center [837, 53] width 20 height 16
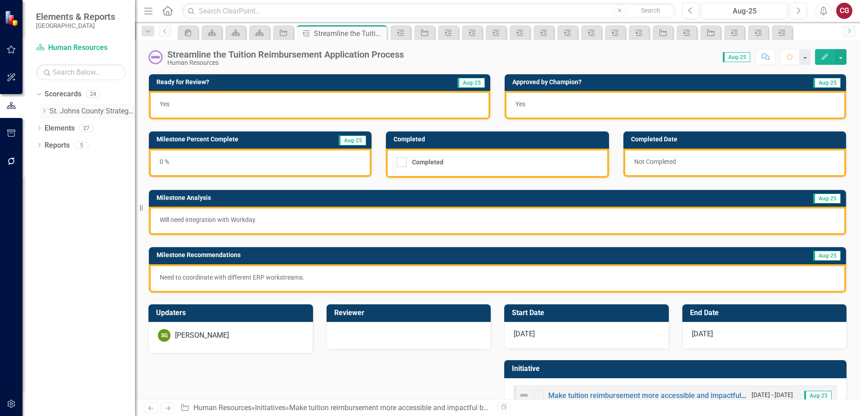
click at [45, 111] on icon "Dropdown" at bounding box center [43, 110] width 7 height 5
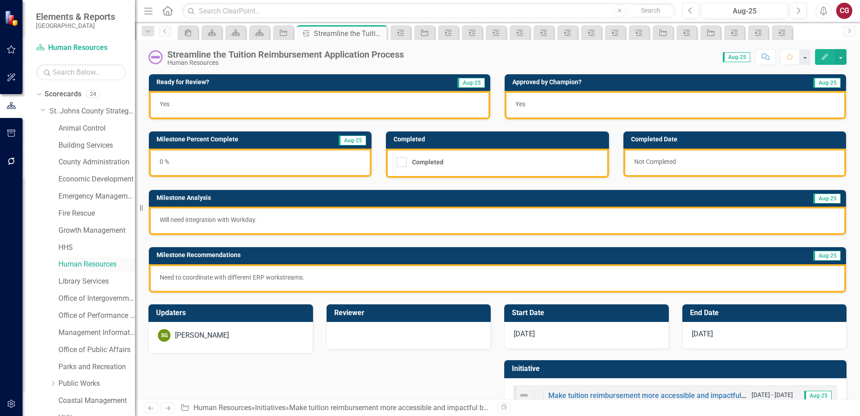
click at [90, 266] on link "Human Resources" at bounding box center [96, 264] width 76 height 10
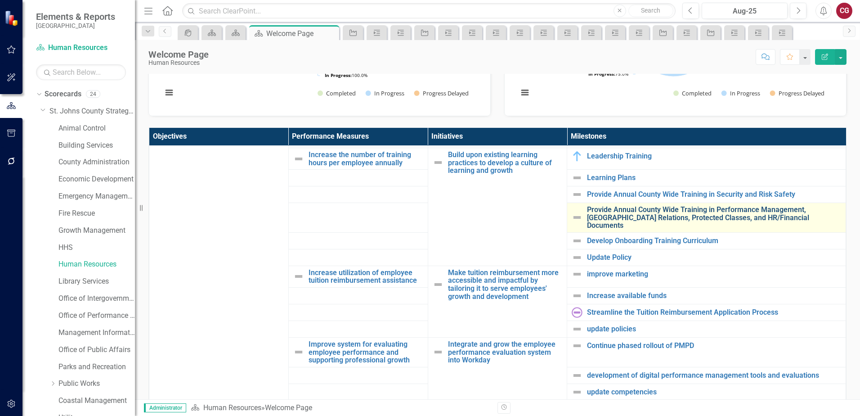
scroll to position [270, 0]
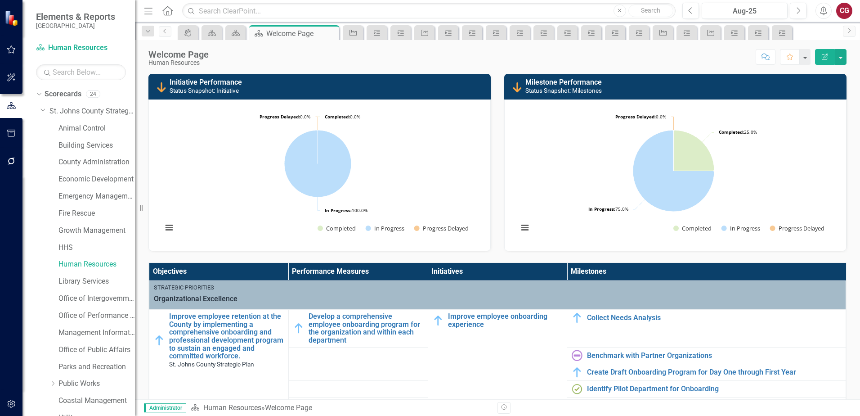
scroll to position [270, 0]
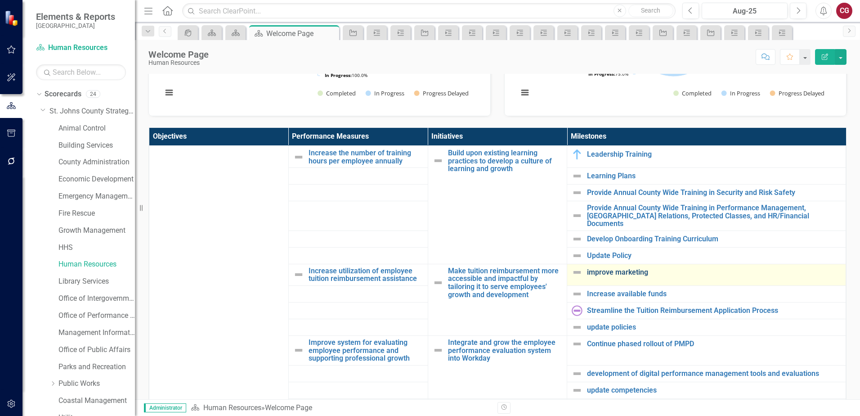
click at [587, 268] on link "improve marketing" at bounding box center [714, 272] width 254 height 8
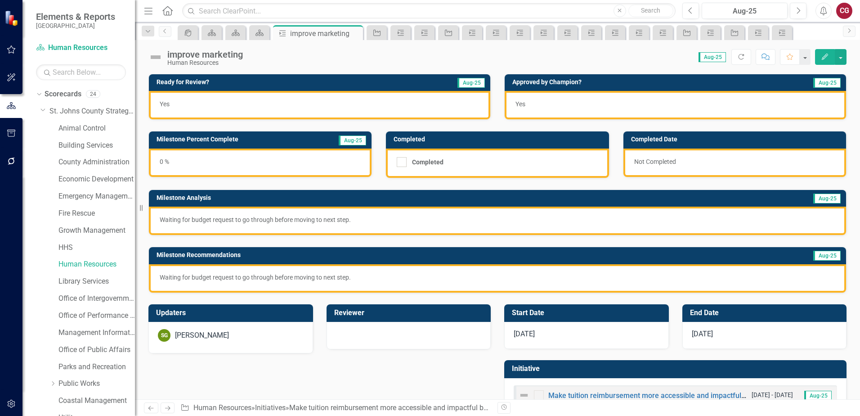
click at [245, 55] on div "improve marketing Human Resources" at bounding box center [207, 57] width 80 height 17
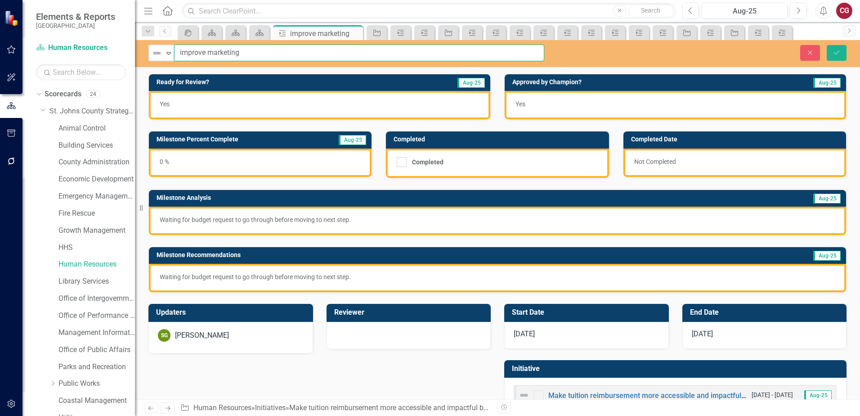
click at [182, 50] on input "improve marketing" at bounding box center [359, 53] width 370 height 17
type input "Improve marketing"
click at [828, 52] on button "Save" at bounding box center [837, 53] width 20 height 16
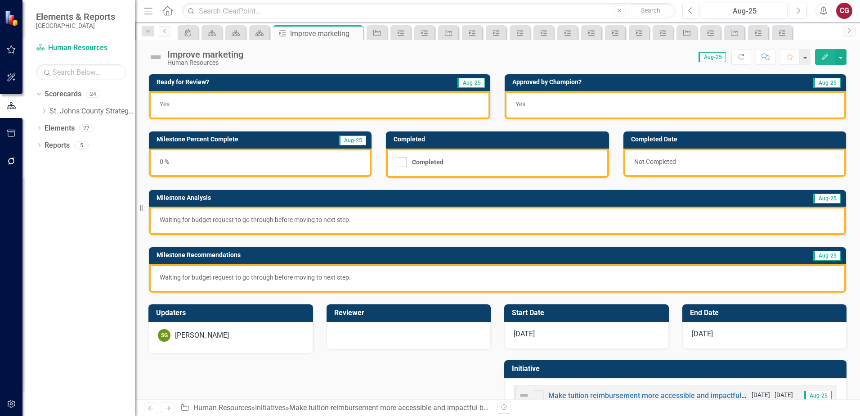
click at [153, 57] on img at bounding box center [155, 57] width 14 height 14
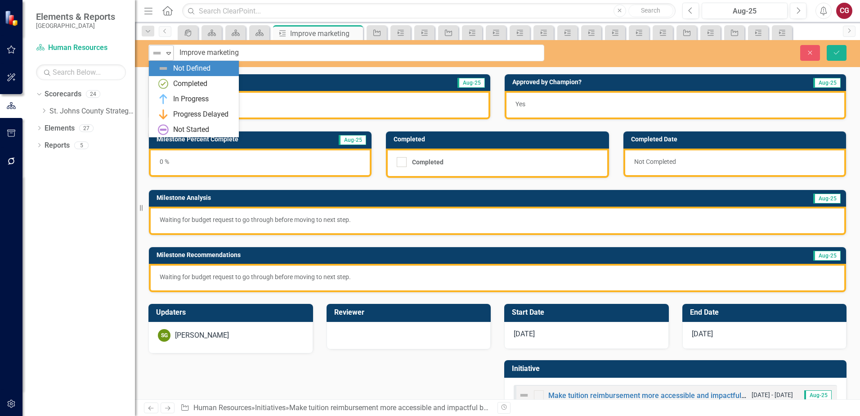
click at [166, 54] on icon "Expand" at bounding box center [168, 52] width 9 height 7
click at [189, 126] on div "Not Started" at bounding box center [191, 130] width 36 height 10
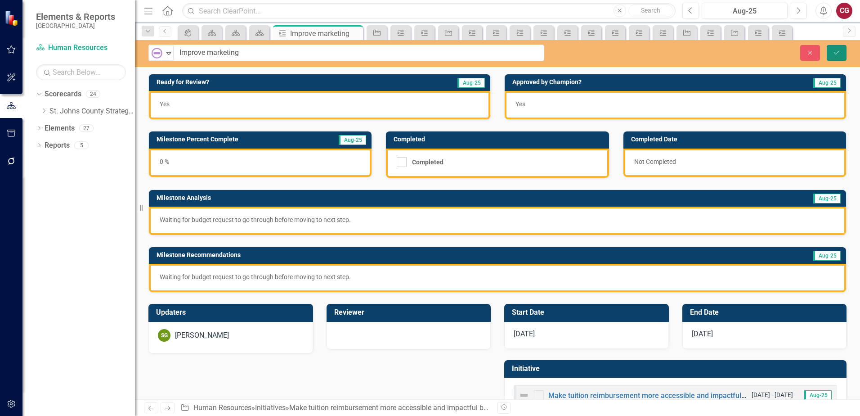
click at [835, 55] on icon "Save" at bounding box center [837, 52] width 8 height 6
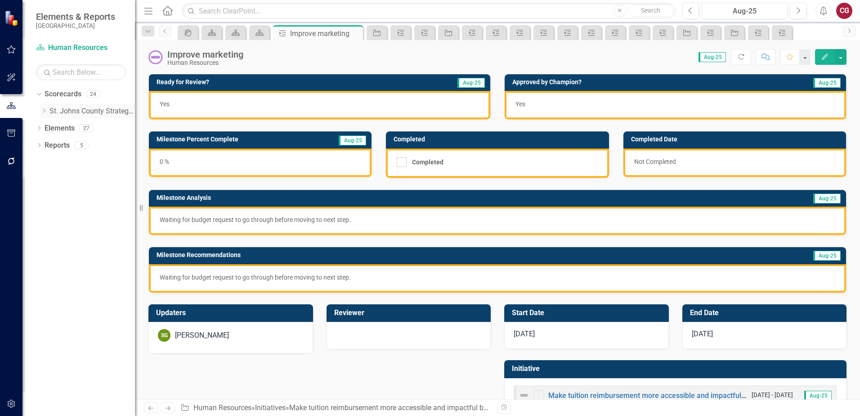
click at [45, 110] on icon "Dropdown" at bounding box center [43, 110] width 7 height 5
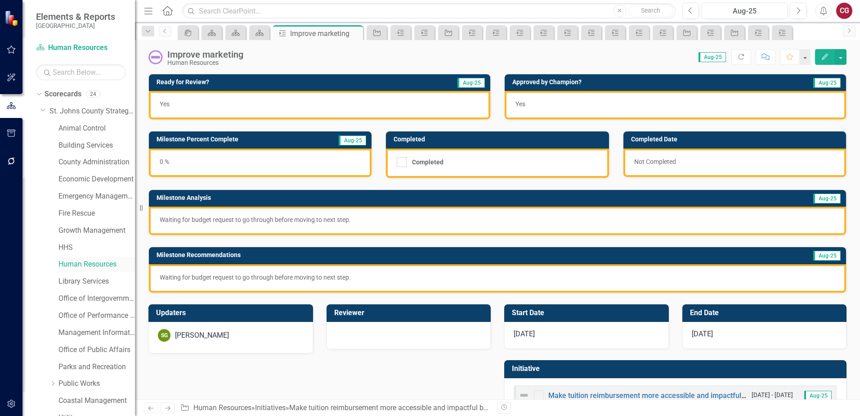
click at [74, 262] on link "Human Resources" at bounding box center [96, 264] width 76 height 10
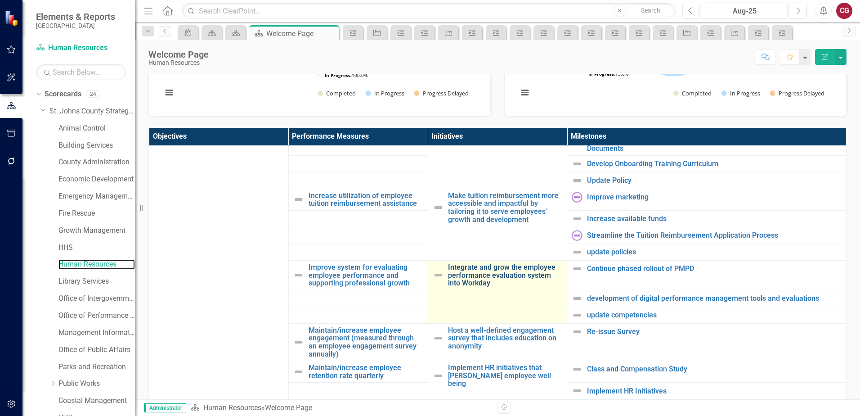
scroll to position [360, 0]
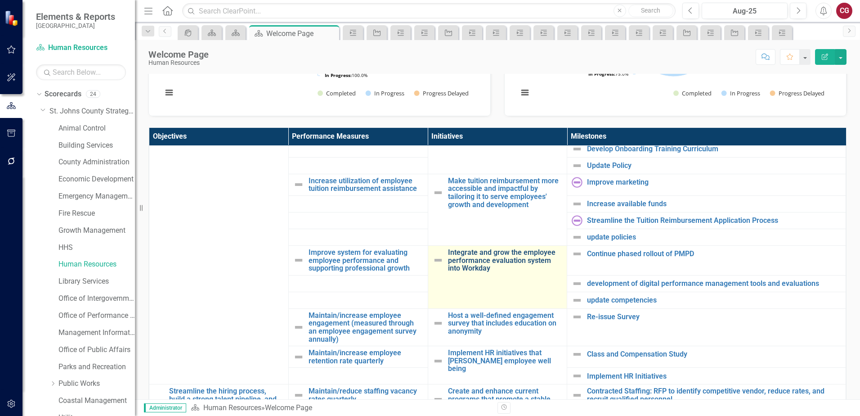
click at [459, 256] on link "Integrate and grow the employee performance evaluation system into Workday" at bounding box center [505, 260] width 115 height 24
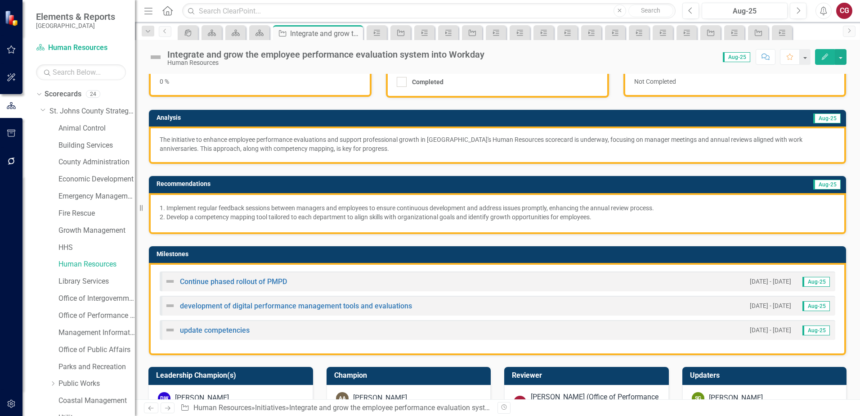
scroll to position [90, 0]
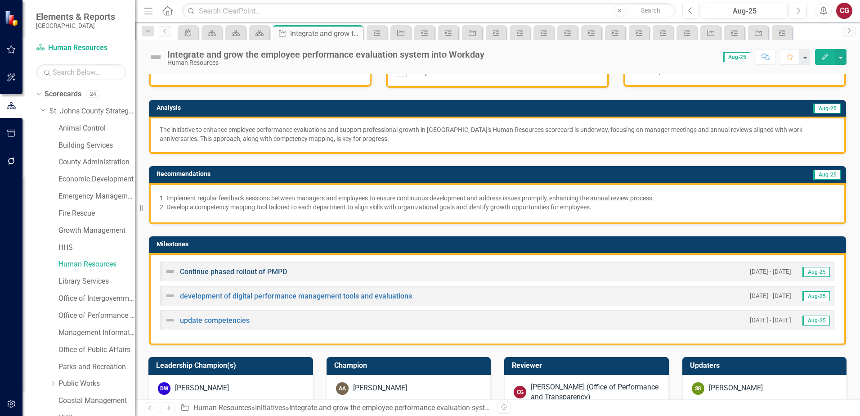
click at [265, 271] on link "Continue phased rollout of PMPD" at bounding box center [233, 271] width 107 height 9
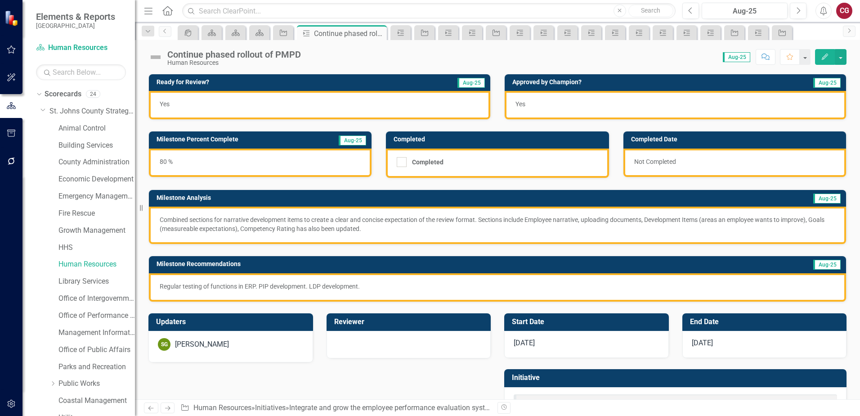
click at [263, 57] on div "Continue phased rollout of PMPD" at bounding box center [234, 54] width 134 height 10
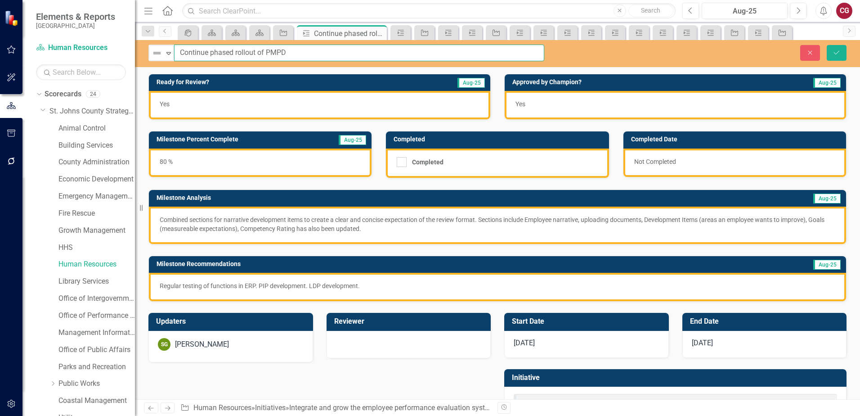
drag, startPoint x: 299, startPoint y: 53, endPoint x: 96, endPoint y: 39, distance: 203.4
click at [96, 40] on div "Elements & Reports [GEOGRAPHIC_DATA] Scorecard Human Resources Search Dropdown …" at bounding box center [430, 208] width 860 height 416
paste input "Phased Rollout of Performance Management and Professional Development"
type input "Continue Phased Rollout of Performance Management and Professional Development"
click at [835, 57] on button "Save" at bounding box center [837, 53] width 20 height 16
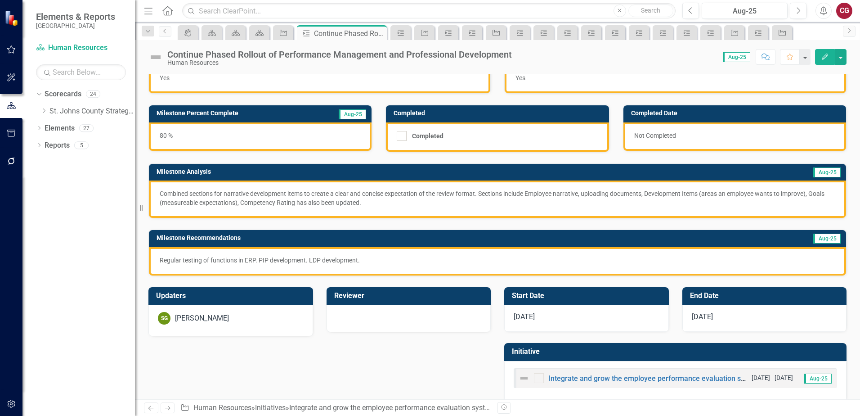
scroll to position [38, 0]
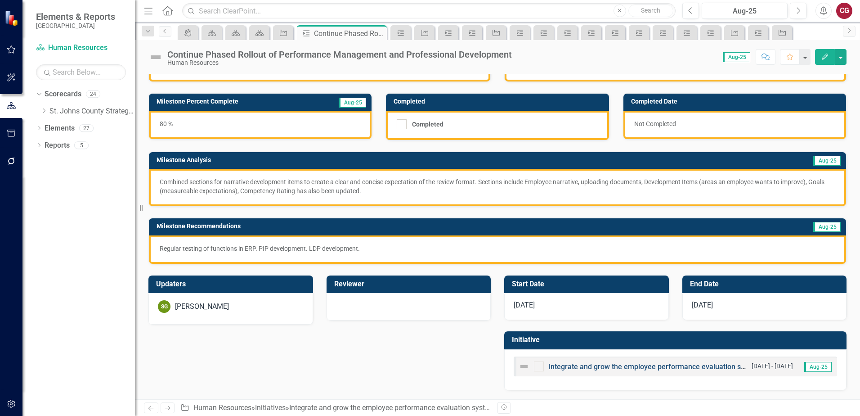
click at [562, 369] on link "Integrate and grow the employee performance evaluation system into Workday" at bounding box center [677, 366] width 256 height 9
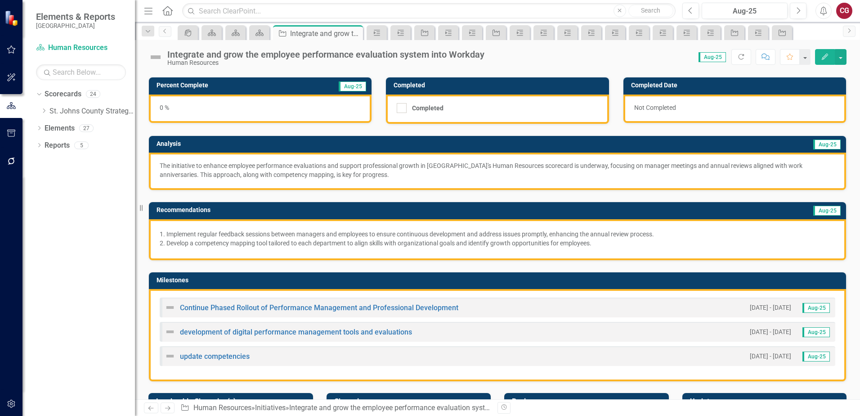
scroll to position [90, 0]
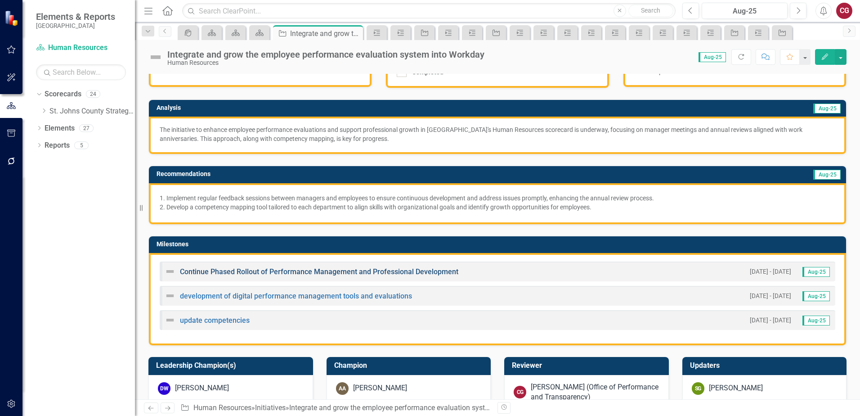
click at [234, 274] on link "Continue Phased Rollout of Performance Management and Professional Development" at bounding box center [319, 271] width 279 height 9
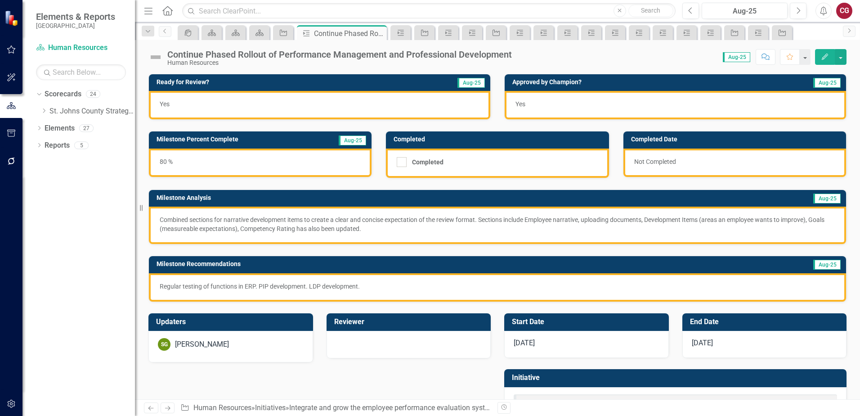
click at [154, 56] on img at bounding box center [155, 57] width 14 height 14
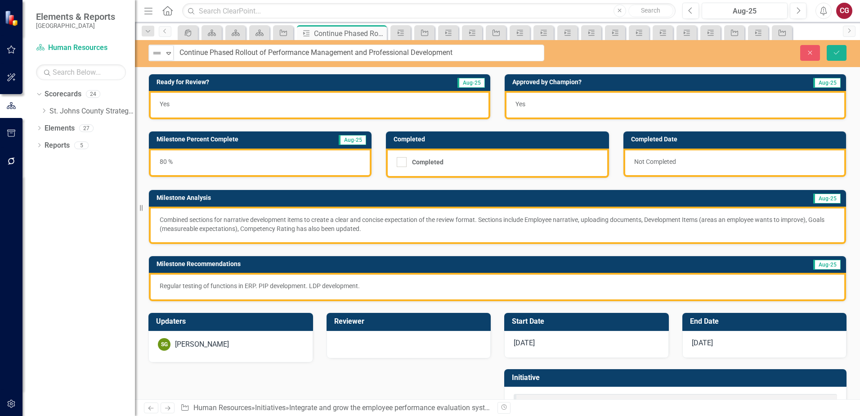
click at [157, 61] on div "Not Defined Expand" at bounding box center [161, 53] width 26 height 17
click at [159, 52] on img at bounding box center [157, 53] width 11 height 11
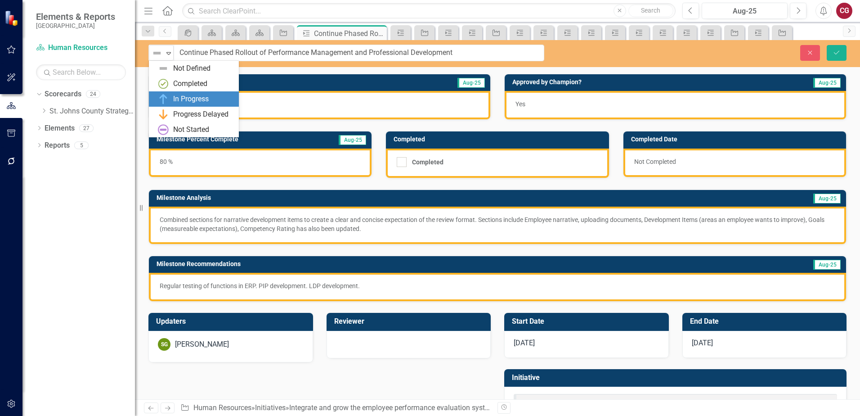
click at [188, 98] on div "In Progress" at bounding box center [191, 99] width 36 height 10
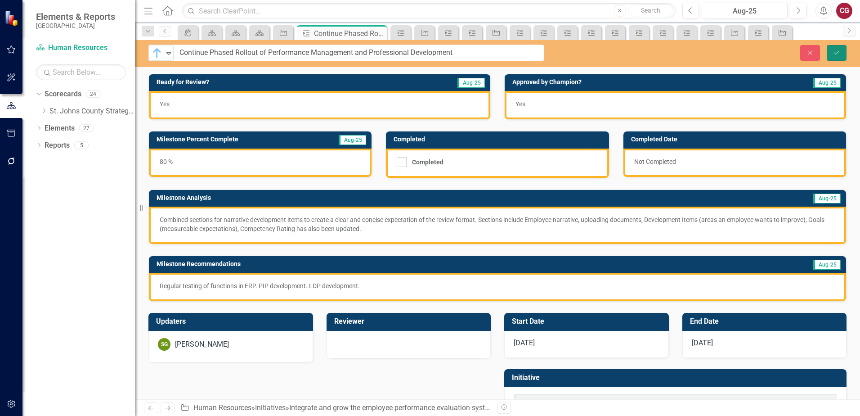
click at [841, 53] on icon "Save" at bounding box center [837, 52] width 8 height 6
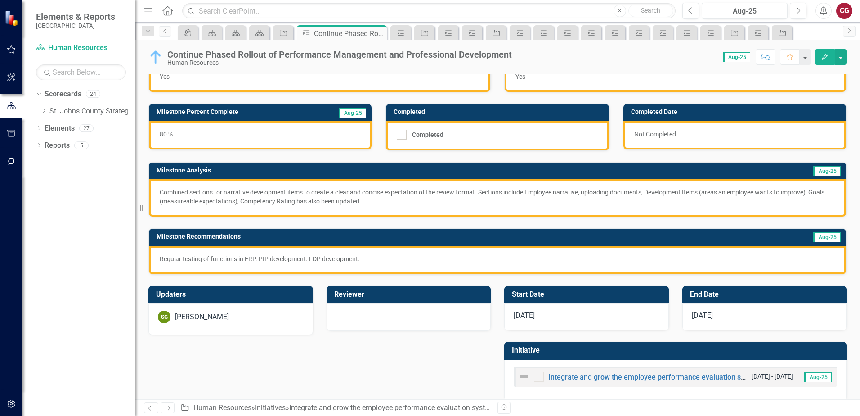
scroll to position [38, 0]
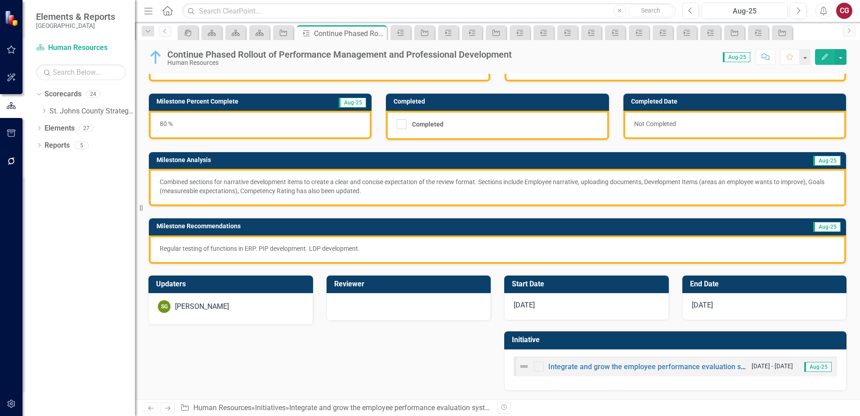
click at [571, 371] on div "Integrate and grow the employee performance evaluation system into Workday" at bounding box center [633, 366] width 229 height 11
click at [571, 368] on link "Integrate and grow the employee performance evaluation system into Workday" at bounding box center [677, 366] width 256 height 9
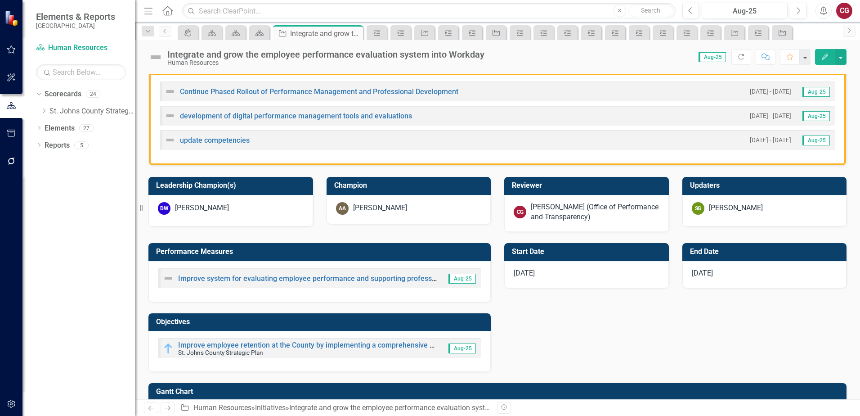
scroll to position [180, 0]
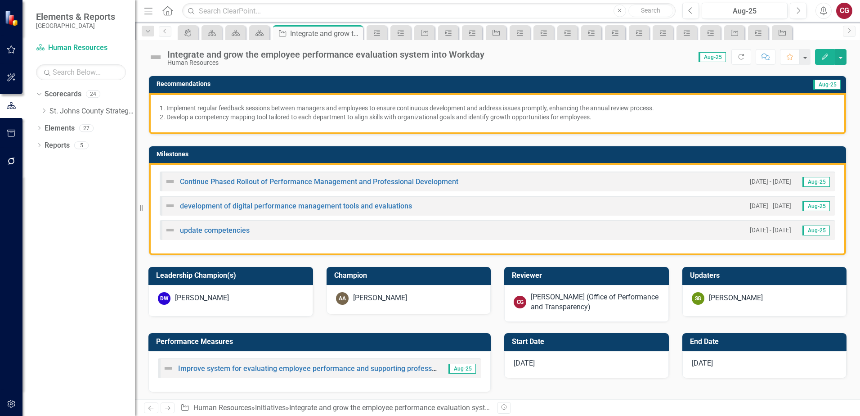
click at [697, 157] on td "Milestones" at bounding box center [499, 154] width 685 height 13
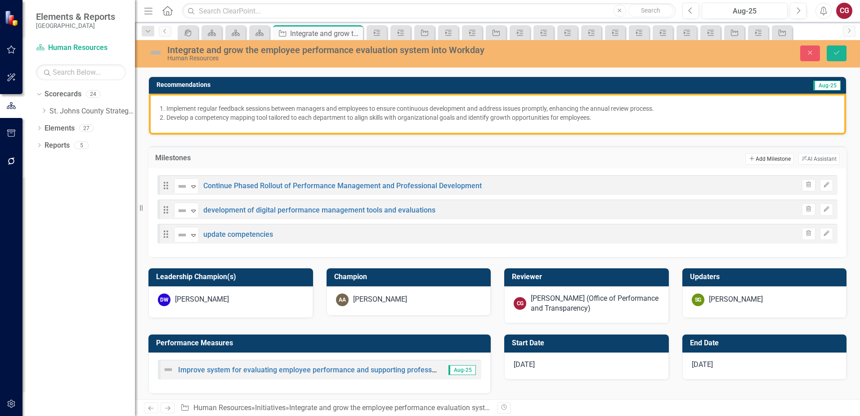
click at [749, 157] on icon "Add" at bounding box center [752, 158] width 7 height 5
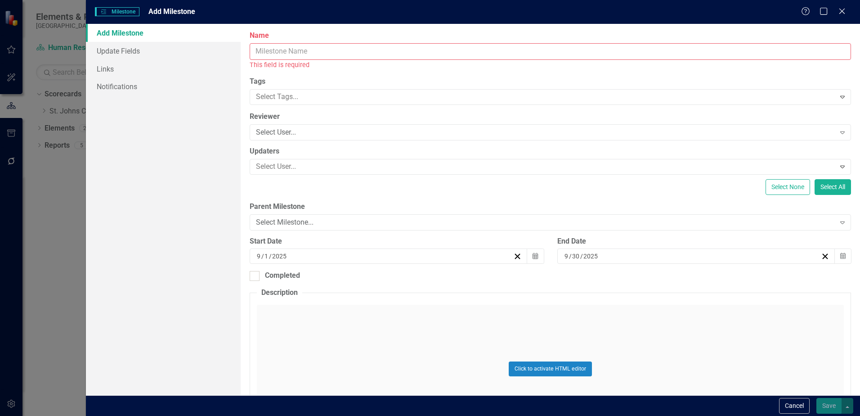
click at [291, 54] on input "Name" at bounding box center [551, 51] width 602 height 17
paste input "Upskilling and Succession Planning"
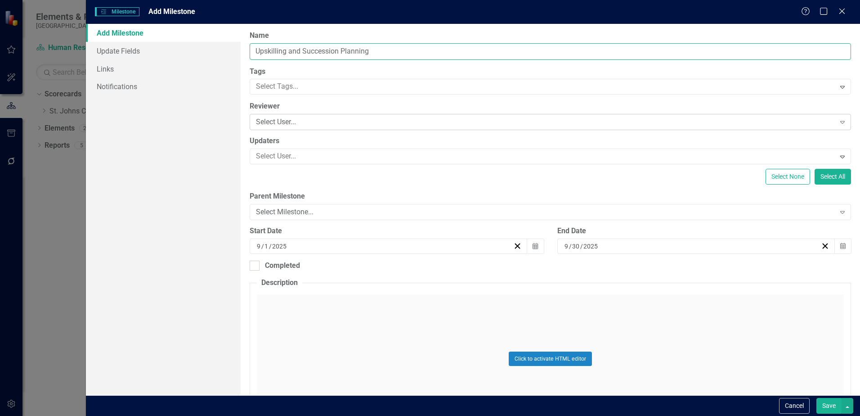
type input "Upskilling and Succession Planning"
click at [292, 123] on div "Select User..." at bounding box center [545, 122] width 579 height 10
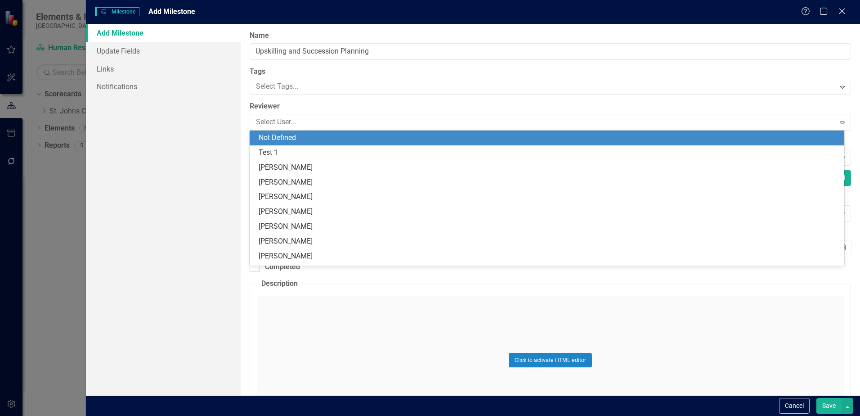
click at [216, 121] on div "Add Milestone Update Fields Links Notifications" at bounding box center [163, 209] width 155 height 371
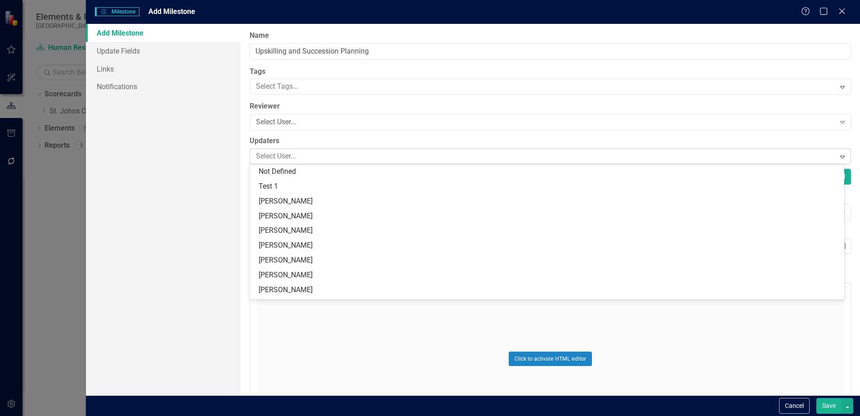
click at [269, 149] on div "Select User... Expand" at bounding box center [551, 156] width 602 height 16
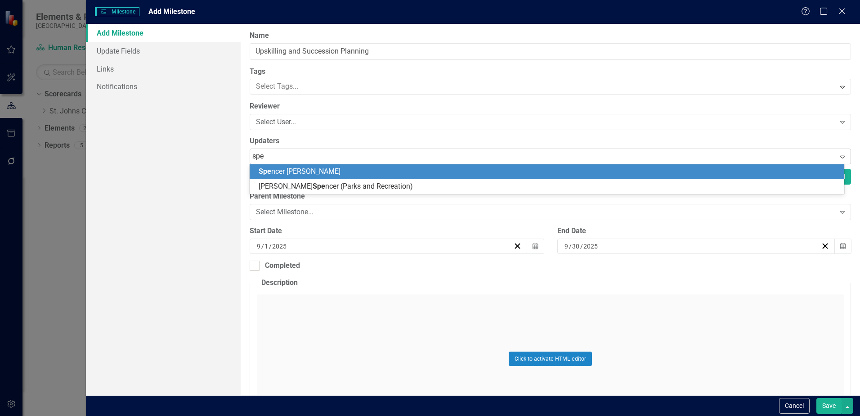
type input "spen"
click at [277, 166] on div "Spen cer Garneau" at bounding box center [547, 171] width 595 height 15
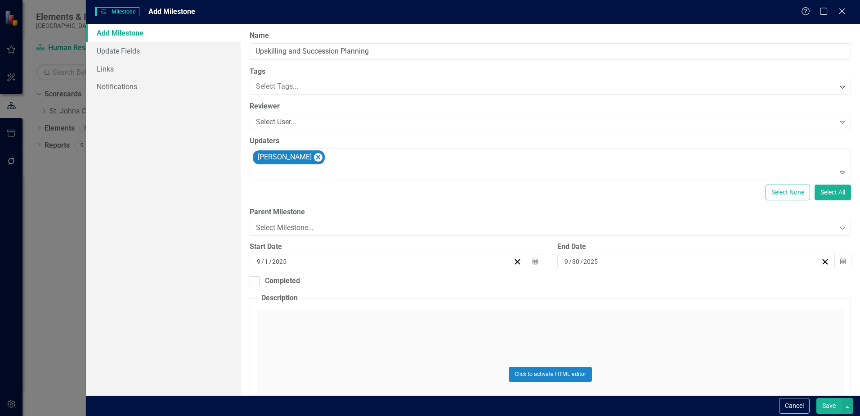
click at [821, 405] on button "Save" at bounding box center [829, 406] width 25 height 16
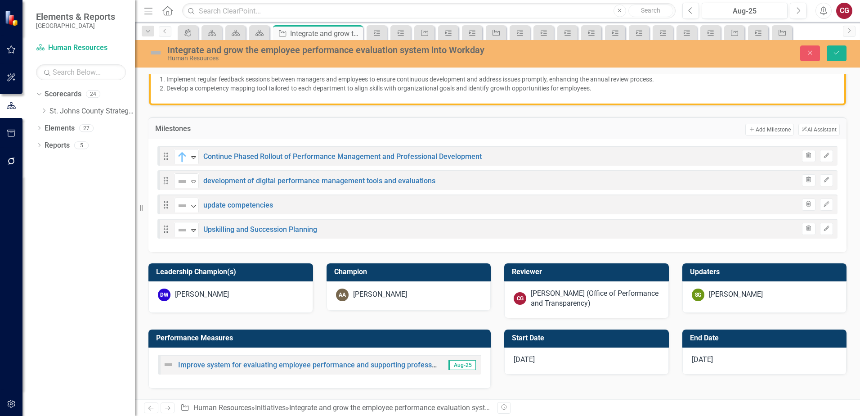
scroll to position [225, 0]
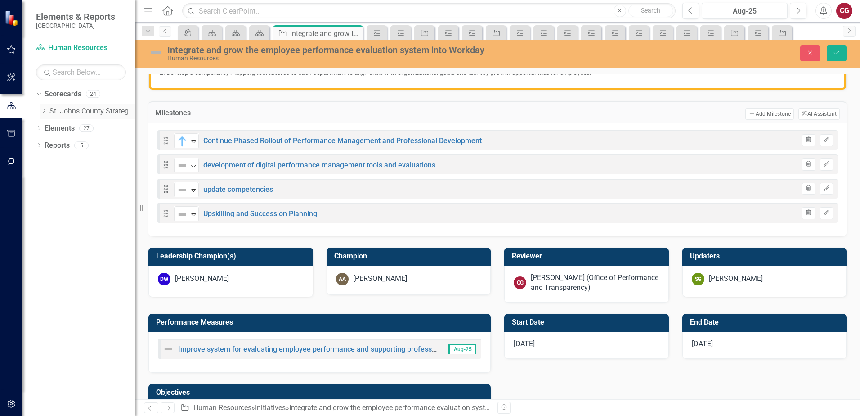
click at [44, 112] on icon "Dropdown" at bounding box center [43, 110] width 7 height 5
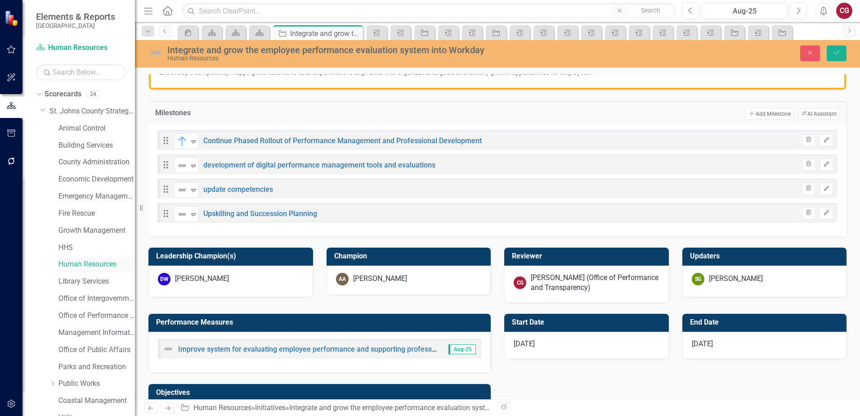
click at [88, 265] on link "Human Resources" at bounding box center [96, 264] width 76 height 10
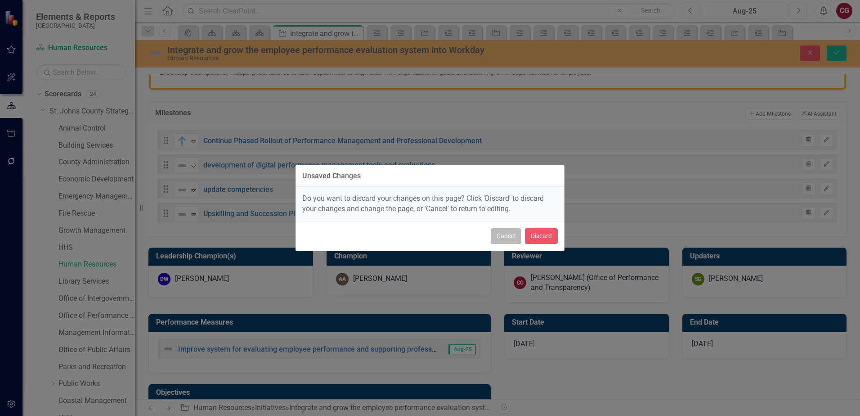
click at [507, 241] on button "Cancel" at bounding box center [506, 236] width 31 height 16
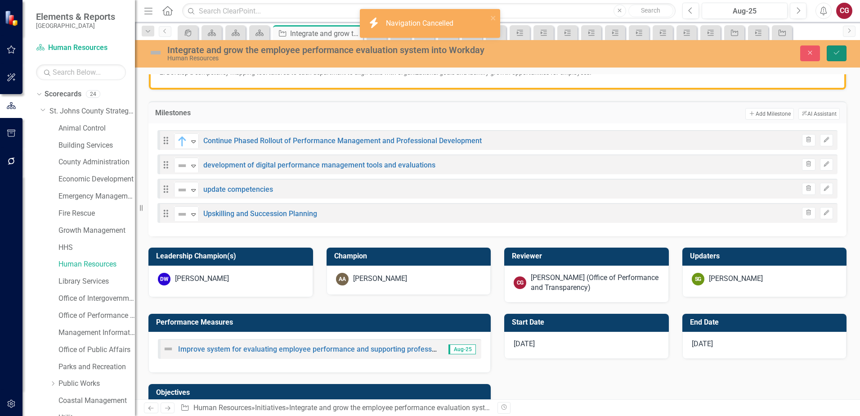
click at [841, 54] on button "Save" at bounding box center [837, 53] width 20 height 16
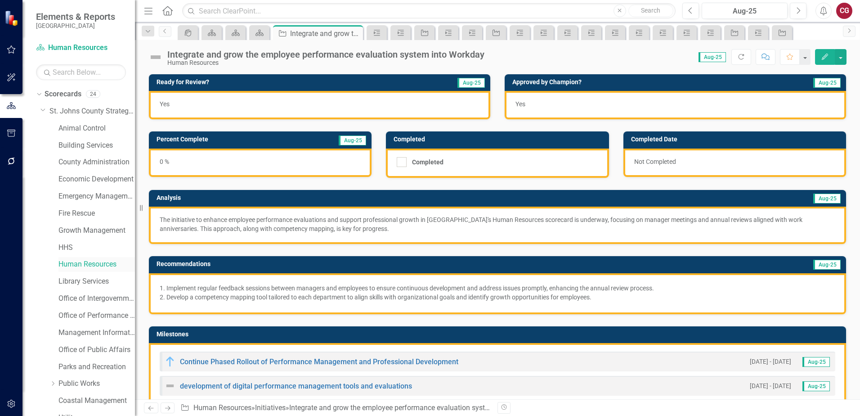
click at [67, 263] on link "Human Resources" at bounding box center [96, 264] width 76 height 10
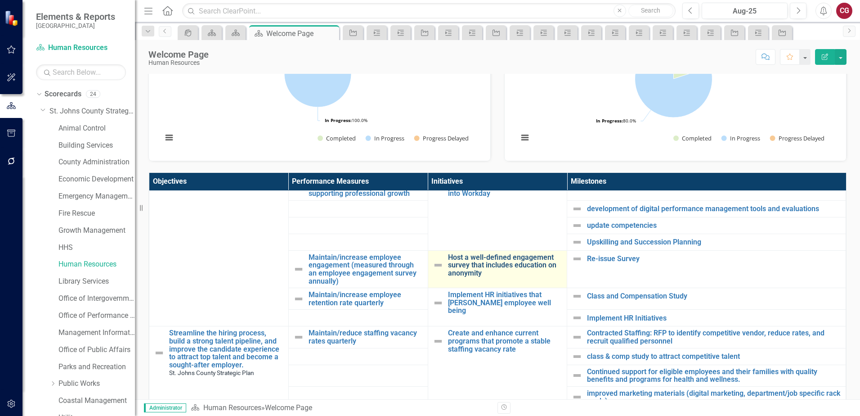
scroll to position [495, 0]
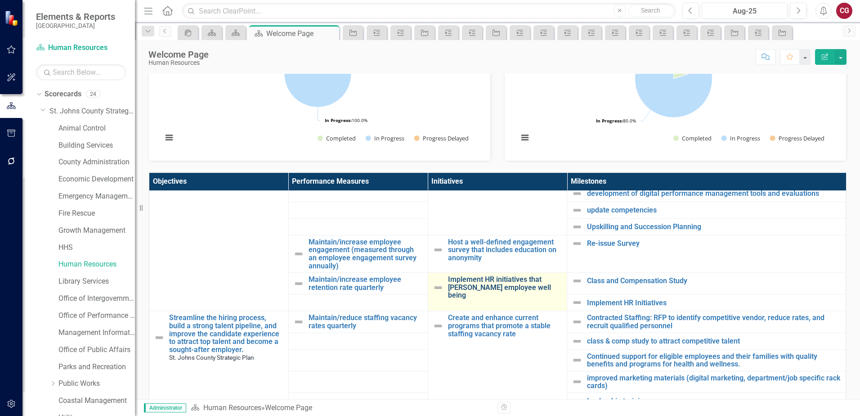
click at [498, 275] on link "Implement HR initiatives that [PERSON_NAME] employee well being" at bounding box center [505, 287] width 115 height 24
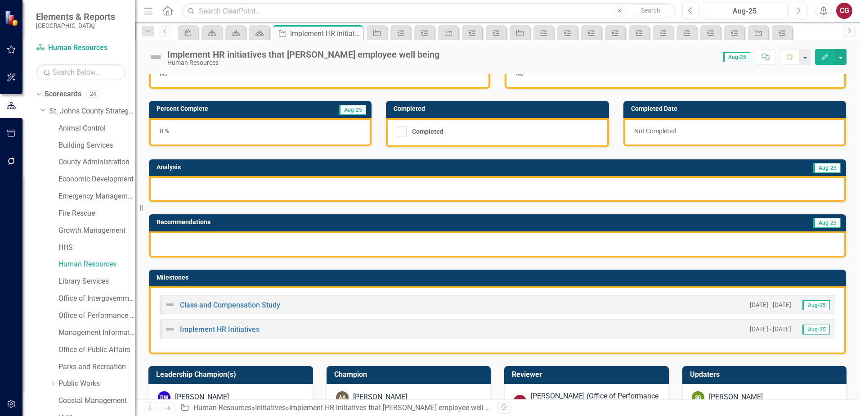
scroll to position [45, 0]
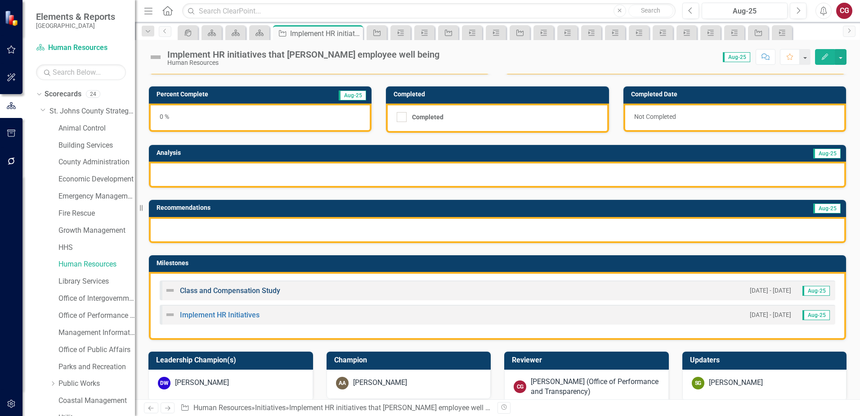
click at [194, 291] on link "Class and Compensation Study" at bounding box center [230, 290] width 100 height 9
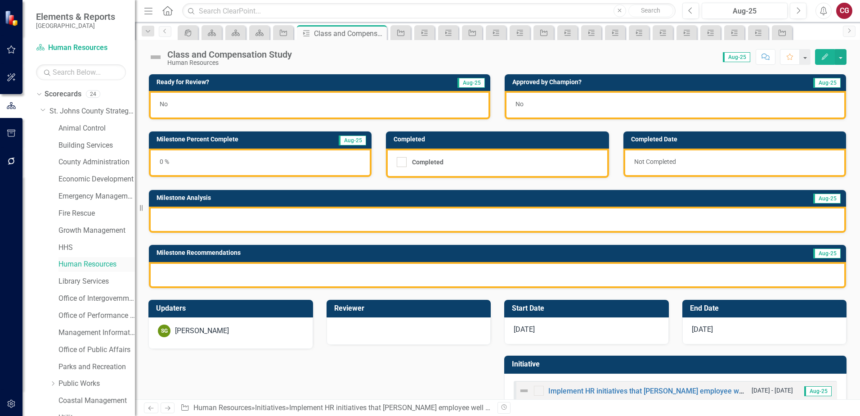
click at [104, 267] on link "Human Resources" at bounding box center [96, 264] width 76 height 10
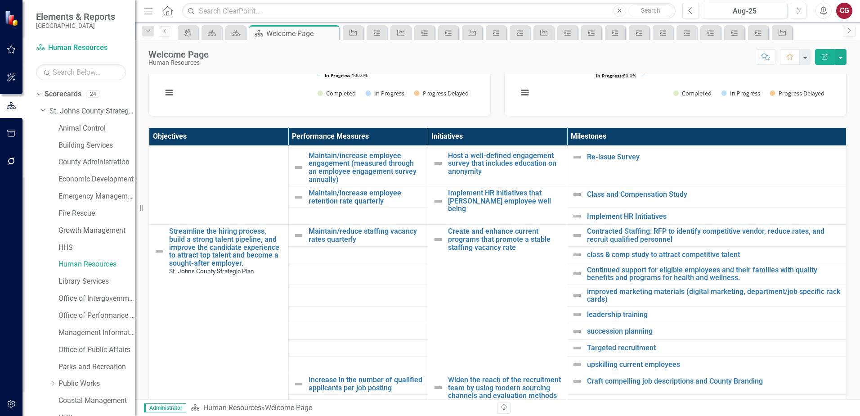
scroll to position [540, 0]
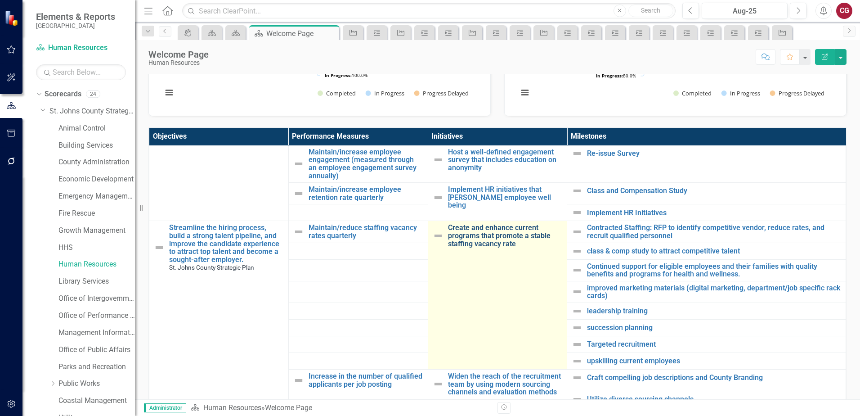
click at [479, 228] on link "Create and enhance current programs that promote a stable staffing vacancy rate" at bounding box center [505, 236] width 115 height 24
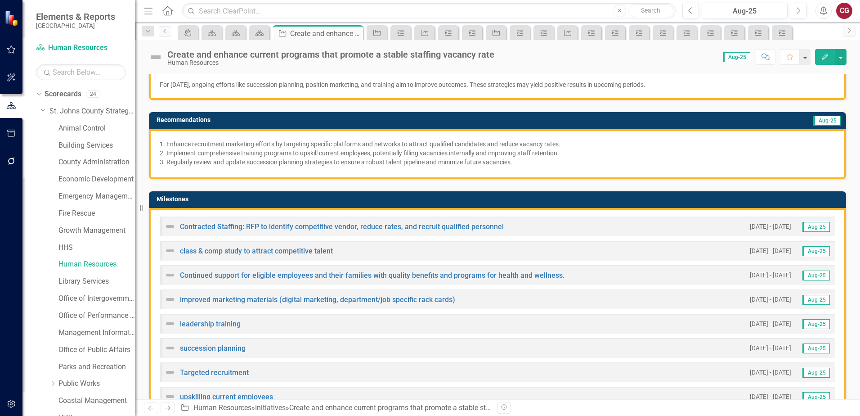
scroll to position [180, 0]
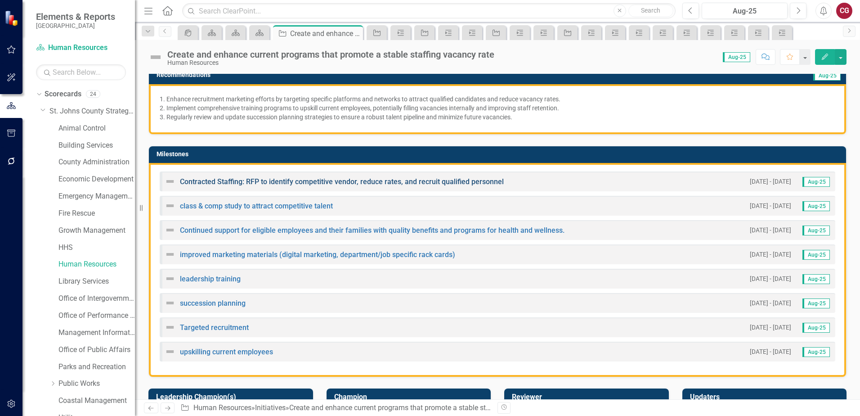
click at [249, 180] on link "Contracted Staffing: RFP to identify competitive vendor, reduce rates, and recr…" at bounding box center [342, 181] width 324 height 9
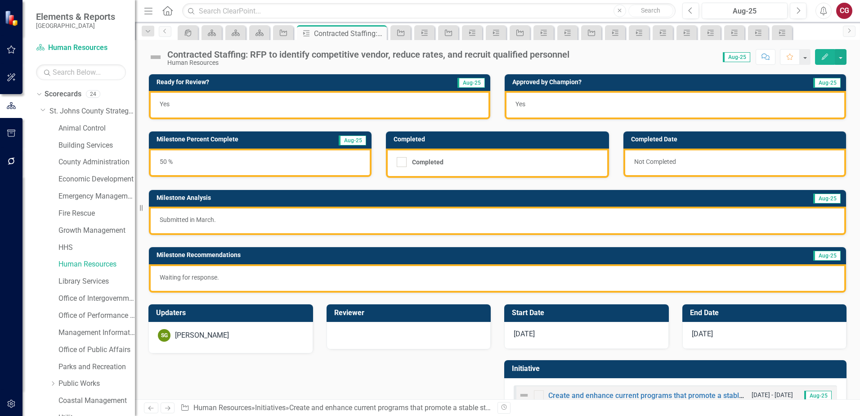
click at [156, 58] on img at bounding box center [155, 57] width 14 height 14
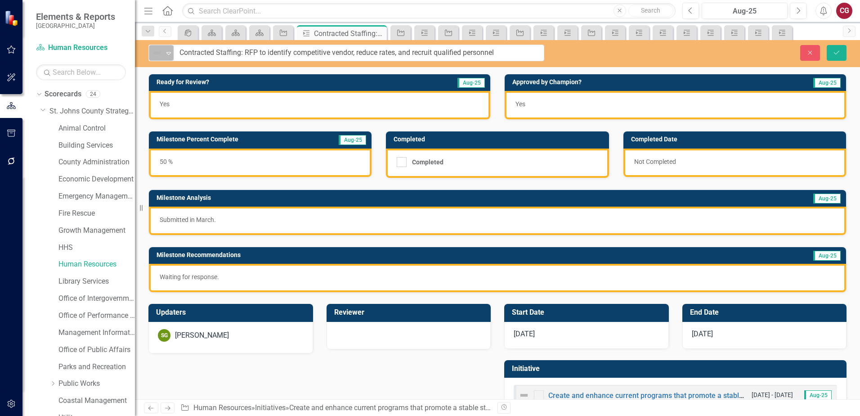
click at [158, 56] on img at bounding box center [157, 53] width 11 height 11
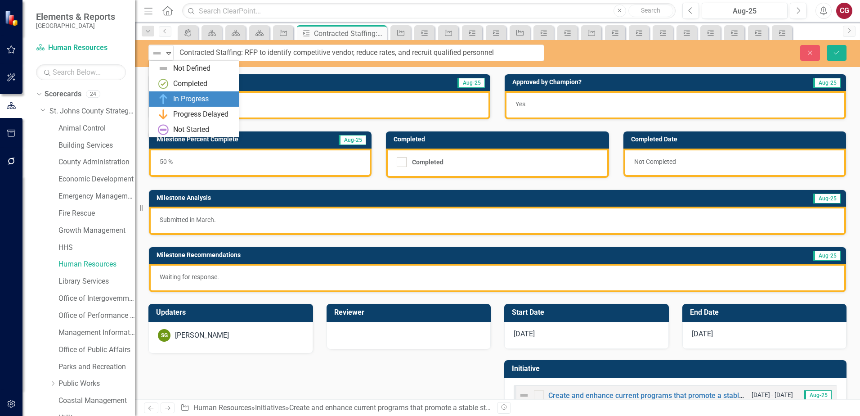
click at [173, 99] on div "In Progress" at bounding box center [191, 99] width 36 height 10
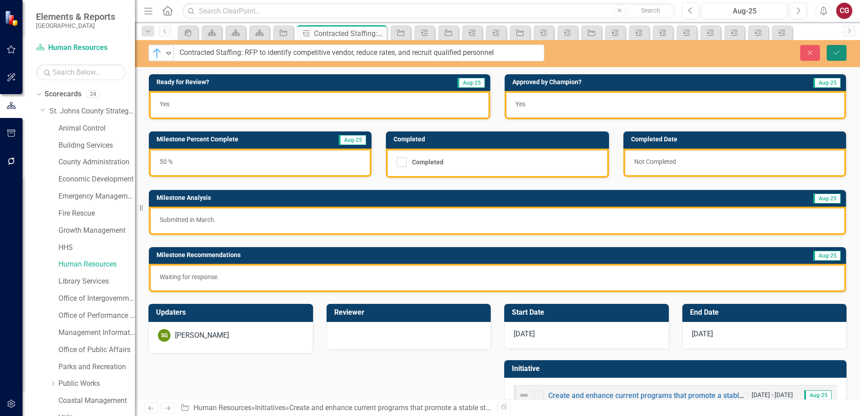
click at [838, 52] on icon "Save" at bounding box center [837, 52] width 8 height 6
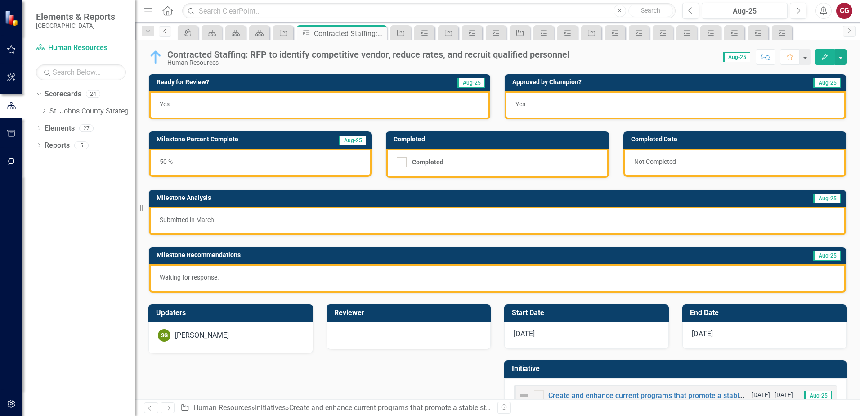
click at [166, 33] on icon "Previous" at bounding box center [165, 30] width 7 height 5
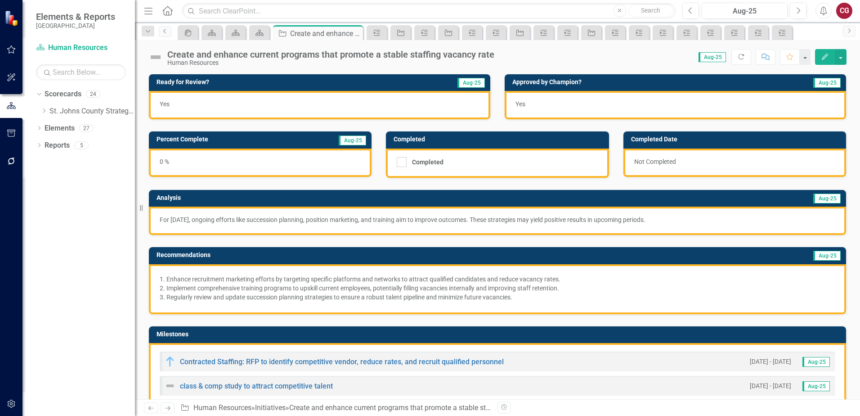
scroll to position [90, 0]
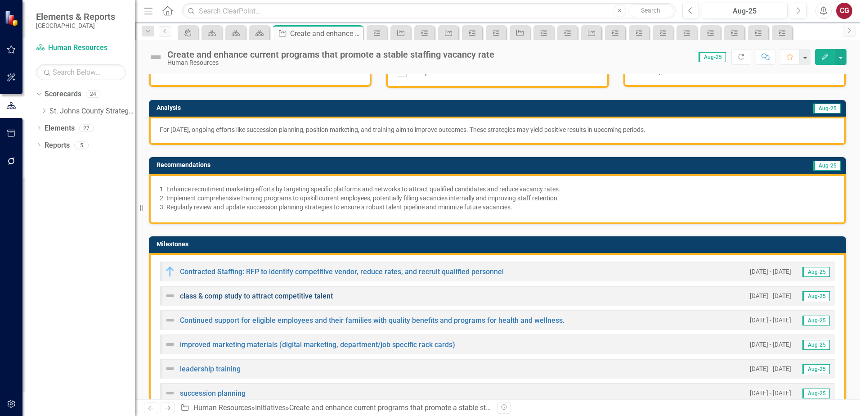
click at [240, 295] on link "class & comp study to attract competitive talent" at bounding box center [256, 296] width 153 height 9
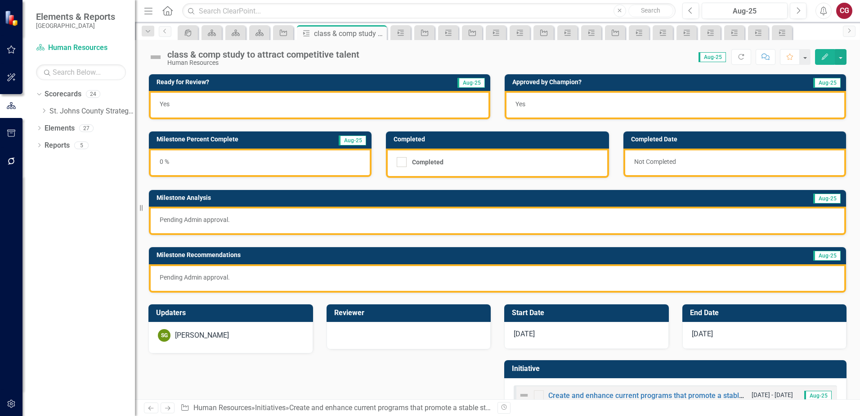
click at [202, 55] on div "class & comp study to attract competitive talent" at bounding box center [263, 54] width 192 height 10
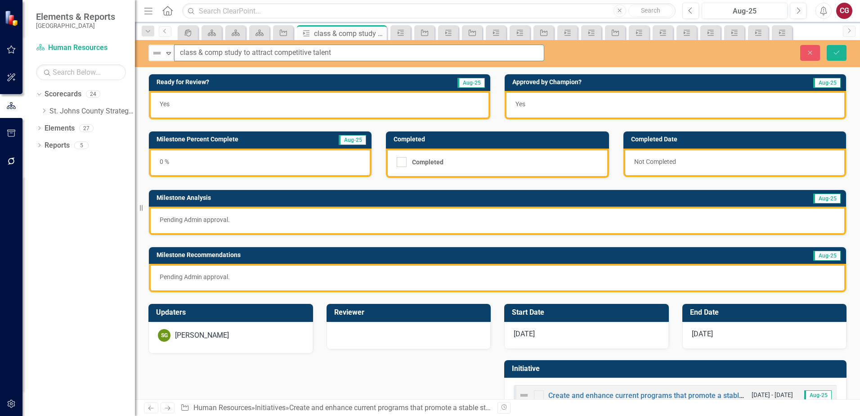
click at [184, 50] on input "class & comp study to attract competitive talent" at bounding box center [359, 53] width 370 height 17
type input "Class & comp study to attract competitive talent"
click at [841, 56] on button "Save" at bounding box center [837, 53] width 20 height 16
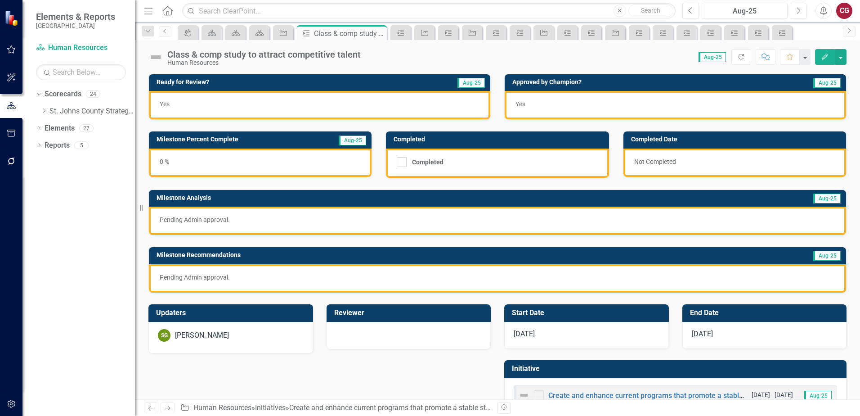
click at [158, 58] on img at bounding box center [155, 57] width 14 height 14
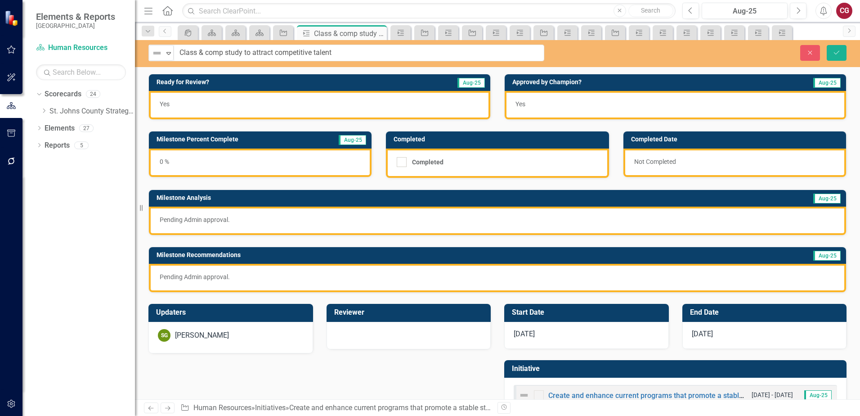
click at [158, 58] on img at bounding box center [157, 53] width 11 height 11
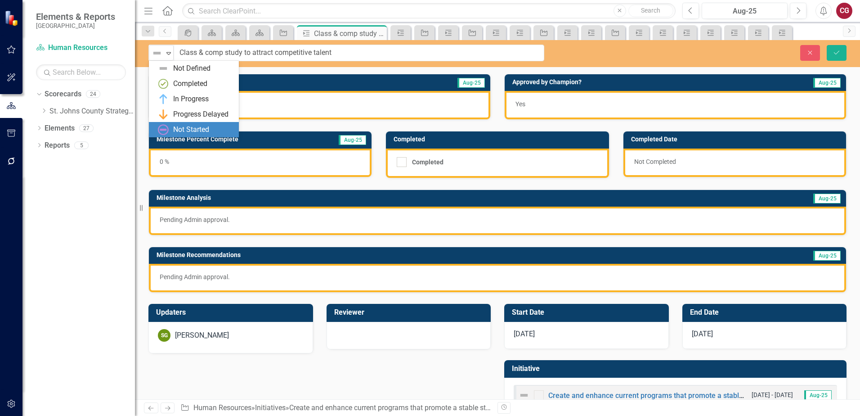
click at [182, 124] on div "Not Started" at bounding box center [194, 129] width 90 height 15
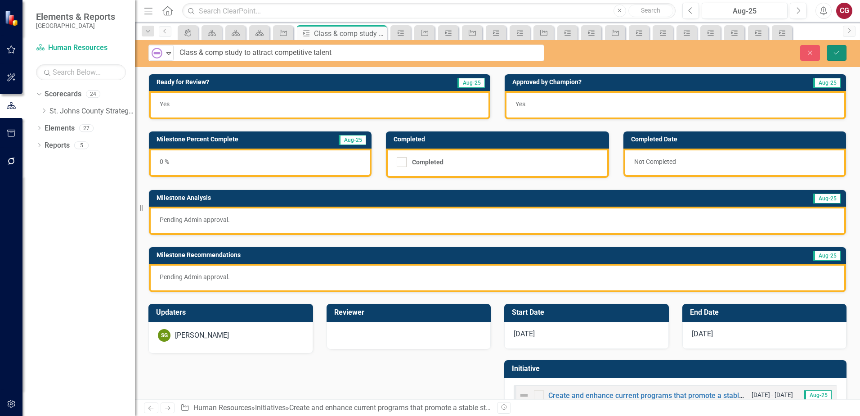
click at [831, 53] on button "Save" at bounding box center [837, 53] width 20 height 16
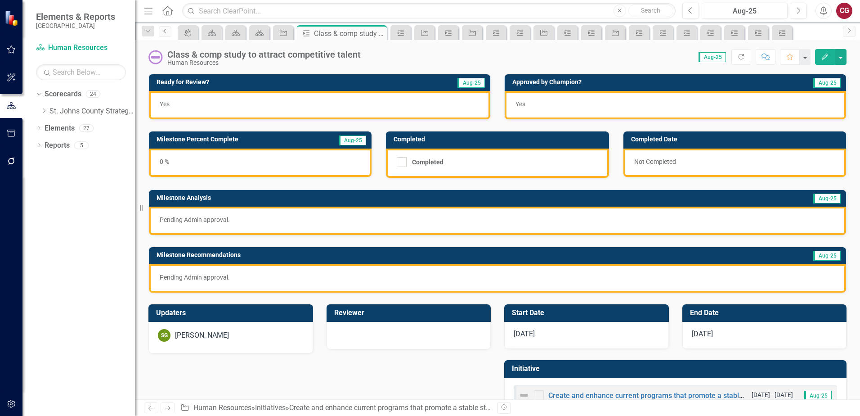
click at [166, 33] on icon "Previous" at bounding box center [165, 30] width 7 height 5
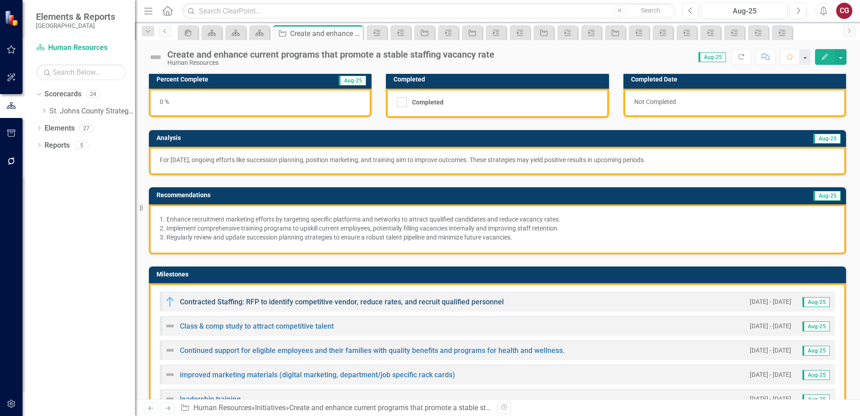
scroll to position [90, 0]
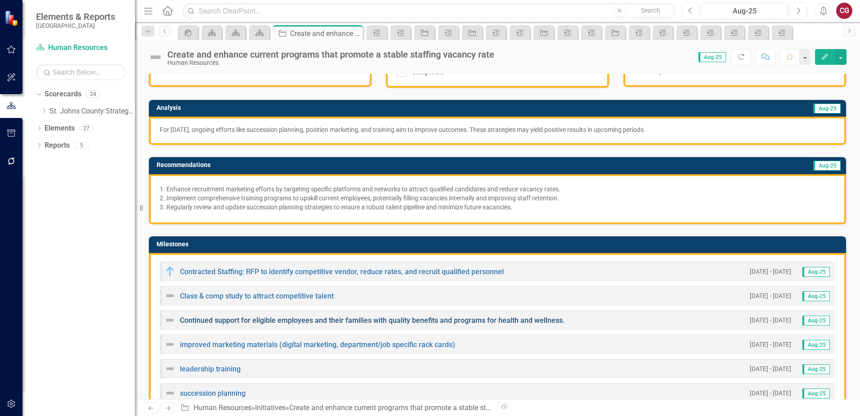
click at [202, 319] on link "Continued support for eligible employees and their families with quality benefi…" at bounding box center [372, 320] width 385 height 9
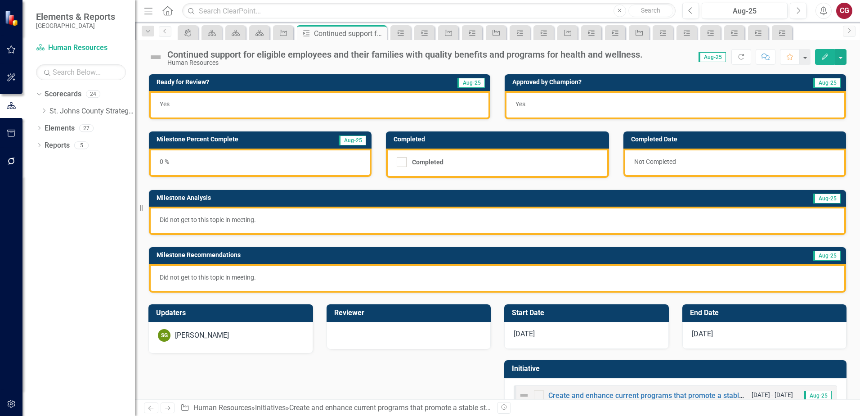
click at [157, 58] on img at bounding box center [155, 57] width 14 height 14
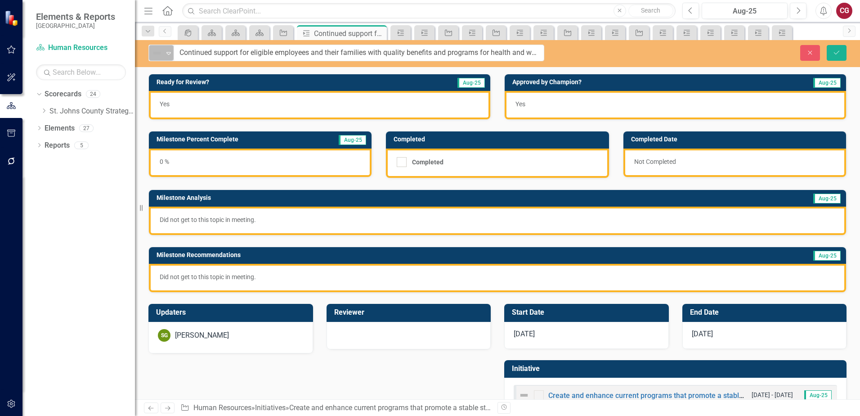
click at [159, 54] on img at bounding box center [157, 53] width 11 height 11
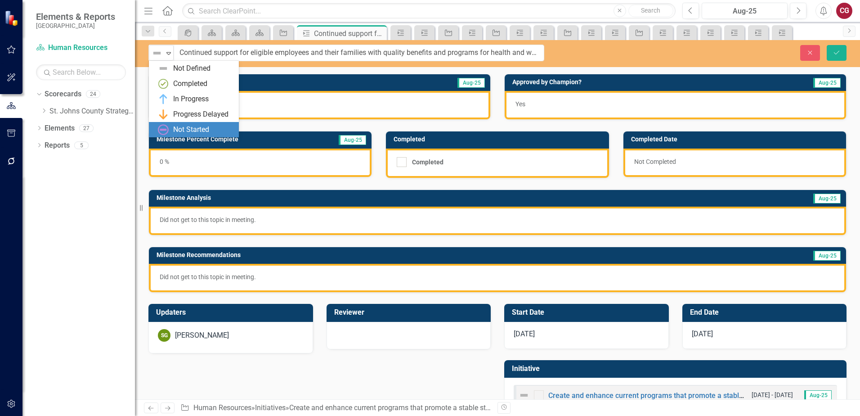
click at [182, 128] on div "Not Started" at bounding box center [191, 130] width 36 height 10
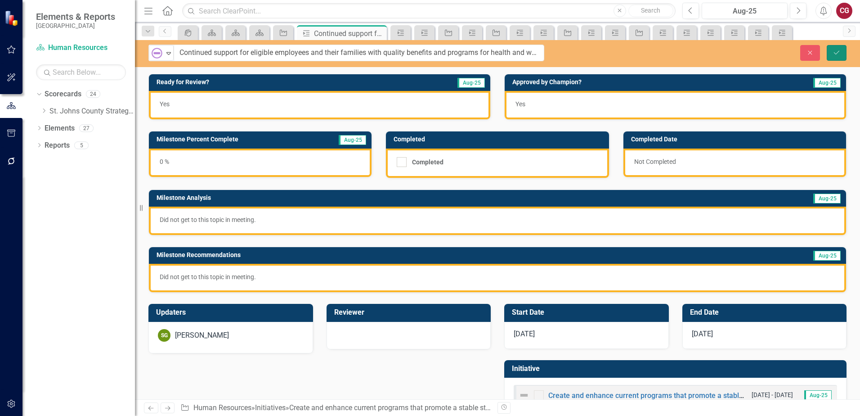
click at [838, 54] on icon "Save" at bounding box center [837, 52] width 8 height 6
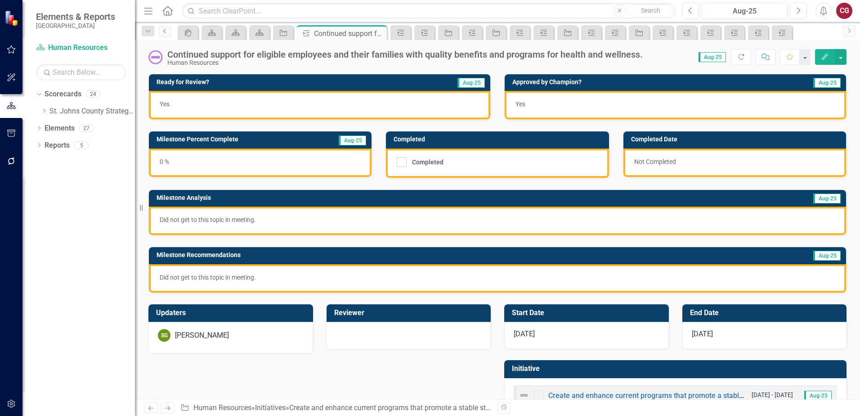
click at [163, 32] on icon "Previous" at bounding box center [165, 30] width 7 height 5
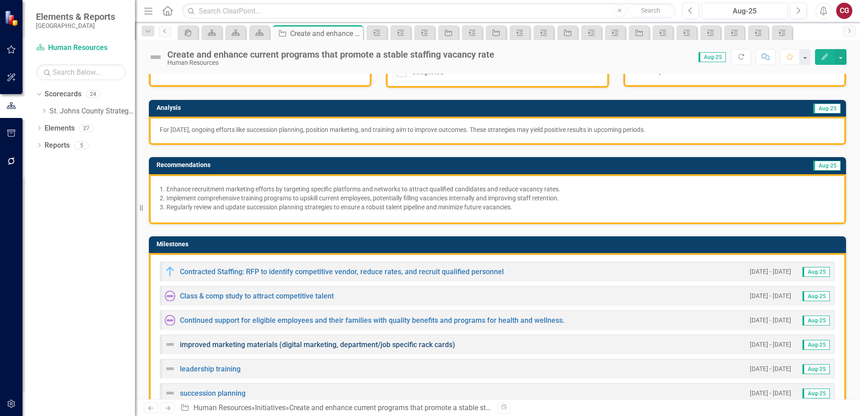
scroll to position [135, 0]
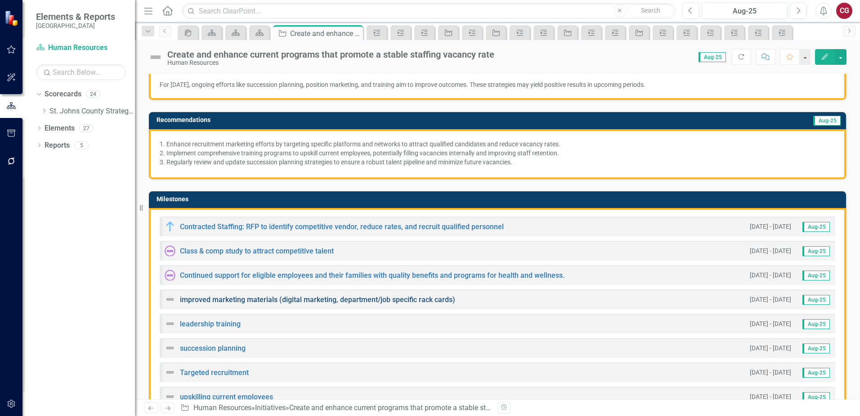
click at [217, 301] on link "improved marketing materials (digital marketing, department/job specific rack c…" at bounding box center [317, 299] width 275 height 9
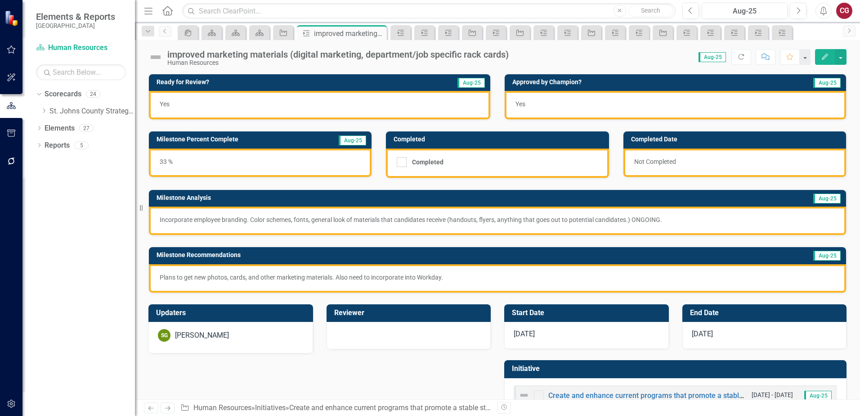
click at [154, 58] on img at bounding box center [155, 57] width 14 height 14
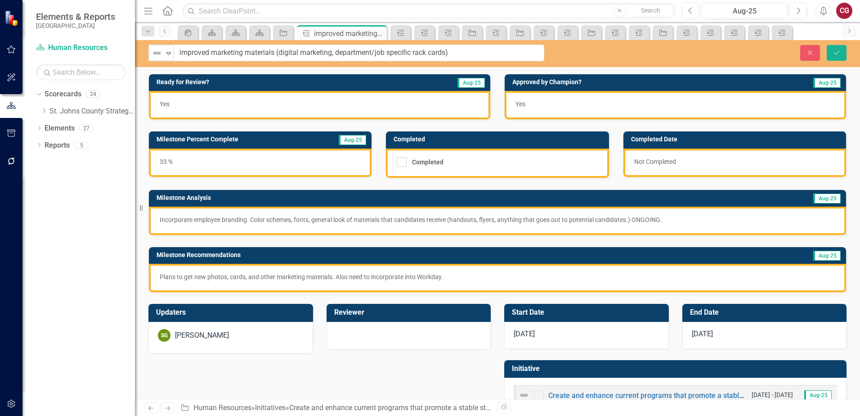
click at [154, 58] on div "Not Defined" at bounding box center [157, 53] width 13 height 13
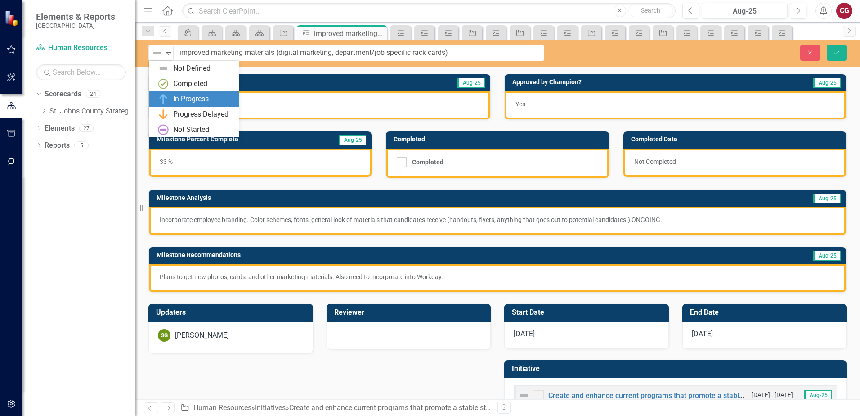
click at [171, 97] on div "In Progress" at bounding box center [196, 99] width 76 height 11
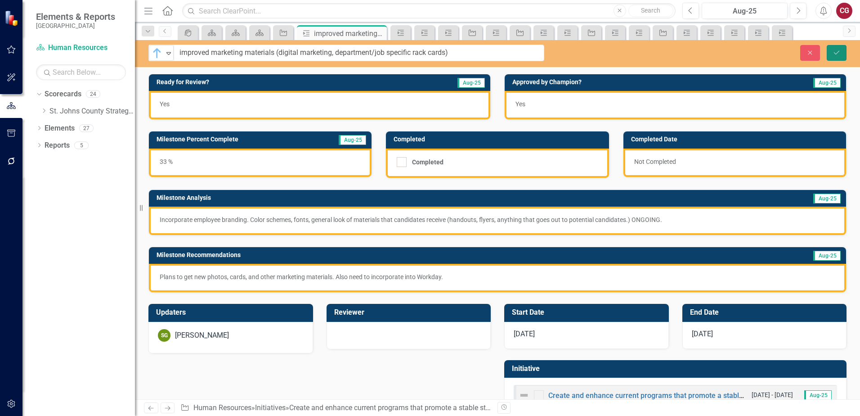
click at [829, 55] on button "Save" at bounding box center [837, 53] width 20 height 16
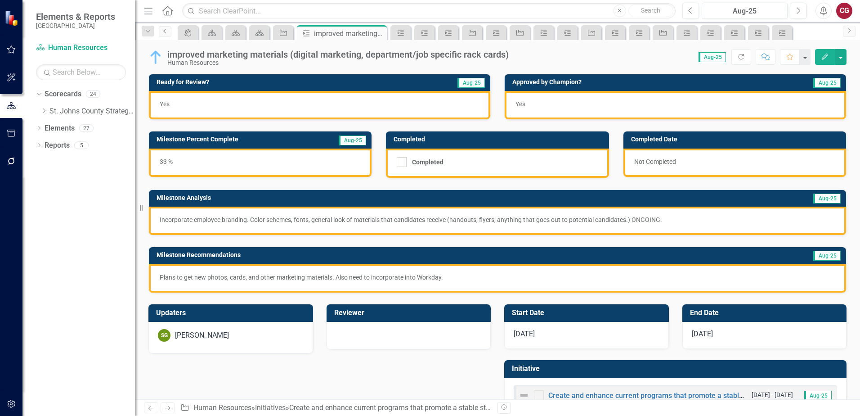
click at [164, 31] on icon "Previous" at bounding box center [165, 30] width 7 height 5
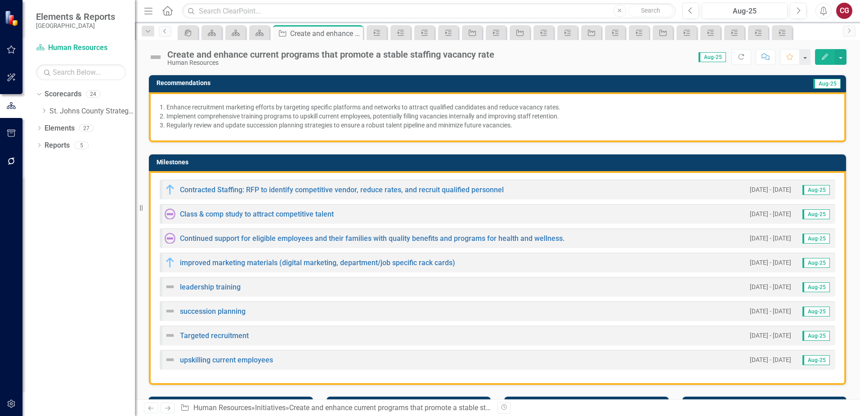
scroll to position [180, 0]
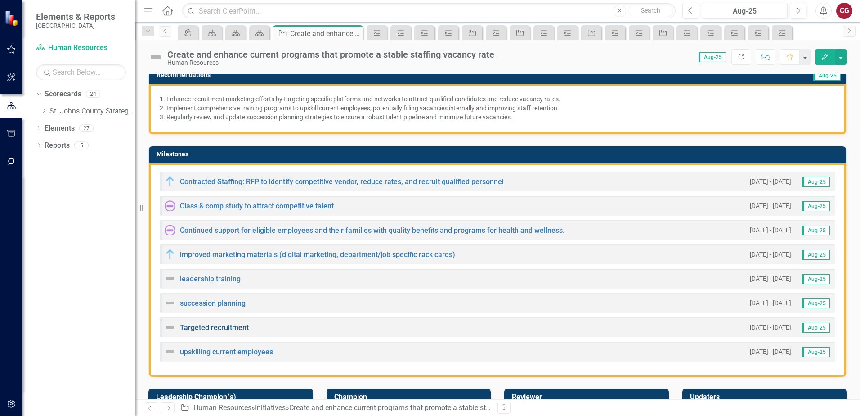
click at [188, 324] on link "Targeted recruitment" at bounding box center [214, 327] width 69 height 9
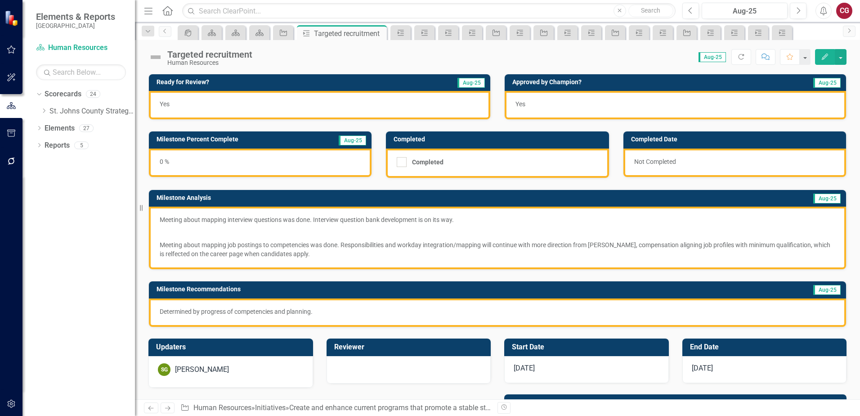
click at [157, 58] on img at bounding box center [155, 57] width 14 height 14
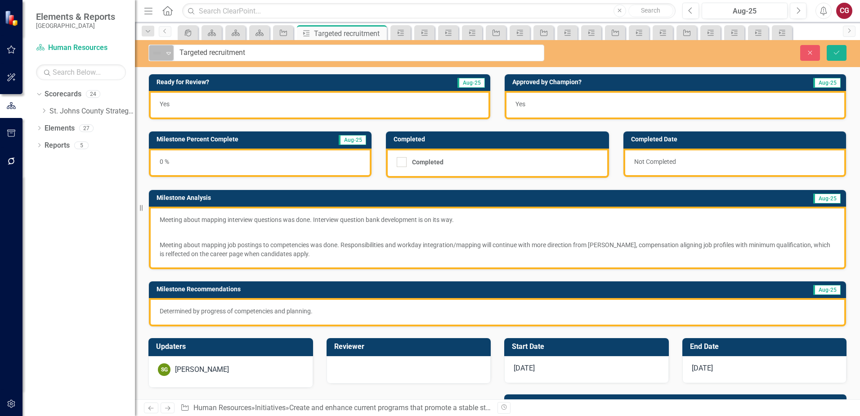
click at [158, 58] on div "Not Defined" at bounding box center [157, 53] width 13 height 13
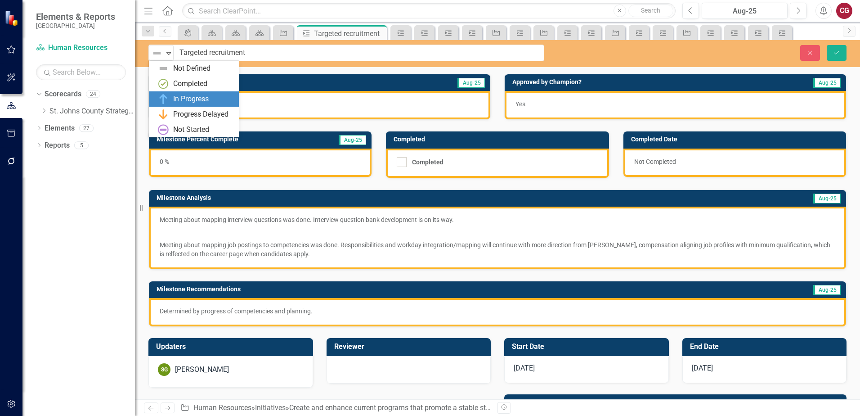
click at [171, 100] on div "In Progress" at bounding box center [196, 99] width 76 height 11
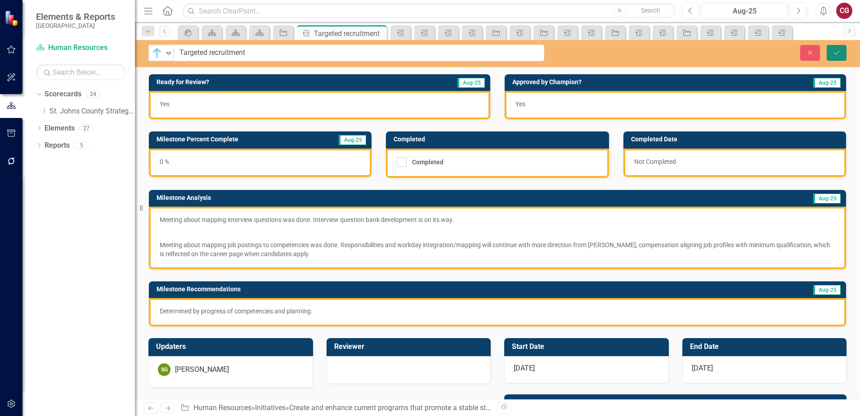
click at [839, 50] on icon "Save" at bounding box center [837, 52] width 8 height 6
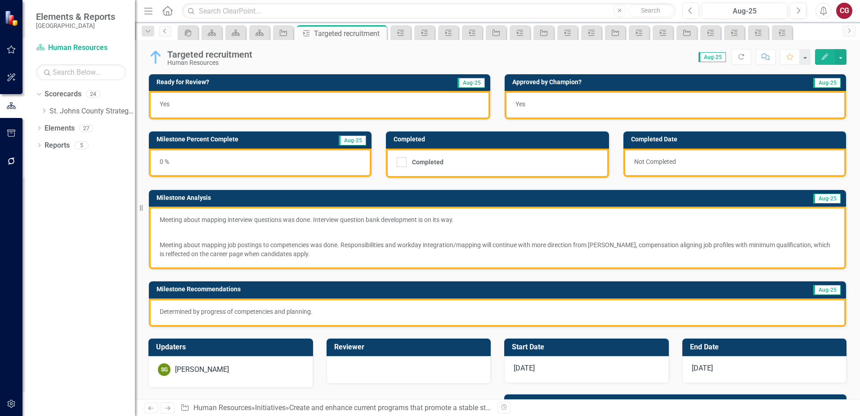
click at [168, 32] on icon "Previous" at bounding box center [165, 30] width 7 height 5
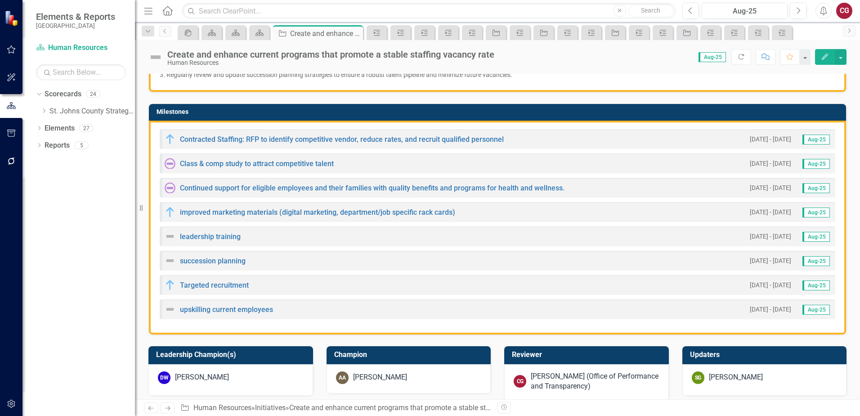
scroll to position [225, 0]
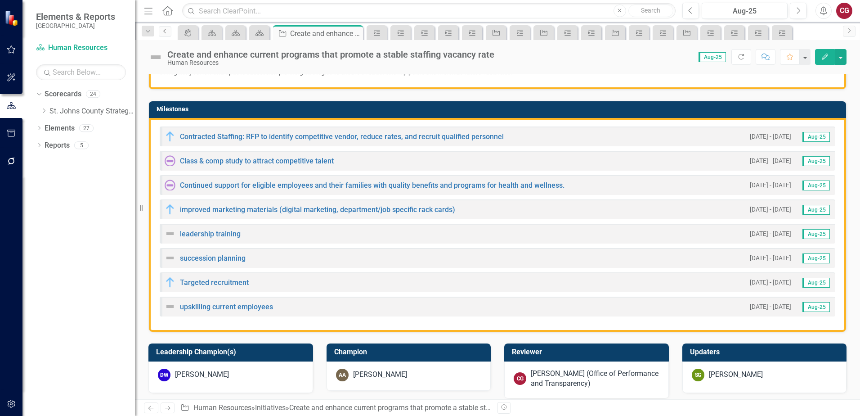
click at [164, 31] on icon "Previous" at bounding box center [165, 30] width 7 height 5
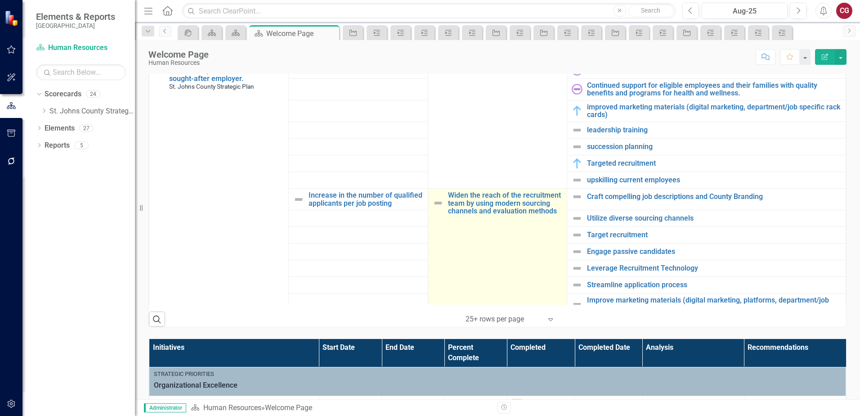
scroll to position [585, 0]
click at [496, 205] on link "Widen the reach of the recruitment team by using modern sourcing channels and e…" at bounding box center [505, 204] width 115 height 24
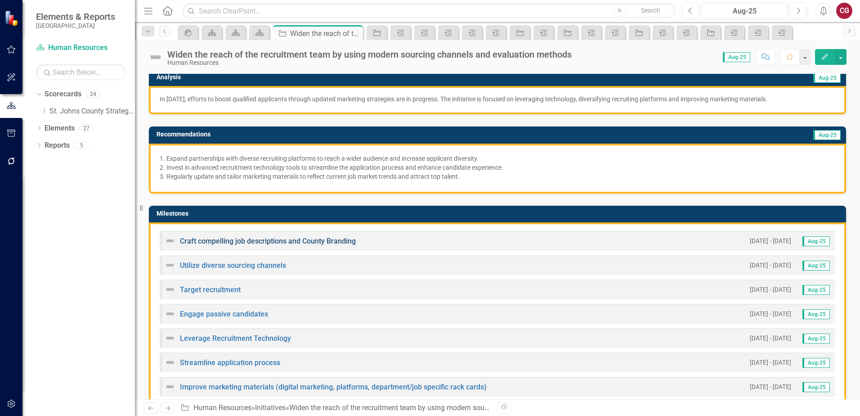
scroll to position [135, 0]
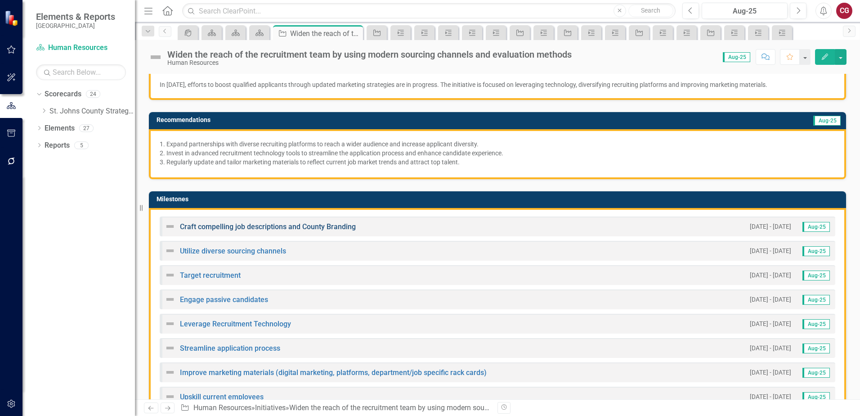
click at [290, 225] on link "Craft compelling job descriptions and County Branding" at bounding box center [268, 226] width 176 height 9
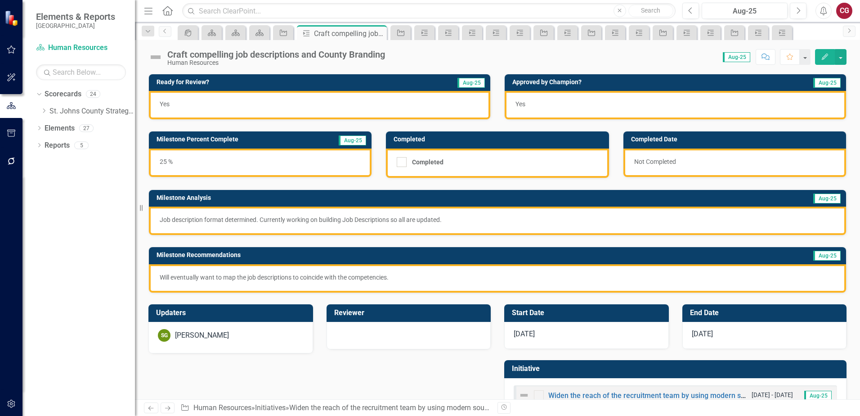
click at [153, 57] on img at bounding box center [155, 57] width 14 height 14
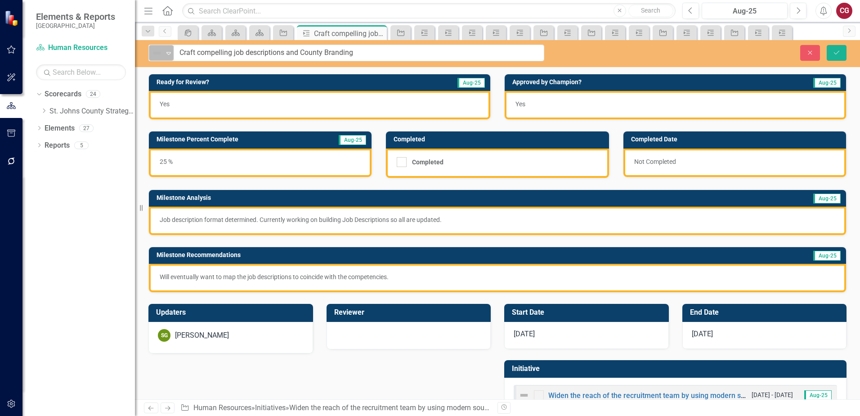
click at [162, 50] on img at bounding box center [157, 53] width 11 height 11
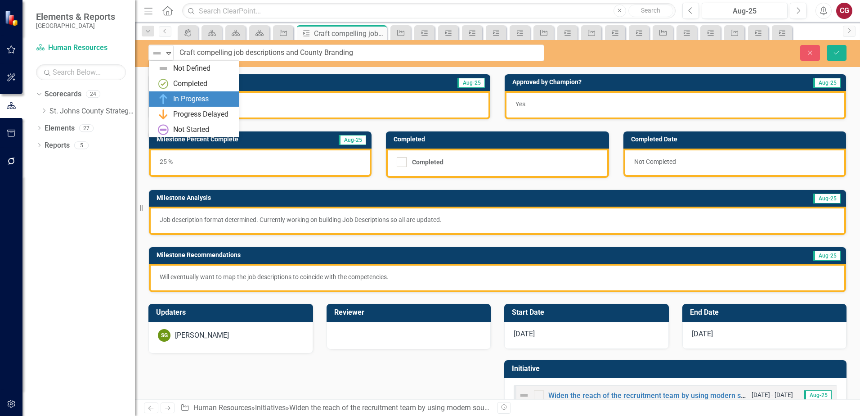
click at [180, 92] on div "In Progress" at bounding box center [194, 98] width 90 height 15
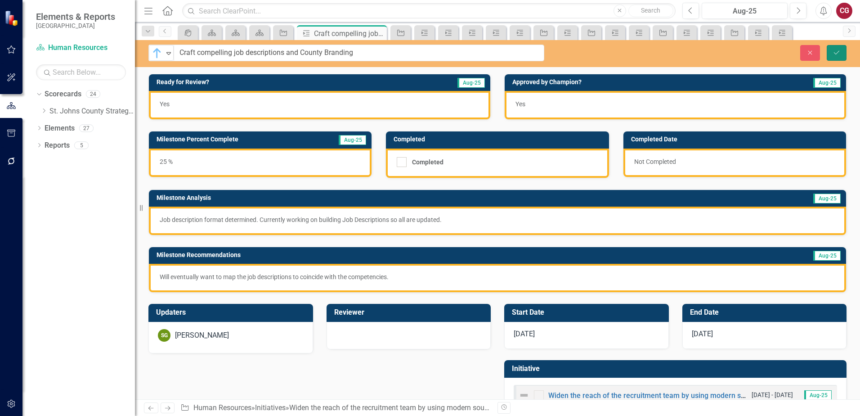
click at [836, 58] on button "Save" at bounding box center [837, 53] width 20 height 16
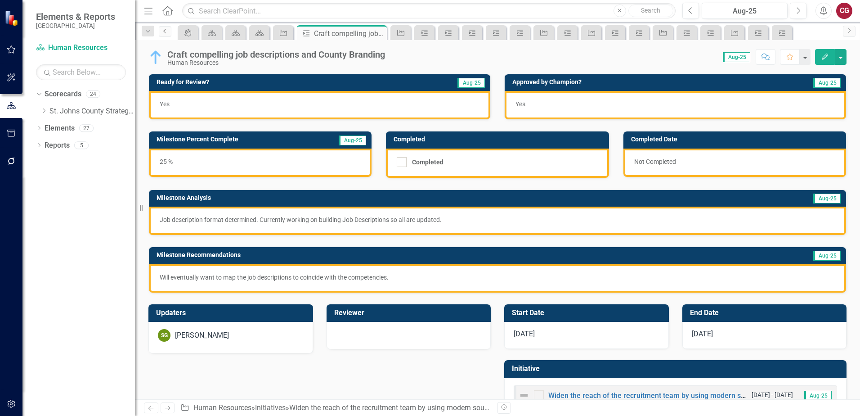
click at [164, 31] on icon "Previous" at bounding box center [165, 30] width 7 height 5
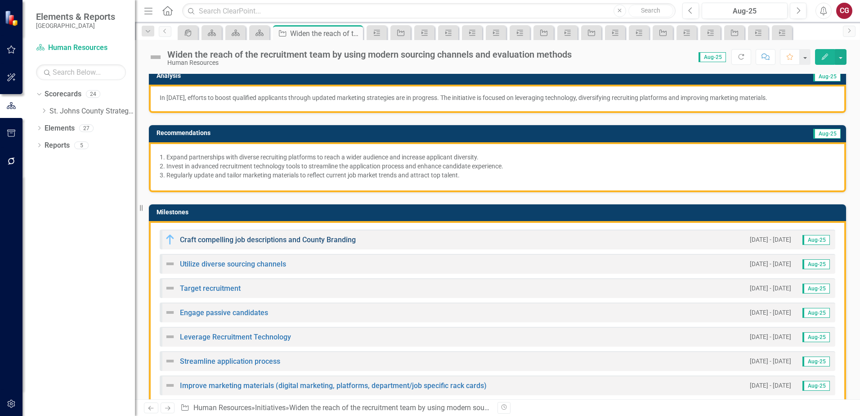
scroll to position [135, 0]
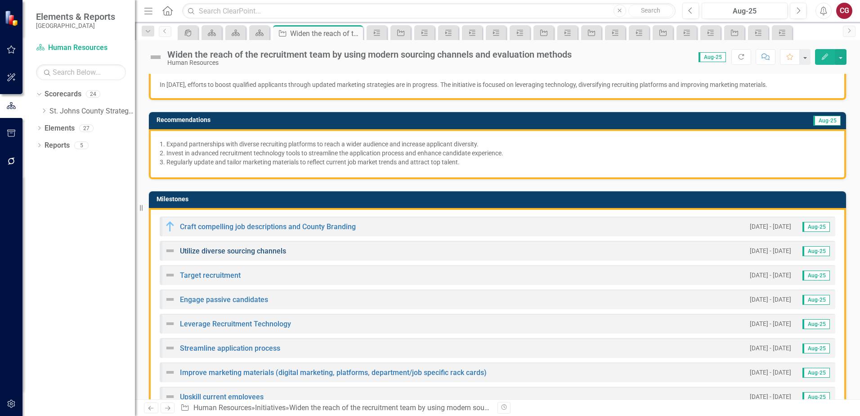
click at [211, 249] on link "Utilize diverse sourcing channels" at bounding box center [233, 251] width 106 height 9
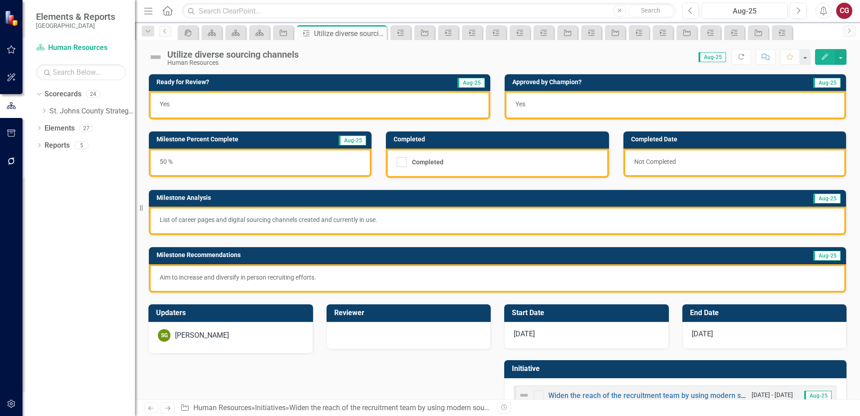
click at [154, 57] on img at bounding box center [155, 57] width 14 height 14
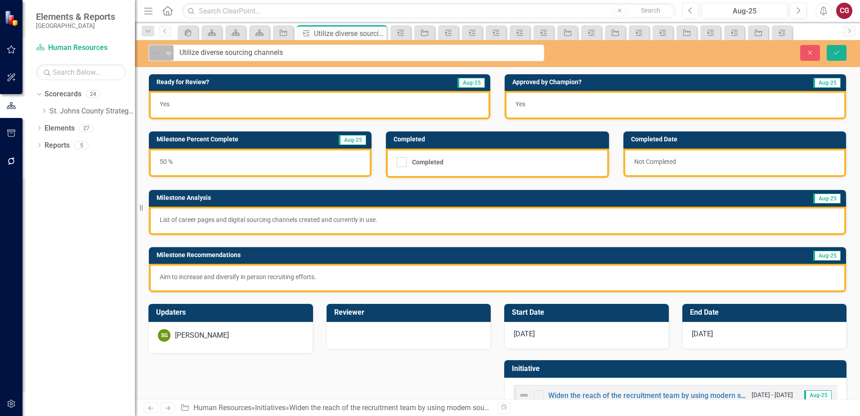
click at [154, 57] on img at bounding box center [157, 53] width 11 height 11
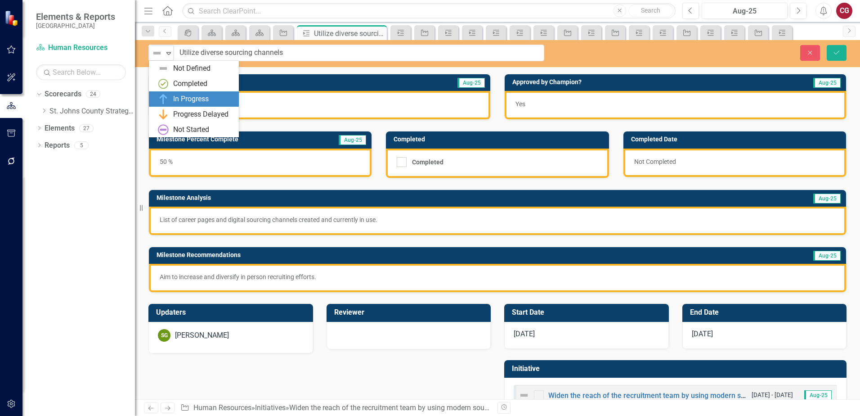
click at [187, 98] on div "In Progress" at bounding box center [191, 99] width 36 height 10
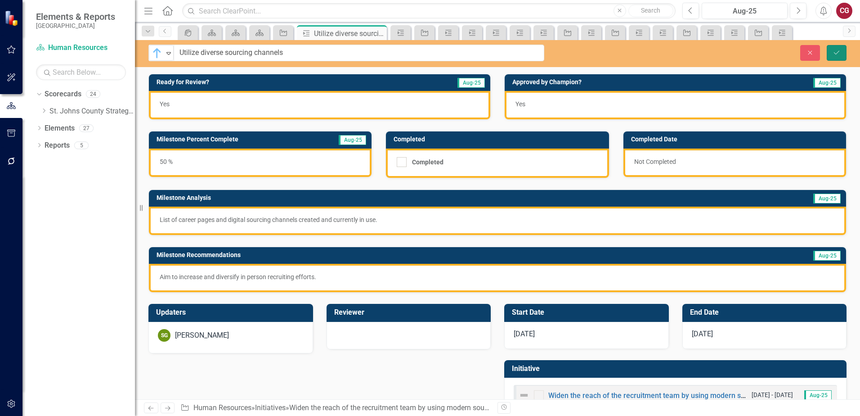
click at [834, 52] on icon "Save" at bounding box center [837, 52] width 8 height 6
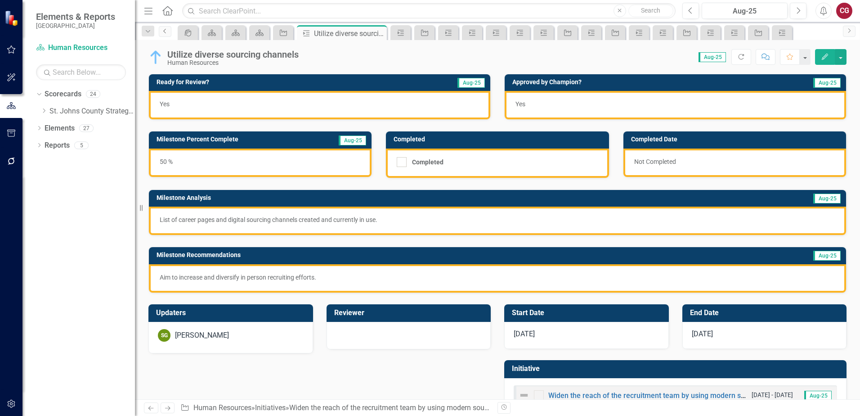
click at [165, 32] on icon "Previous" at bounding box center [165, 30] width 7 height 5
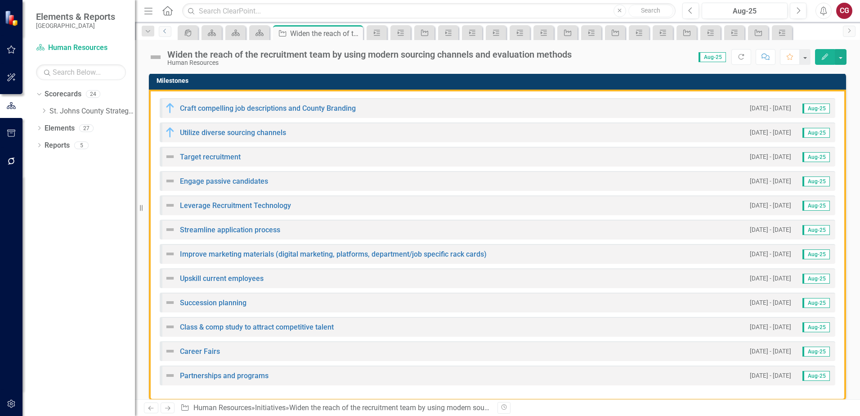
scroll to position [270, 0]
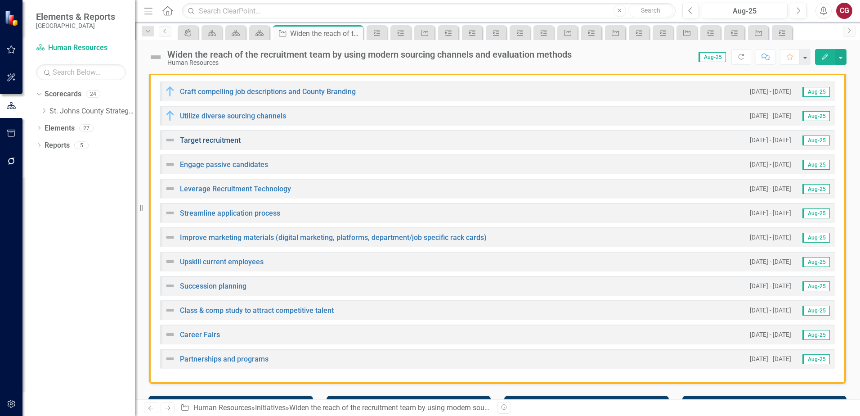
click at [220, 137] on link "Target recruitment" at bounding box center [210, 140] width 61 height 9
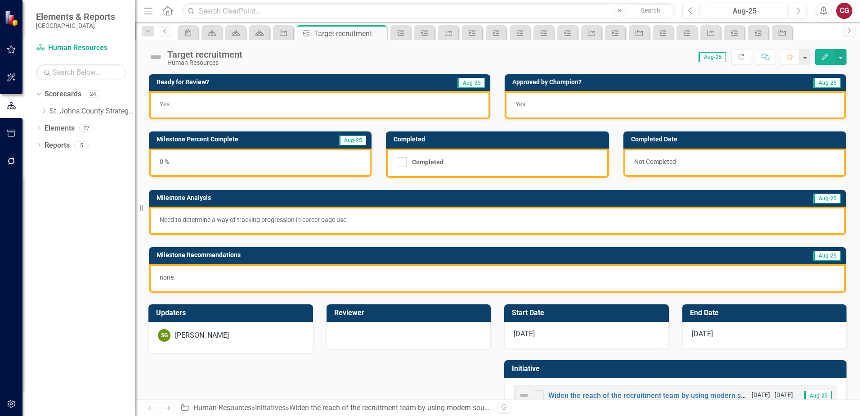
click at [165, 31] on icon "Previous" at bounding box center [165, 30] width 7 height 5
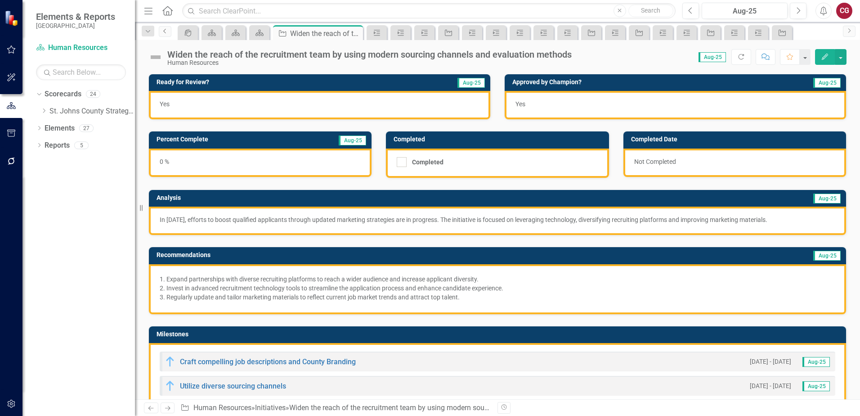
click at [165, 31] on icon "Previous" at bounding box center [165, 30] width 7 height 5
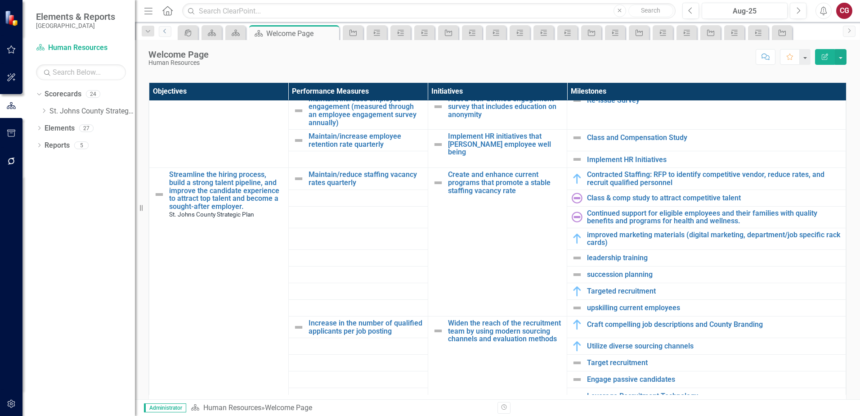
scroll to position [585, 0]
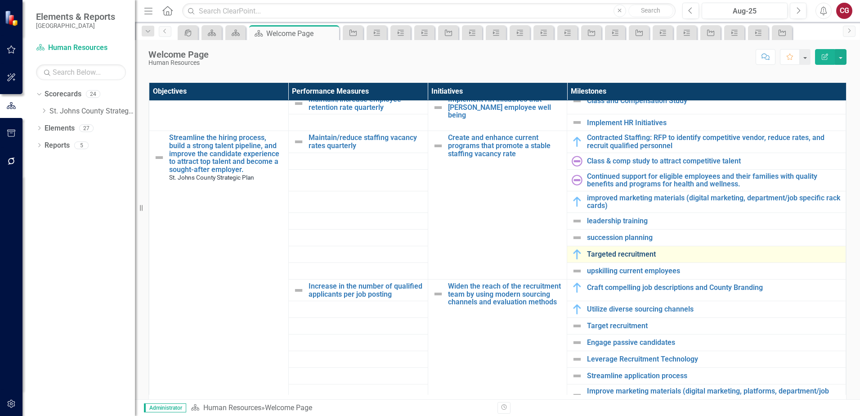
click at [614, 250] on link "Targeted recruitment" at bounding box center [714, 254] width 254 height 8
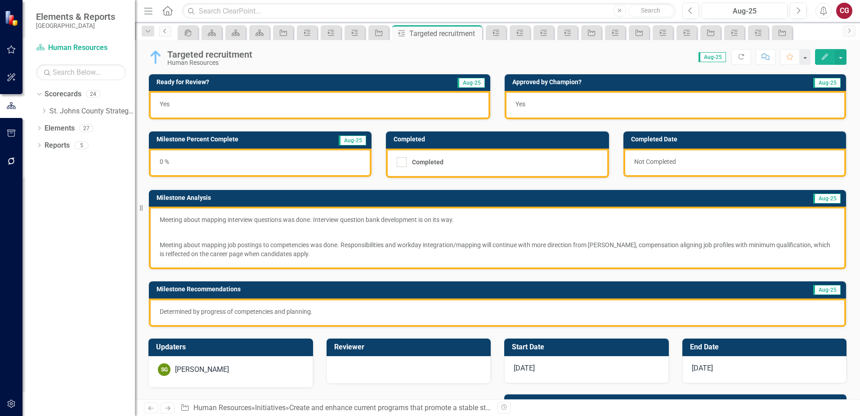
click at [170, 33] on link "Previous" at bounding box center [165, 31] width 13 height 11
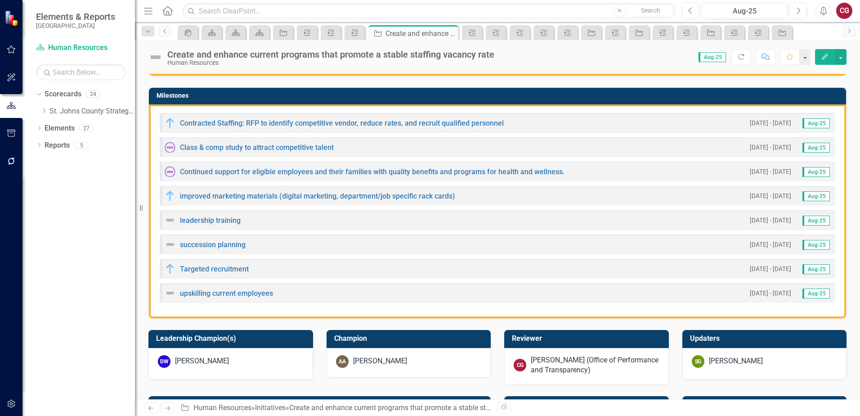
scroll to position [270, 0]
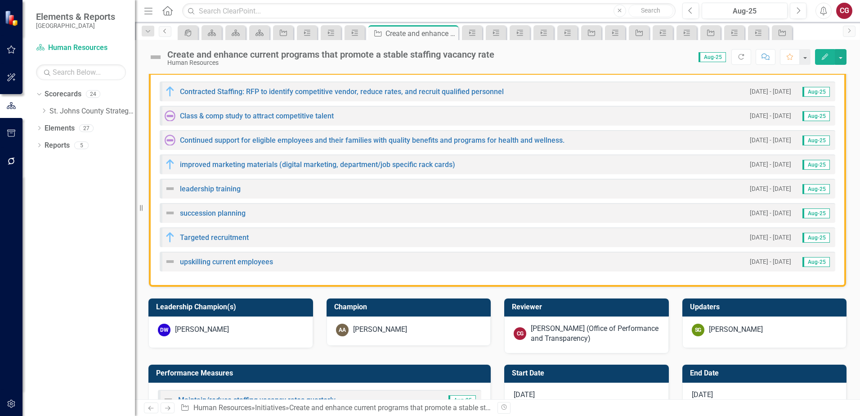
click at [167, 31] on icon "Previous" at bounding box center [165, 30] width 7 height 5
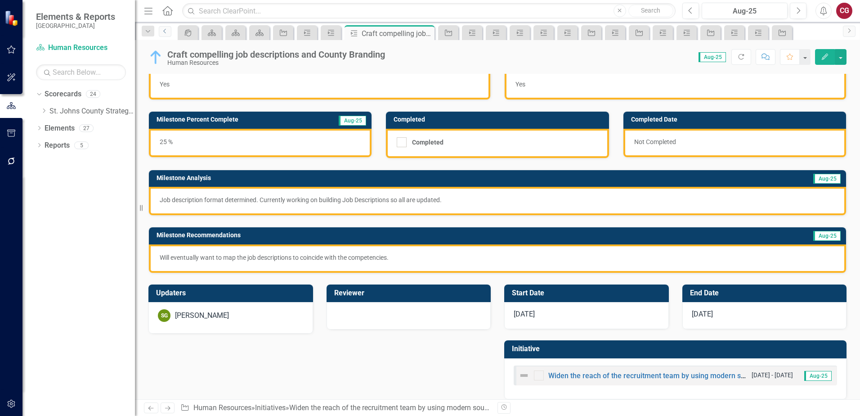
scroll to position [29, 0]
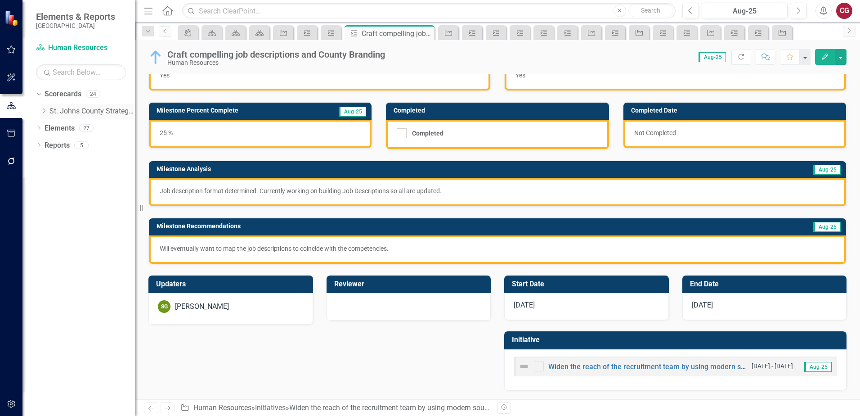
click at [44, 111] on icon "Dropdown" at bounding box center [43, 110] width 7 height 5
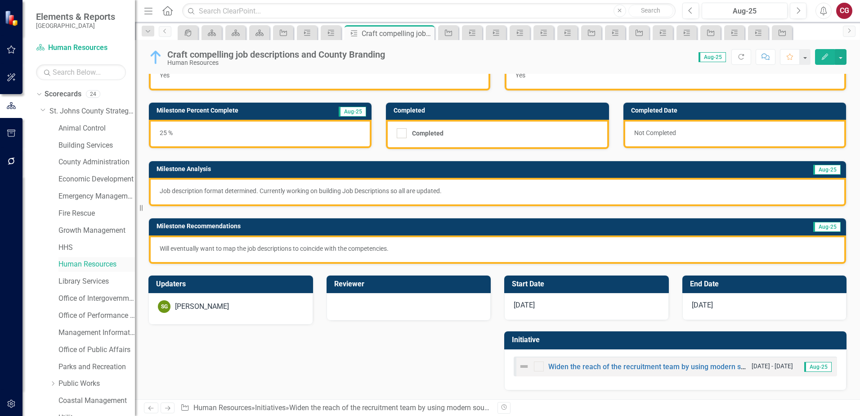
click at [83, 265] on link "Human Resources" at bounding box center [96, 264] width 76 height 10
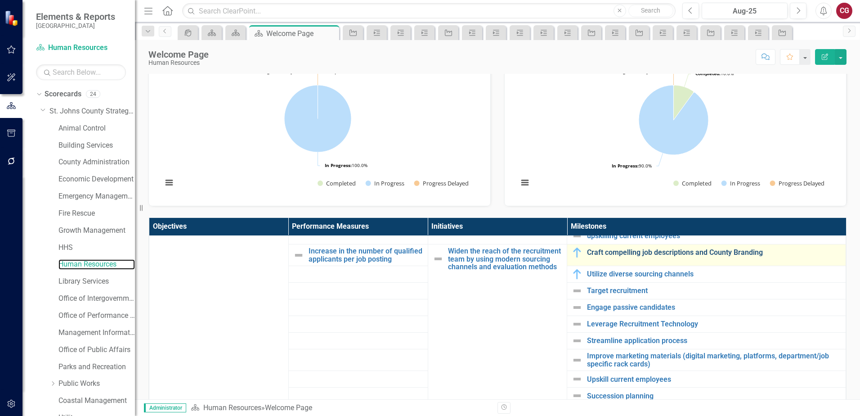
scroll to position [776, 0]
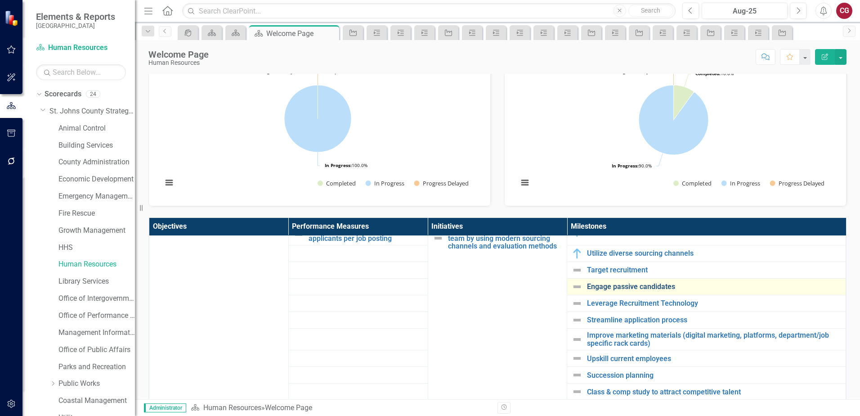
click at [596, 290] on link "Engage passive candidates" at bounding box center [714, 287] width 254 height 8
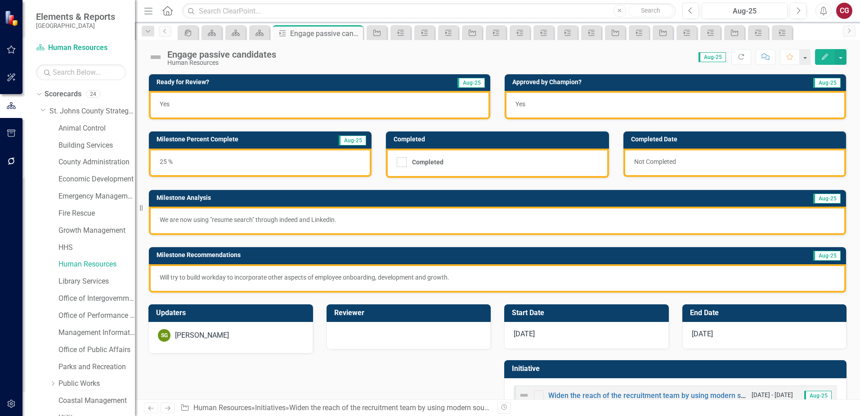
click at [158, 59] on img at bounding box center [155, 57] width 14 height 14
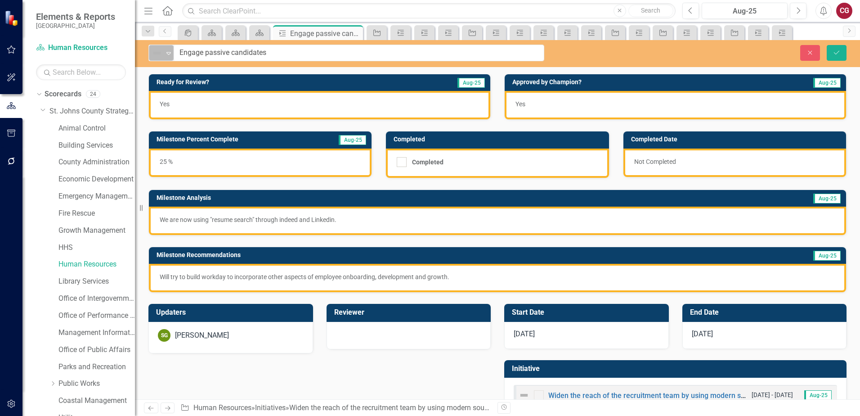
click at [162, 54] on div "Not Defined" at bounding box center [158, 53] width 12 height 11
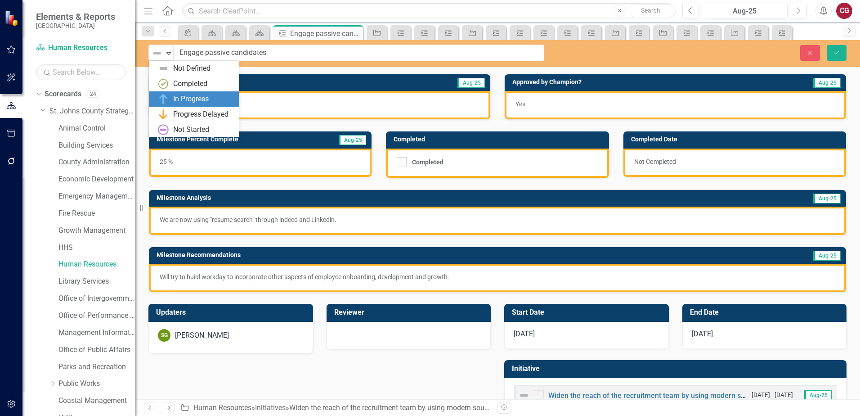
click at [177, 93] on div "In Progress" at bounding box center [194, 98] width 90 height 15
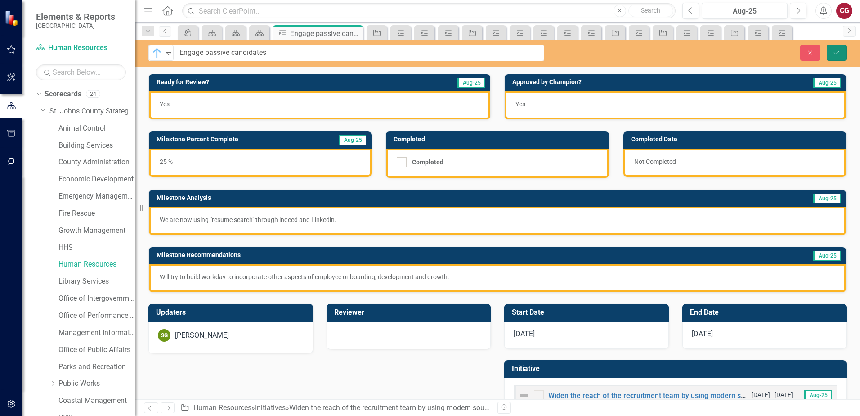
click at [836, 53] on icon "Save" at bounding box center [837, 52] width 8 height 6
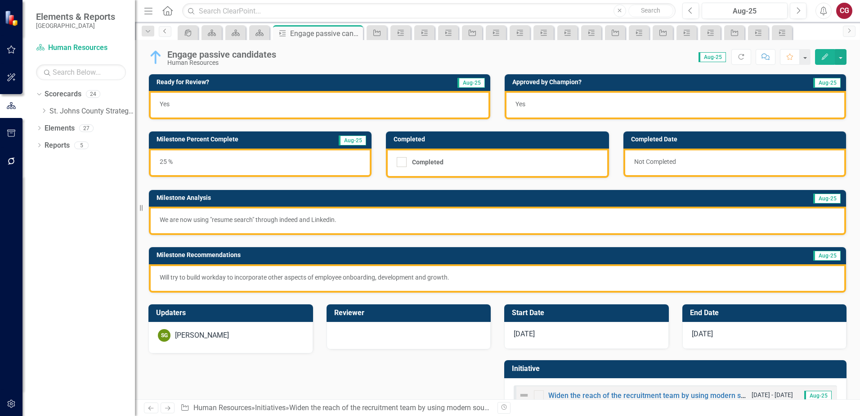
click at [163, 32] on icon "Previous" at bounding box center [165, 30] width 7 height 5
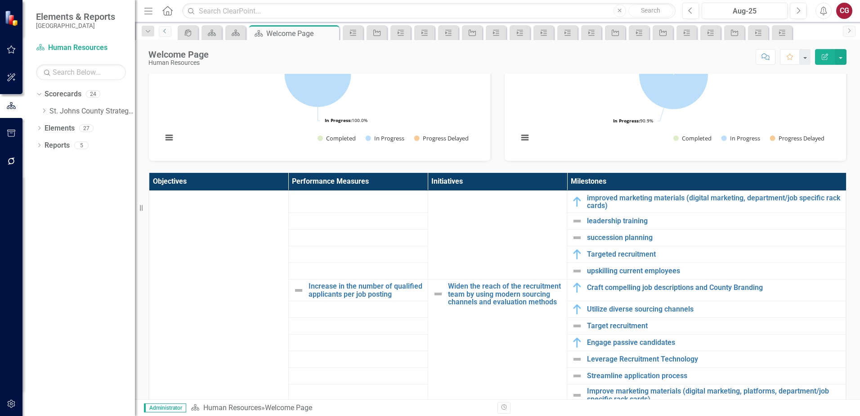
scroll to position [720, 0]
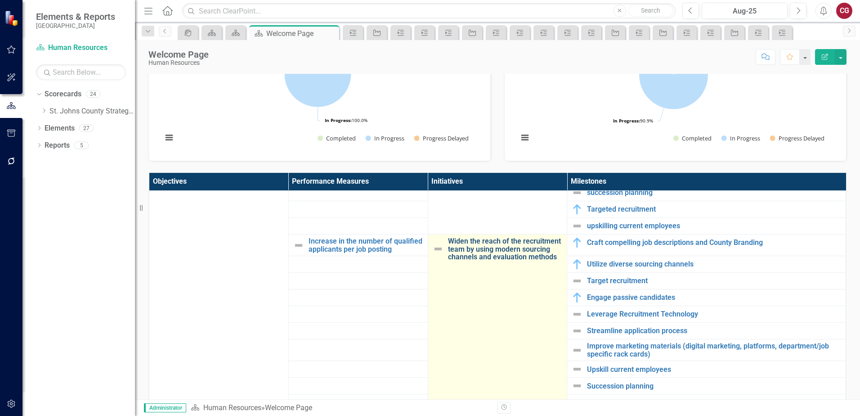
click at [497, 242] on link "Widen the reach of the recruitment team by using modern sourcing channels and e…" at bounding box center [505, 249] width 115 height 24
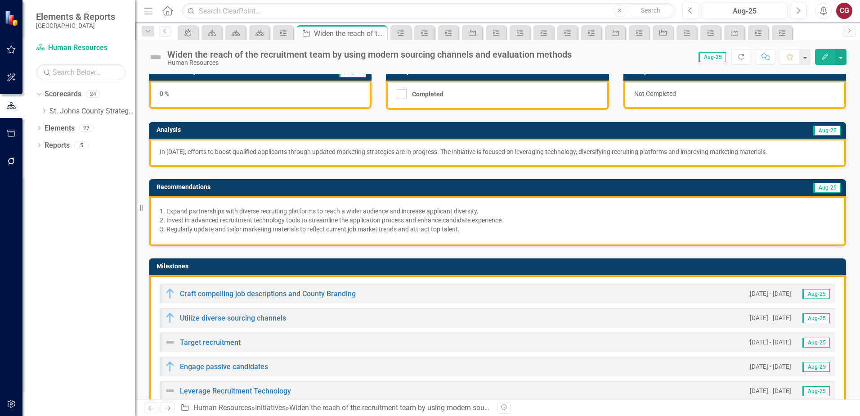
scroll to position [135, 0]
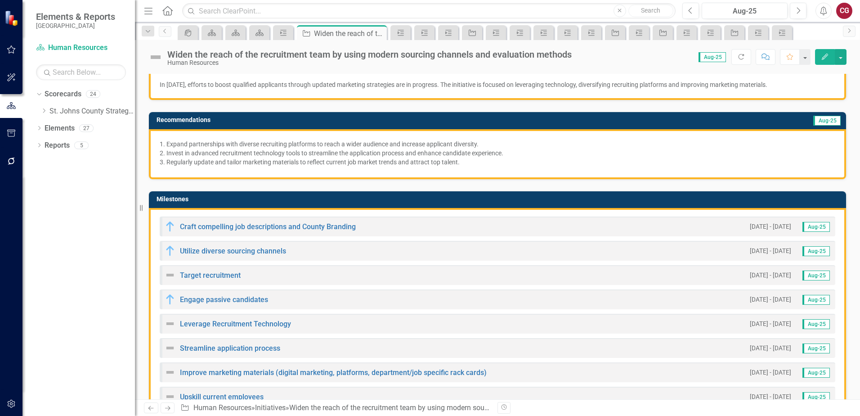
click at [450, 203] on td "Milestones" at bounding box center [499, 199] width 685 height 13
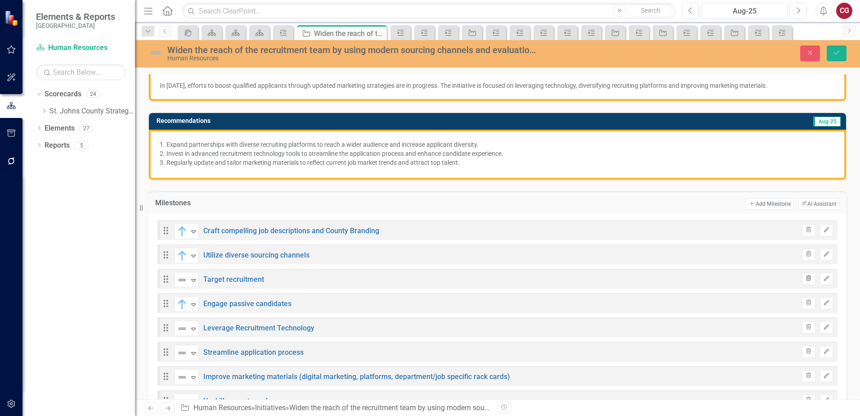
click at [802, 278] on button "Trash" at bounding box center [808, 279] width 13 height 12
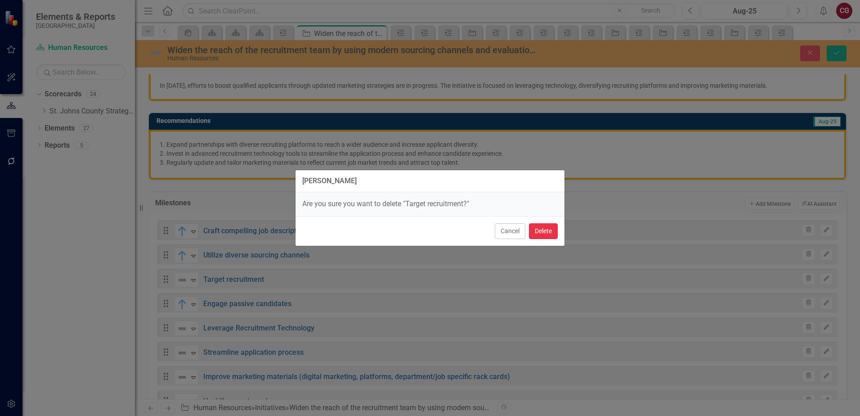
click at [545, 233] on button "Delete" at bounding box center [543, 231] width 29 height 16
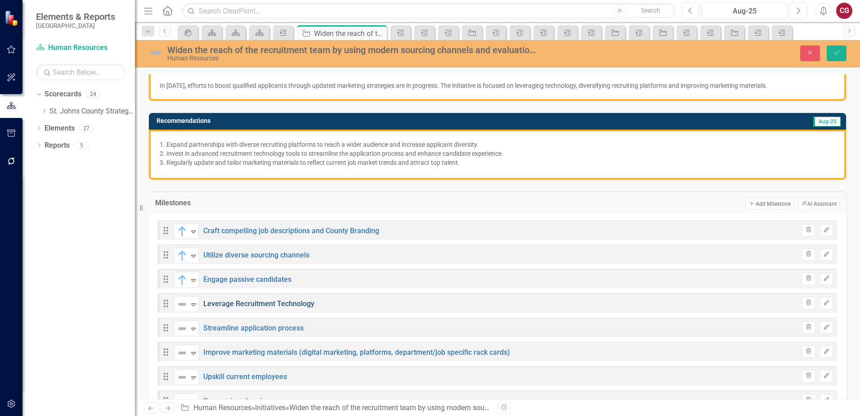
click at [277, 302] on link "Leverage Recruitment Technology" at bounding box center [258, 303] width 111 height 9
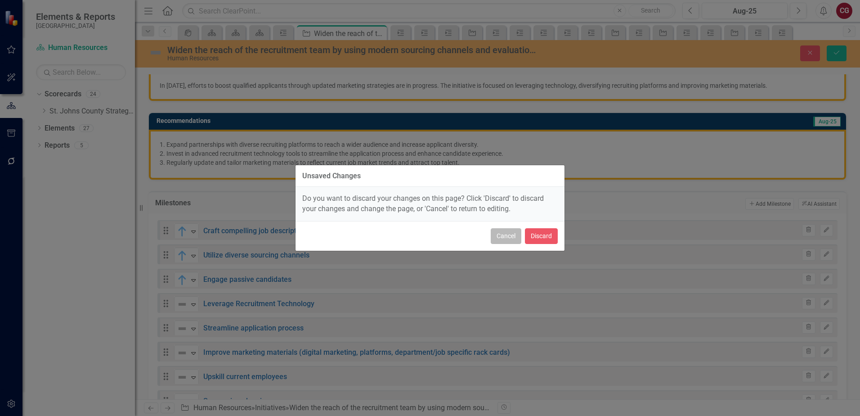
click at [500, 239] on button "Cancel" at bounding box center [506, 236] width 31 height 16
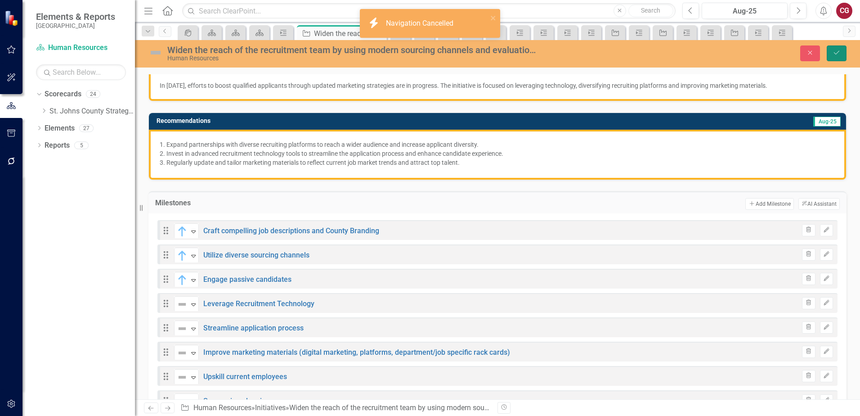
click at [837, 53] on icon "Save" at bounding box center [837, 52] width 8 height 6
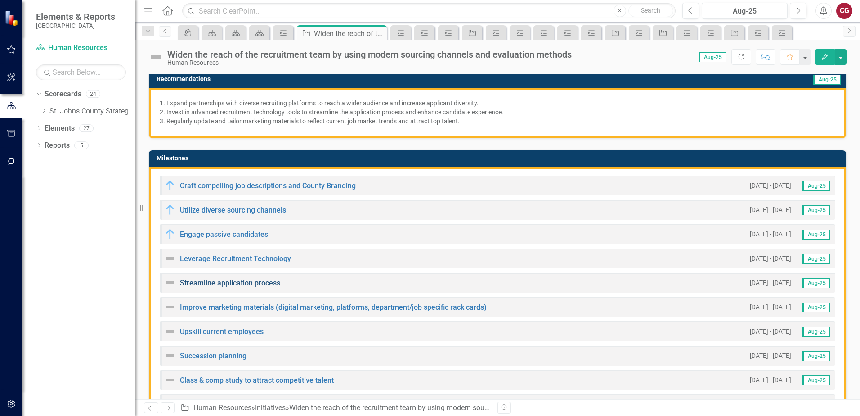
scroll to position [180, 0]
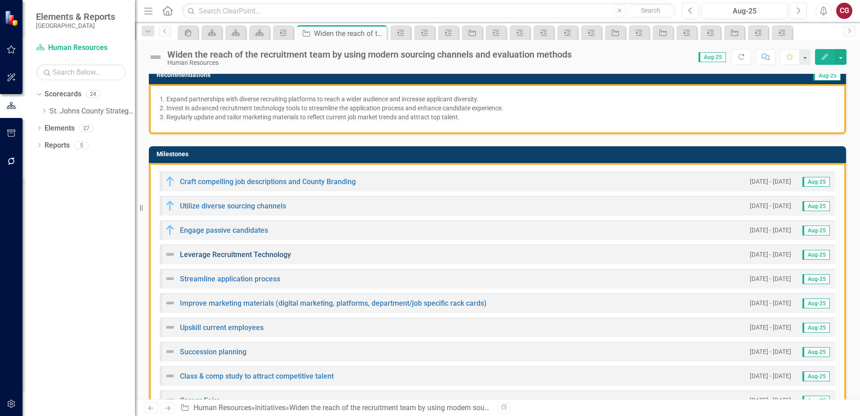
click at [216, 256] on link "Leverage Recruitment Technology" at bounding box center [235, 254] width 111 height 9
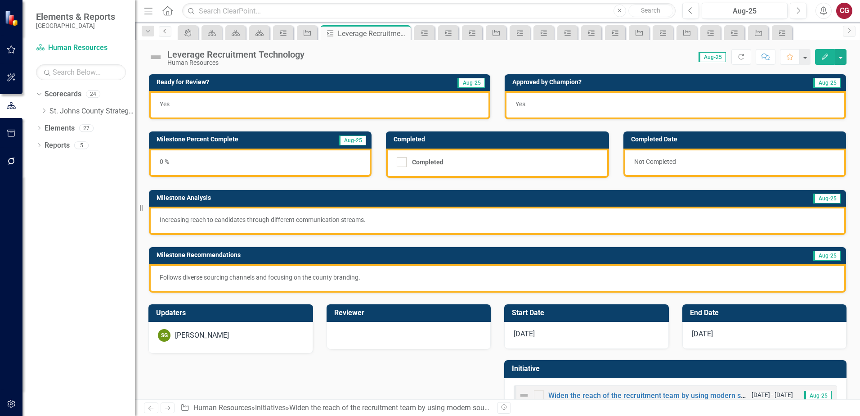
click at [164, 34] on link "Previous" at bounding box center [165, 31] width 13 height 11
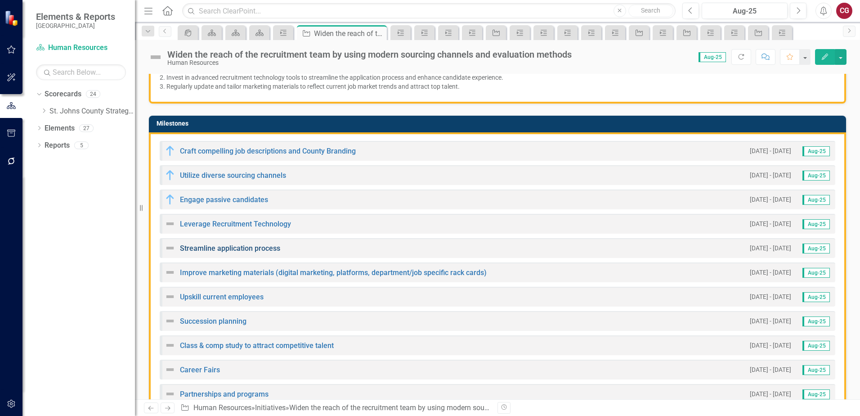
scroll to position [225, 0]
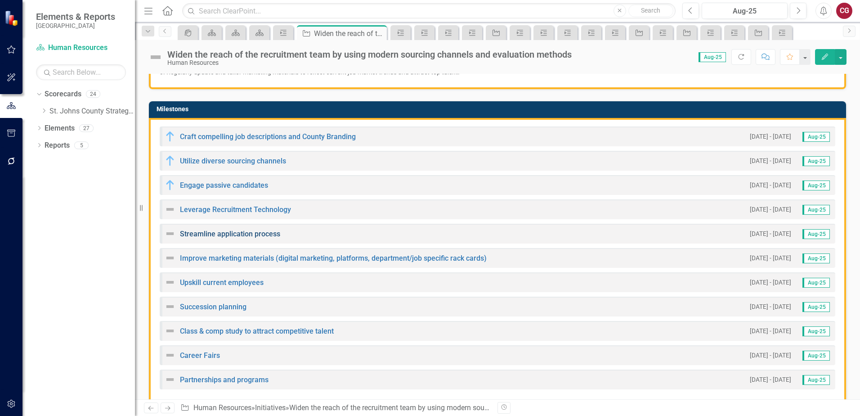
click at [244, 235] on link "Streamline application process" at bounding box center [230, 233] width 100 height 9
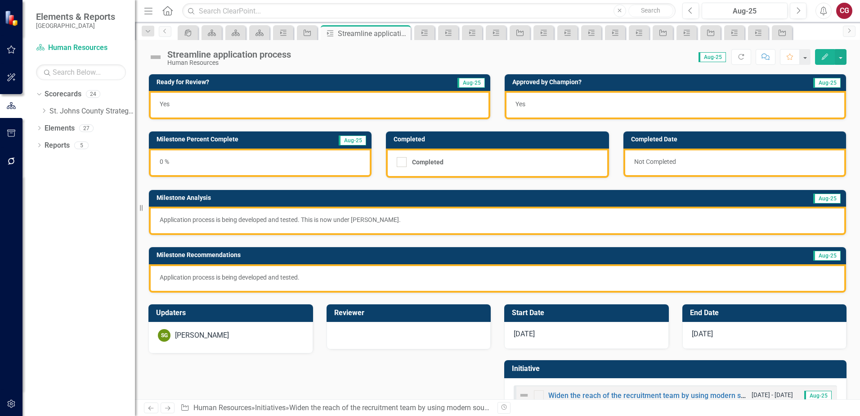
click at [155, 58] on img at bounding box center [155, 57] width 14 height 14
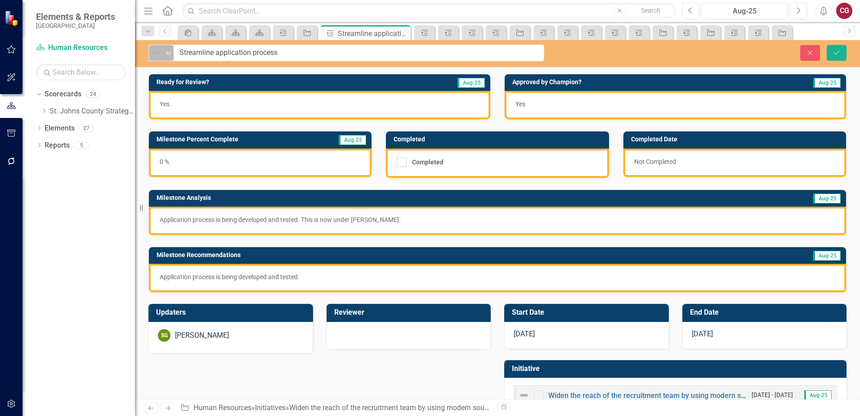
click at [159, 56] on img at bounding box center [157, 53] width 11 height 11
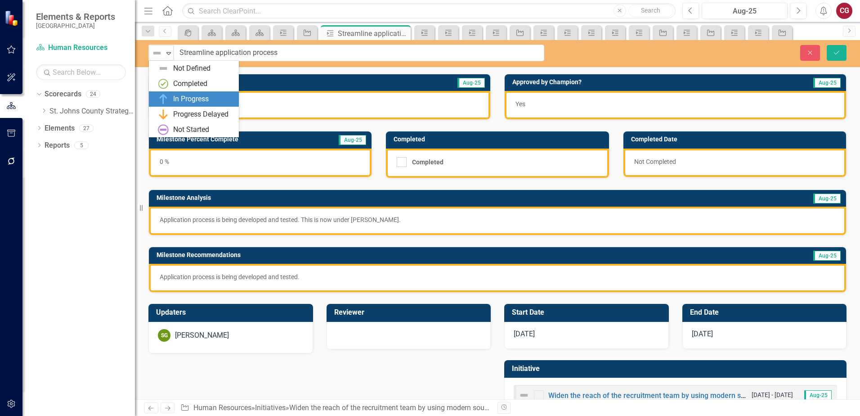
click at [179, 98] on div "In Progress" at bounding box center [191, 99] width 36 height 10
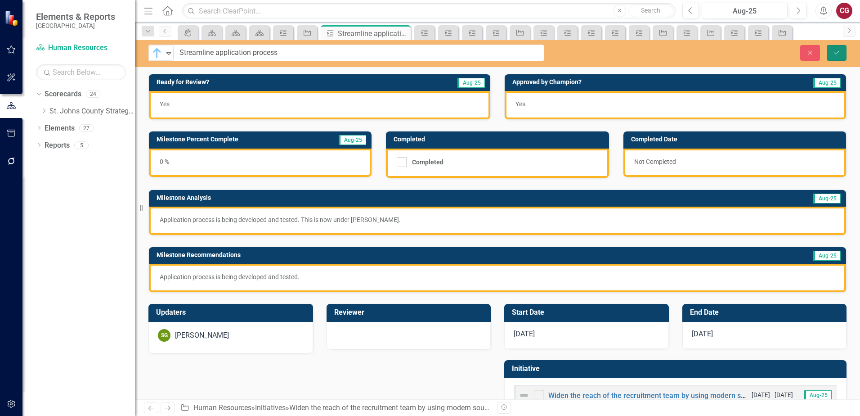
click at [835, 50] on icon "Save" at bounding box center [837, 52] width 8 height 6
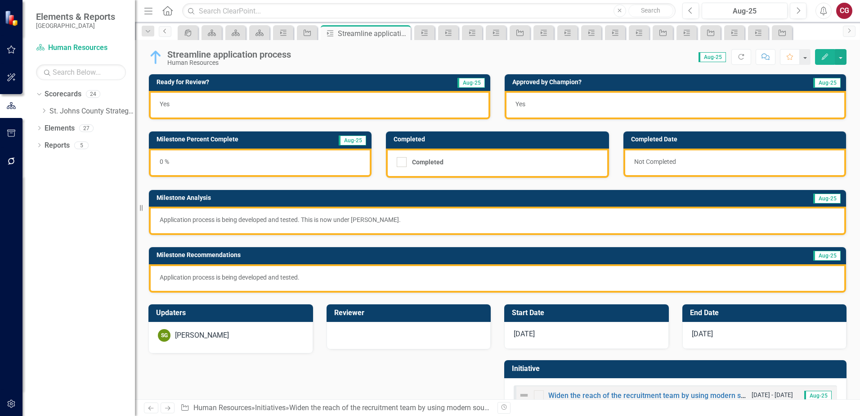
click at [163, 32] on icon "Previous" at bounding box center [165, 30] width 7 height 5
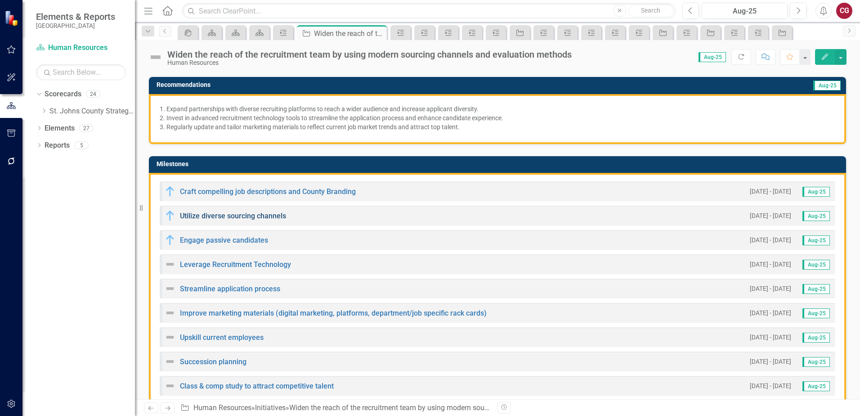
scroll to position [225, 0]
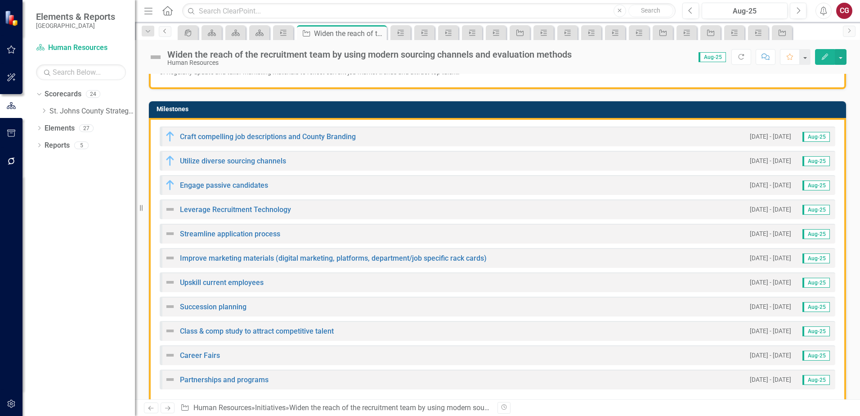
click at [162, 34] on link "Previous" at bounding box center [165, 31] width 13 height 11
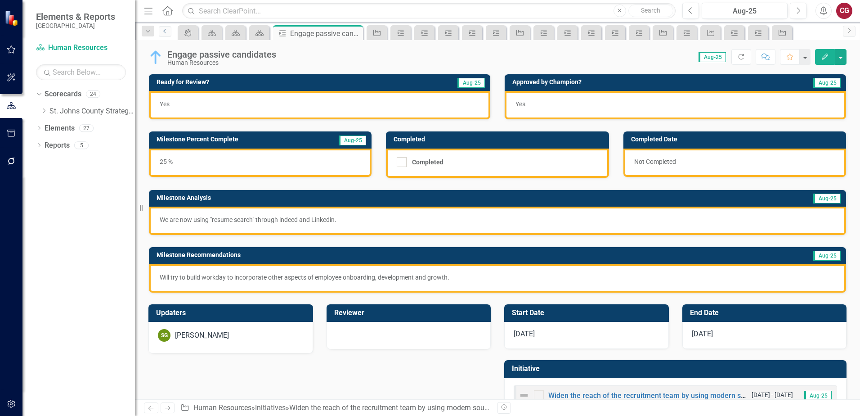
scroll to position [29, 0]
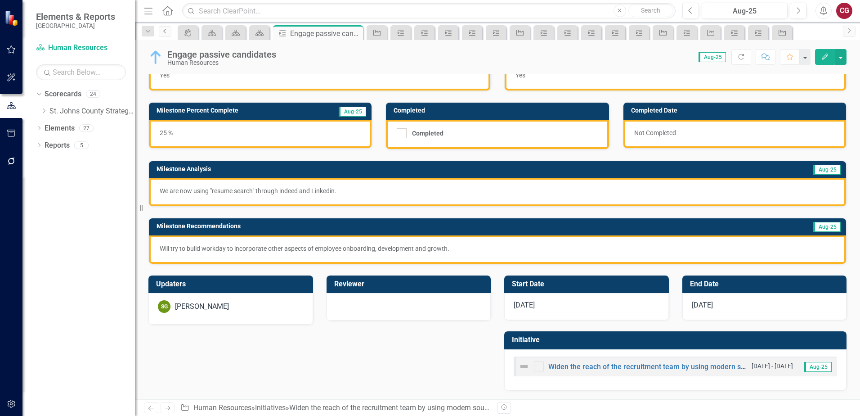
click at [165, 33] on icon "Previous" at bounding box center [165, 30] width 7 height 5
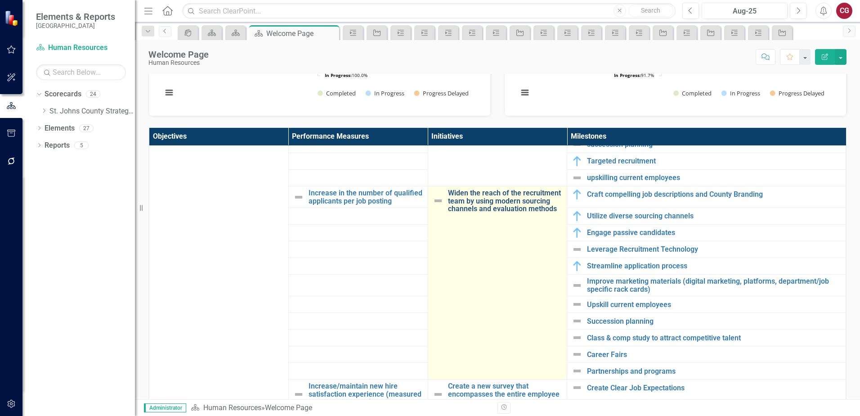
scroll to position [720, 0]
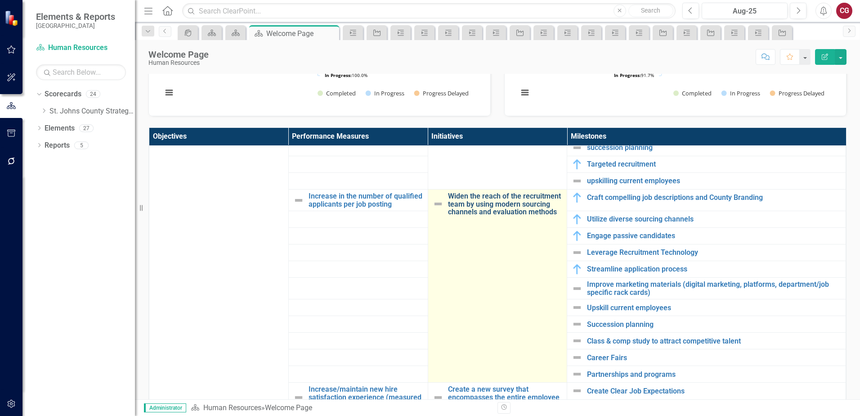
click at [473, 192] on link "Widen the reach of the recruitment team by using modern sourcing channels and e…" at bounding box center [505, 204] width 115 height 24
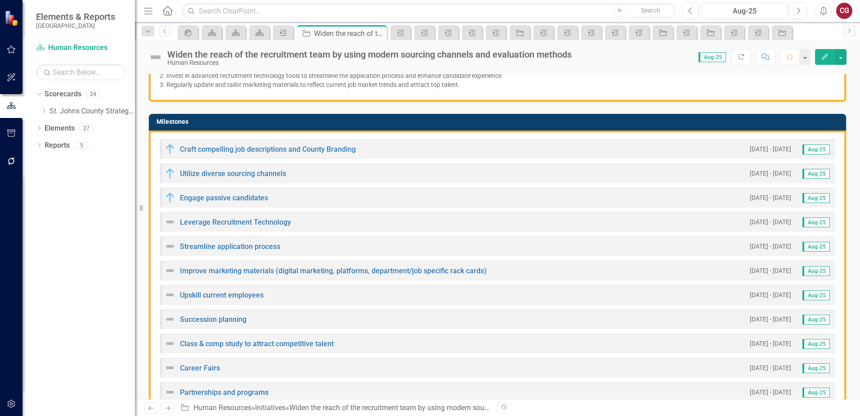
scroll to position [225, 0]
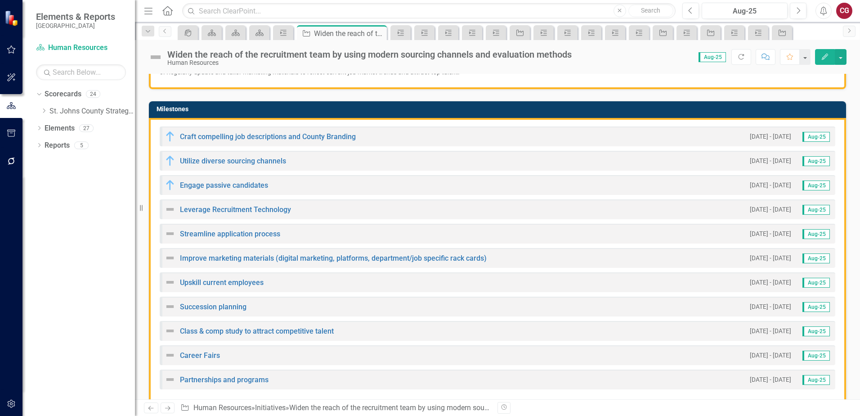
click at [620, 261] on div "Improve marketing materials (digital marketing, platforms, department/job speci…" at bounding box center [498, 258] width 676 height 20
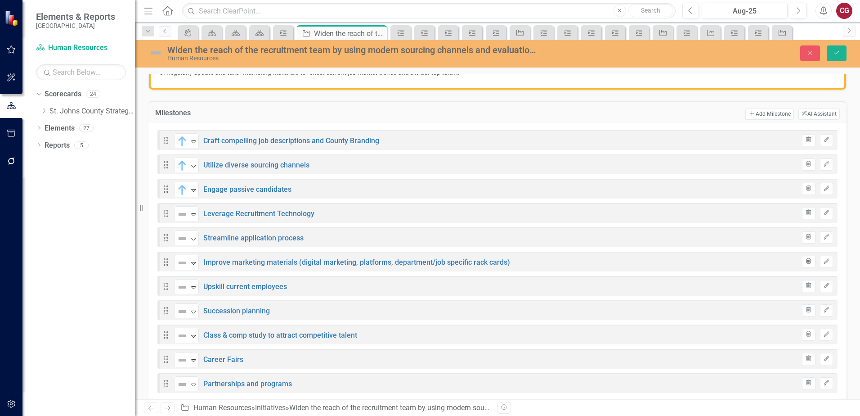
click at [807, 262] on icon "button" at bounding box center [809, 260] width 5 height 5
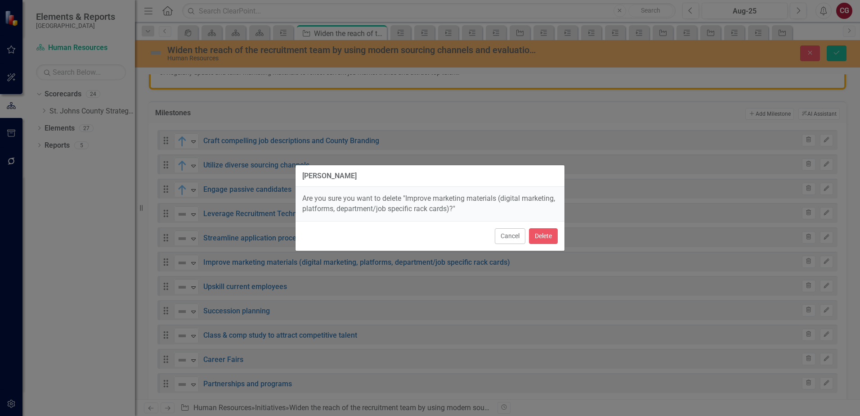
click at [560, 238] on div "Cancel Delete" at bounding box center [430, 236] width 269 height 30
click at [544, 237] on button "Delete" at bounding box center [543, 236] width 29 height 16
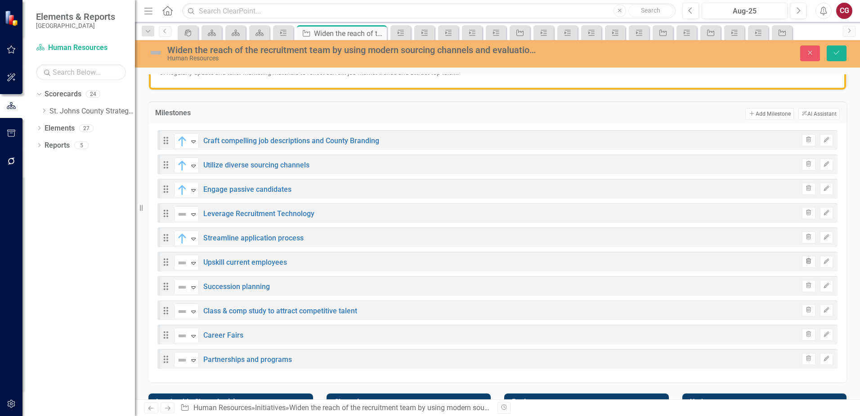
click at [805, 259] on icon "Trash" at bounding box center [808, 261] width 7 height 5
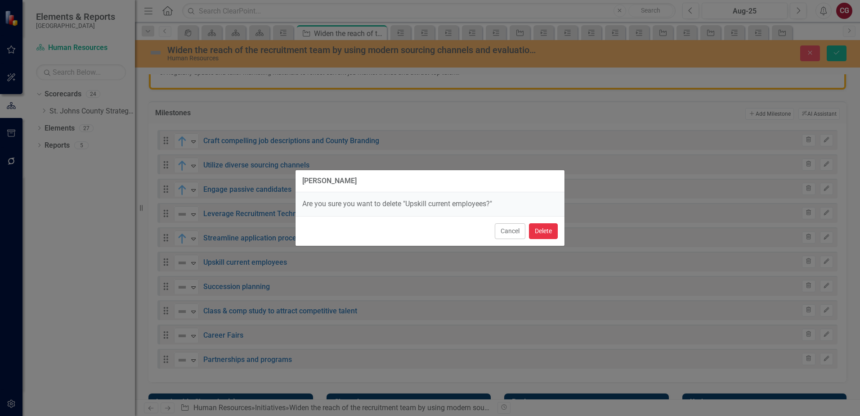
click at [537, 233] on button "Delete" at bounding box center [543, 231] width 29 height 16
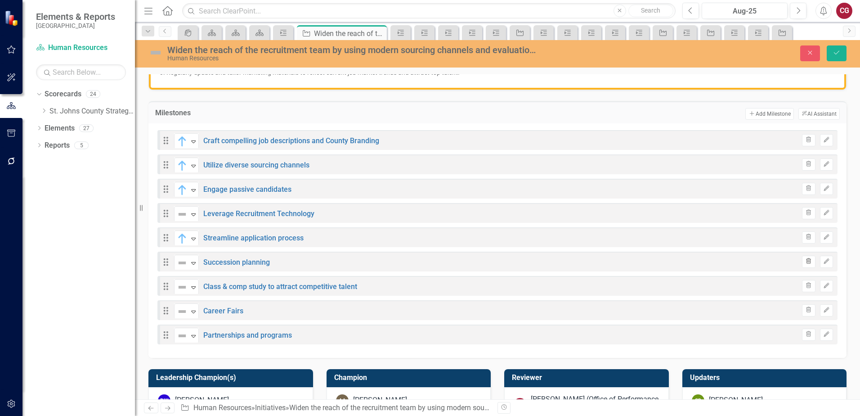
click at [807, 261] on icon "button" at bounding box center [809, 260] width 5 height 5
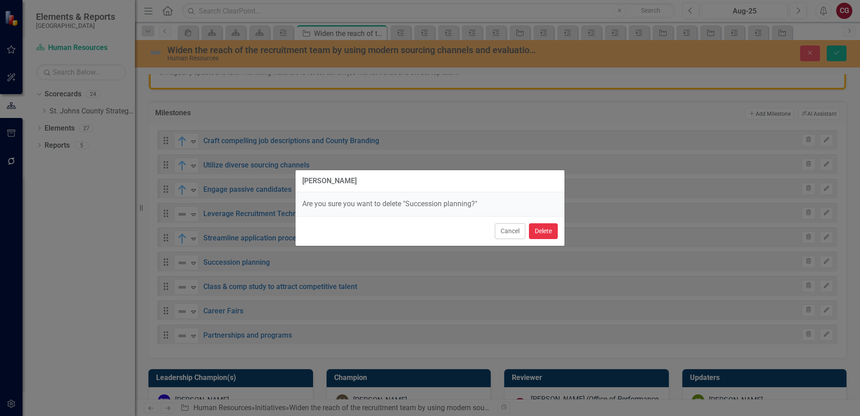
click at [545, 232] on button "Delete" at bounding box center [543, 231] width 29 height 16
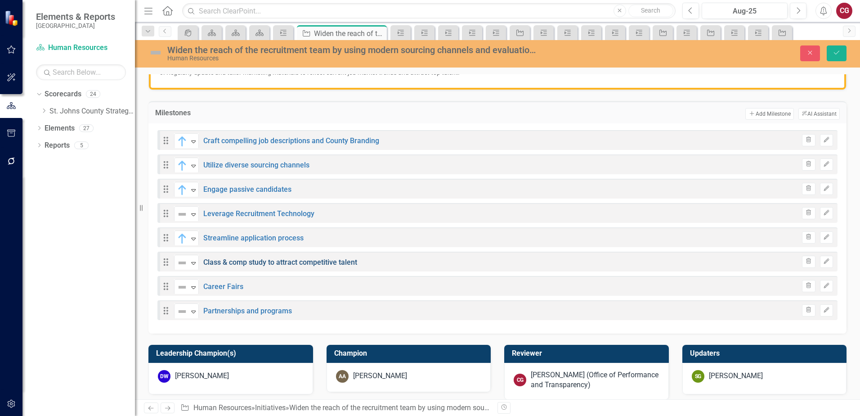
click at [224, 260] on link "Class & comp study to attract competitive talent" at bounding box center [280, 262] width 154 height 9
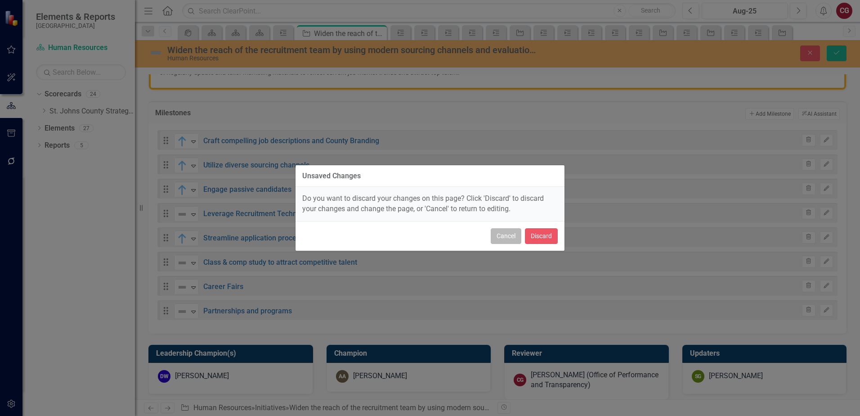
click at [507, 238] on button "Cancel" at bounding box center [506, 236] width 31 height 16
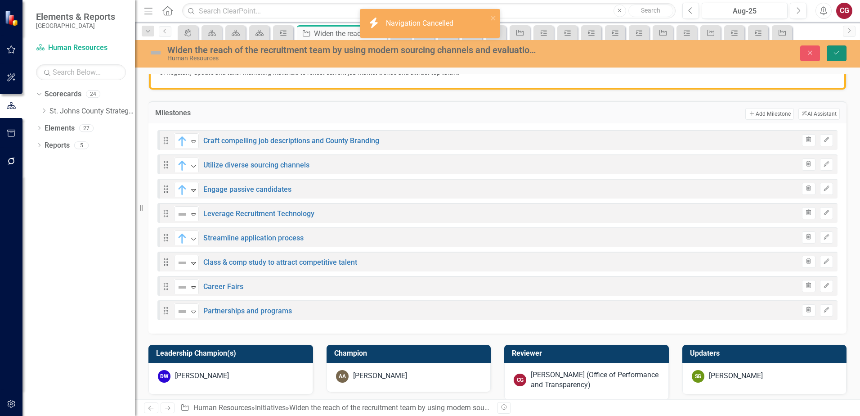
click at [832, 54] on button "Save" at bounding box center [837, 53] width 20 height 16
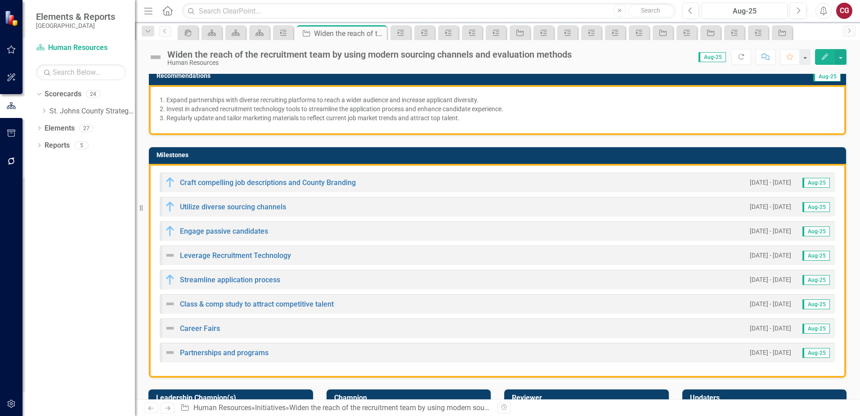
scroll to position [180, 0]
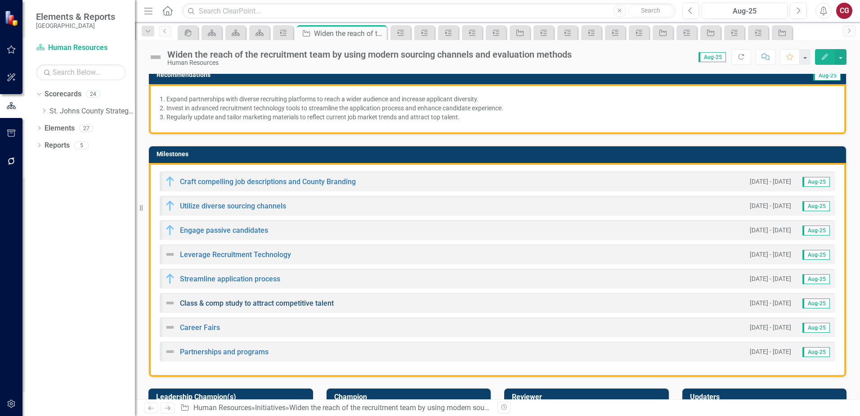
click at [197, 302] on link "Class & comp study to attract competitive talent" at bounding box center [257, 303] width 154 height 9
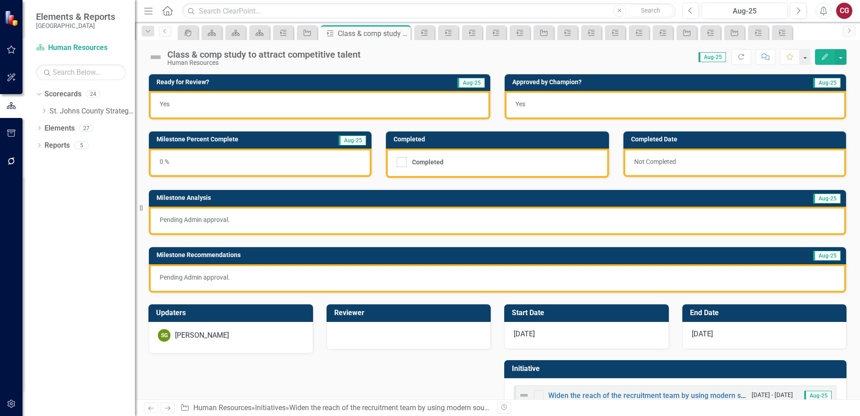
click at [259, 61] on div "Human Resources" at bounding box center [263, 62] width 193 height 7
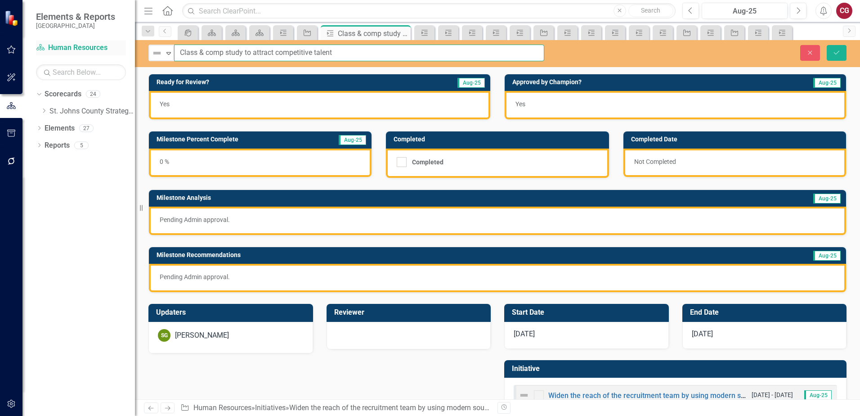
drag, startPoint x: 361, startPoint y: 51, endPoint x: 103, endPoint y: 49, distance: 258.3
click at [104, 50] on div "Elements & Reports [GEOGRAPHIC_DATA] Scorecard Human Resources Search Dropdown …" at bounding box center [430, 208] width 860 height 416
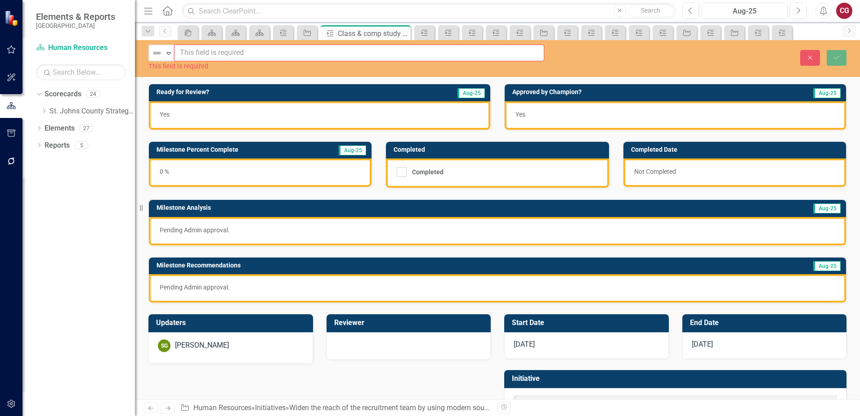
paste input "Class and Compensation Study to Attract Competitive Talent"
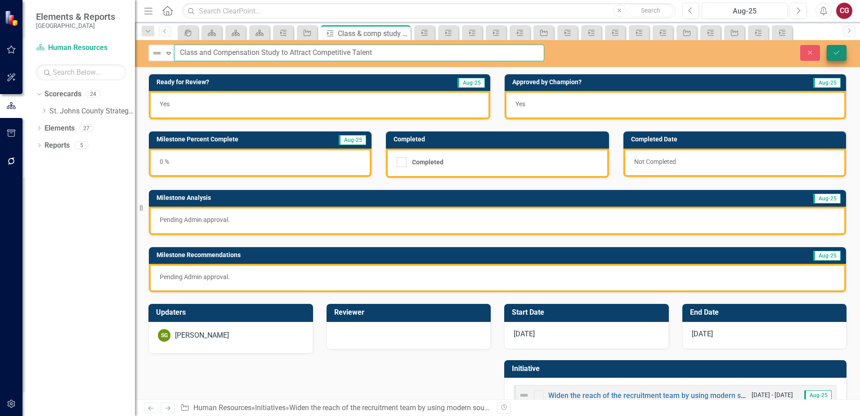
type input "Class and Compensation Study to Attract Competitive Talent"
click at [834, 54] on icon "Save" at bounding box center [837, 52] width 8 height 6
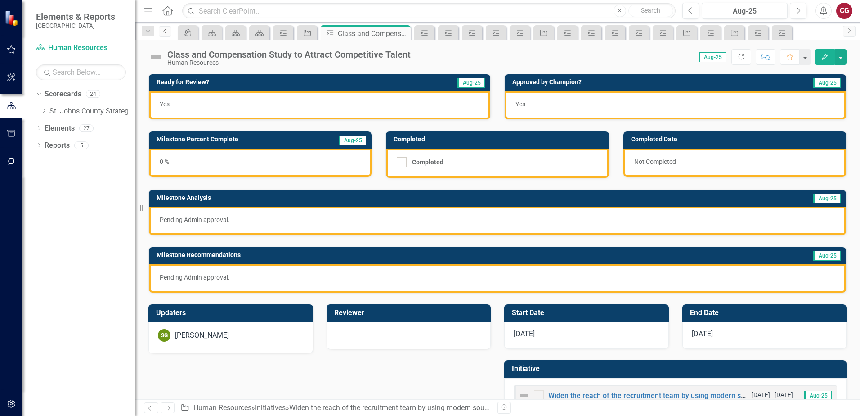
click at [162, 34] on link "Previous" at bounding box center [165, 31] width 13 height 11
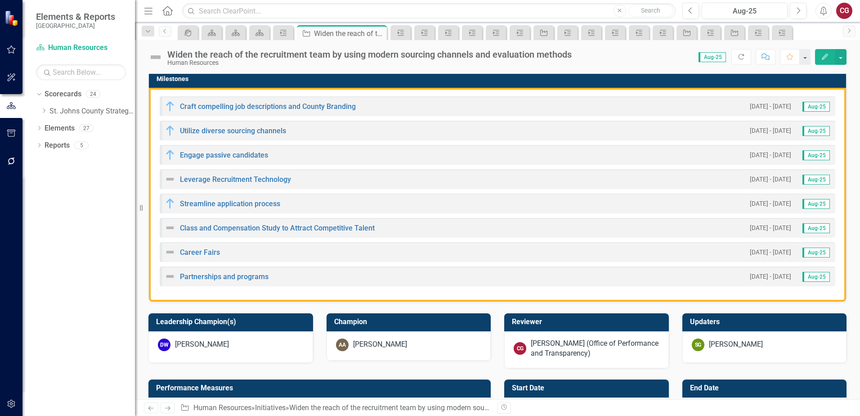
scroll to position [270, 0]
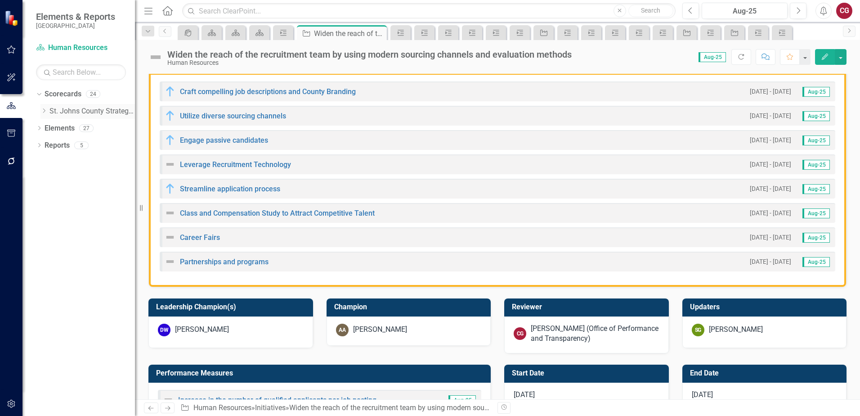
click at [41, 110] on icon "Dropdown" at bounding box center [43, 110] width 7 height 5
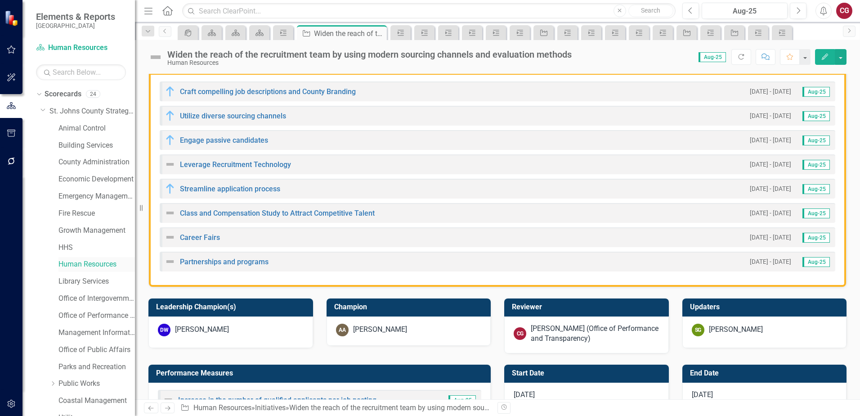
click at [73, 268] on link "Human Resources" at bounding box center [96, 264] width 76 height 10
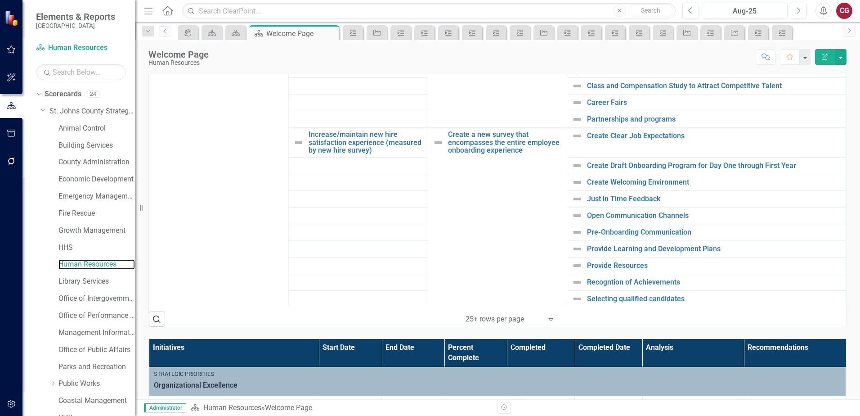
scroll to position [794, 0]
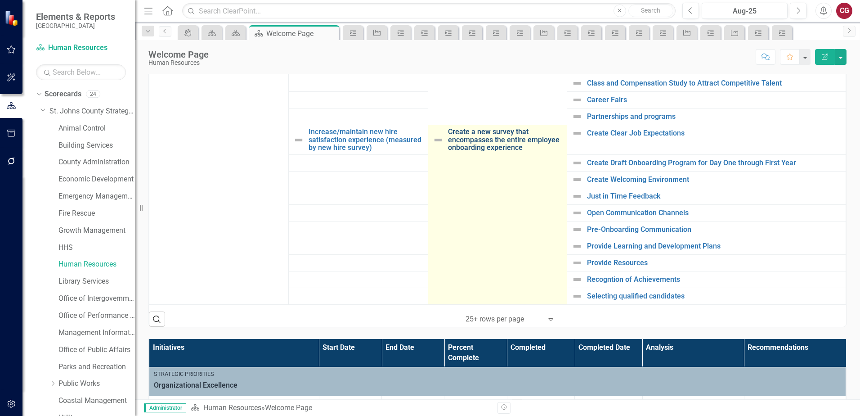
click at [490, 132] on link "Create a new survey that encompasses the entire employee onboarding experience" at bounding box center [505, 140] width 115 height 24
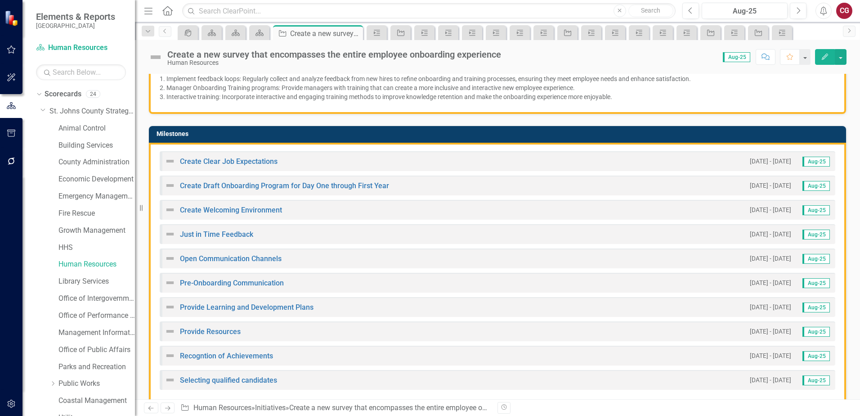
scroll to position [225, 0]
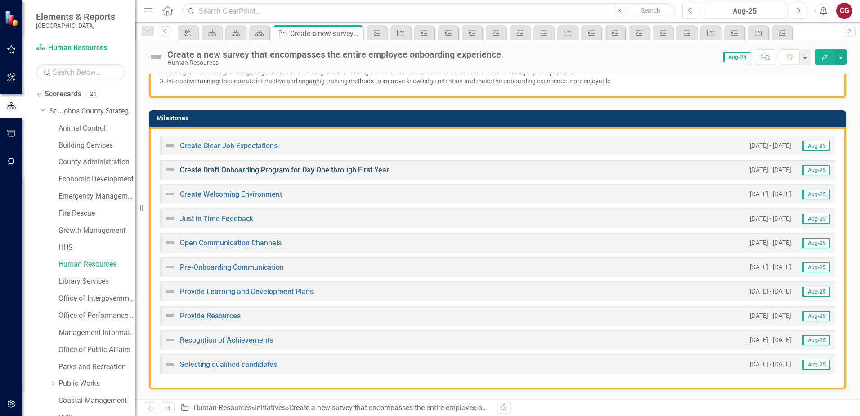
drag, startPoint x: 395, startPoint y: 169, endPoint x: 212, endPoint y: 169, distance: 182.2
click at [267, 171] on div "Create Draft Onboarding Program for Day One through First Year 3/15/25 - 12/31/…" at bounding box center [498, 170] width 676 height 20
click at [398, 121] on td "Milestones" at bounding box center [499, 118] width 685 height 13
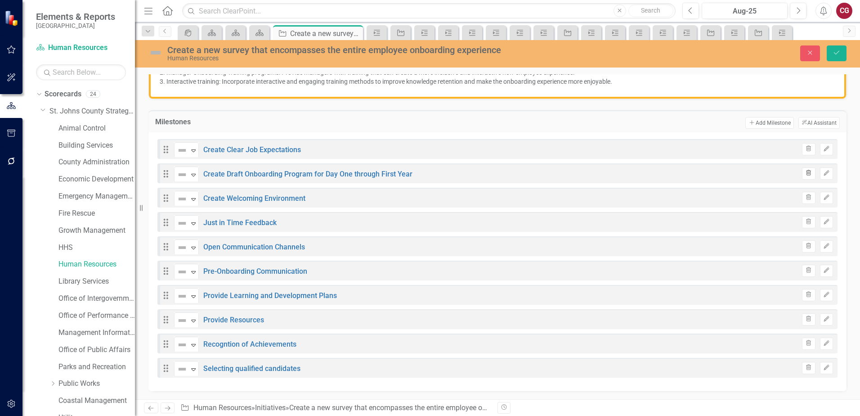
click at [806, 174] on button "Trash" at bounding box center [808, 173] width 13 height 12
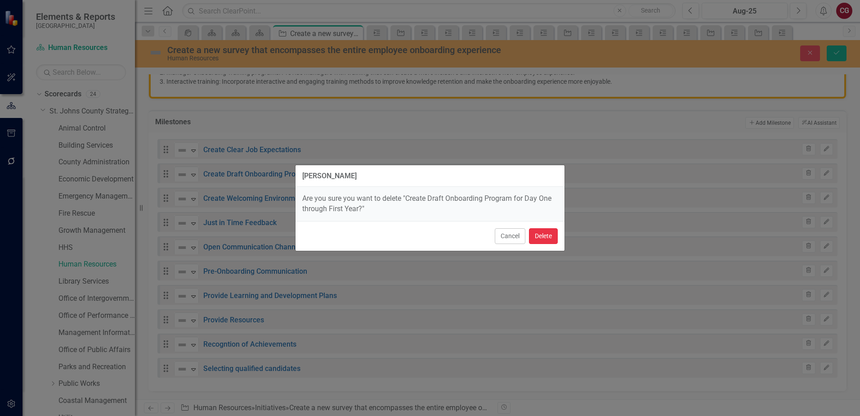
click at [545, 240] on button "Delete" at bounding box center [543, 236] width 29 height 16
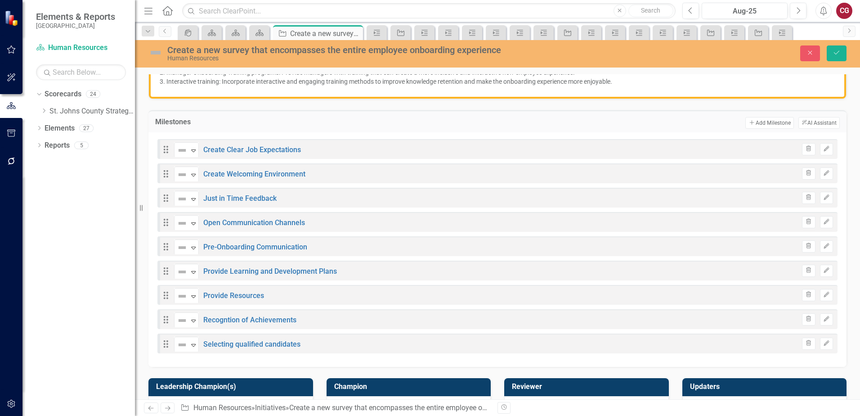
click at [229, 145] on div "Not Defined Expand Create Clear Job Expectations" at bounding box center [237, 149] width 127 height 16
click at [231, 150] on link "Create Clear Job Expectations" at bounding box center [252, 149] width 98 height 9
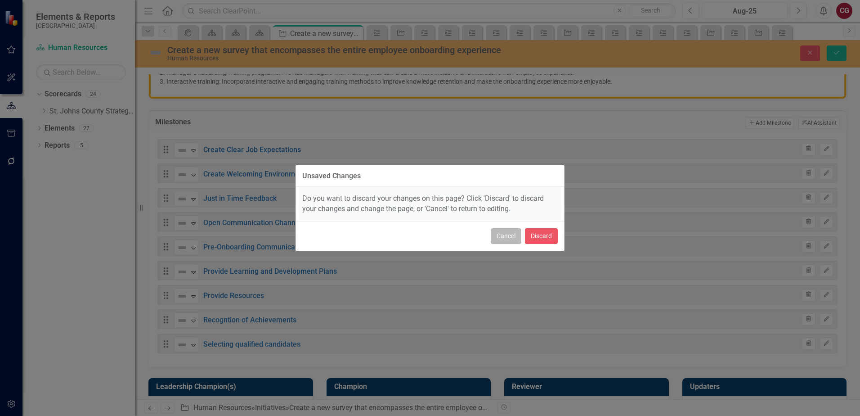
click at [492, 237] on button "Cancel" at bounding box center [506, 236] width 31 height 16
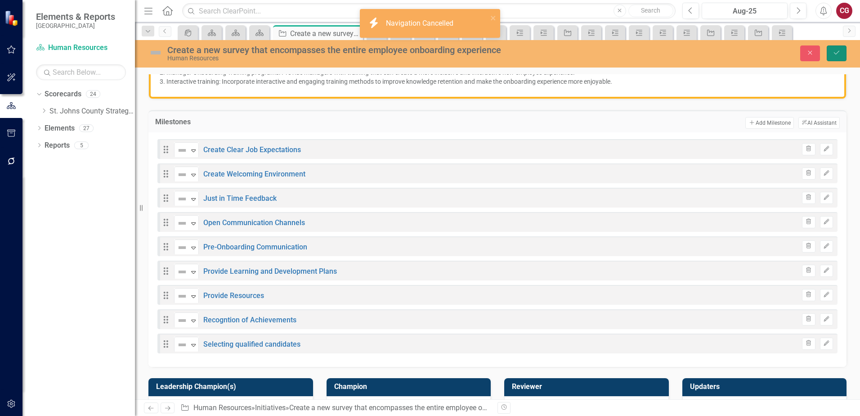
click at [834, 51] on icon "Save" at bounding box center [837, 52] width 8 height 6
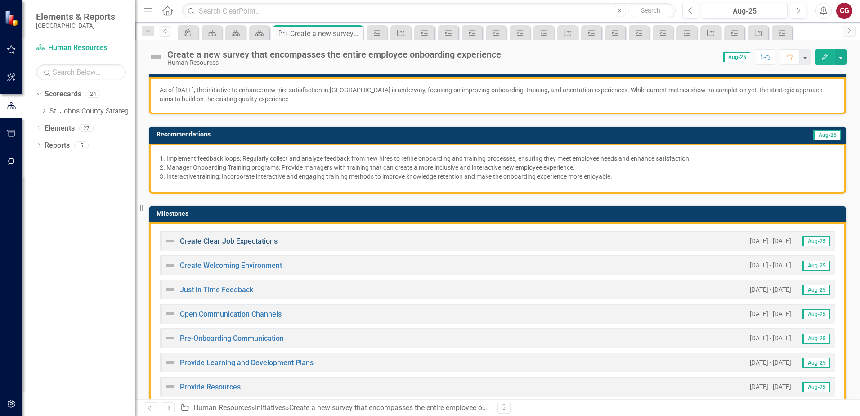
scroll to position [135, 0]
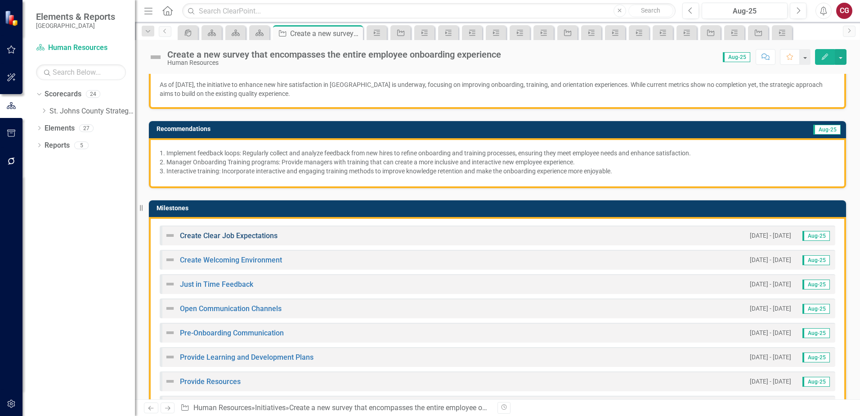
click at [227, 235] on link "Create Clear Job Expectations" at bounding box center [229, 235] width 98 height 9
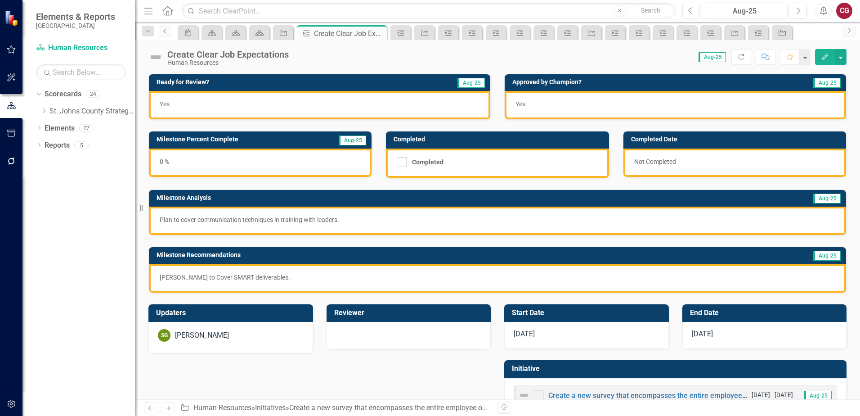
click at [163, 32] on icon "Previous" at bounding box center [165, 30] width 7 height 5
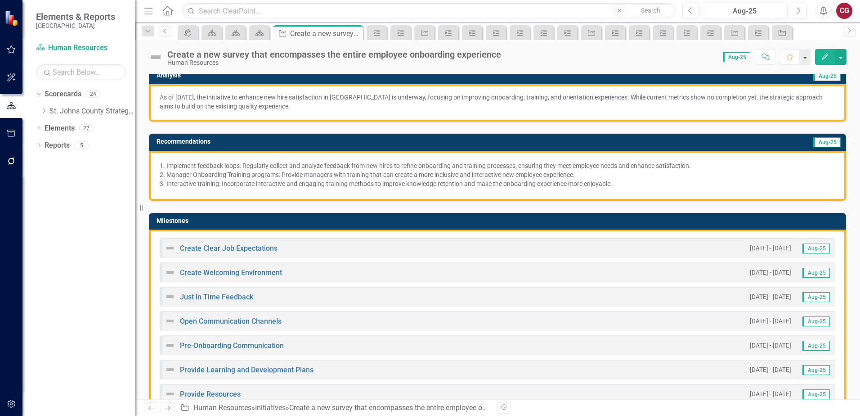
scroll to position [135, 0]
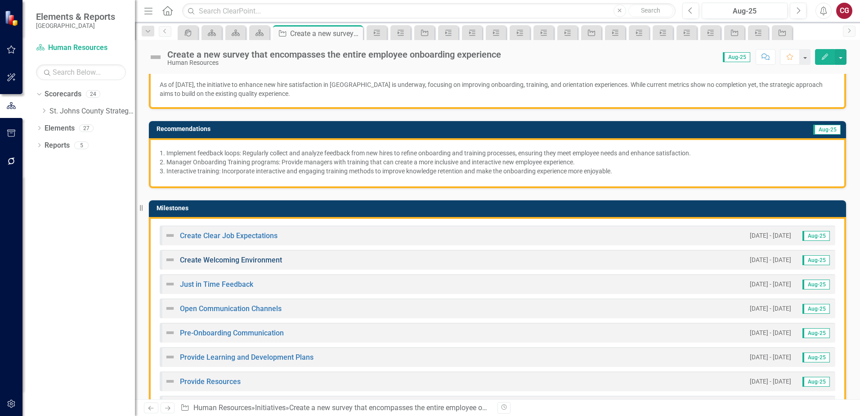
click at [233, 262] on link "Create Welcoming Environment" at bounding box center [231, 260] width 102 height 9
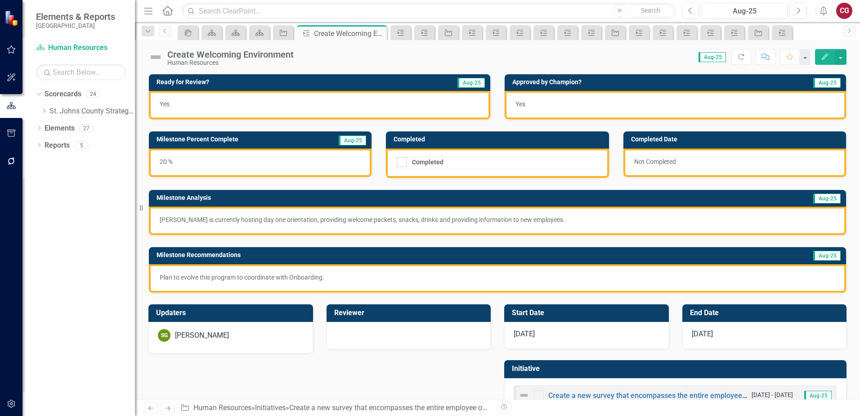
click at [161, 61] on img at bounding box center [155, 57] width 14 height 14
click at [157, 58] on img at bounding box center [155, 57] width 14 height 14
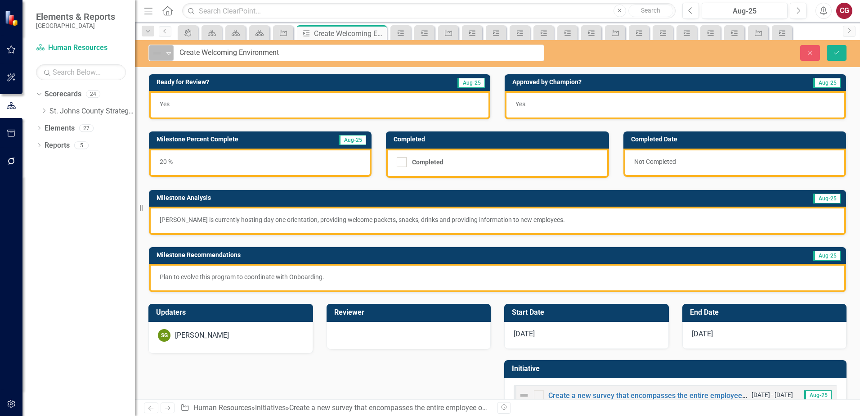
click at [160, 54] on img at bounding box center [157, 53] width 11 height 11
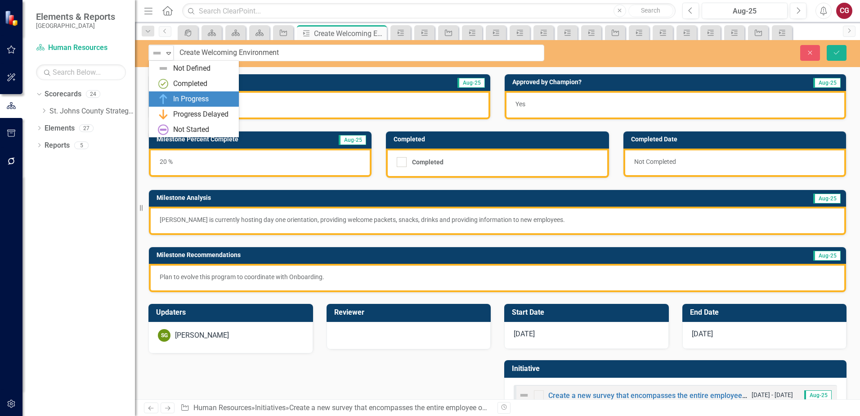
click at [177, 94] on div "In Progress" at bounding box center [191, 99] width 36 height 10
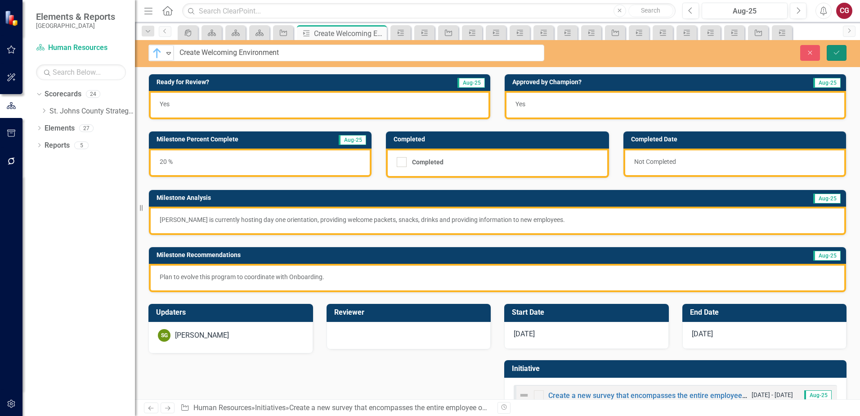
click at [841, 51] on button "Save" at bounding box center [837, 53] width 20 height 16
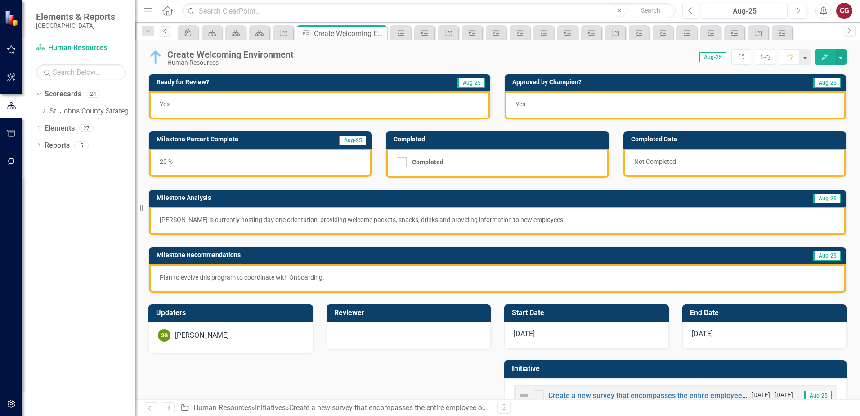
click at [164, 32] on icon "Previous" at bounding box center [165, 30] width 7 height 5
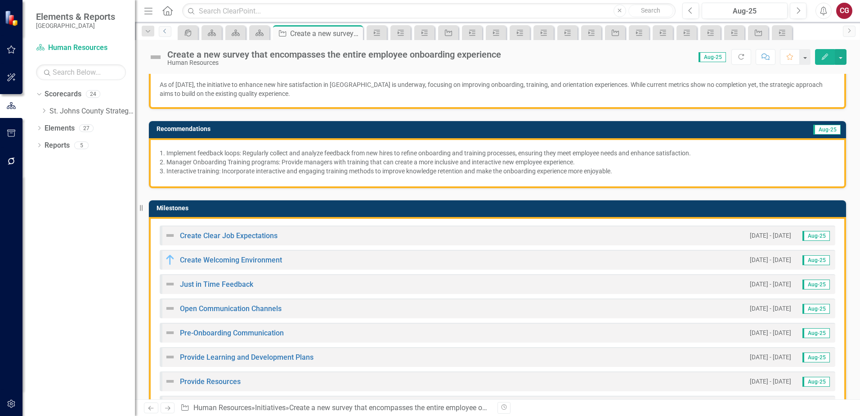
scroll to position [180, 0]
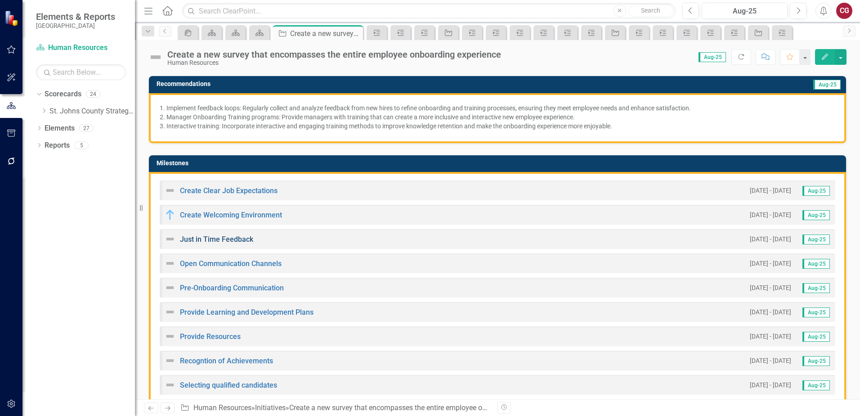
click at [214, 237] on link "Just in Time Feedback" at bounding box center [216, 239] width 73 height 9
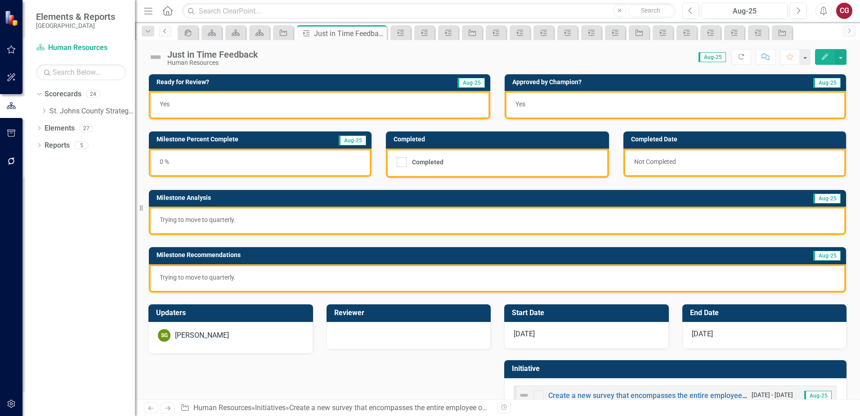
click at [166, 30] on icon "Previous" at bounding box center [165, 30] width 7 height 5
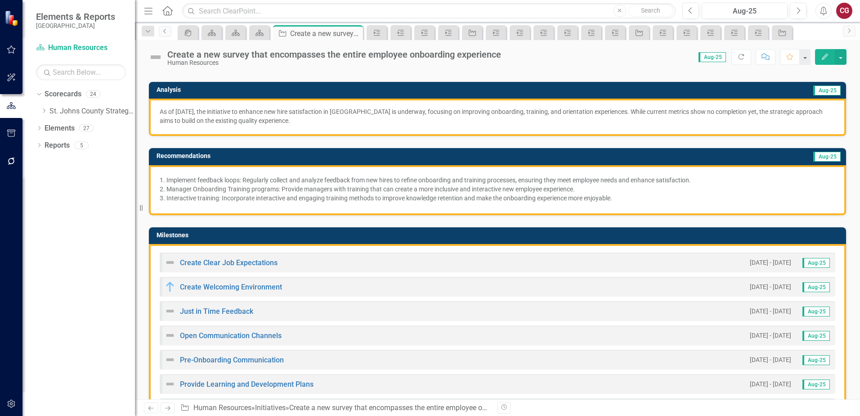
scroll to position [135, 0]
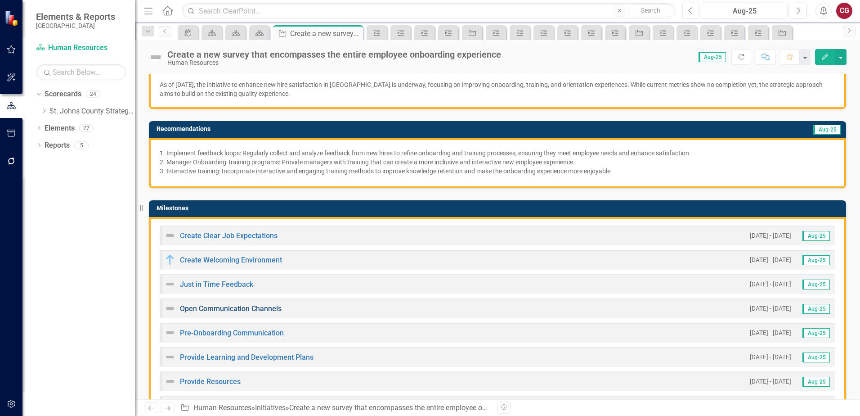
click at [202, 307] on link "Open Communication Channels" at bounding box center [231, 308] width 102 height 9
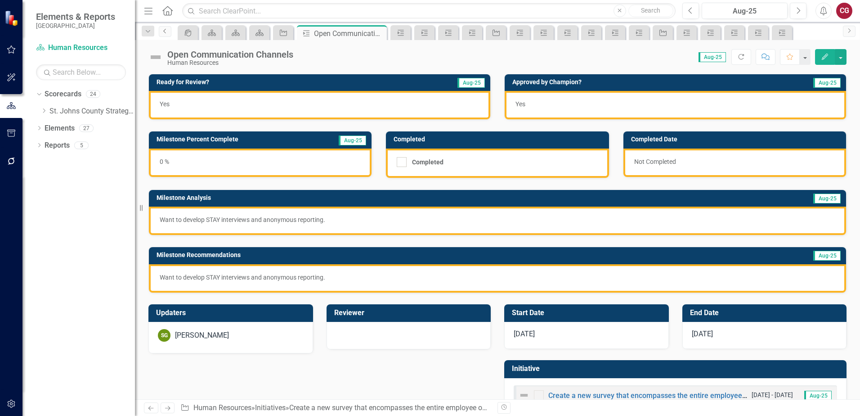
click at [163, 34] on link "Previous" at bounding box center [165, 31] width 13 height 11
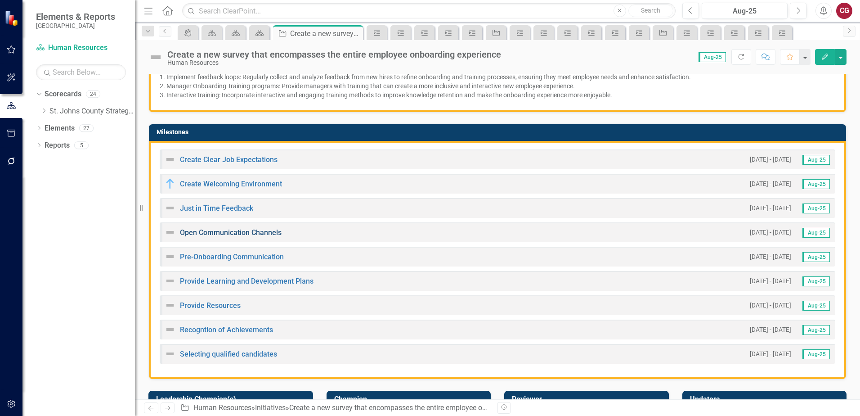
scroll to position [225, 0]
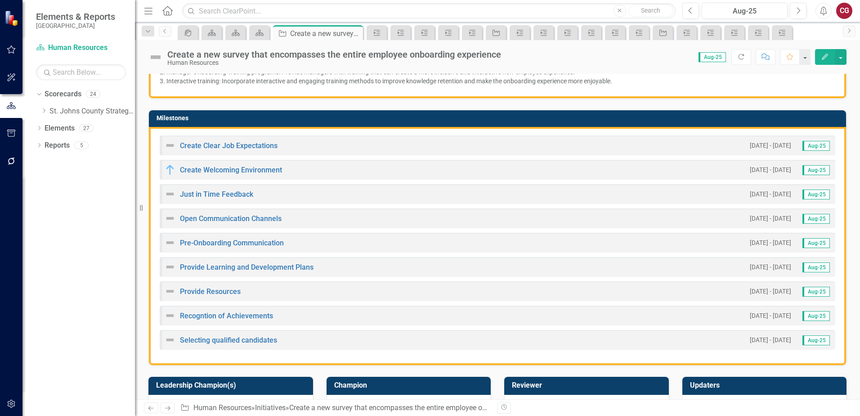
click at [490, 115] on h3 "Milestones" at bounding box center [499, 118] width 685 height 7
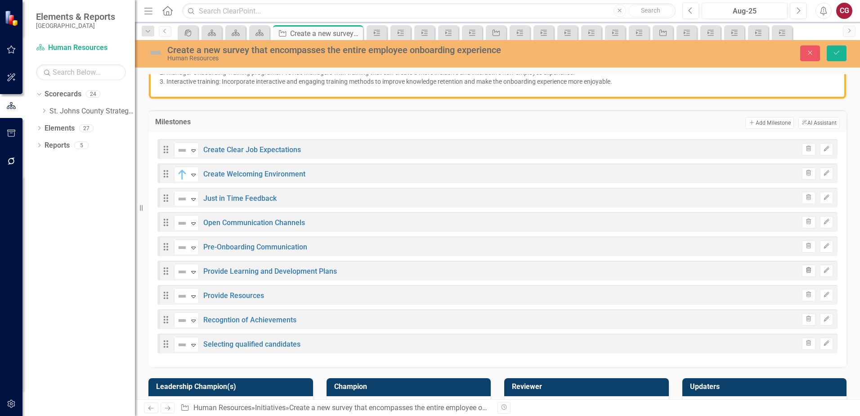
click at [807, 272] on icon "button" at bounding box center [809, 269] width 5 height 5
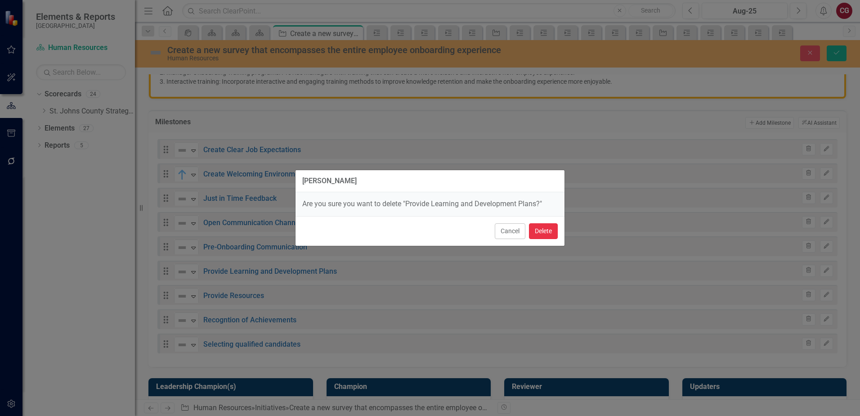
click at [545, 236] on button "Delete" at bounding box center [543, 231] width 29 height 16
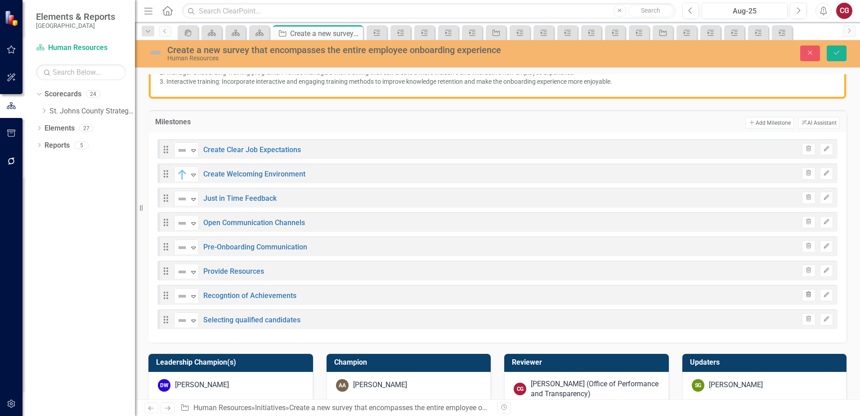
click at [805, 296] on icon "Trash" at bounding box center [808, 294] width 7 height 5
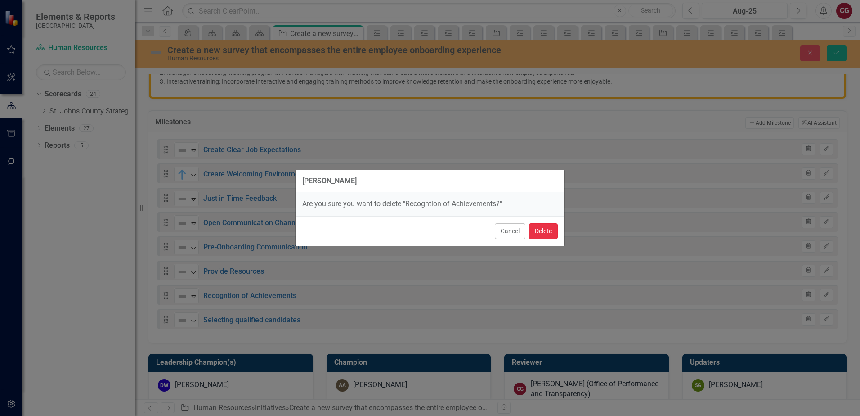
click at [539, 235] on button "Delete" at bounding box center [543, 231] width 29 height 16
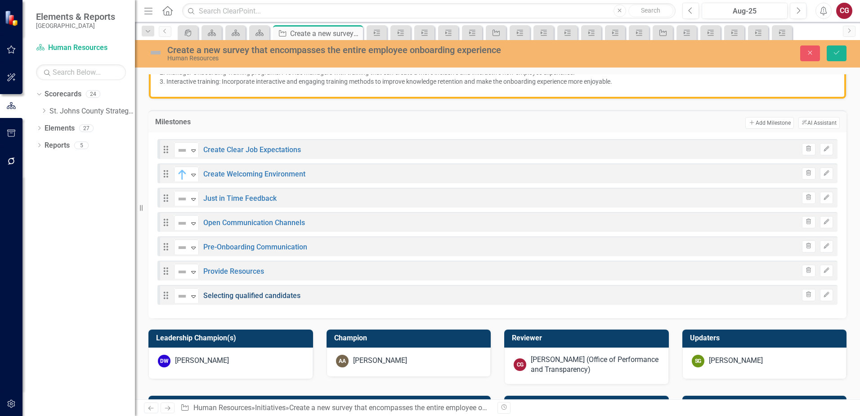
click at [260, 297] on link "Selecting qualified candidates" at bounding box center [251, 295] width 97 height 9
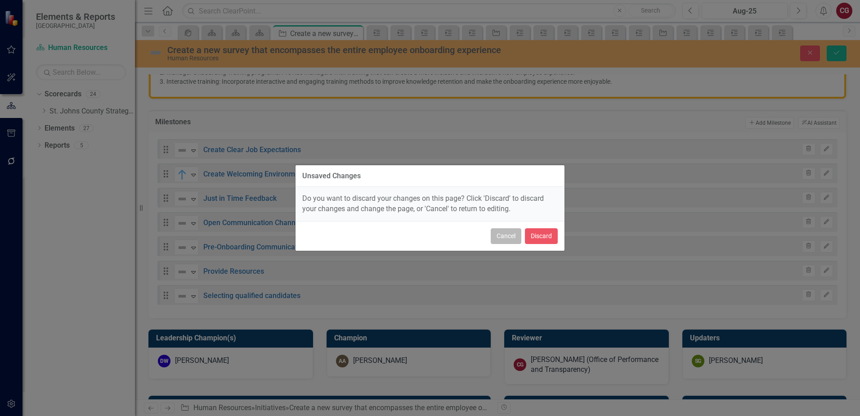
click at [502, 239] on button "Cancel" at bounding box center [506, 236] width 31 height 16
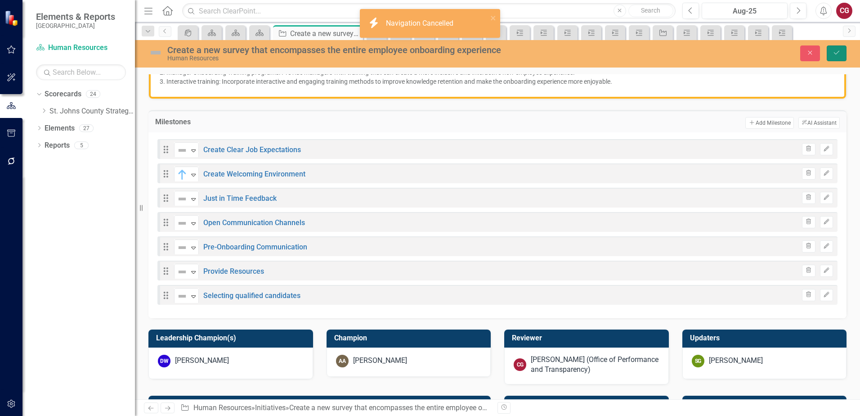
click at [838, 58] on button "Save" at bounding box center [837, 53] width 20 height 16
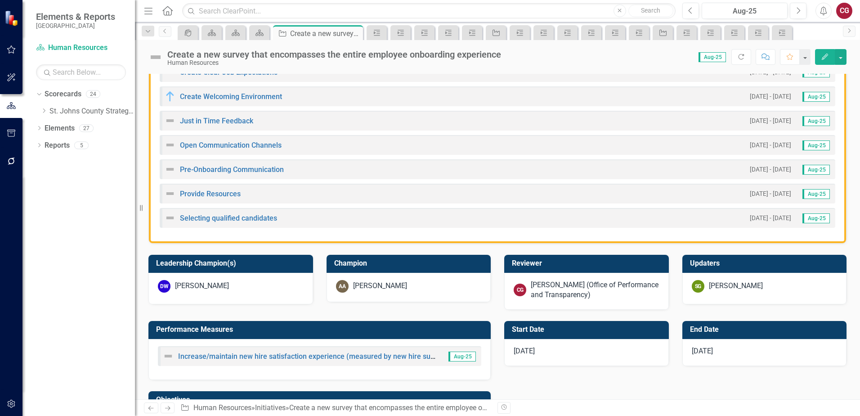
scroll to position [315, 0]
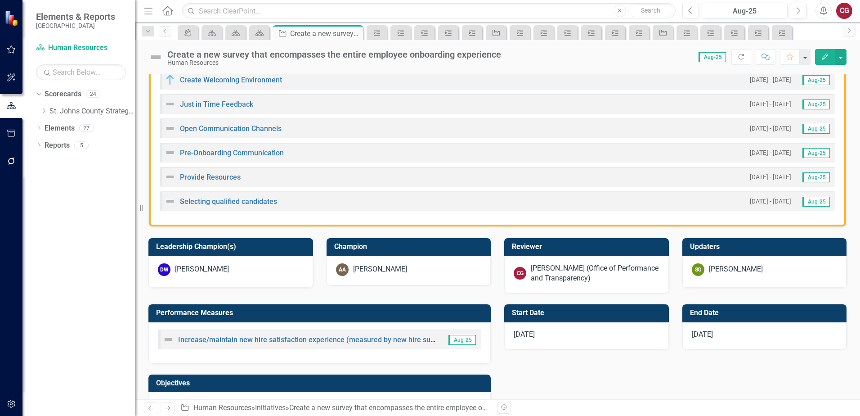
click at [217, 198] on div "Selecting qualified candidates" at bounding box center [221, 201] width 112 height 11
click at [217, 204] on link "Selecting qualified candidates" at bounding box center [228, 201] width 97 height 9
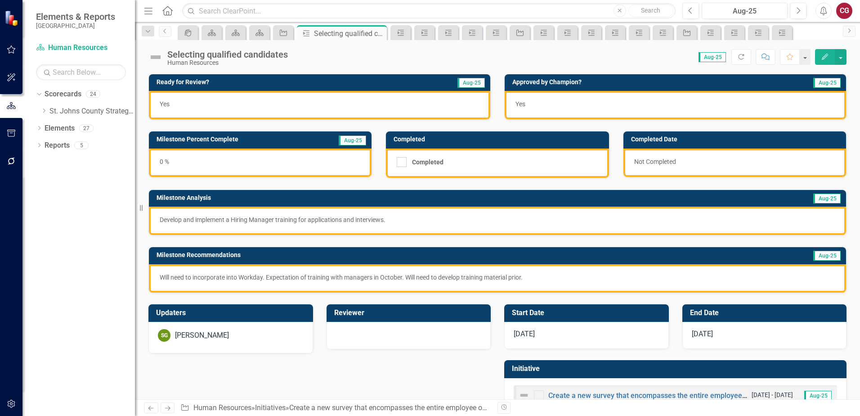
click at [220, 62] on div "Human Resources" at bounding box center [227, 62] width 121 height 7
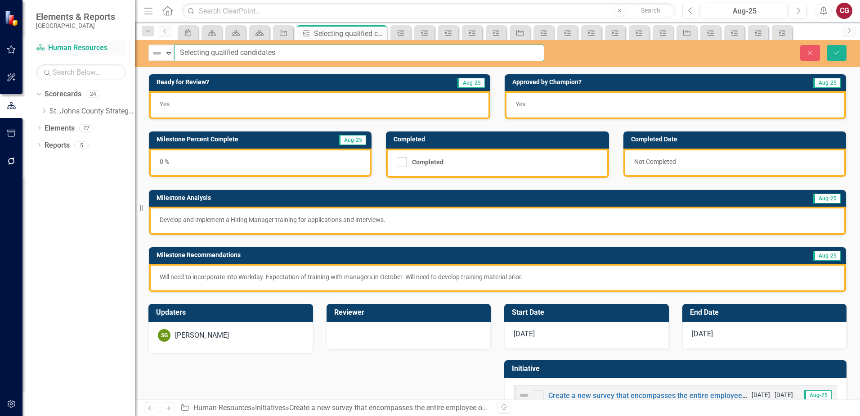
drag, startPoint x: 328, startPoint y: 50, endPoint x: 115, endPoint y: 51, distance: 212.4
click at [115, 51] on div "Elements & Reports [GEOGRAPHIC_DATA] Scorecard Human Resources Search Dropdown …" at bounding box center [430, 208] width 860 height 416
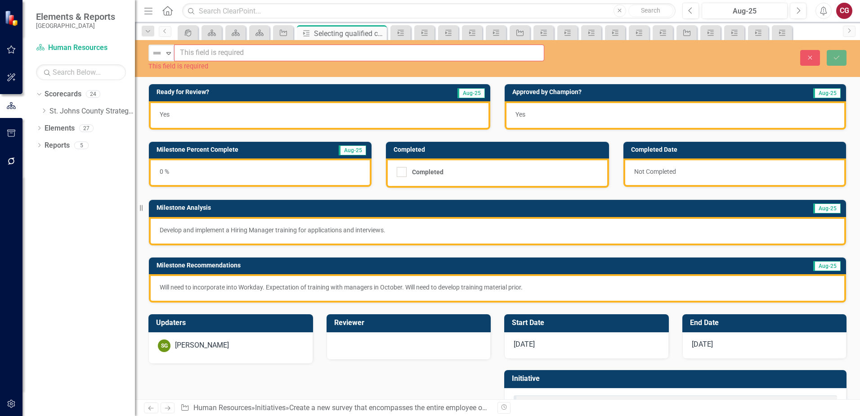
paste input "Selection of Qualified Candidates"
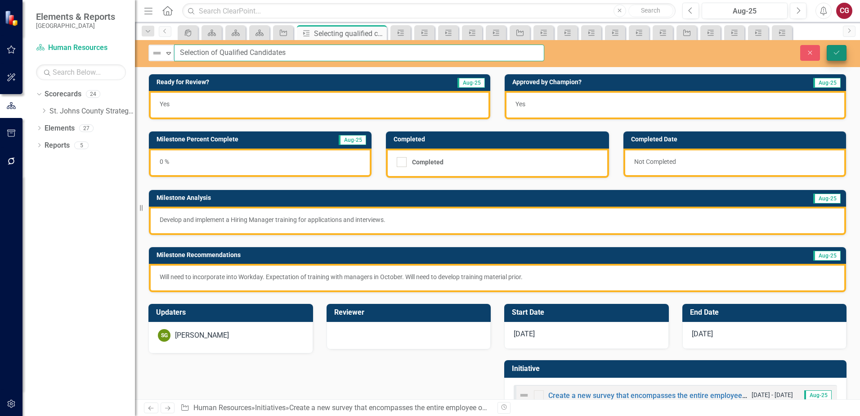
type input "Selection of Qualified Candidates"
click at [835, 49] on icon "Save" at bounding box center [837, 52] width 8 height 6
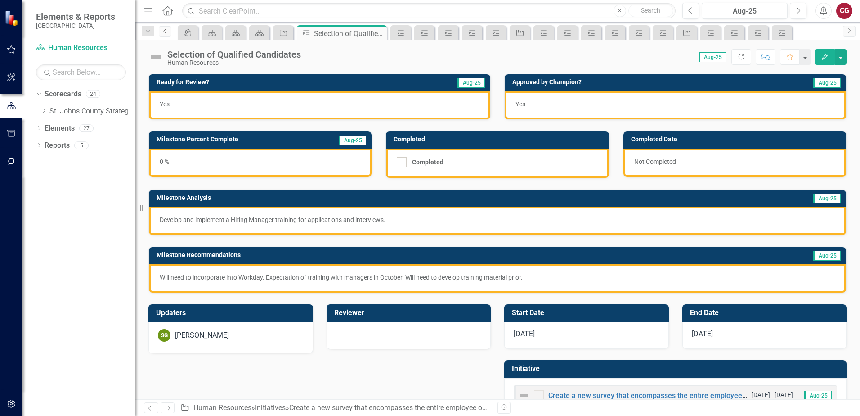
click at [163, 31] on icon "Previous" at bounding box center [165, 30] width 7 height 5
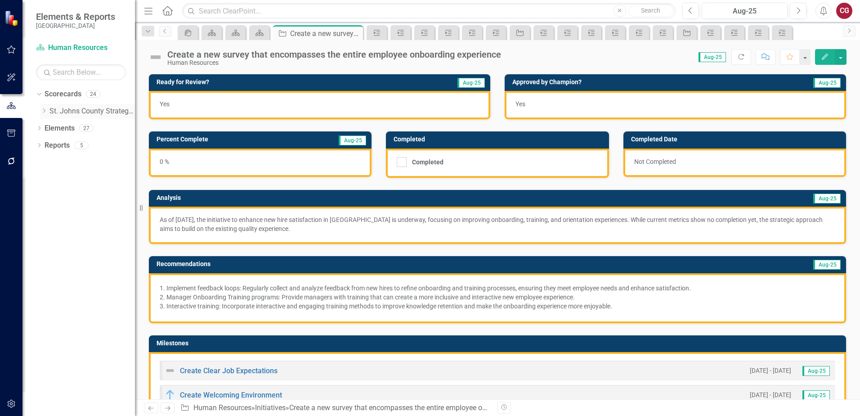
click at [44, 113] on icon "Dropdown" at bounding box center [43, 110] width 7 height 5
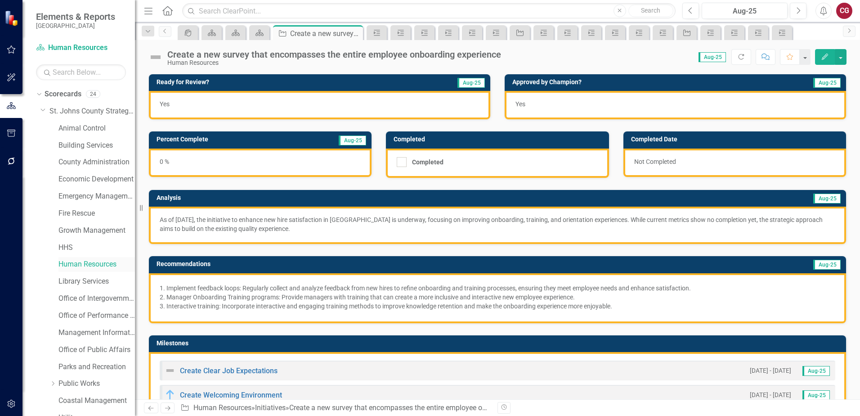
click at [76, 265] on link "Human Resources" at bounding box center [96, 264] width 76 height 10
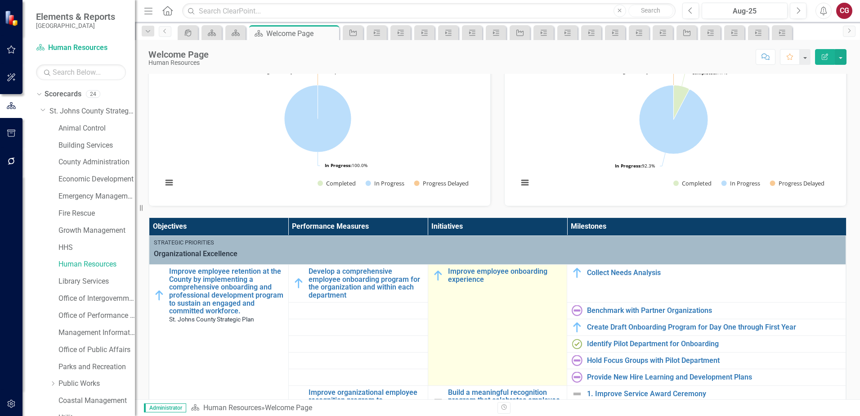
click at [433, 276] on img at bounding box center [438, 275] width 11 height 11
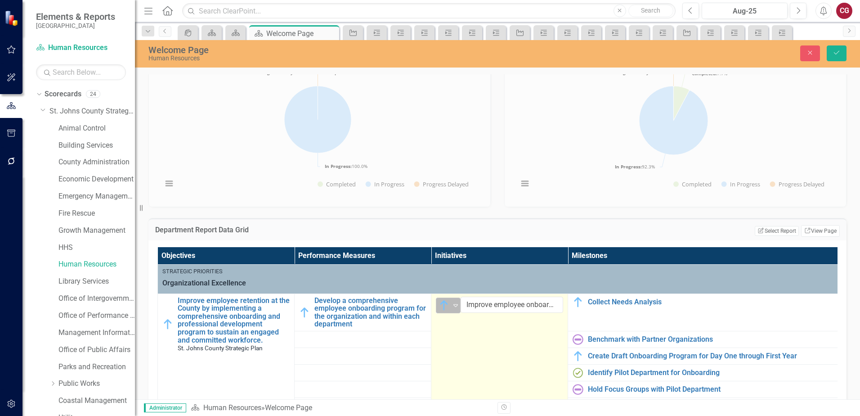
click at [449, 309] on img at bounding box center [444, 305] width 11 height 11
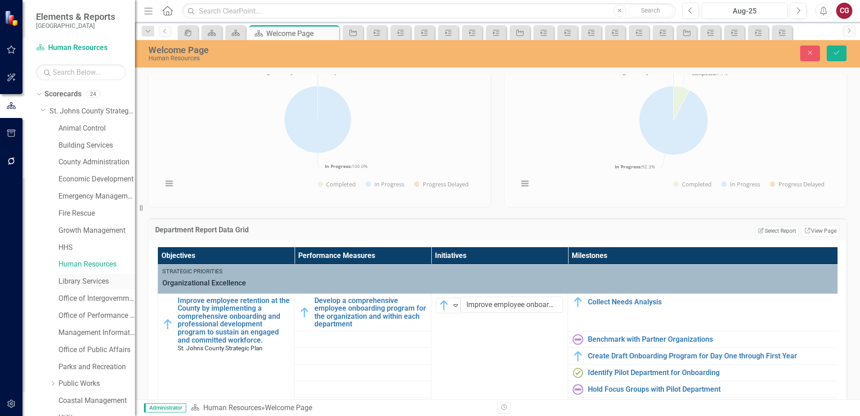
drag, startPoint x: 54, startPoint y: 385, endPoint x: 68, endPoint y: 276, distance: 109.9
click at [54, 385] on icon "Dropdown" at bounding box center [52, 383] width 7 height 5
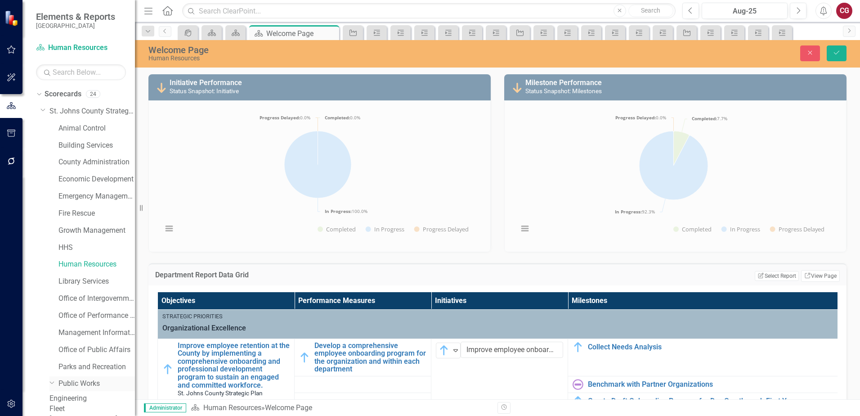
click at [85, 384] on link "Public Works" at bounding box center [96, 383] width 76 height 10
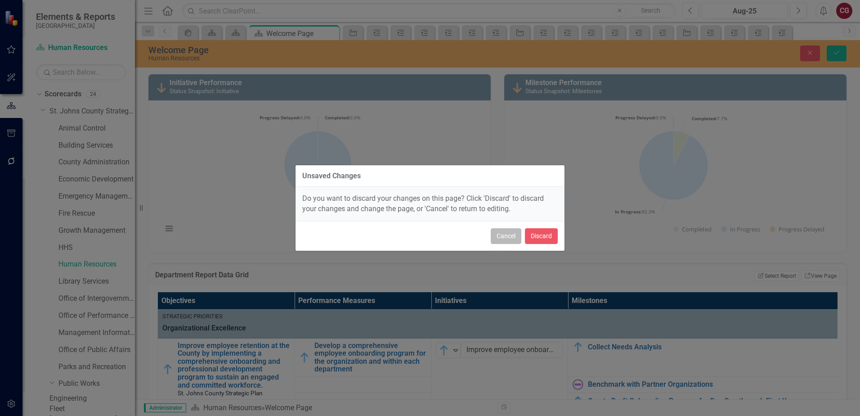
click at [512, 238] on button "Cancel" at bounding box center [506, 236] width 31 height 16
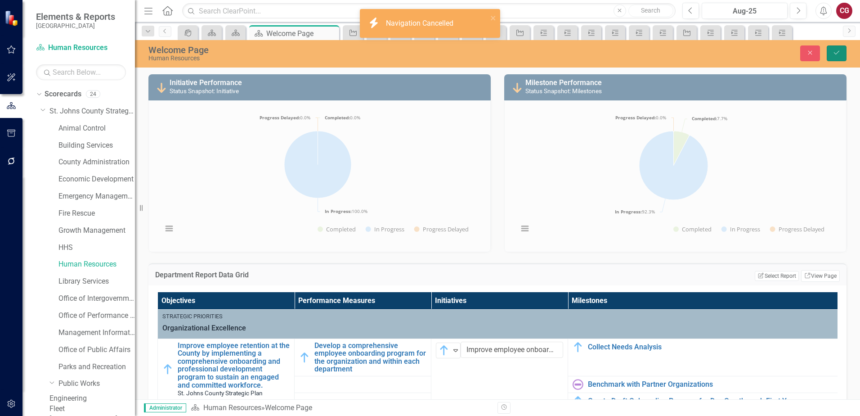
click at [836, 53] on icon "Save" at bounding box center [837, 52] width 8 height 6
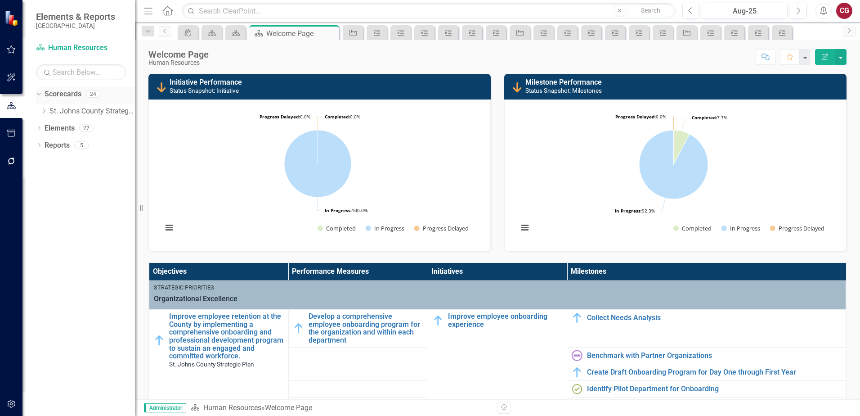
click at [39, 95] on icon "Dropdown" at bounding box center [38, 93] width 5 height 6
click at [41, 93] on icon "Dropdown" at bounding box center [39, 95] width 6 height 5
click at [41, 108] on div "Dropdown" at bounding box center [43, 112] width 7 height 8
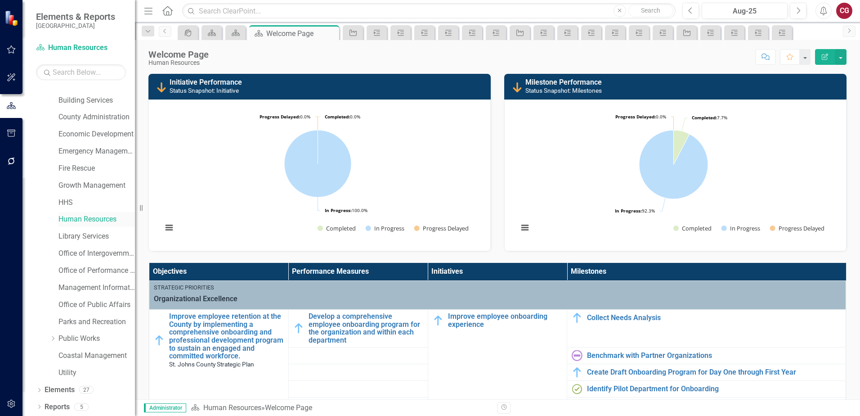
scroll to position [46, 0]
click at [68, 335] on link "Public Works" at bounding box center [96, 338] width 76 height 10
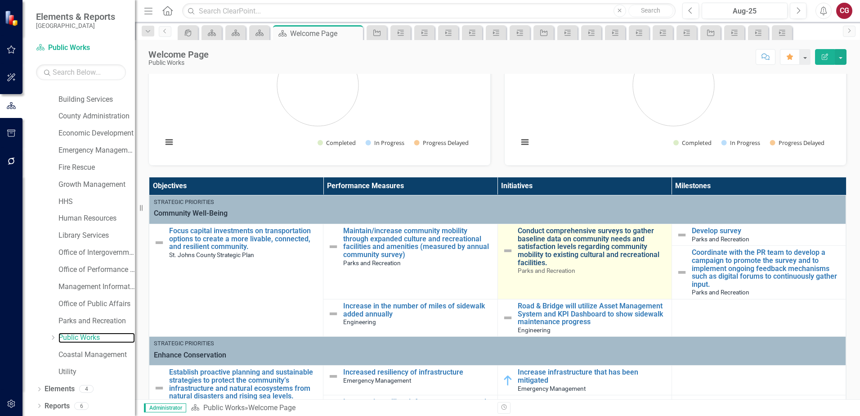
scroll to position [270, 0]
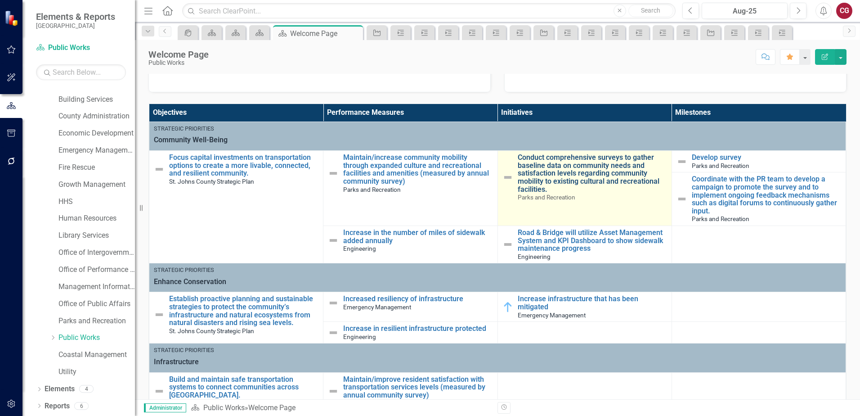
click at [587, 179] on link "Conduct comprehensive surveys to gather baseline data on community needs and sa…" at bounding box center [592, 173] width 149 height 40
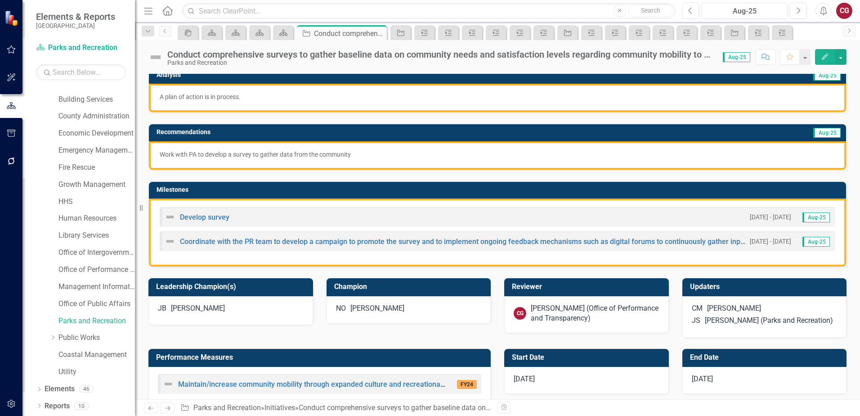
scroll to position [180, 0]
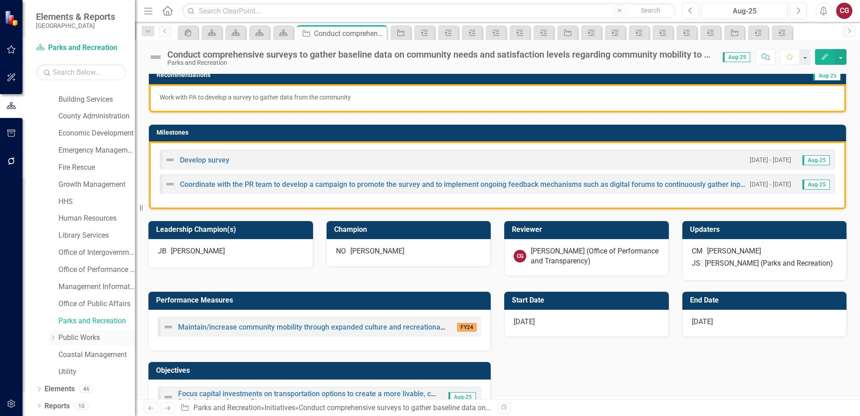
click at [69, 337] on link "Public Works" at bounding box center [96, 338] width 76 height 10
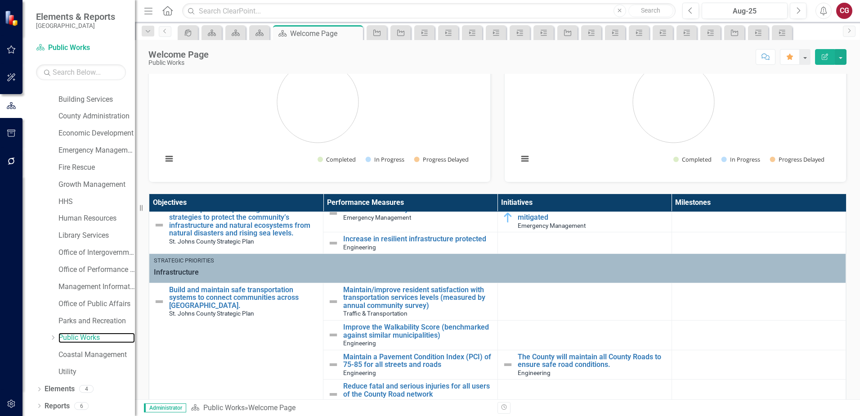
scroll to position [180, 0]
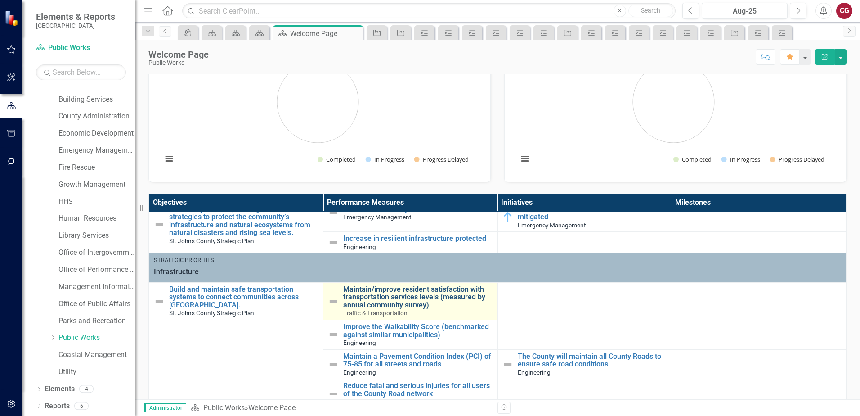
click at [378, 299] on link "Maintain/improve resident satisfaction with transportation services levels (mea…" at bounding box center [417, 297] width 149 height 24
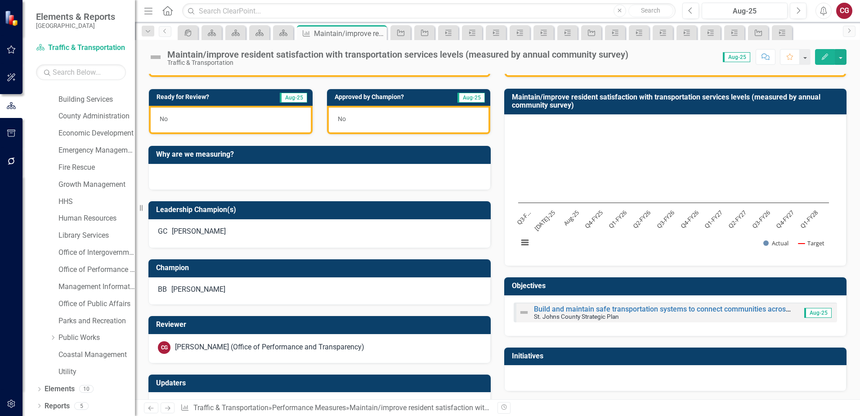
scroll to position [236, 0]
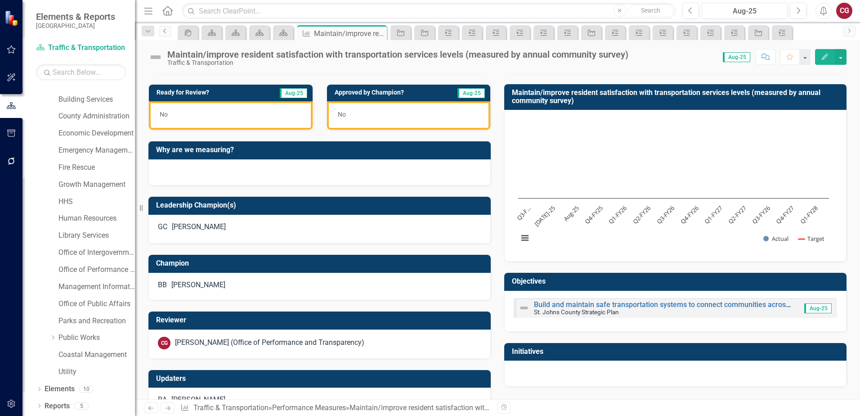
click at [165, 30] on icon "Previous" at bounding box center [165, 30] width 7 height 5
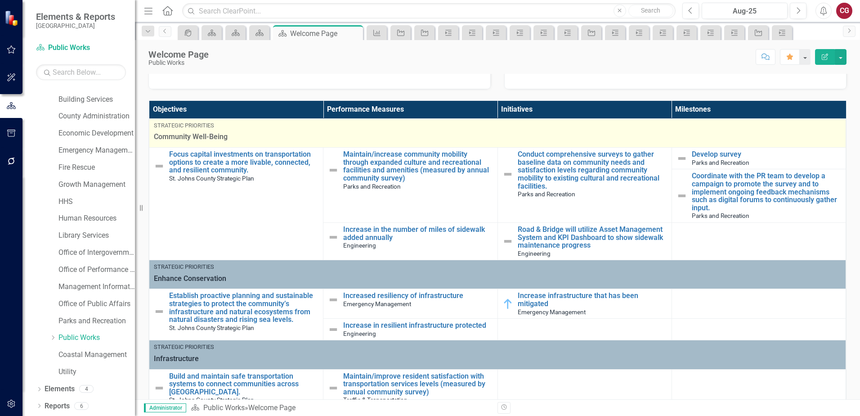
scroll to position [270, 0]
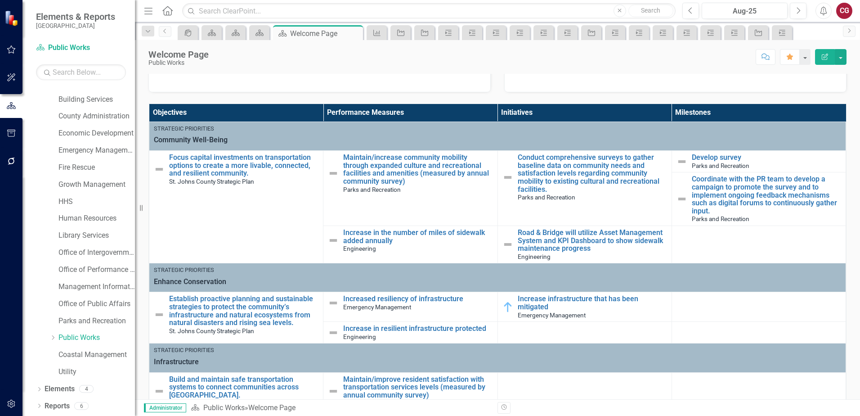
click at [167, 12] on icon "Home" at bounding box center [168, 10] width 12 height 9
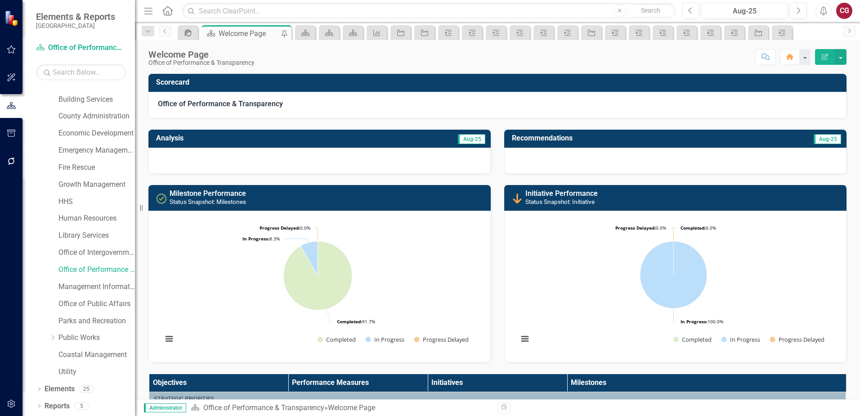
drag, startPoint x: 169, startPoint y: 13, endPoint x: 187, endPoint y: 34, distance: 27.8
click at [169, 13] on icon at bounding box center [167, 10] width 10 height 9
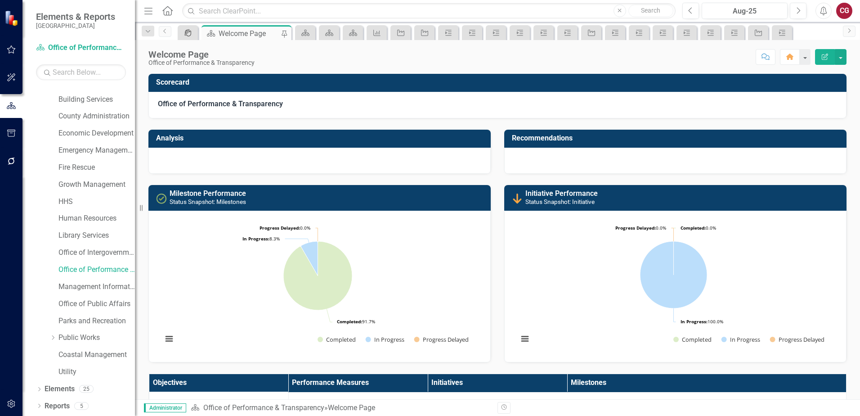
click at [187, 34] on icon "icon.portal" at bounding box center [188, 32] width 9 height 7
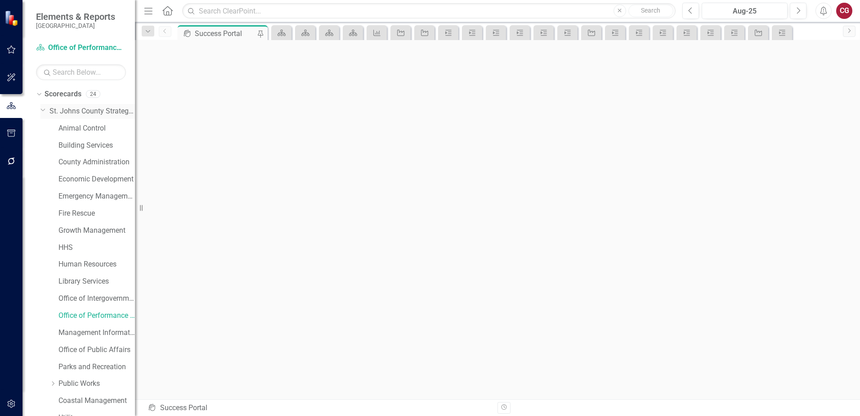
click at [77, 110] on link "St. Johns County Strategic Plan" at bounding box center [91, 111] width 85 height 10
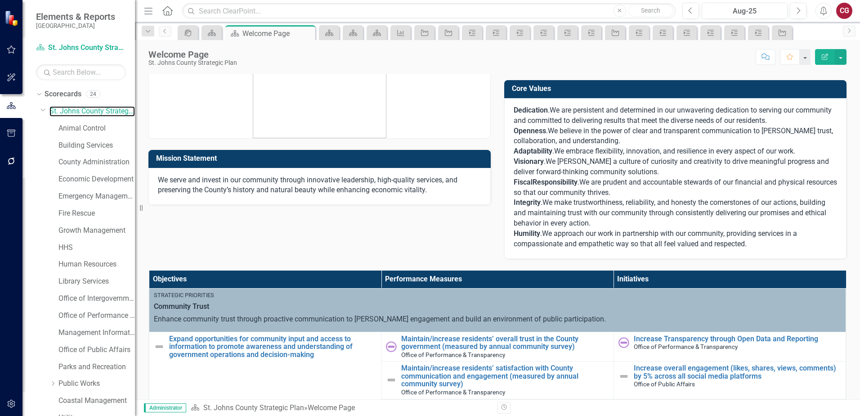
scroll to position [135, 0]
